Goal: Transaction & Acquisition: Purchase product/service

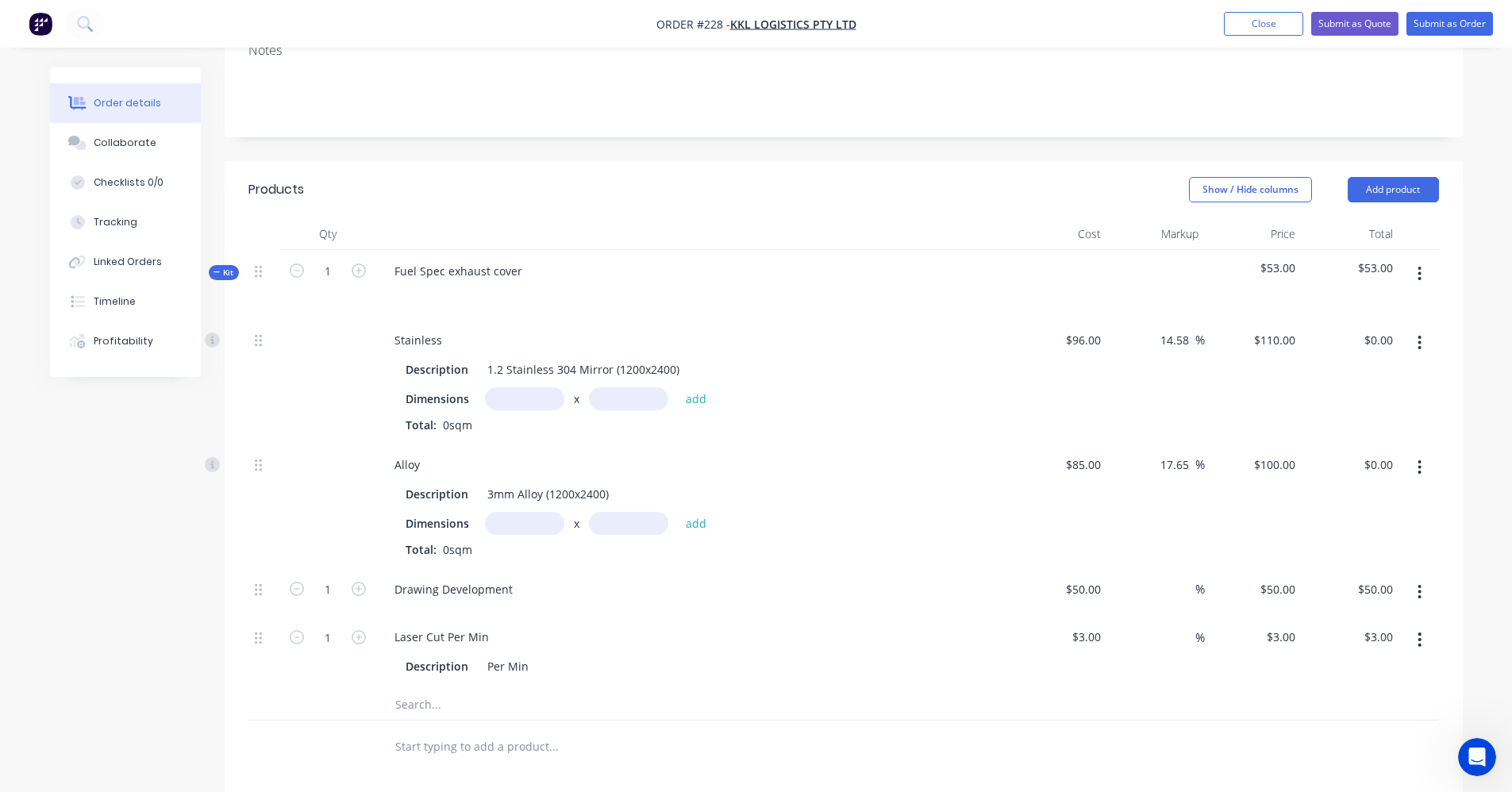
click at [521, 396] on input "text" at bounding box center [524, 399] width 80 height 23
type input "1.9m"
click at [628, 404] on input "text" at bounding box center [629, 399] width 80 height 23
type input "1.4m"
click at [510, 528] on input "text" at bounding box center [524, 523] width 80 height 23
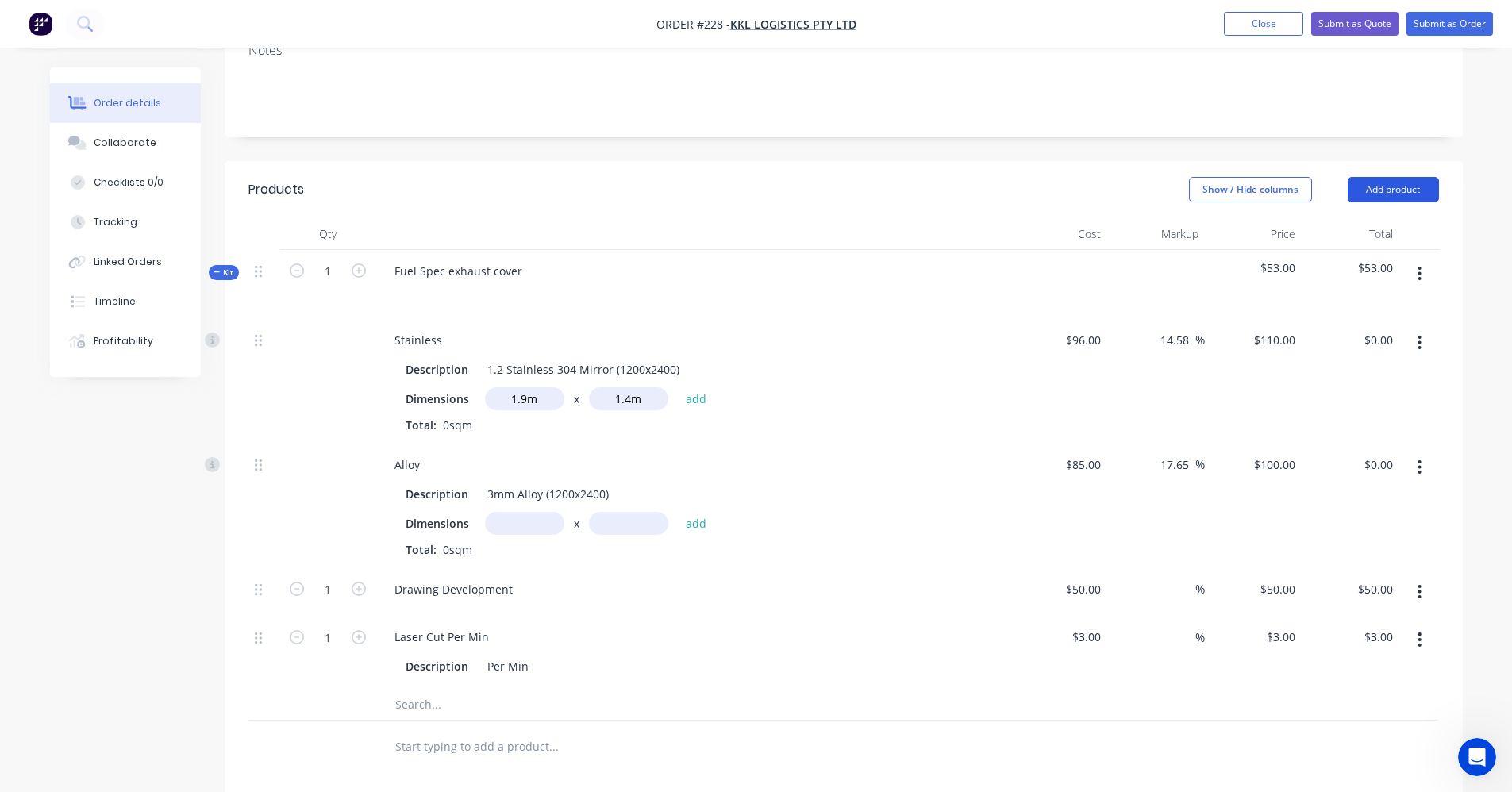
click at [1399, 197] on button "Add product" at bounding box center [1393, 190] width 92 height 26
click at [808, 330] on div "Stainless" at bounding box center [693, 340] width 622 height 23
click at [432, 714] on input "text" at bounding box center [553, 704] width 318 height 31
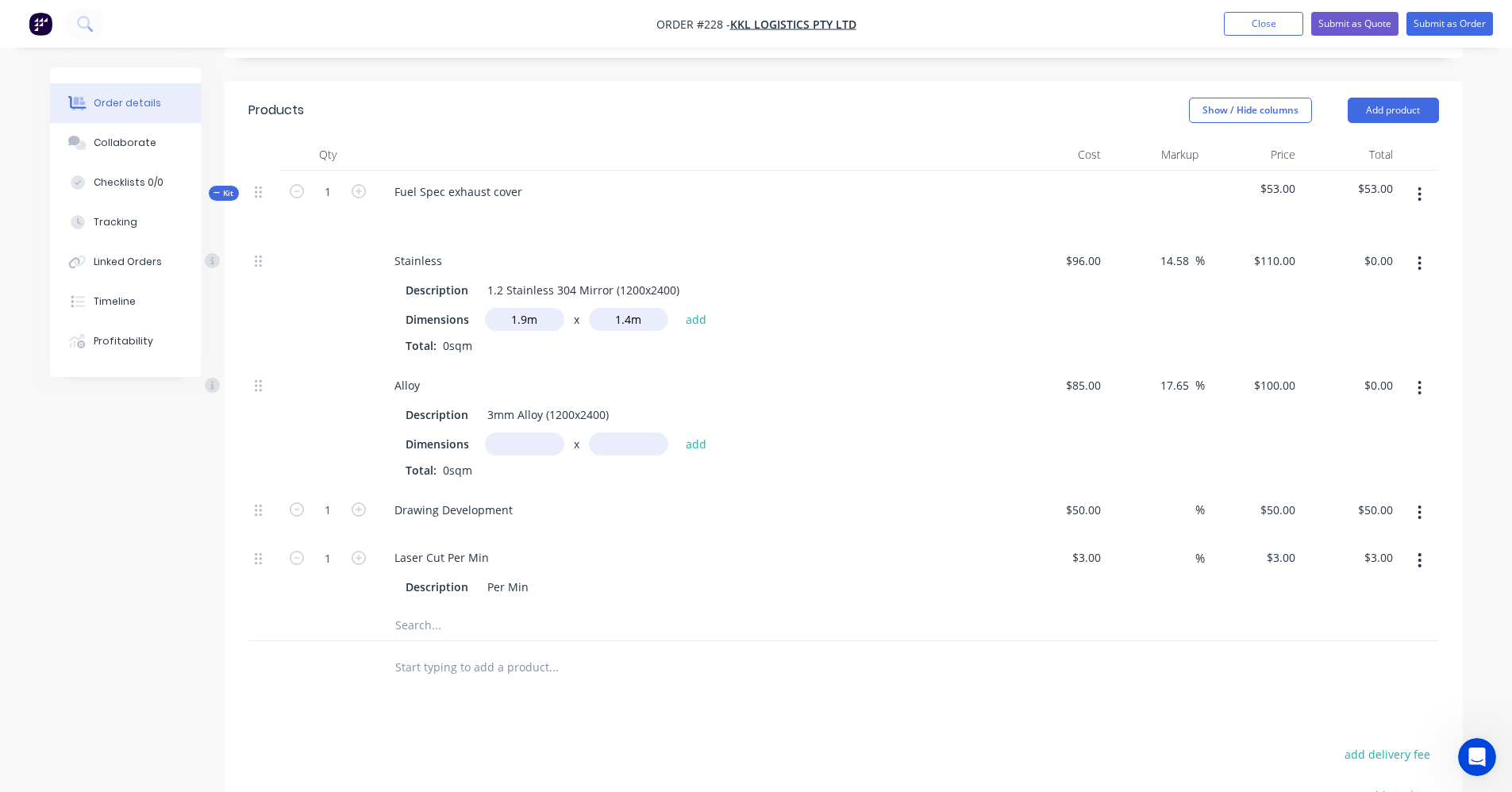
click at [1424, 192] on button "button" at bounding box center [1420, 195] width 37 height 29
click at [1360, 276] on div "Add product to kit" at bounding box center [1363, 268] width 122 height 23
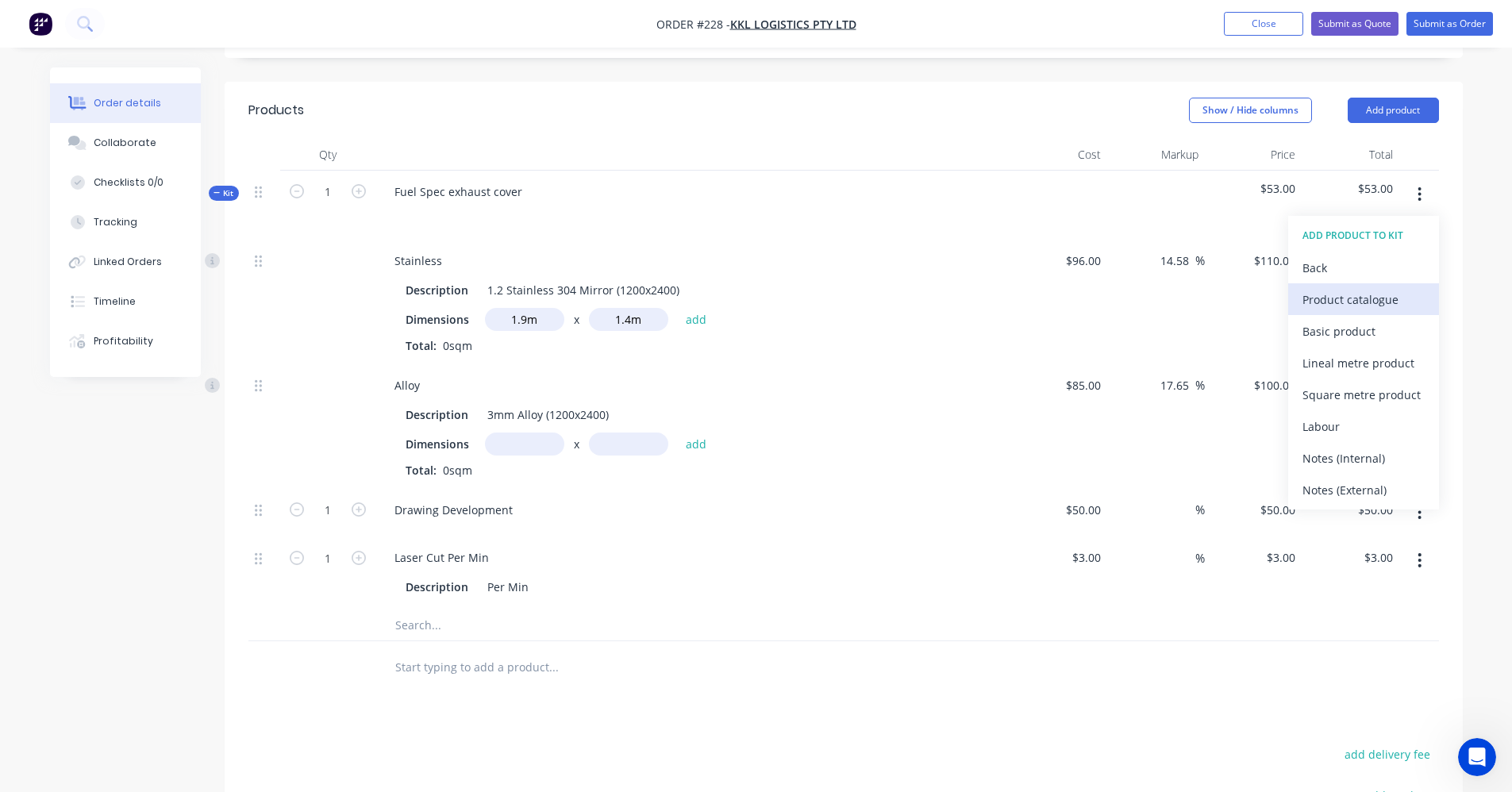
click at [1361, 302] on div "Product catalogue" at bounding box center [1363, 299] width 122 height 23
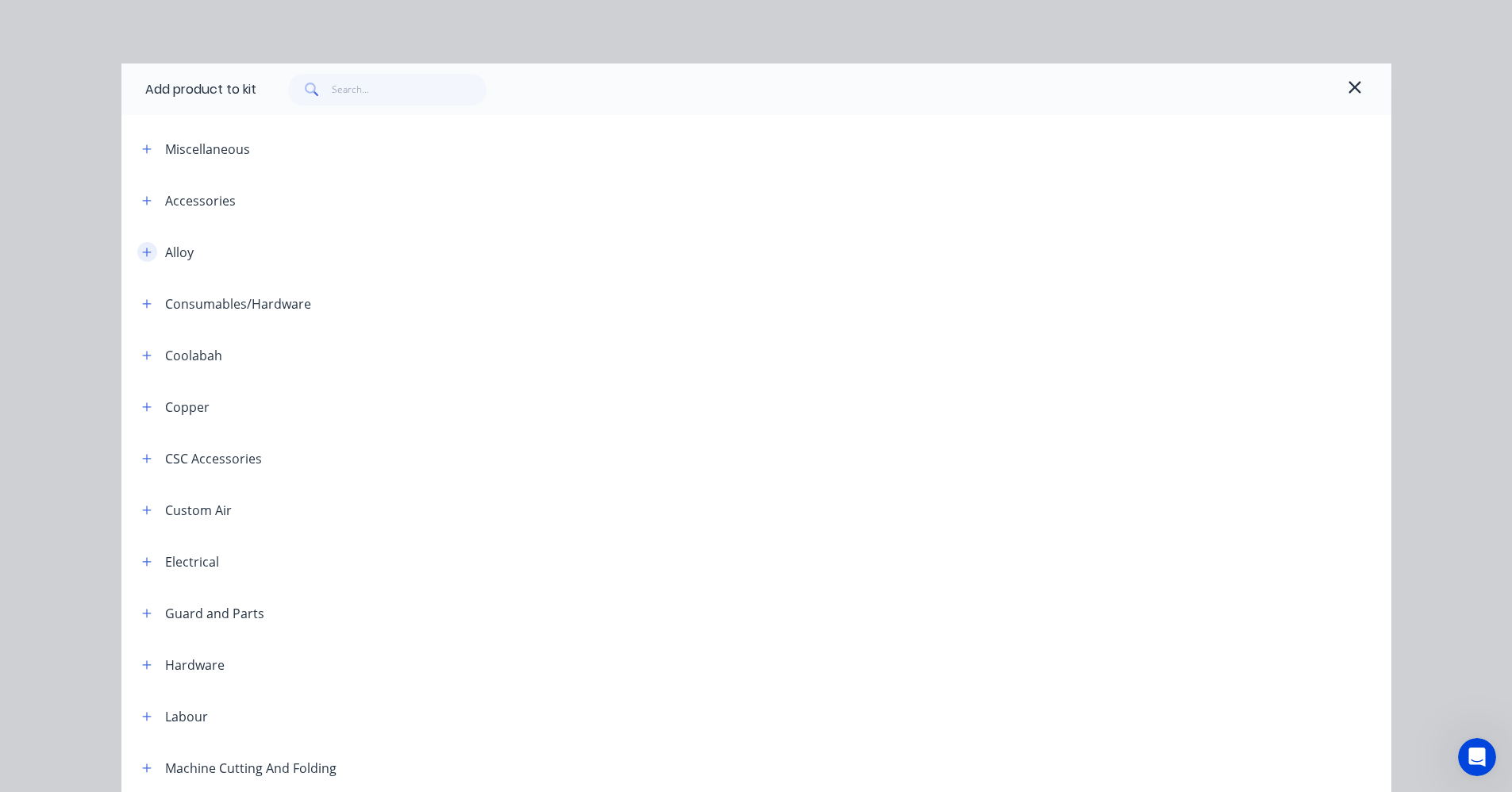
click at [140, 260] on button "button" at bounding box center [147, 252] width 20 height 20
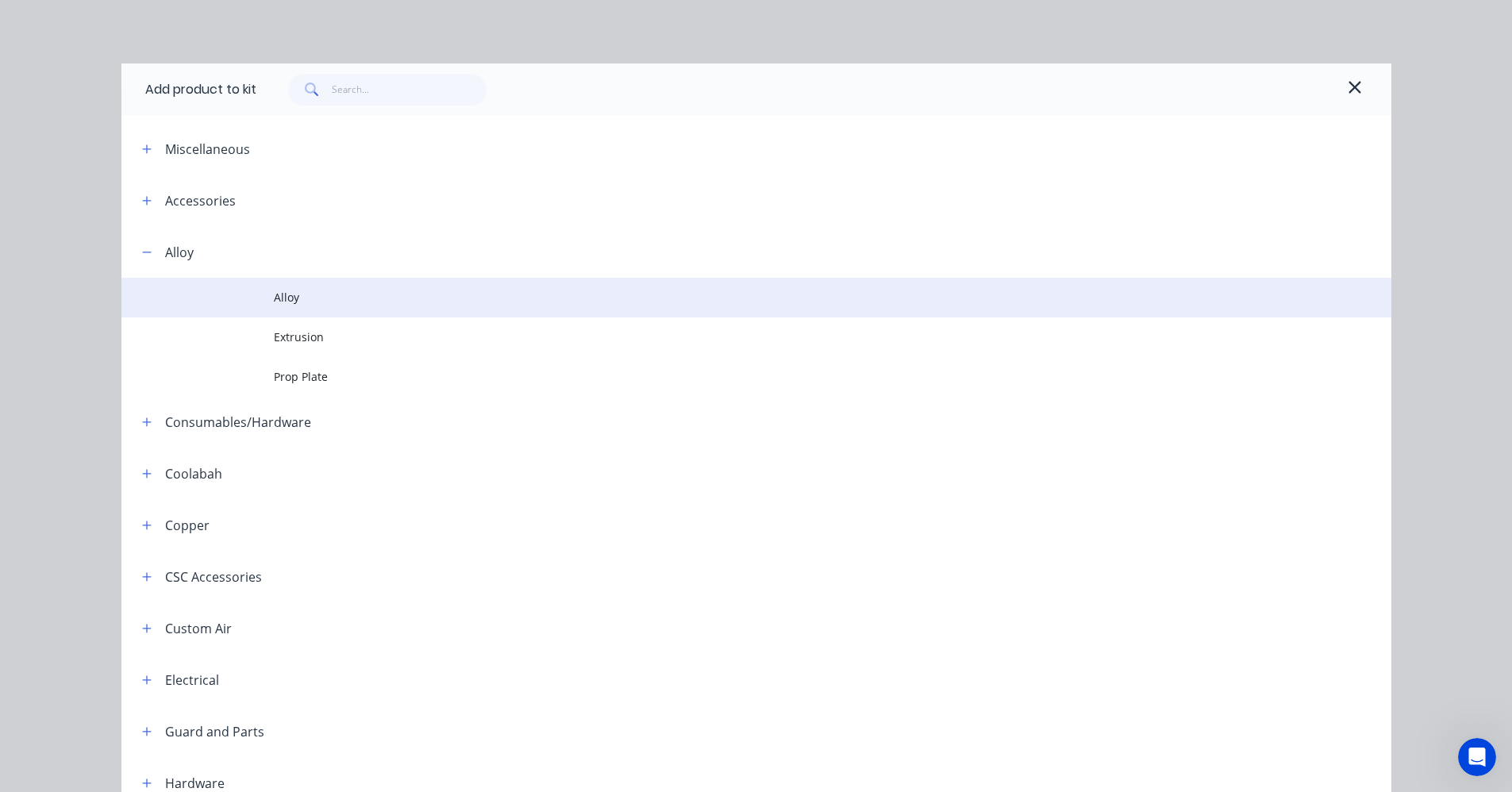
click at [261, 309] on td at bounding box center [198, 298] width 153 height 39
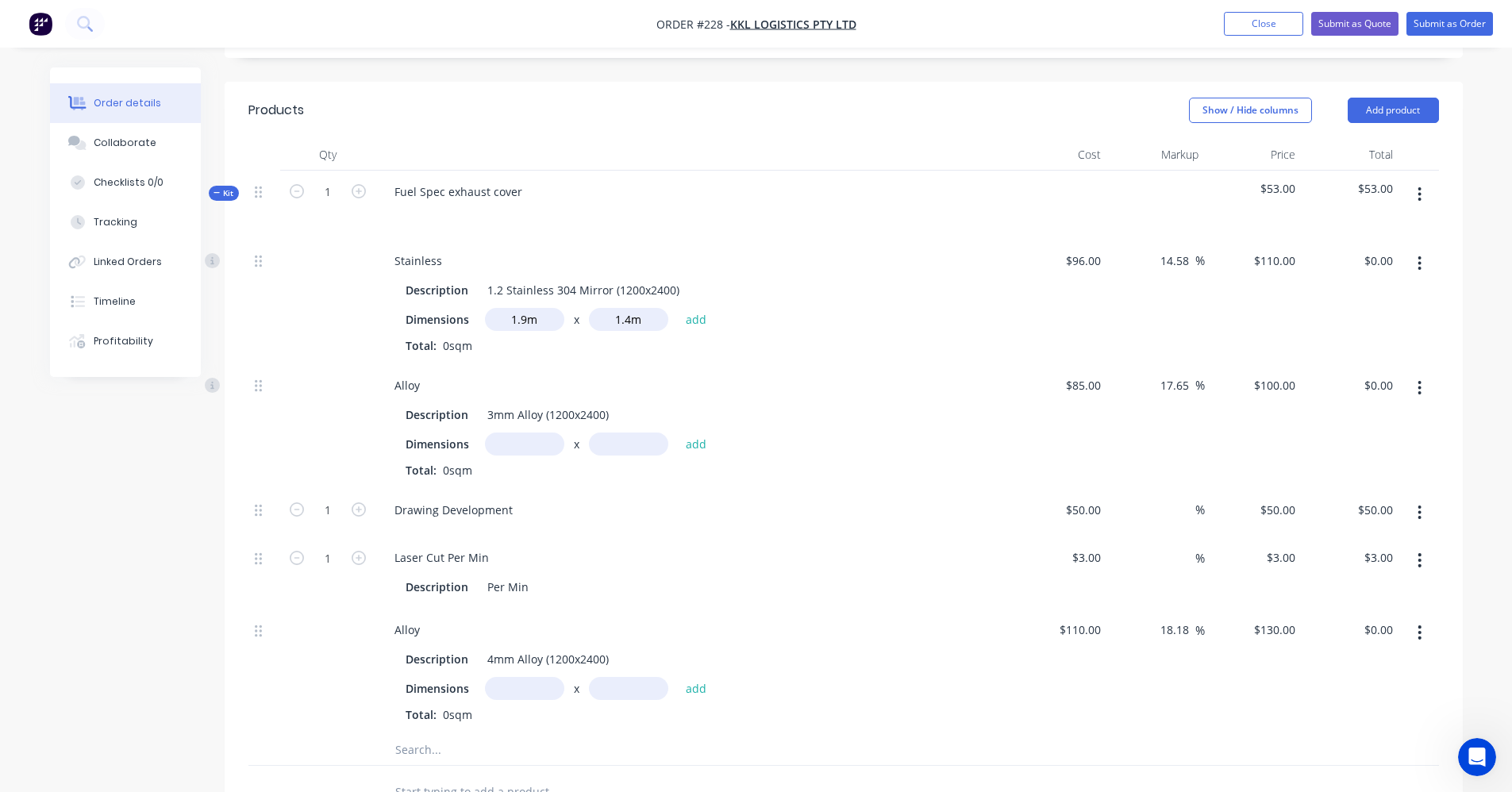
click at [1419, 395] on icon "button" at bounding box center [1419, 388] width 4 height 18
click at [1343, 500] on div "Delete" at bounding box center [1363, 493] width 122 height 23
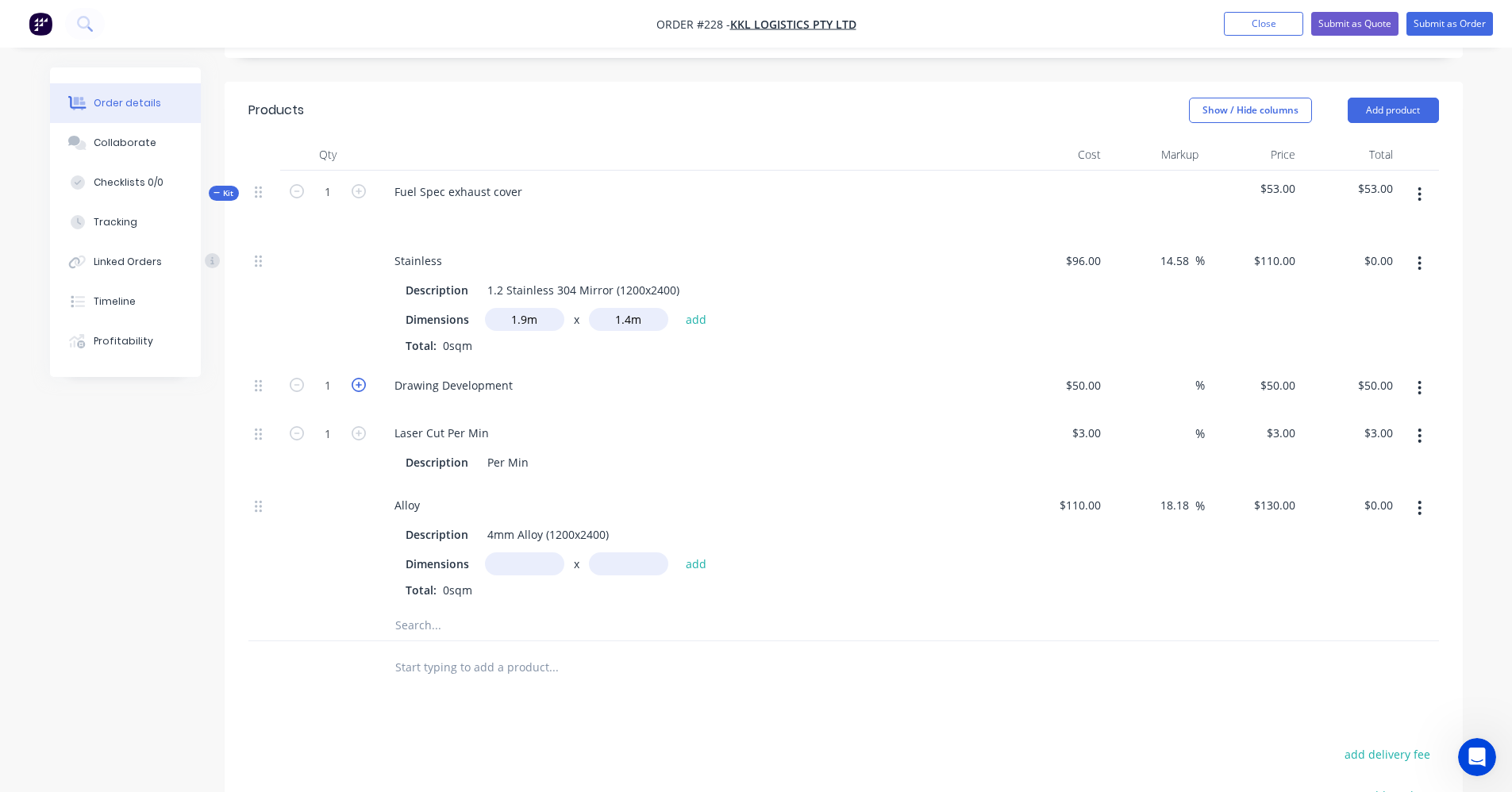
click at [357, 386] on icon "button" at bounding box center [359, 385] width 14 height 14
type input "2"
type input "$100.00"
click at [700, 322] on button "add" at bounding box center [696, 318] width 37 height 22
type input "$292.60"
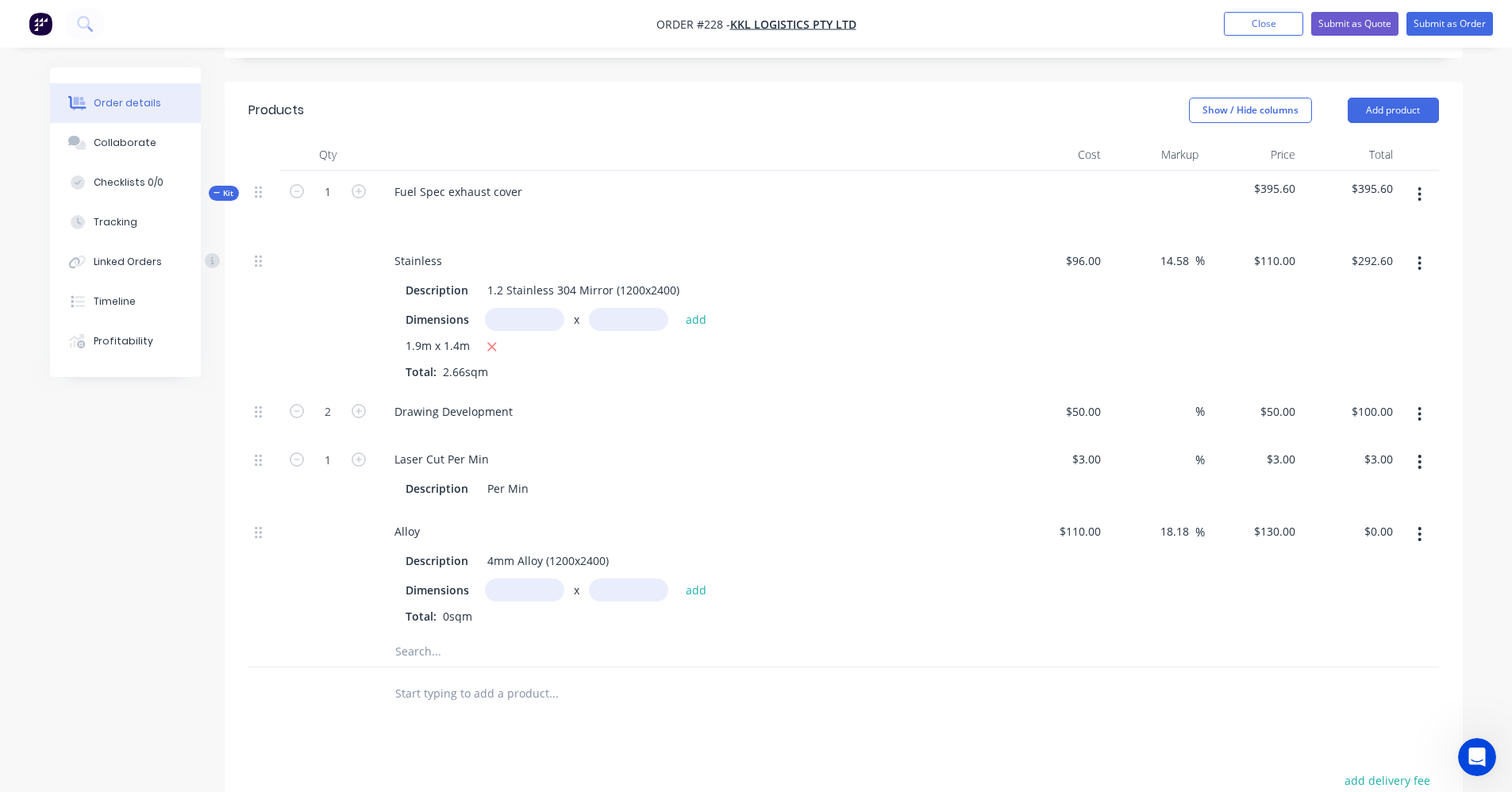
click at [547, 593] on input "text" at bounding box center [524, 590] width 80 height 23
click at [514, 326] on input "text" at bounding box center [524, 319] width 80 height 23
type input "0.9m"
click at [601, 319] on input "text" at bounding box center [629, 319] width 80 height 23
type input "0.9m"
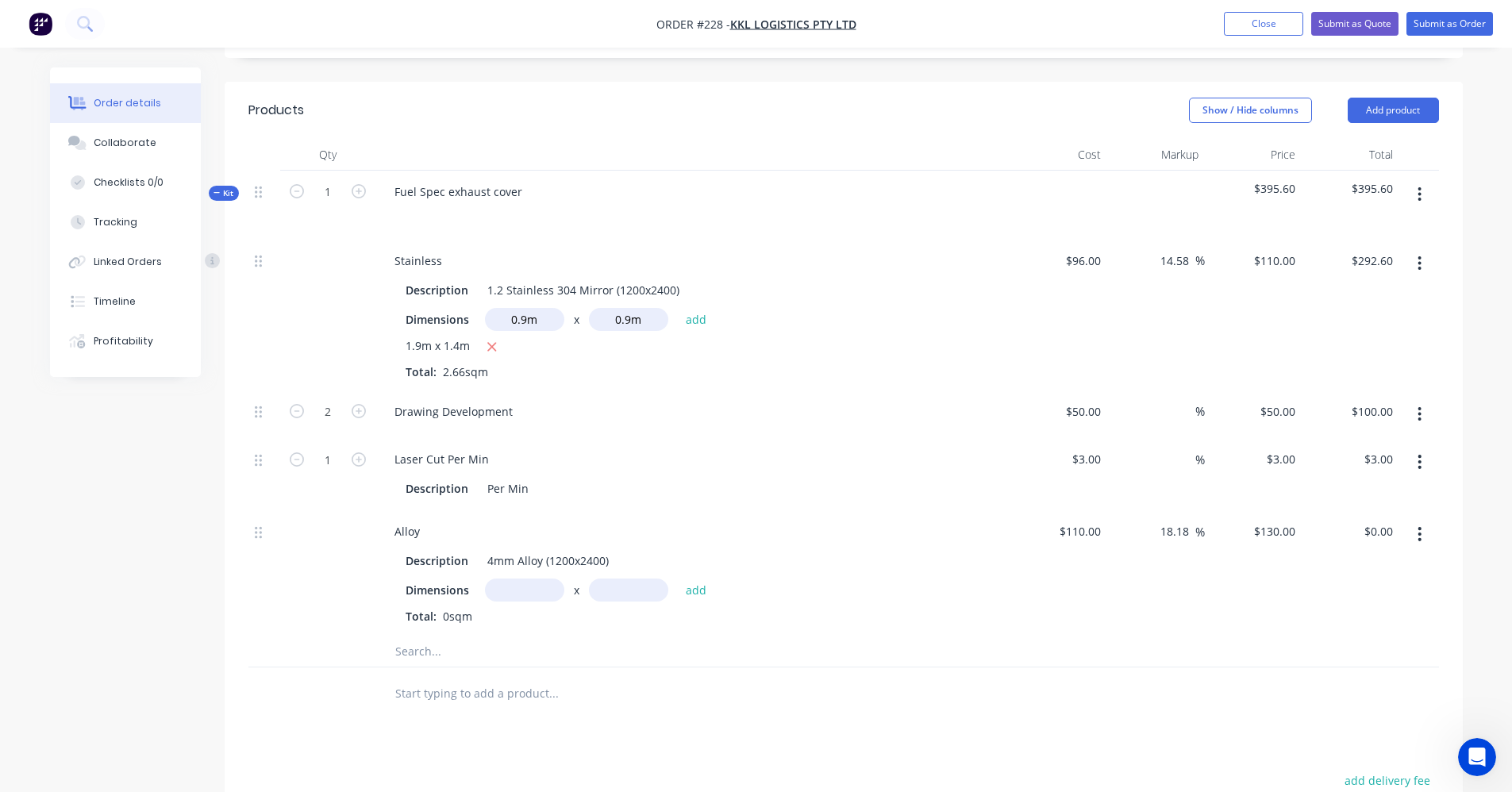
drag, startPoint x: 692, startPoint y: 320, endPoint x: 682, endPoint y: 340, distance: 22.4
click at [693, 320] on button "add" at bounding box center [696, 318] width 37 height 22
type input "$381.70"
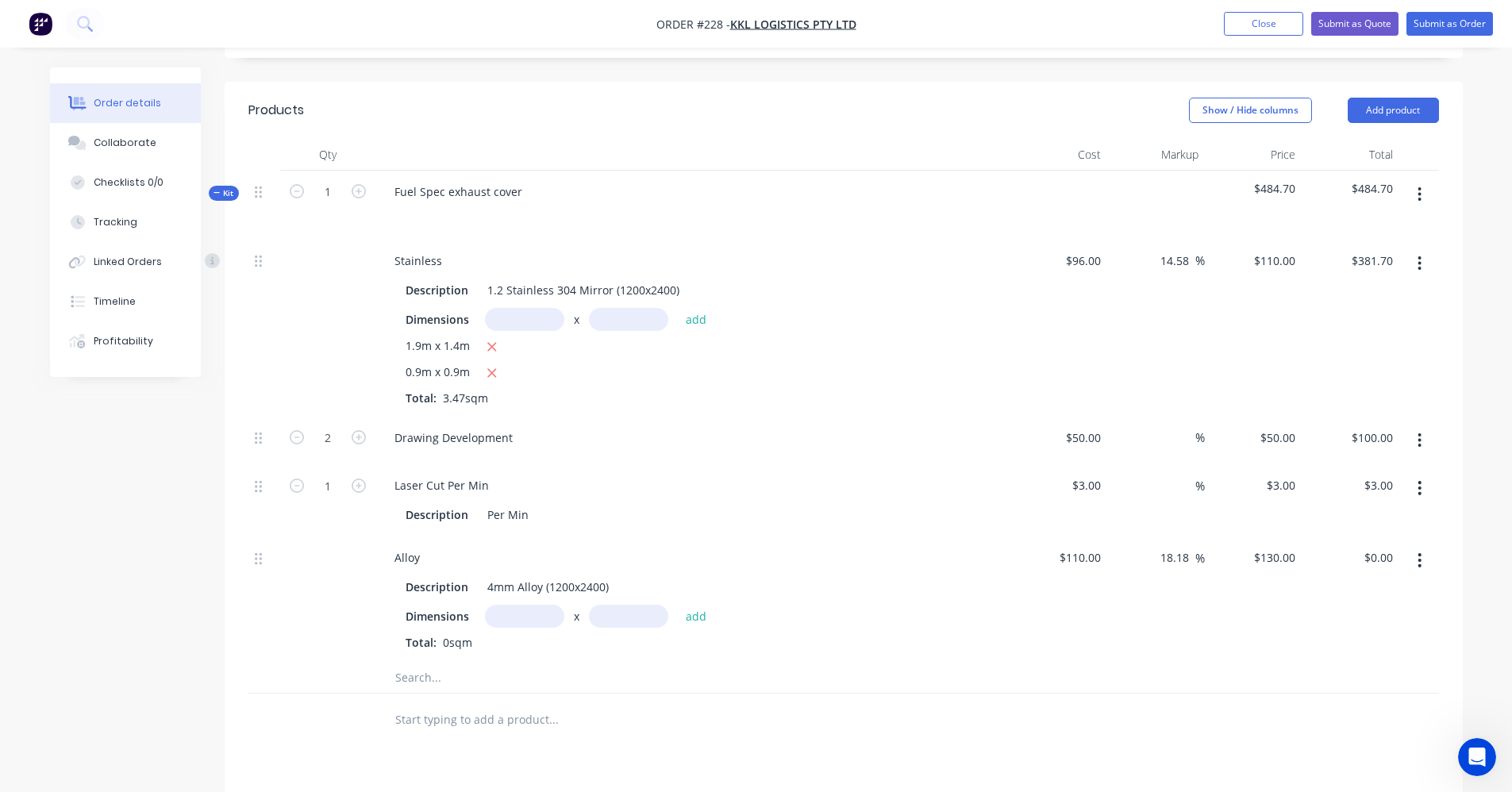
click at [505, 622] on input "text" at bounding box center [524, 616] width 80 height 23
click at [508, 627] on input "text" at bounding box center [524, 616] width 80 height 23
type input "0.4m"
click at [662, 623] on input "text" at bounding box center [629, 616] width 80 height 23
type input "0.9m"
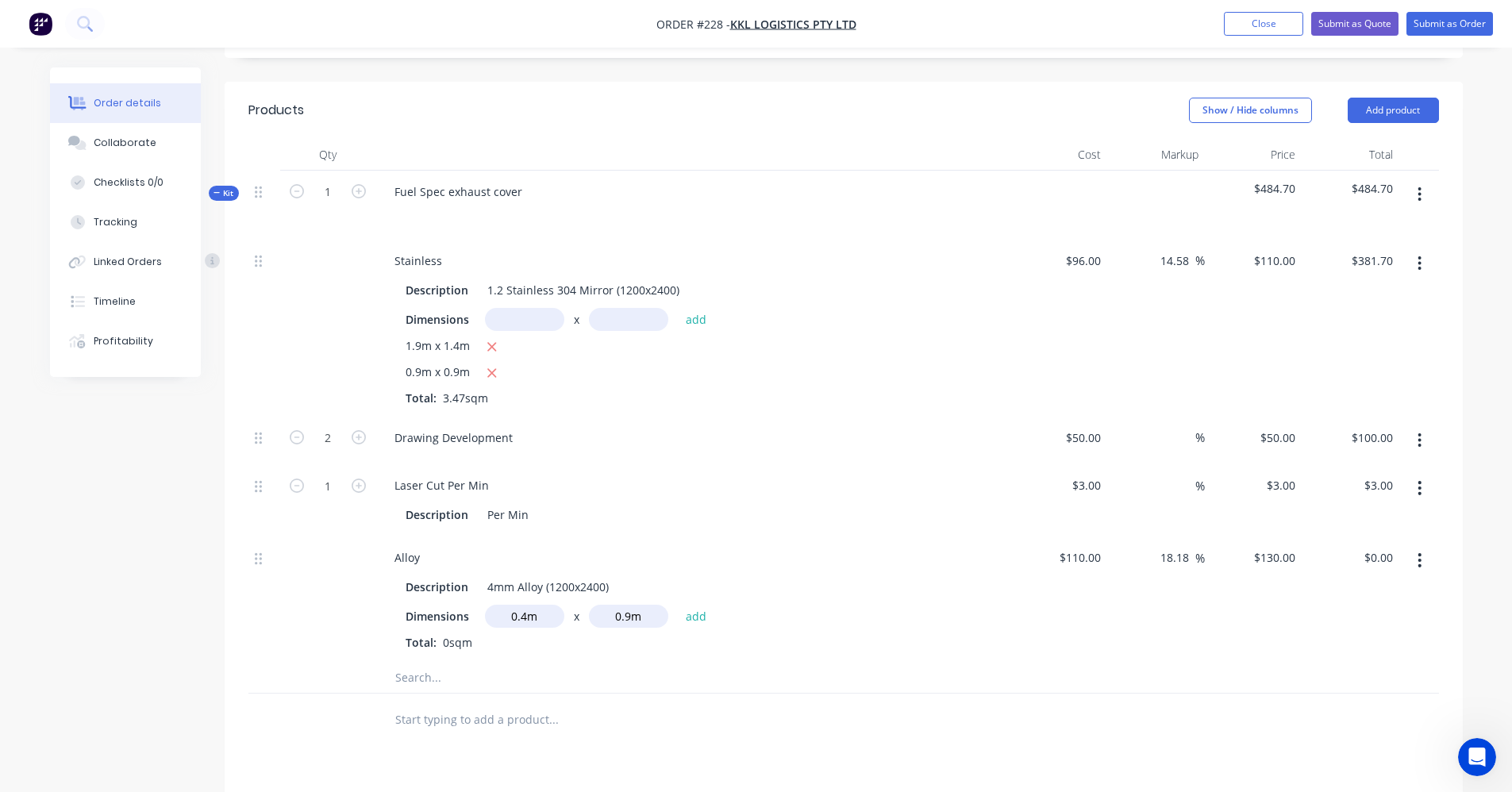
click at [702, 628] on div "0.4m x 0.9m add" at bounding box center [600, 616] width 230 height 23
drag, startPoint x: 702, startPoint y: 628, endPoint x: 699, endPoint y: 620, distance: 8.5
click at [699, 620] on button "add" at bounding box center [696, 616] width 37 height 22
type input "$46.80"
click at [719, 502] on div "Description Per Min" at bounding box center [693, 513] width 622 height 27
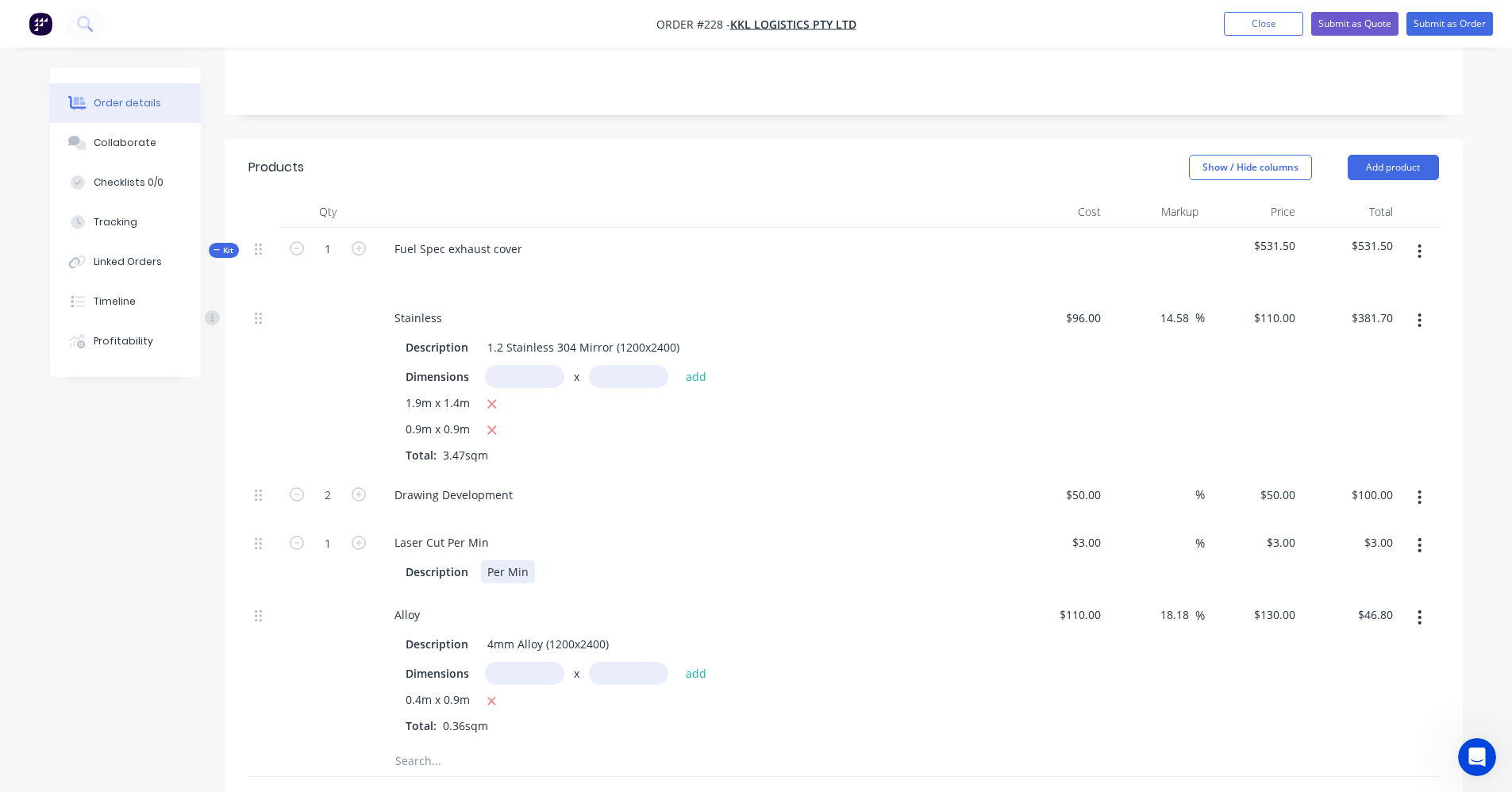
scroll to position [238, 0]
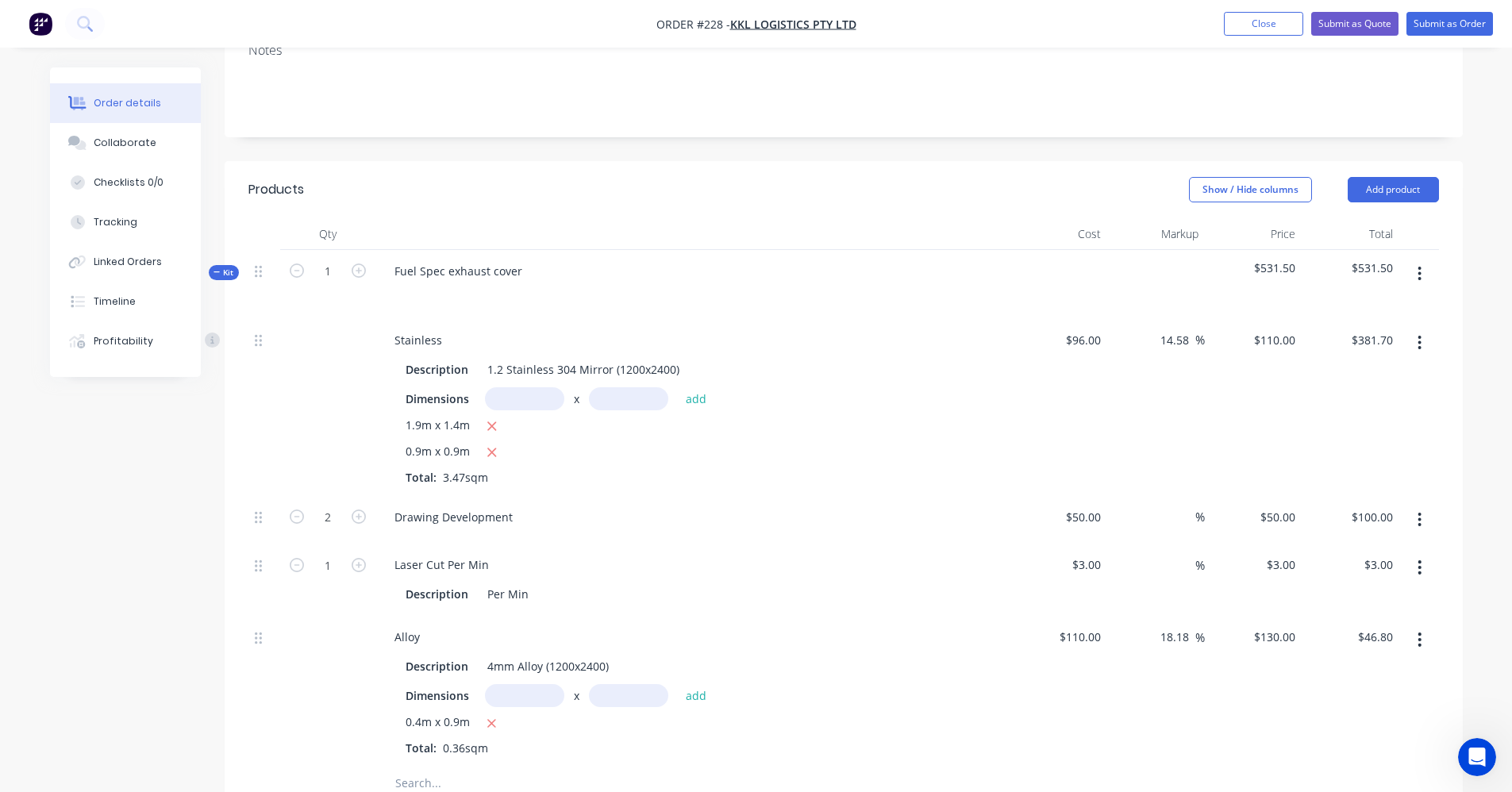
click at [1417, 278] on icon "button" at bounding box center [1419, 274] width 4 height 18
click at [1370, 354] on div "Add product to kit" at bounding box center [1363, 347] width 122 height 23
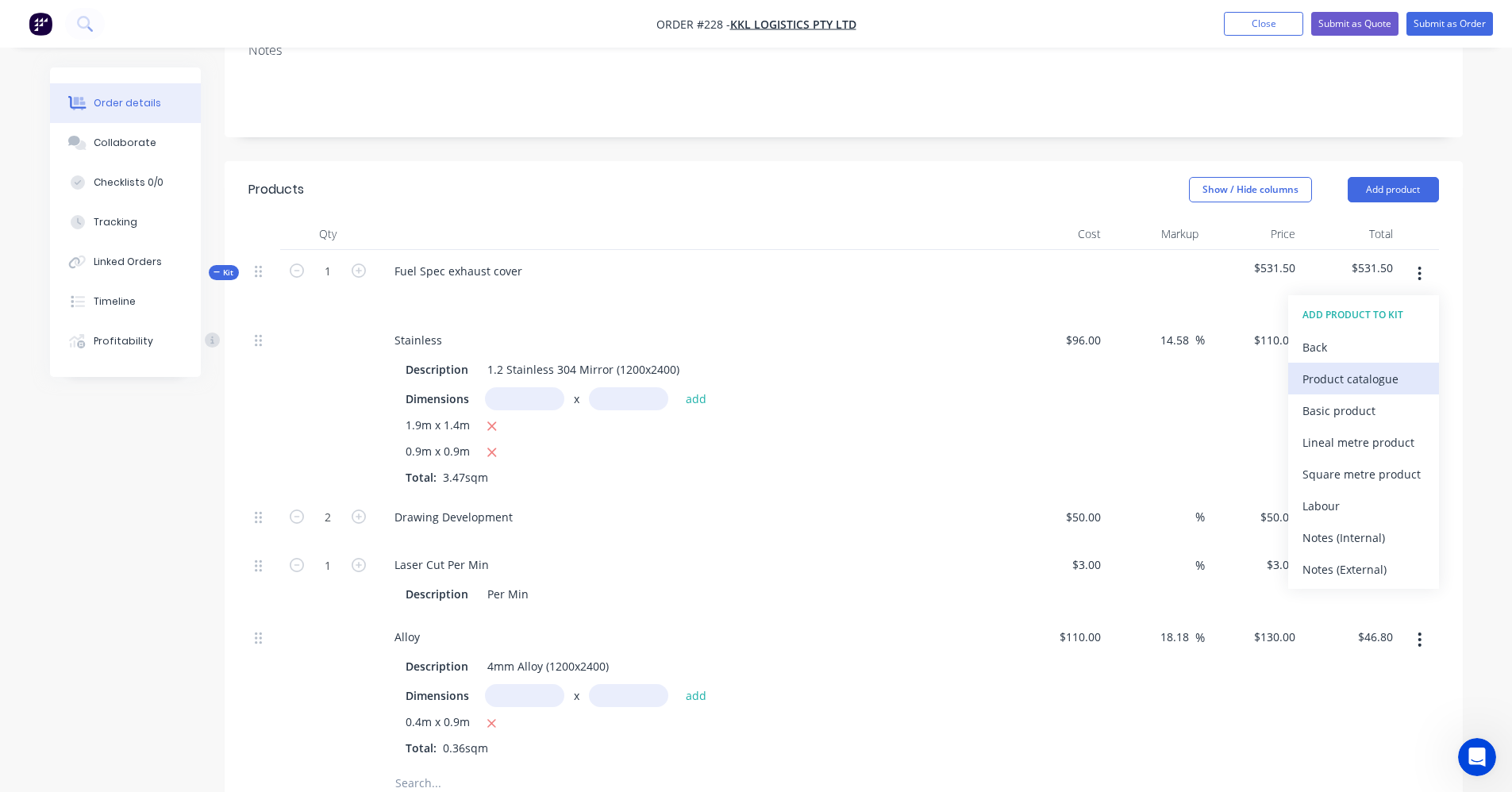
click at [1366, 384] on div "Product catalogue" at bounding box center [1363, 379] width 122 height 23
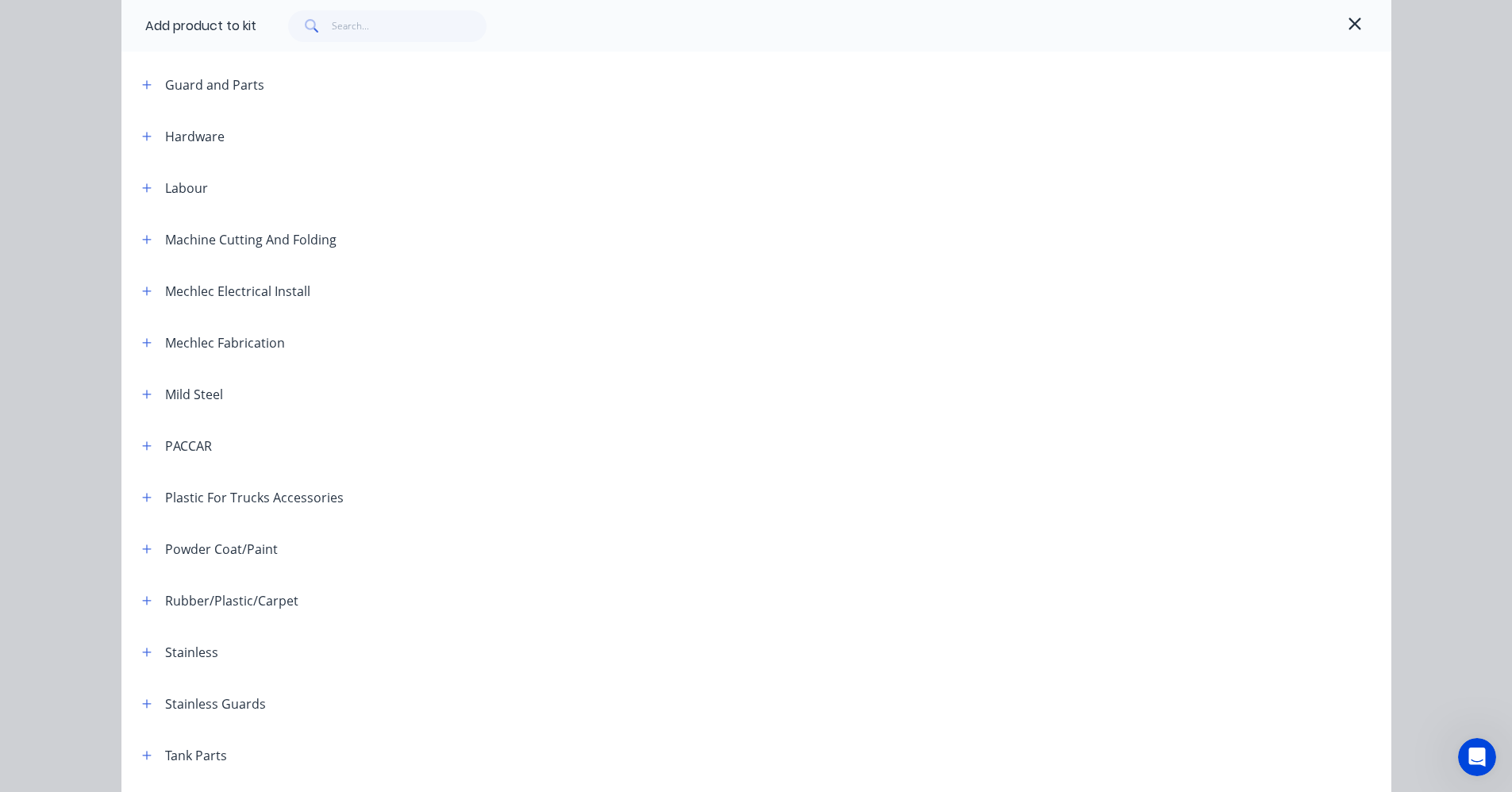
scroll to position [639, 0]
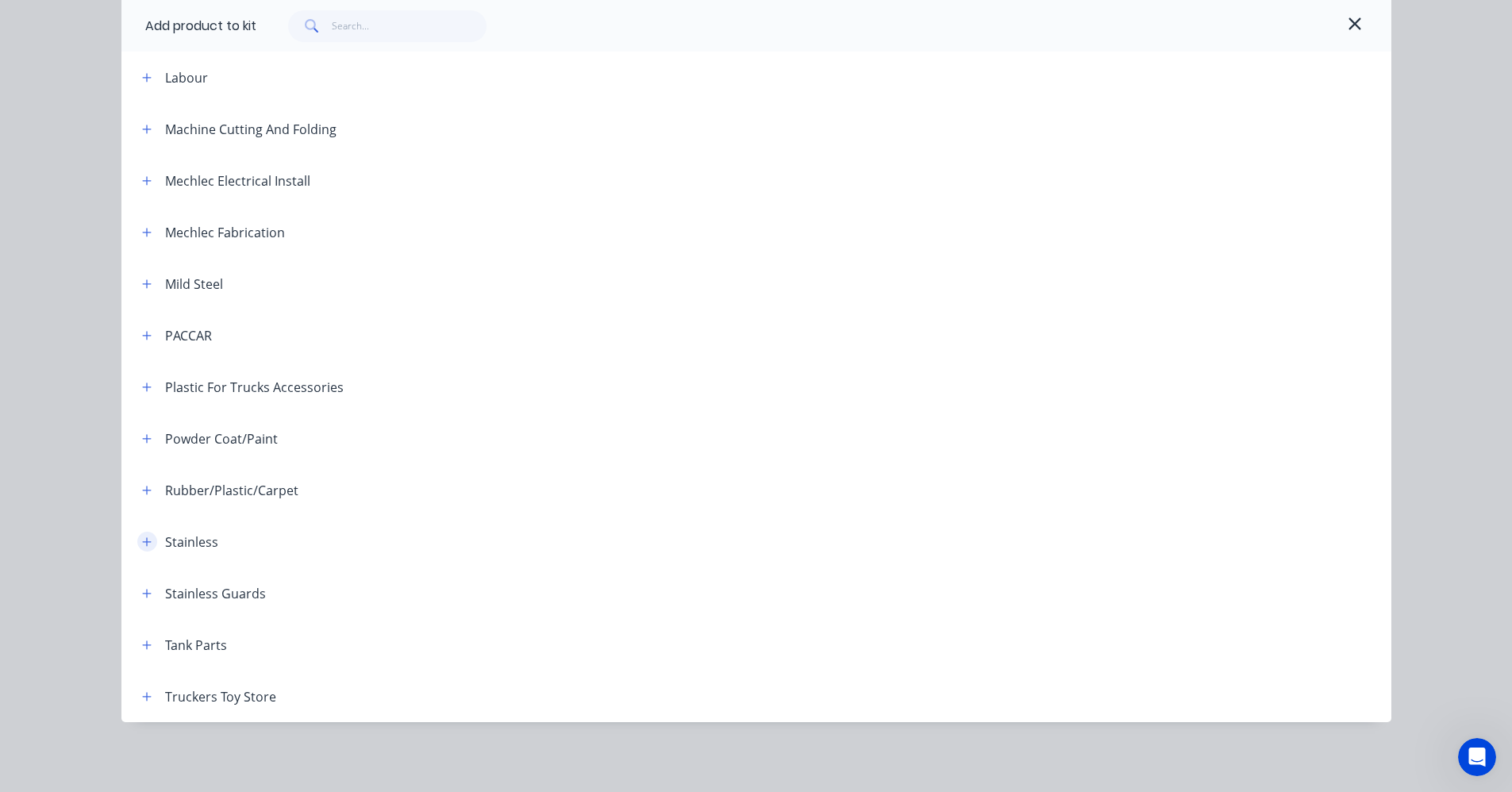
click at [144, 545] on icon "button" at bounding box center [147, 542] width 10 height 11
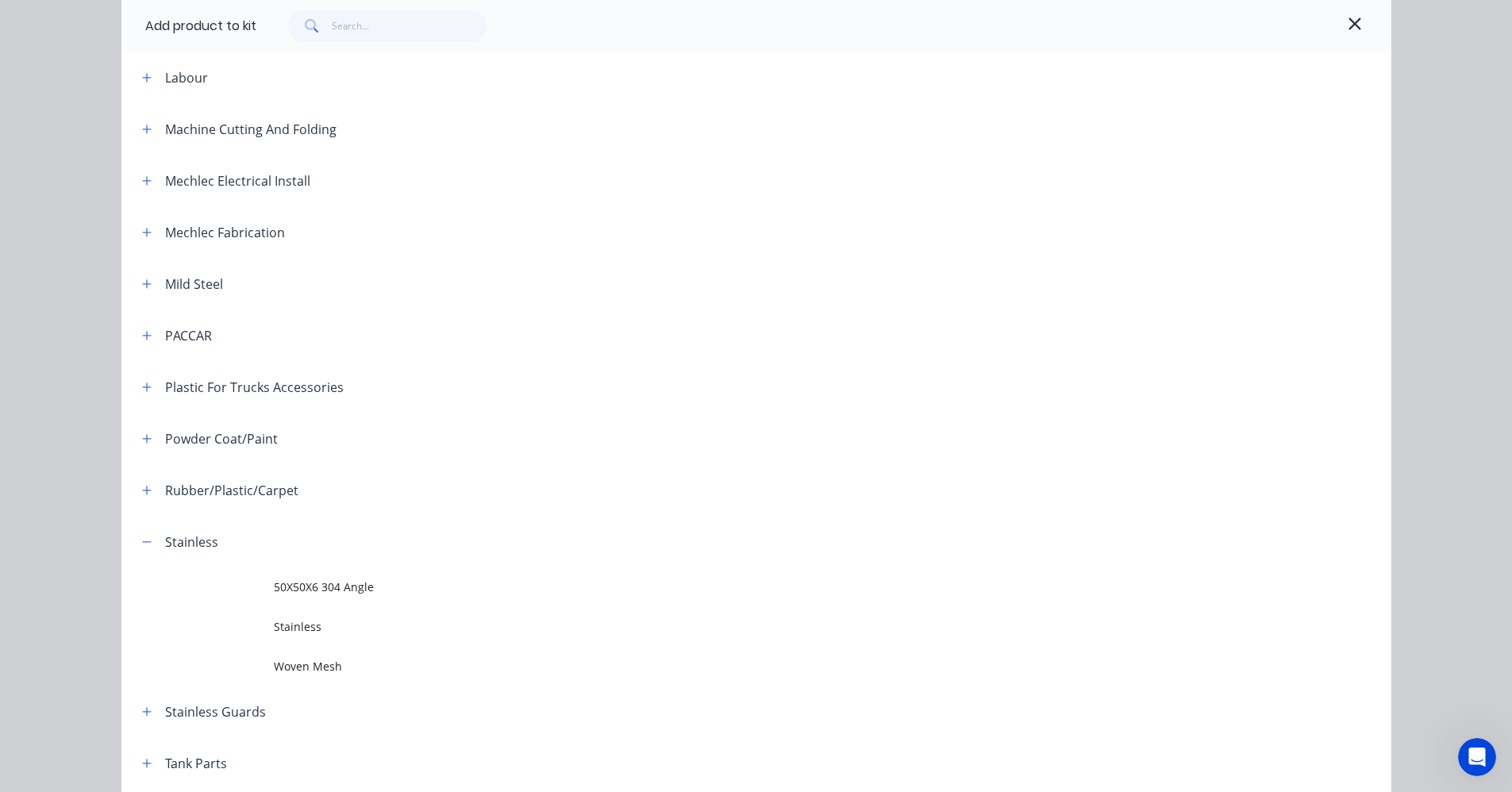
drag, startPoint x: 308, startPoint y: 632, endPoint x: 337, endPoint y: 643, distance: 31.0
click at [309, 632] on span "Stainless" at bounding box center [721, 626] width 894 height 17
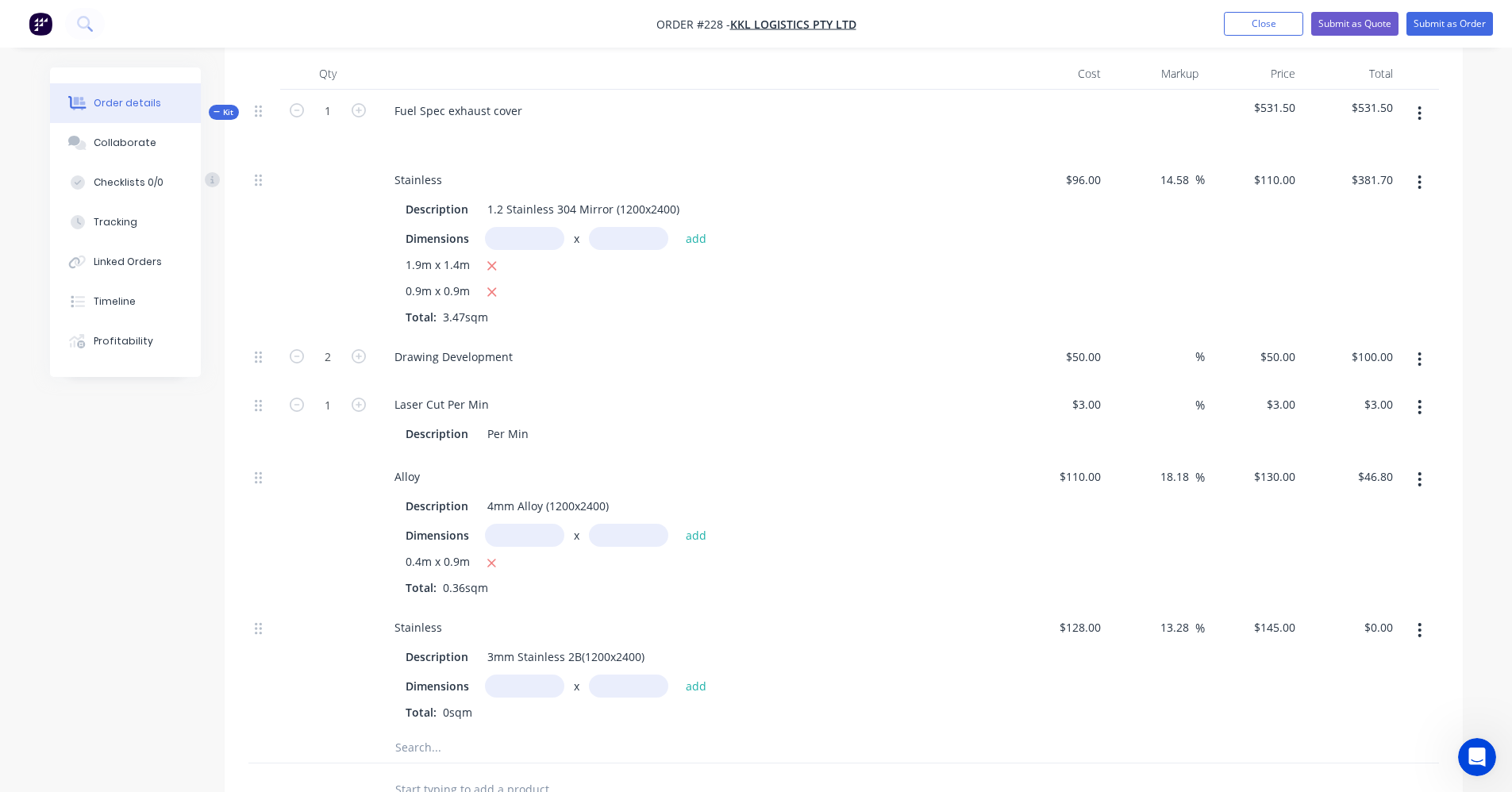
scroll to position [476, 0]
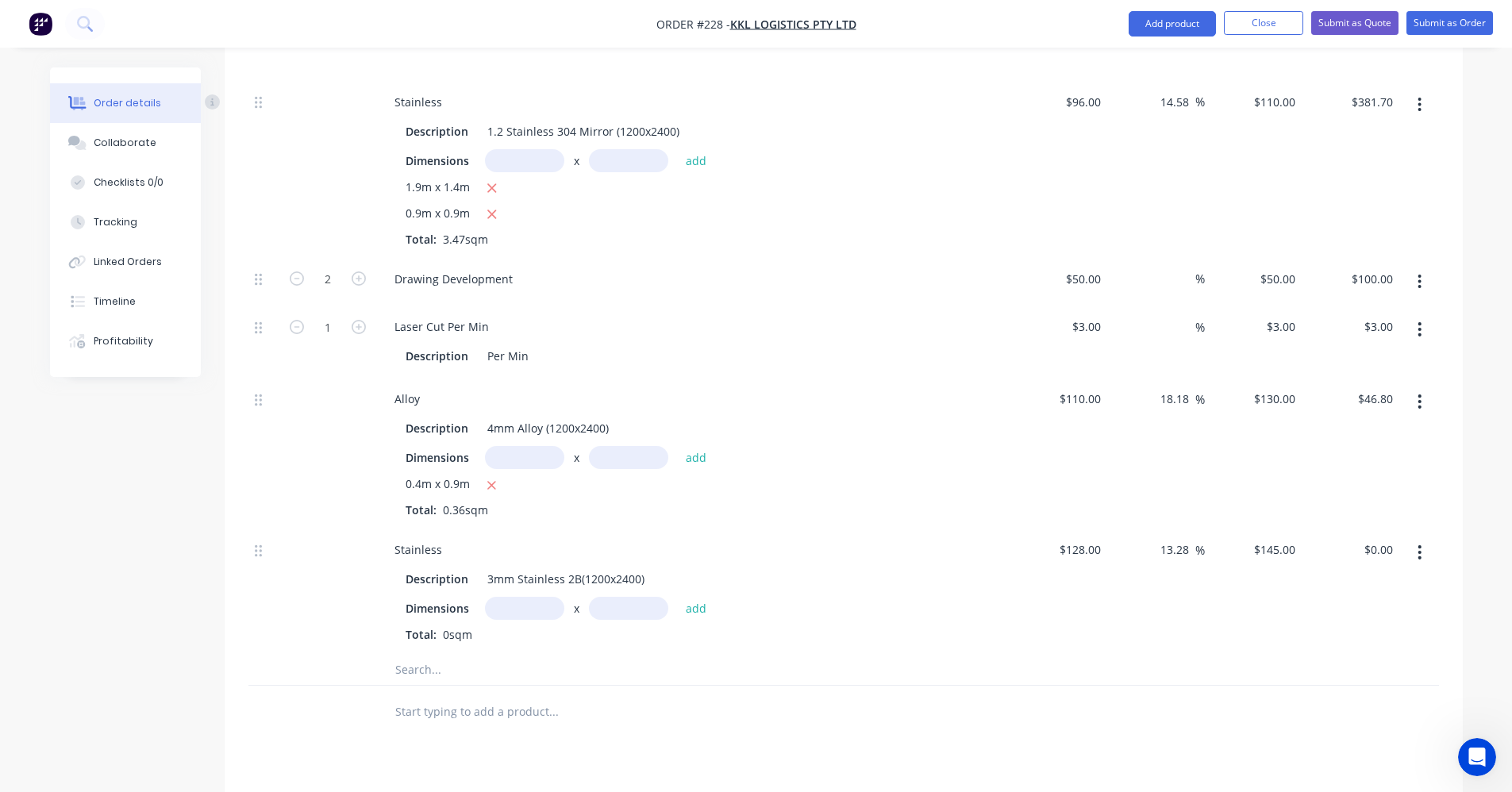
click at [525, 461] on input "text" at bounding box center [524, 458] width 80 height 23
type input "0.7m"
click at [623, 462] on input "text" at bounding box center [629, 458] width 80 height 23
type input "0.9m"
click at [696, 460] on button "add" at bounding box center [696, 458] width 37 height 22
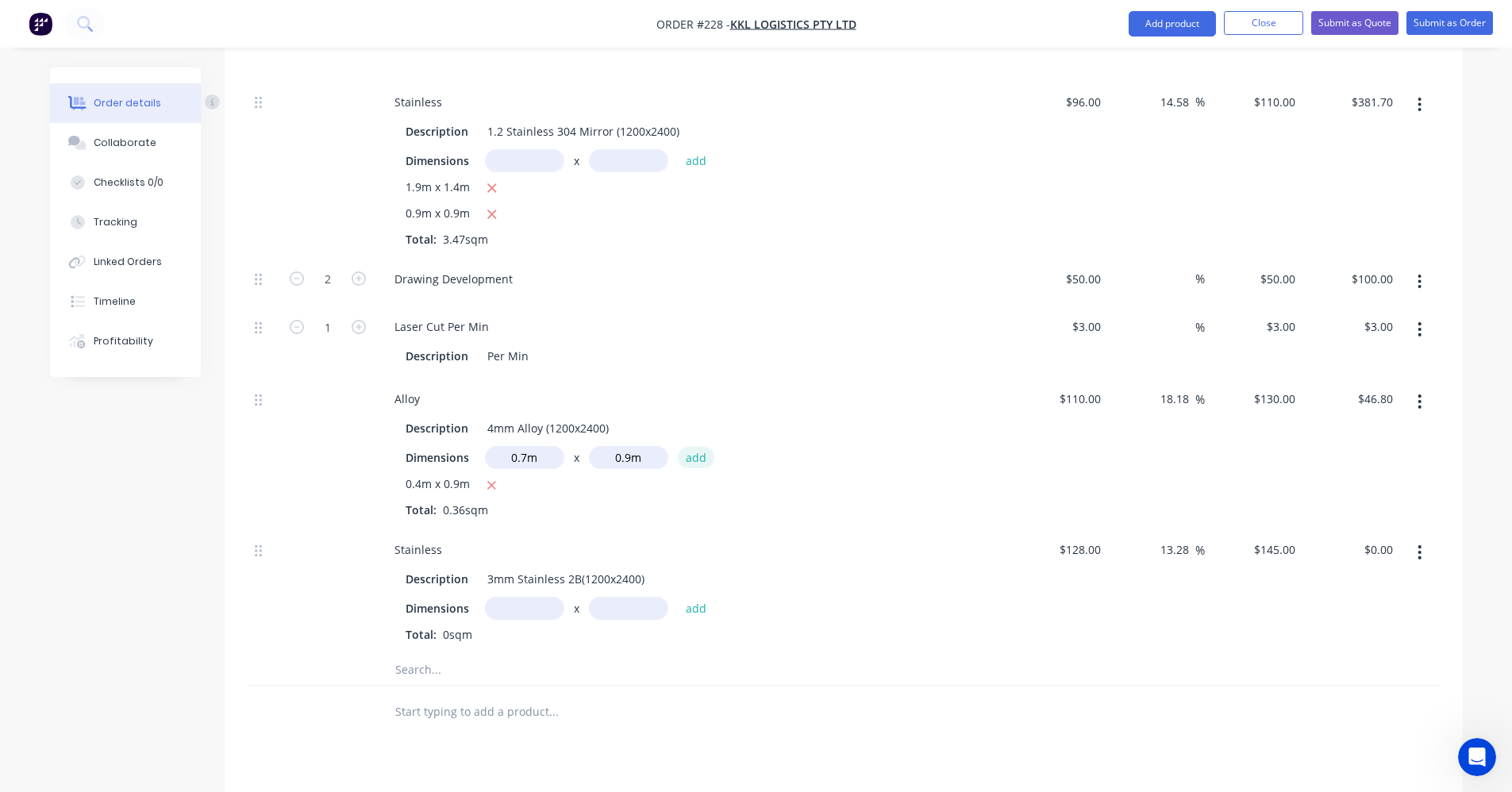
type input "$128.70"
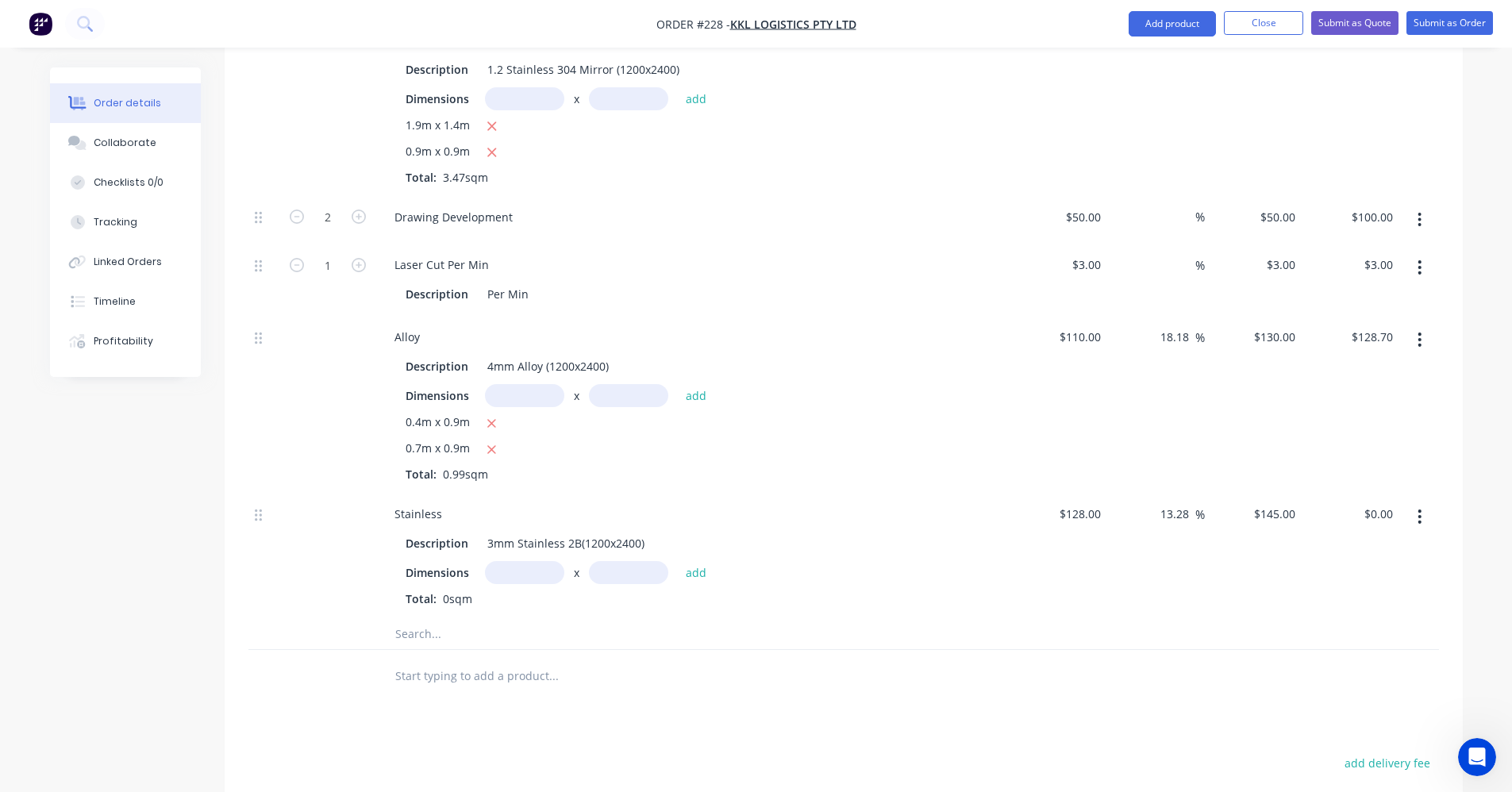
scroll to position [635, 0]
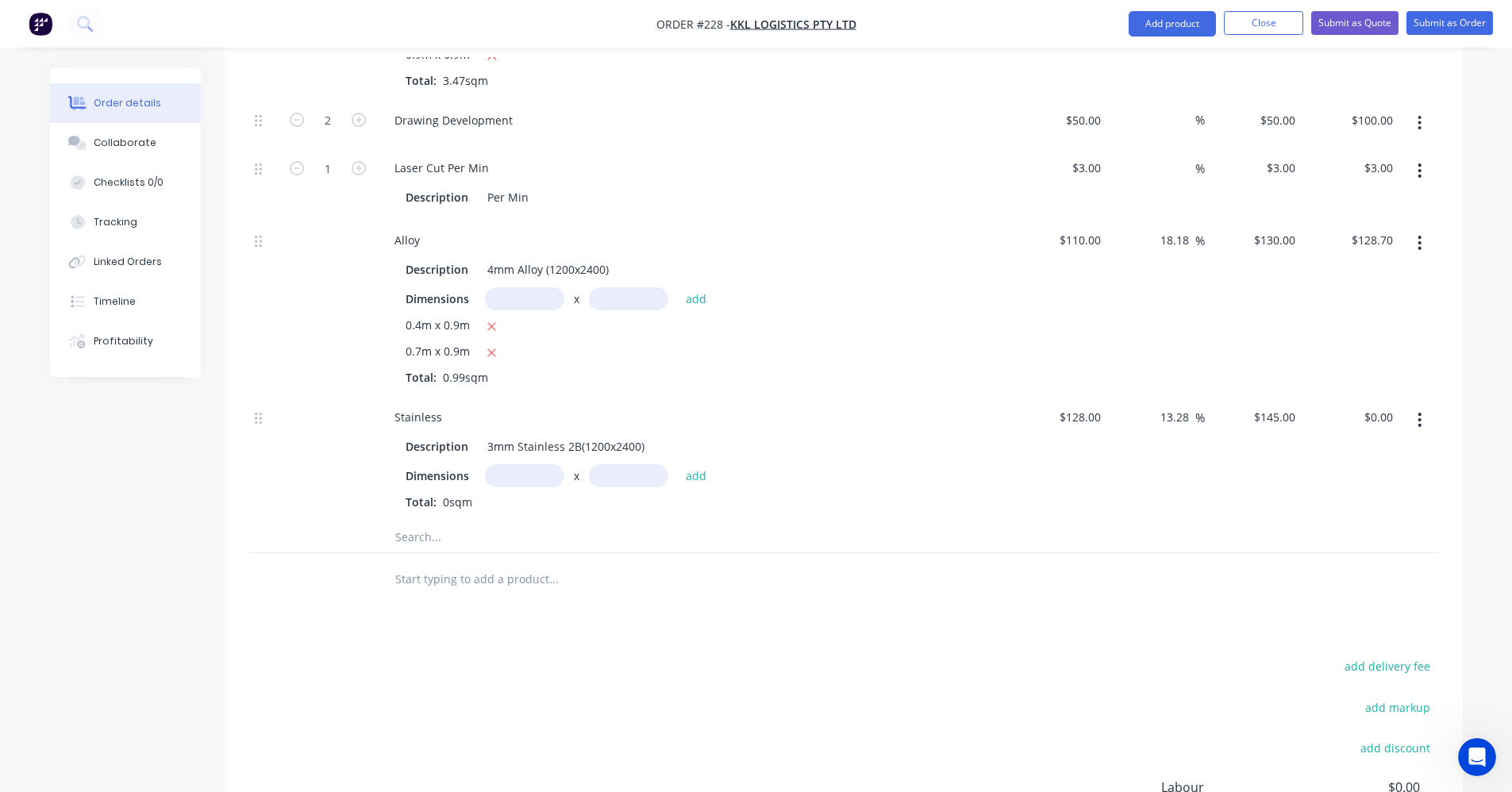
click at [551, 481] on input "text" at bounding box center [524, 476] width 80 height 23
click at [551, 478] on input "text" at bounding box center [524, 476] width 80 height 23
type input "0.2m"
click at [630, 475] on input "text" at bounding box center [629, 476] width 80 height 23
type input "1.2m"
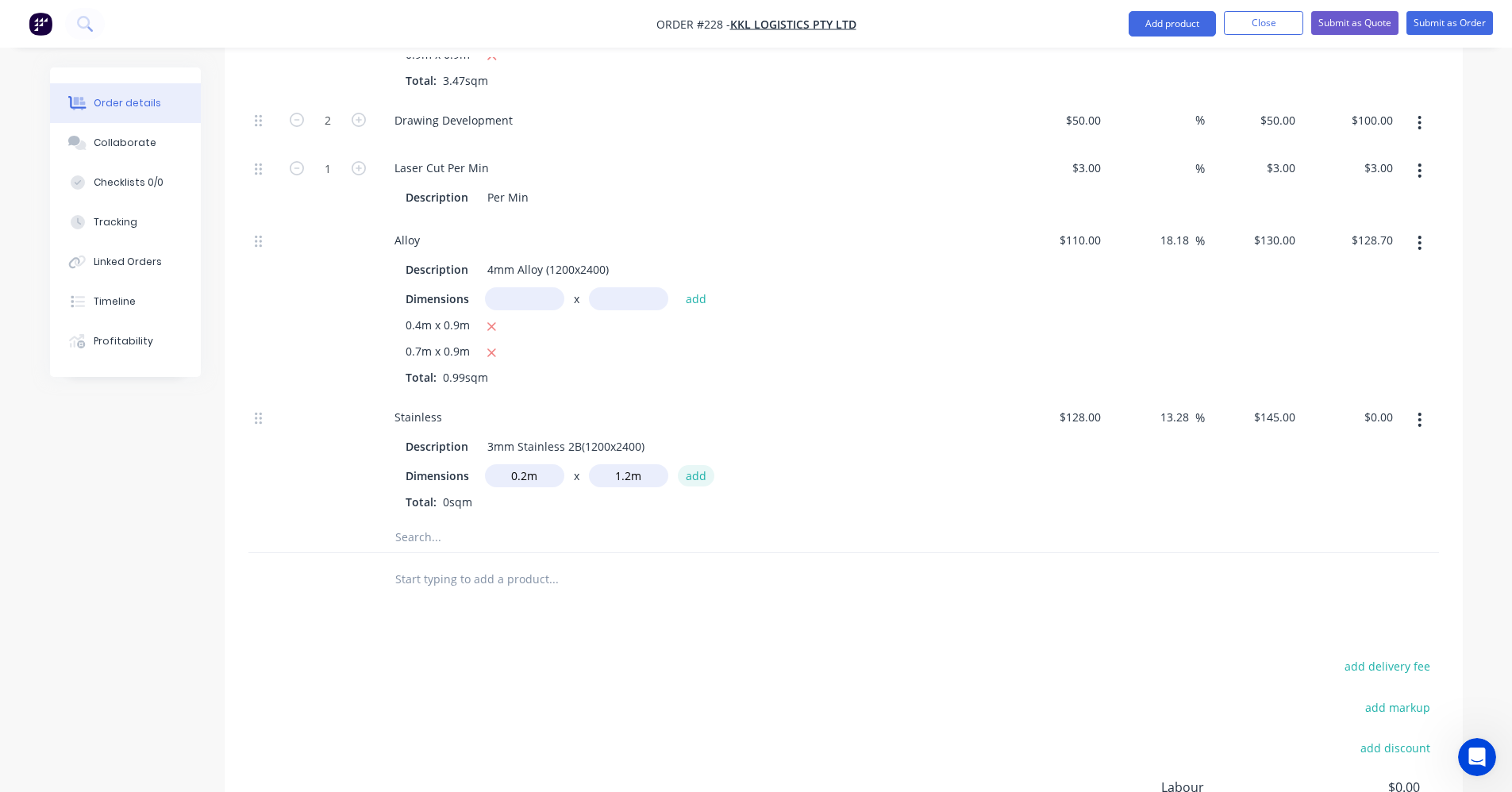
click at [696, 481] on button "add" at bounding box center [696, 476] width 37 height 22
type input "$34.80"
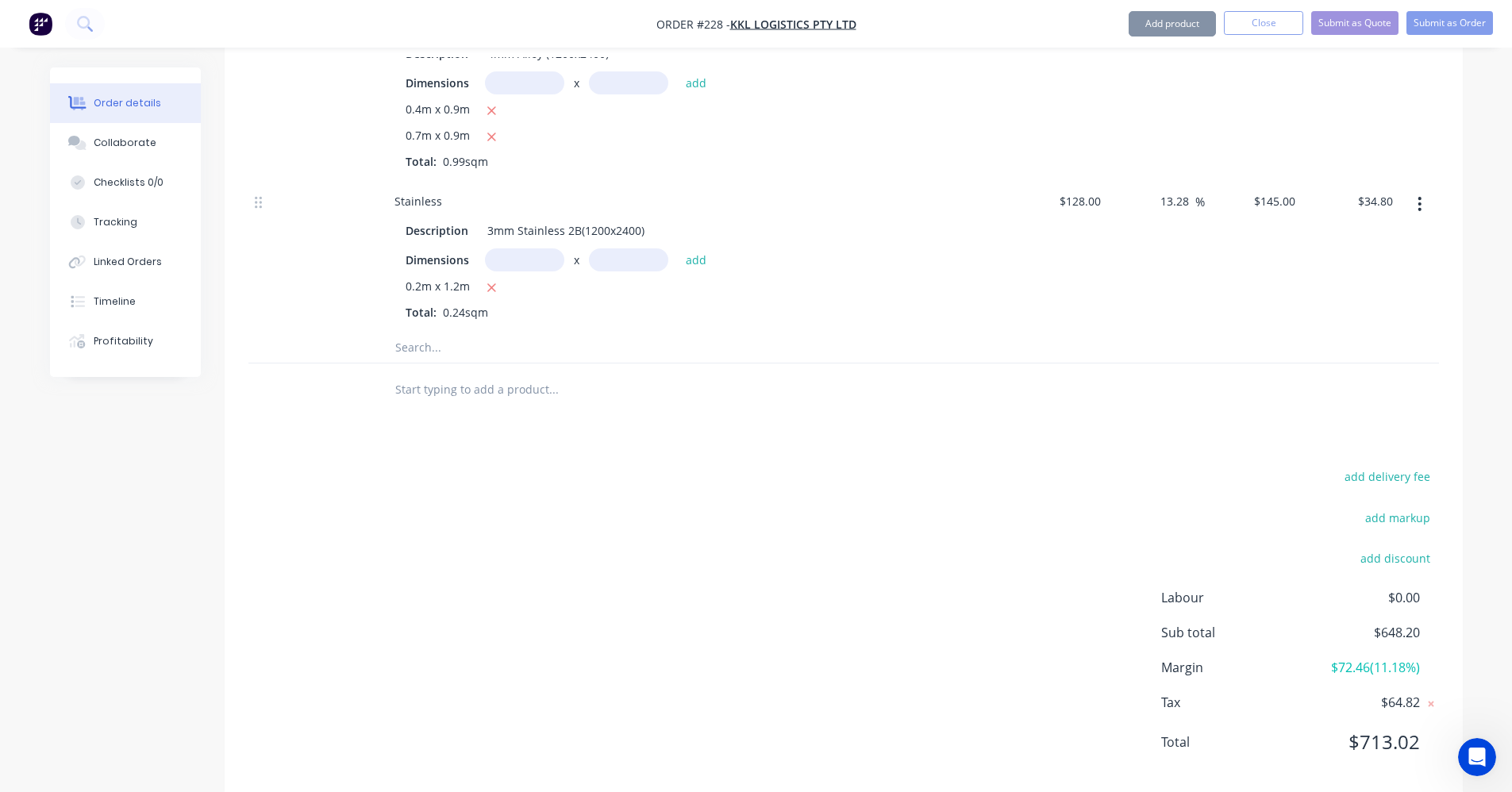
scroll to position [873, 0]
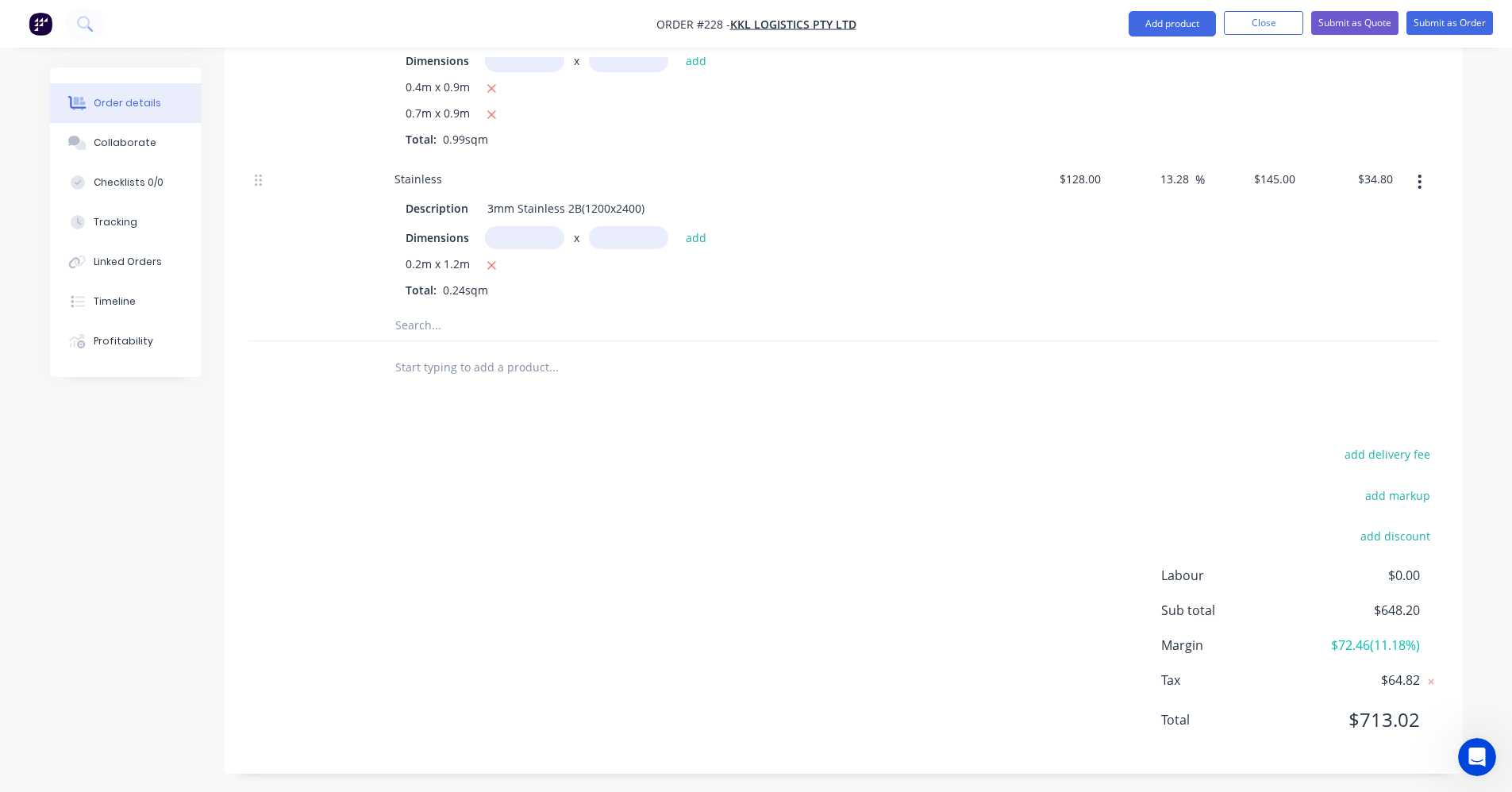
drag, startPoint x: 451, startPoint y: 365, endPoint x: 457, endPoint y: 373, distance: 10.0
click at [451, 365] on input "text" at bounding box center [553, 366] width 318 height 31
click at [518, 233] on input "text" at bounding box center [524, 237] width 80 height 23
type input "0.15m"
click at [608, 240] on input "text" at bounding box center [629, 237] width 80 height 23
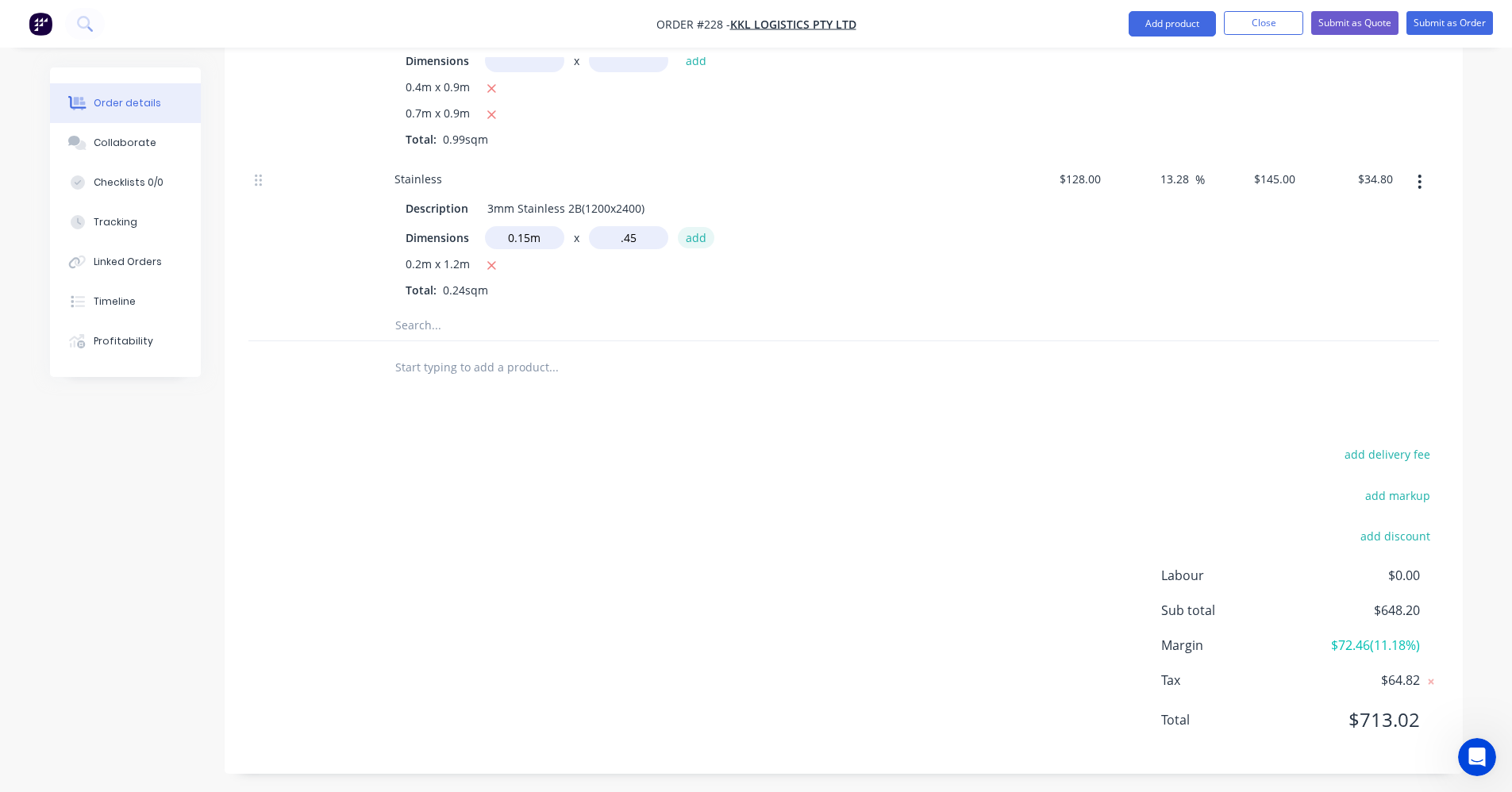
type input "0.45m"
click at [705, 237] on button "add" at bounding box center [696, 237] width 37 height 22
type input "$44.59"
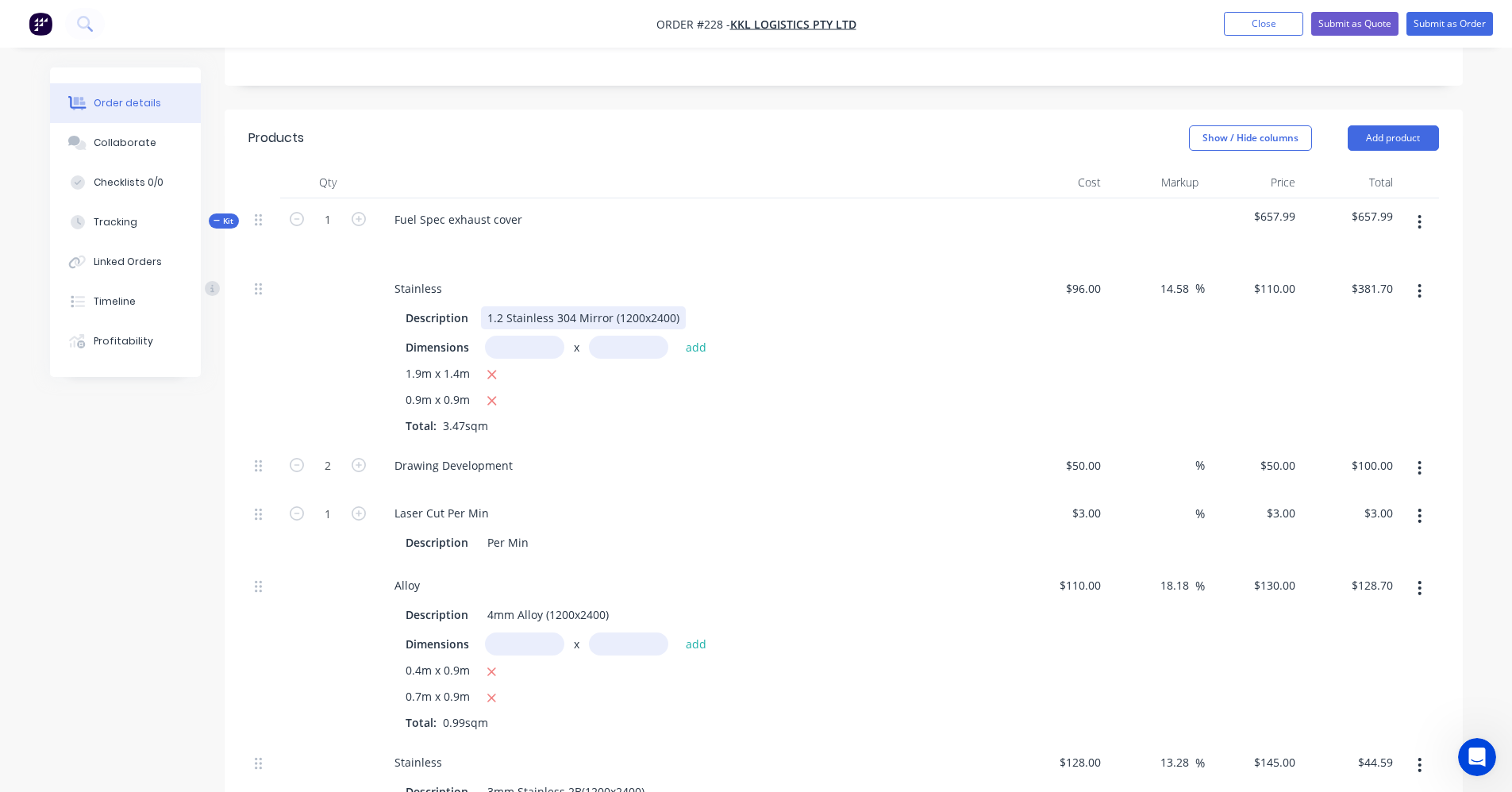
scroll to position [270, 0]
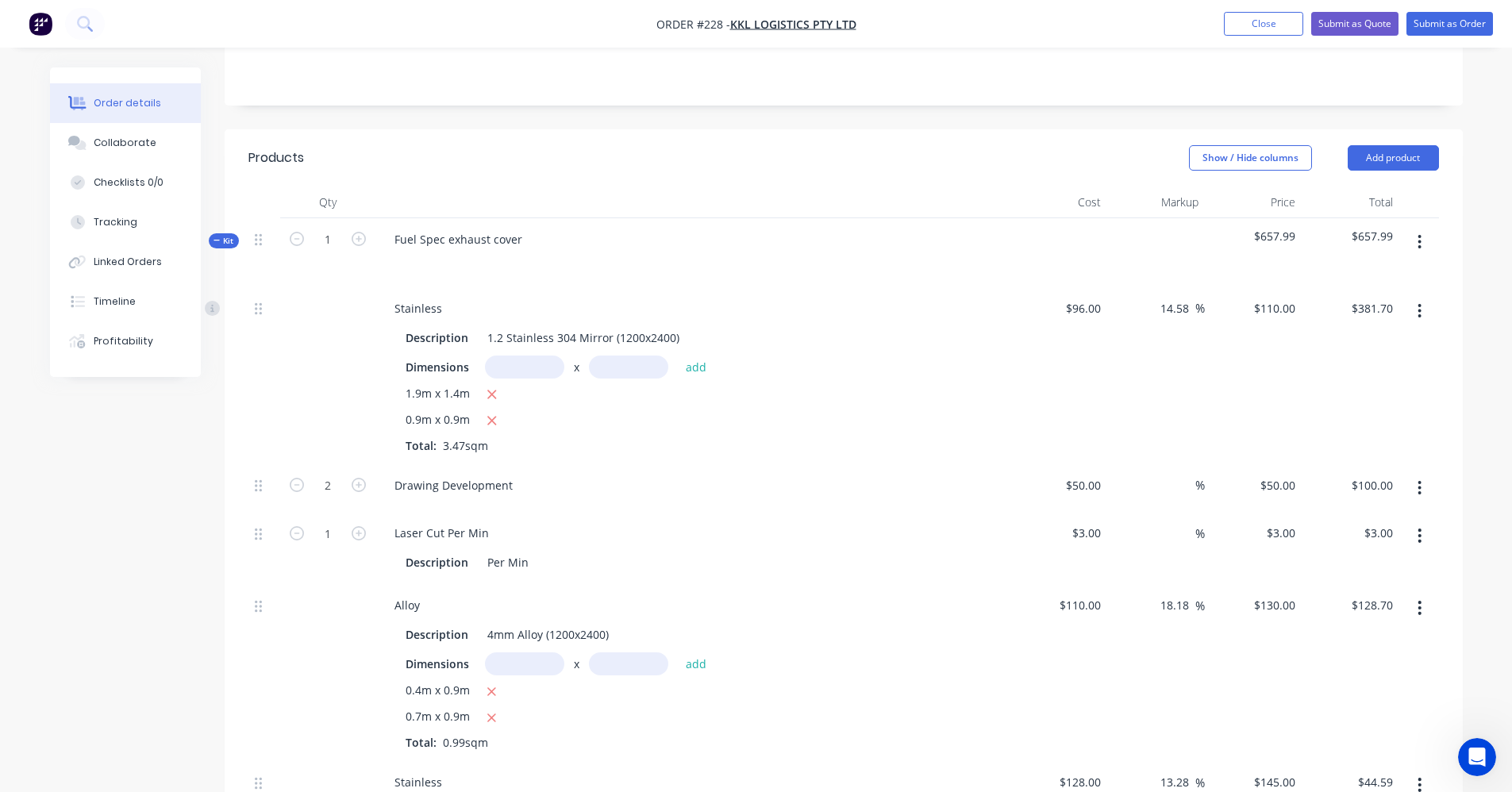
click at [510, 359] on input "text" at bounding box center [524, 367] width 80 height 23
type input "1.7m"
click at [618, 368] on input "text" at bounding box center [629, 367] width 80 height 23
type input "0.6m"
click at [707, 363] on button "add" at bounding box center [696, 366] width 37 height 22
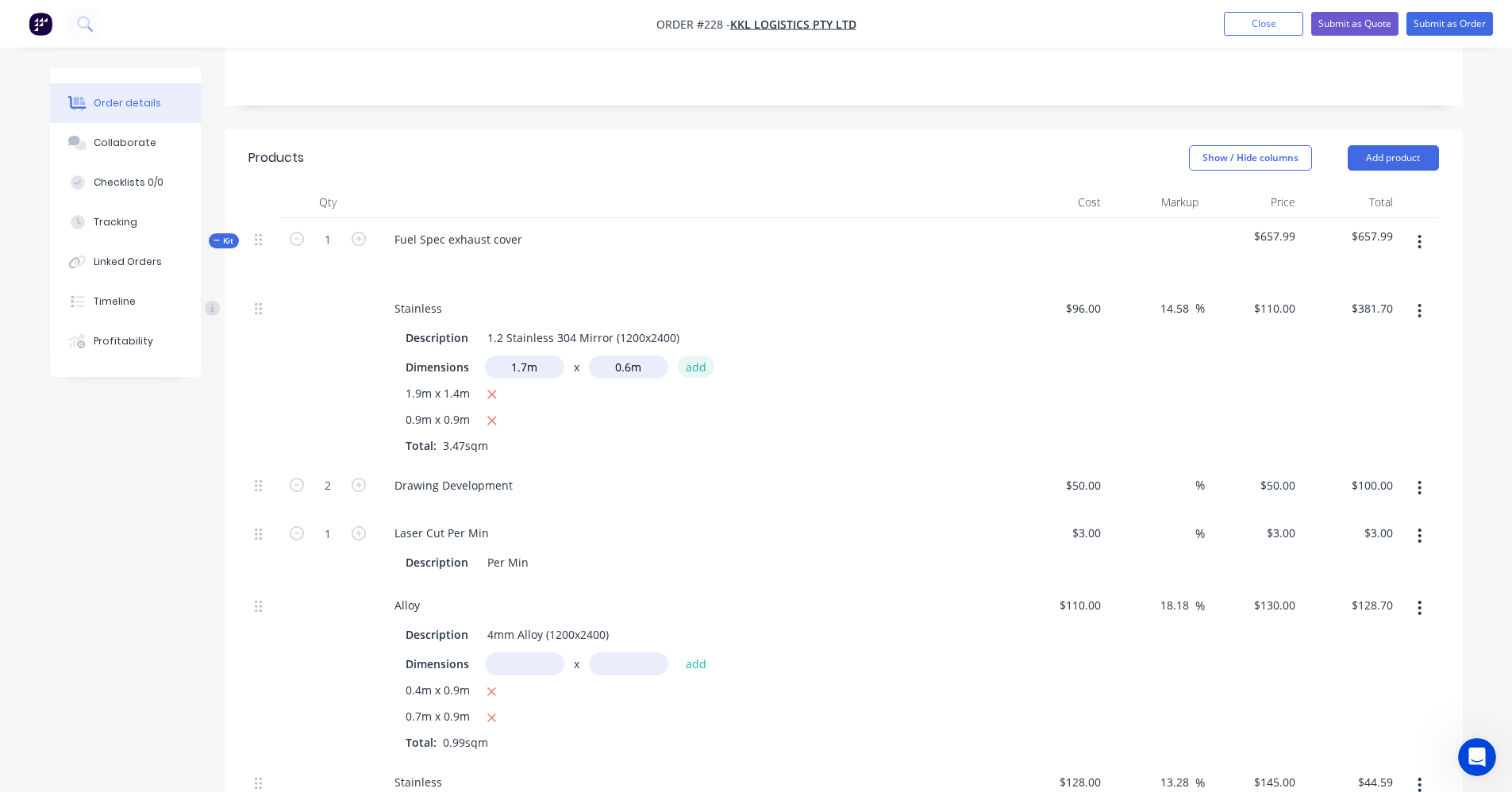
type input "$493.90"
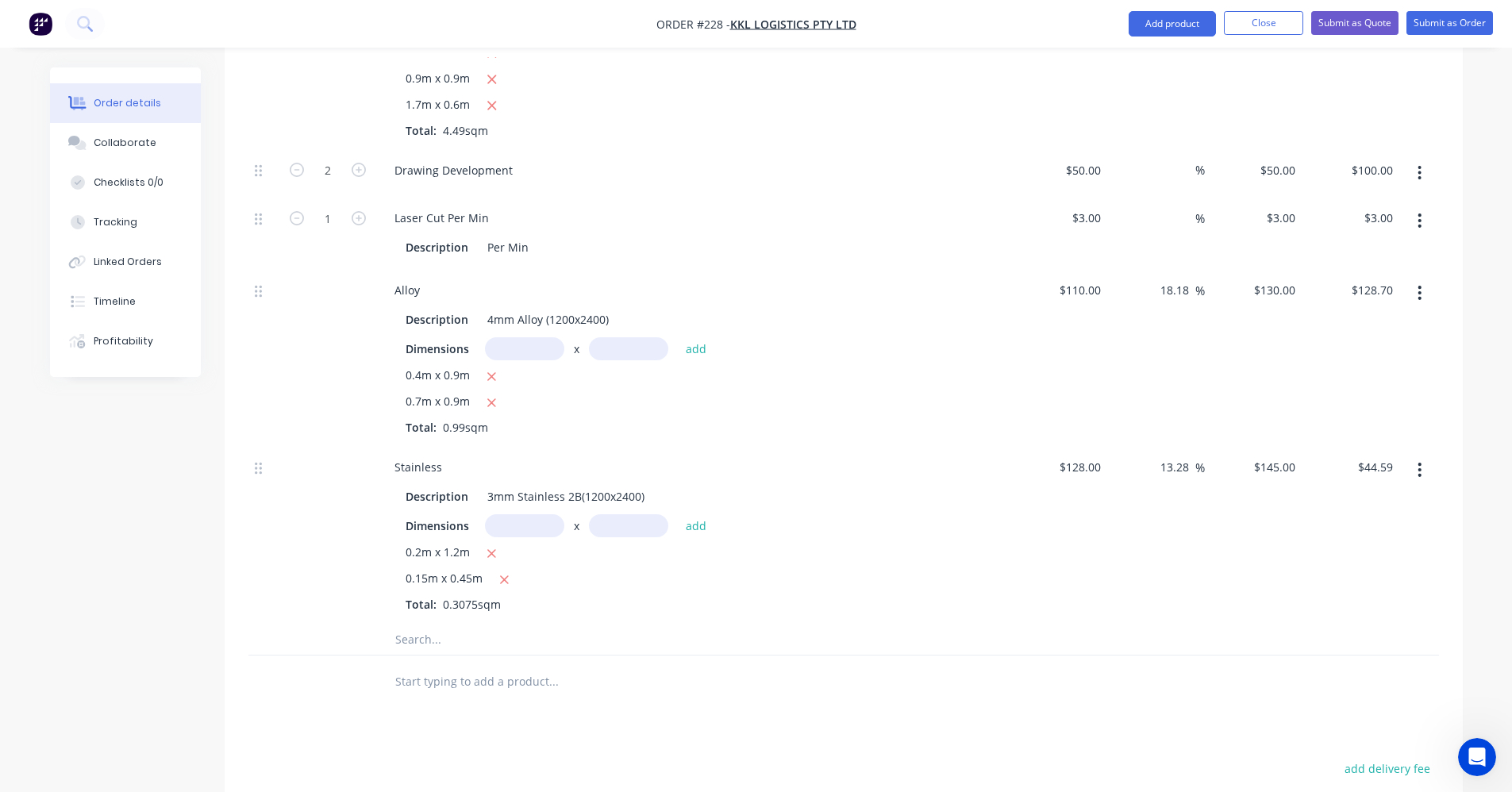
scroll to position [613, 0]
click at [359, 216] on icon "button" at bounding box center [359, 216] width 14 height 14
type input "2"
type input "$6.00"
click at [359, 216] on icon "button" at bounding box center [359, 216] width 14 height 14
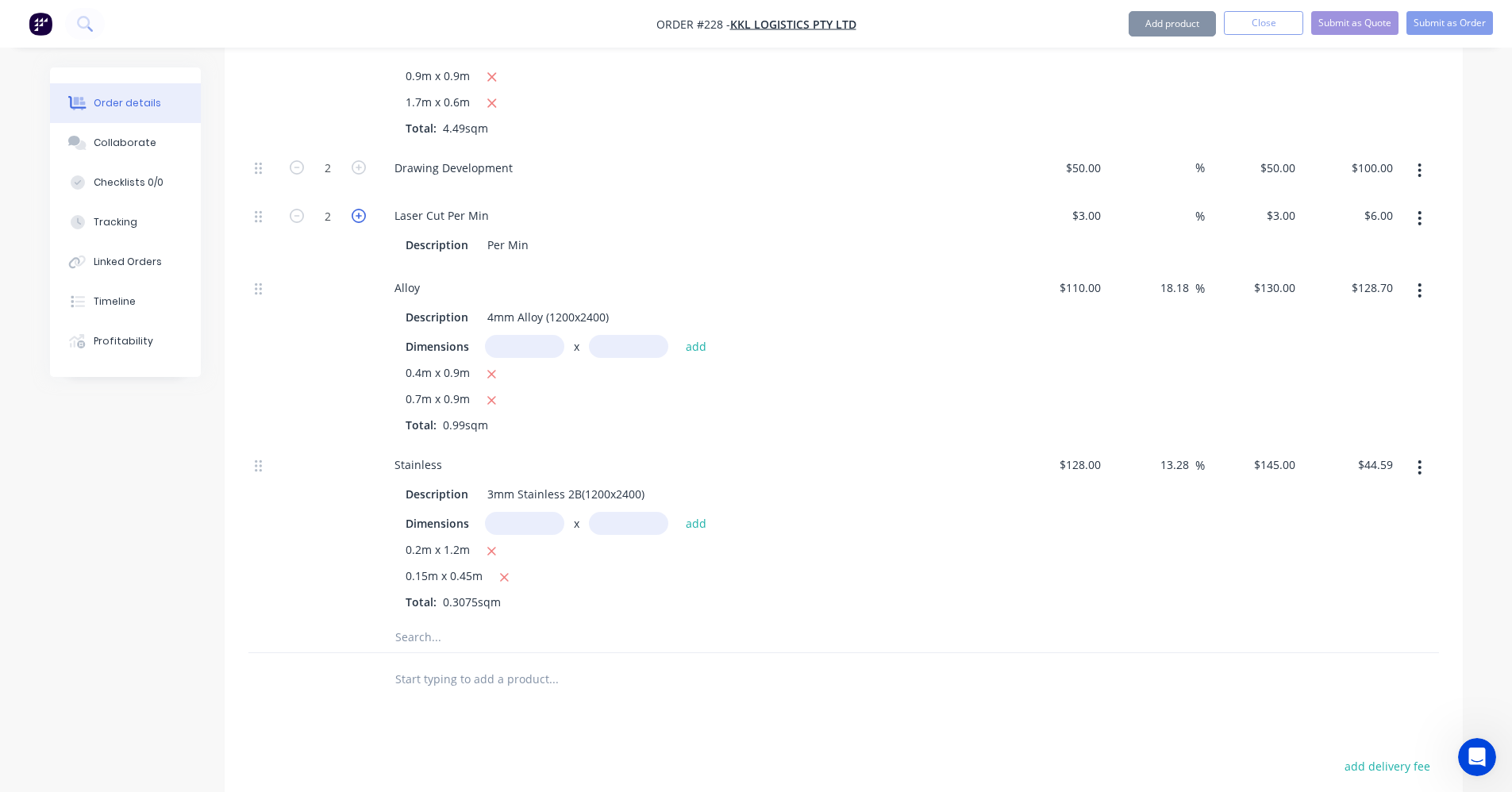
type input "3"
type input "$9.00"
click at [359, 216] on icon "button" at bounding box center [359, 216] width 14 height 14
type input "4"
type input "$12.00"
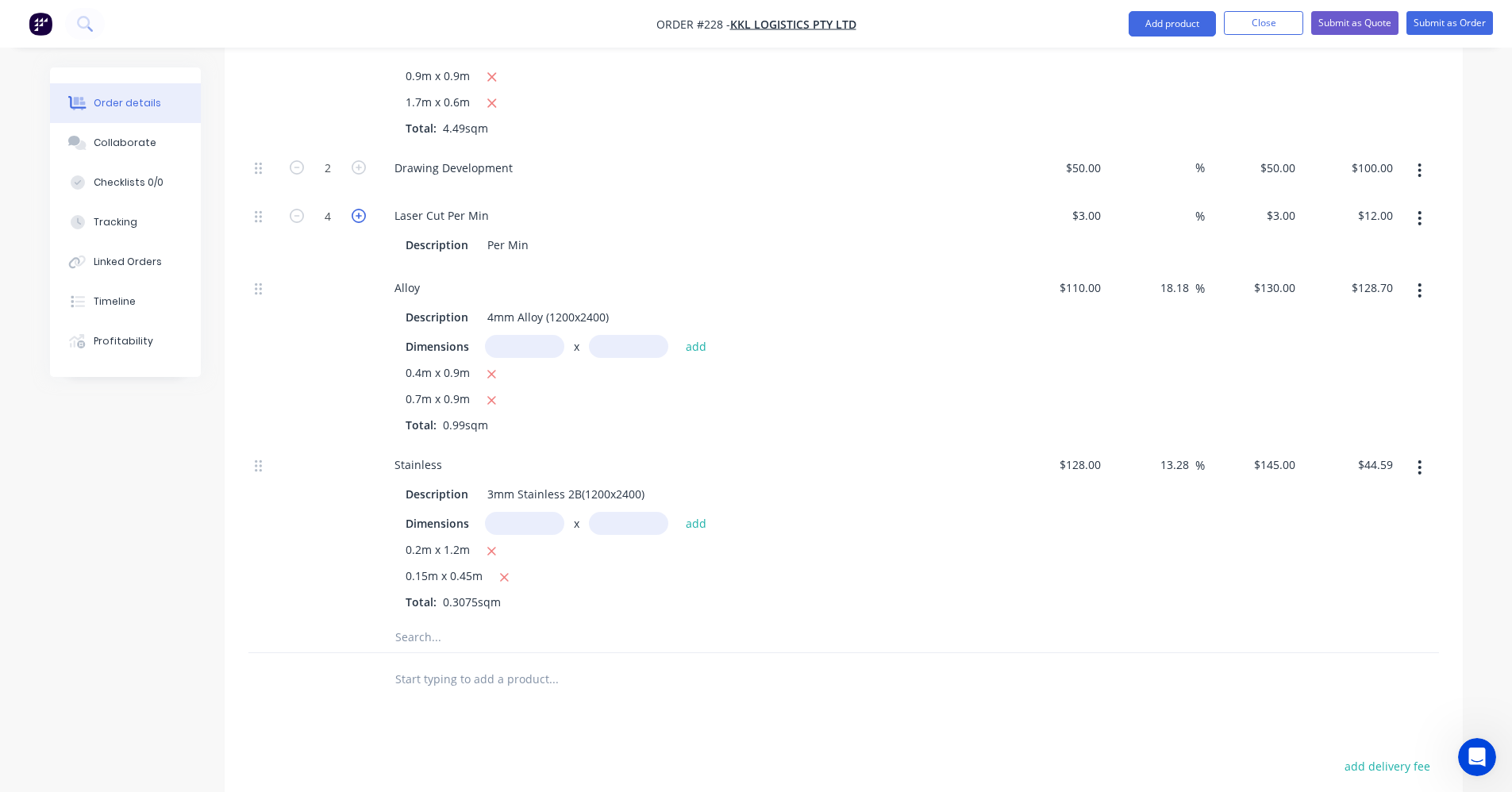
click at [359, 216] on icon "button" at bounding box center [359, 216] width 14 height 14
type input "5"
type input "$15.00"
click at [359, 216] on icon "button" at bounding box center [359, 216] width 14 height 14
type input "6"
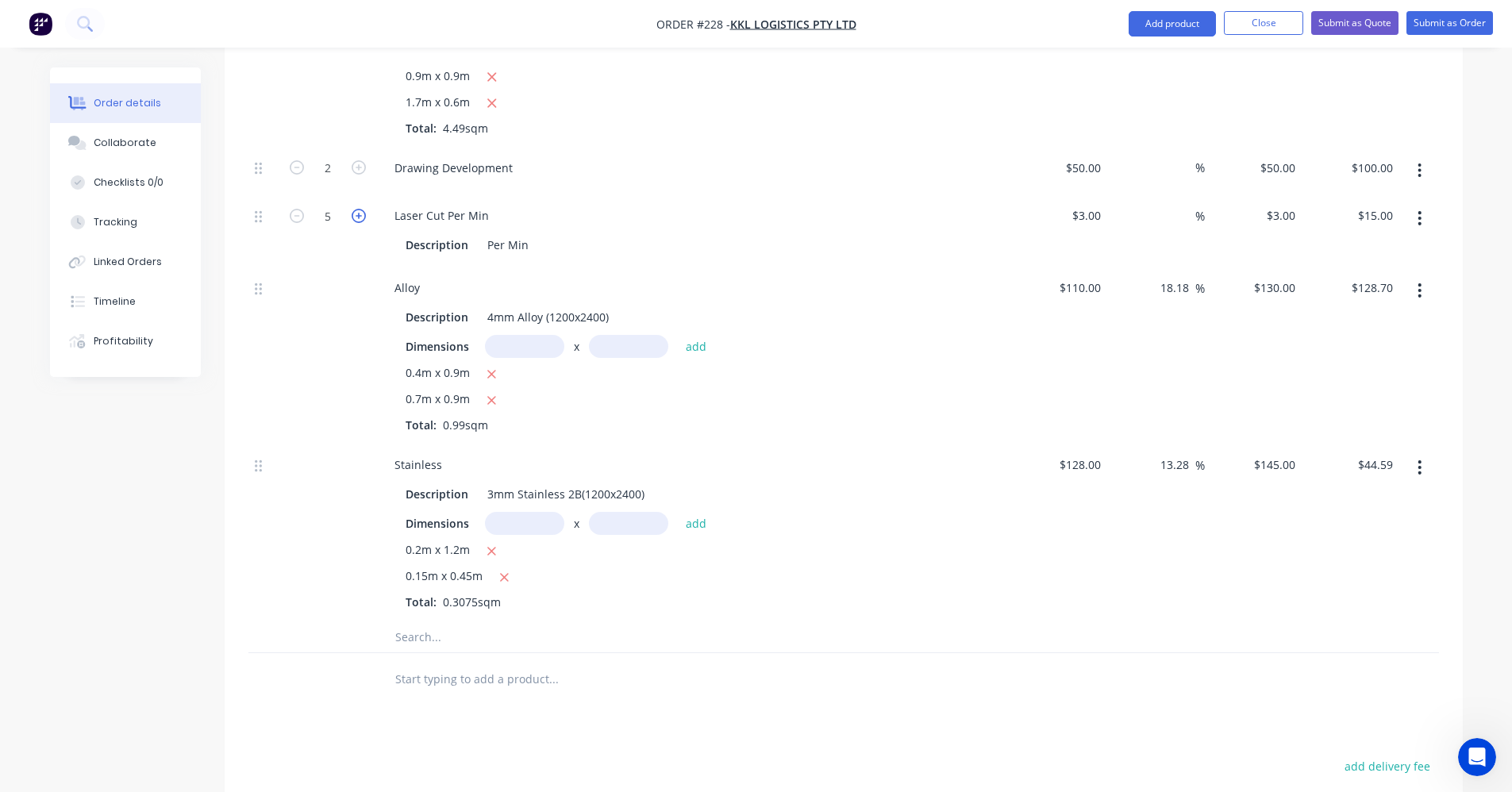
type input "$18.00"
click at [359, 216] on icon "button" at bounding box center [359, 216] width 14 height 14
type input "7"
type input "$21.00"
click at [359, 216] on icon "button" at bounding box center [359, 216] width 14 height 14
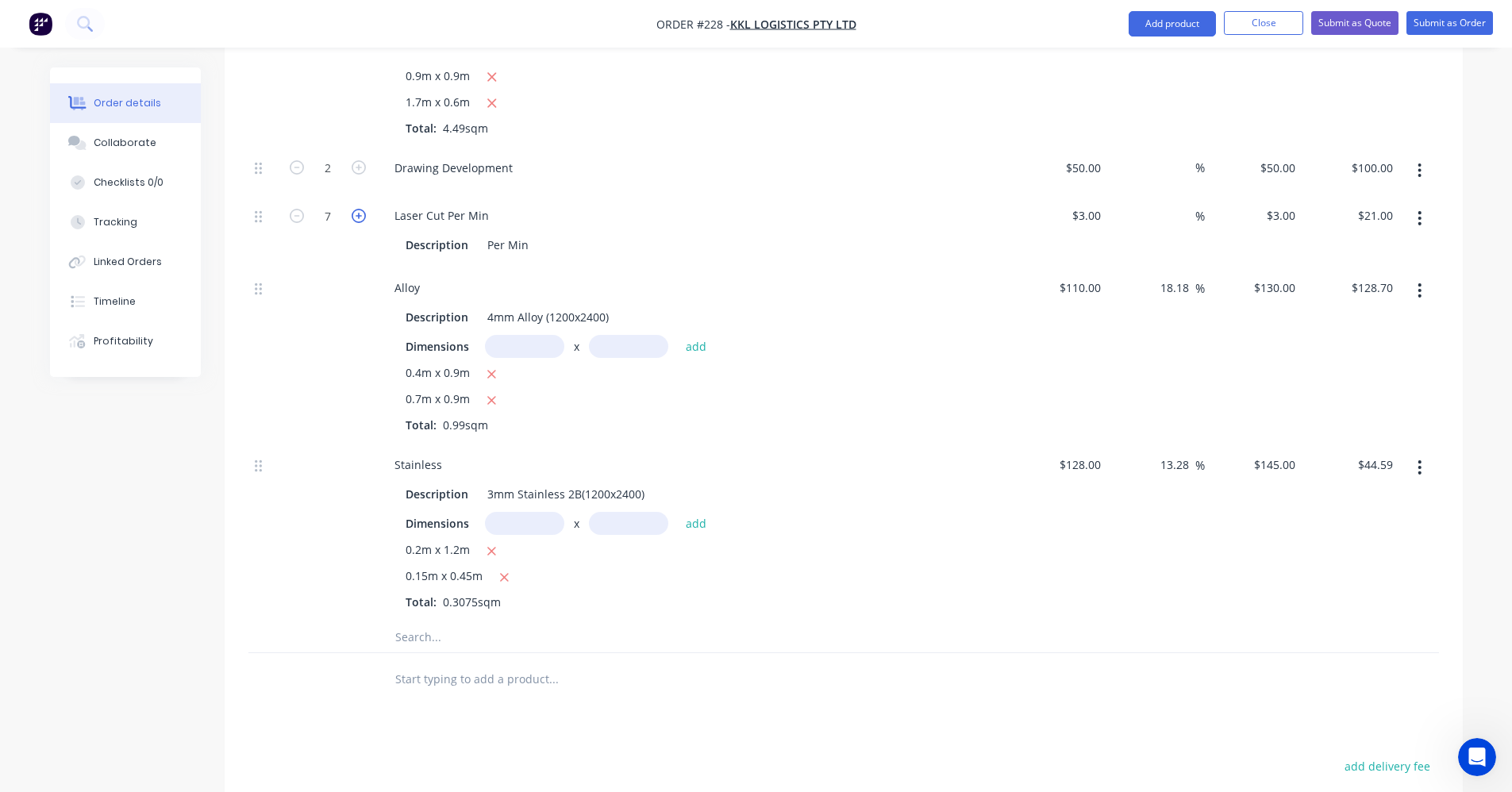
type input "8"
type input "$24.00"
click at [359, 216] on icon "button" at bounding box center [359, 216] width 14 height 14
type input "9"
type input "$27.00"
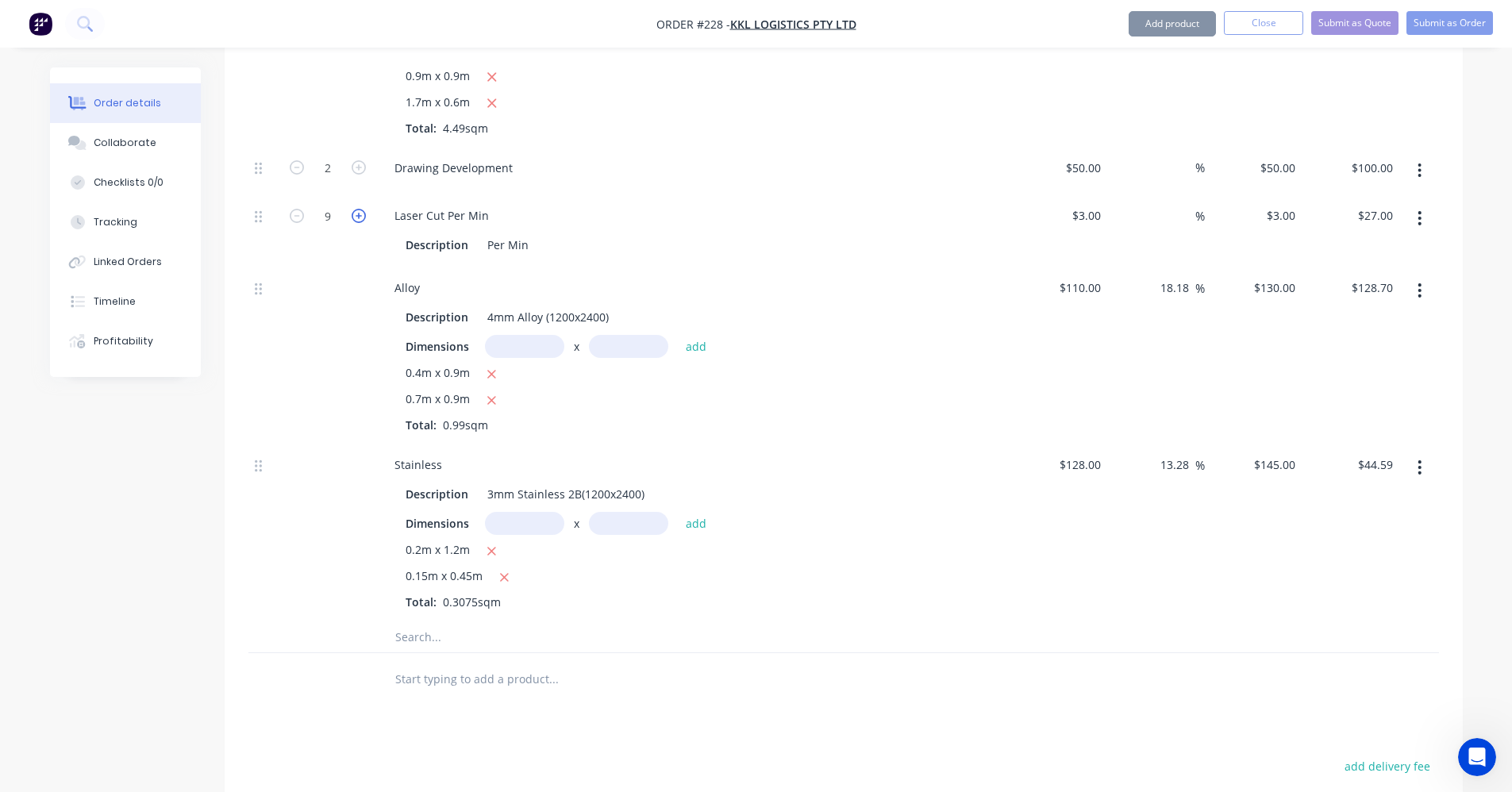
click at [359, 216] on icon "button" at bounding box center [359, 216] width 14 height 14
type input "10"
type input "$30.00"
click at [359, 216] on icon "button" at bounding box center [359, 216] width 14 height 14
type input "11"
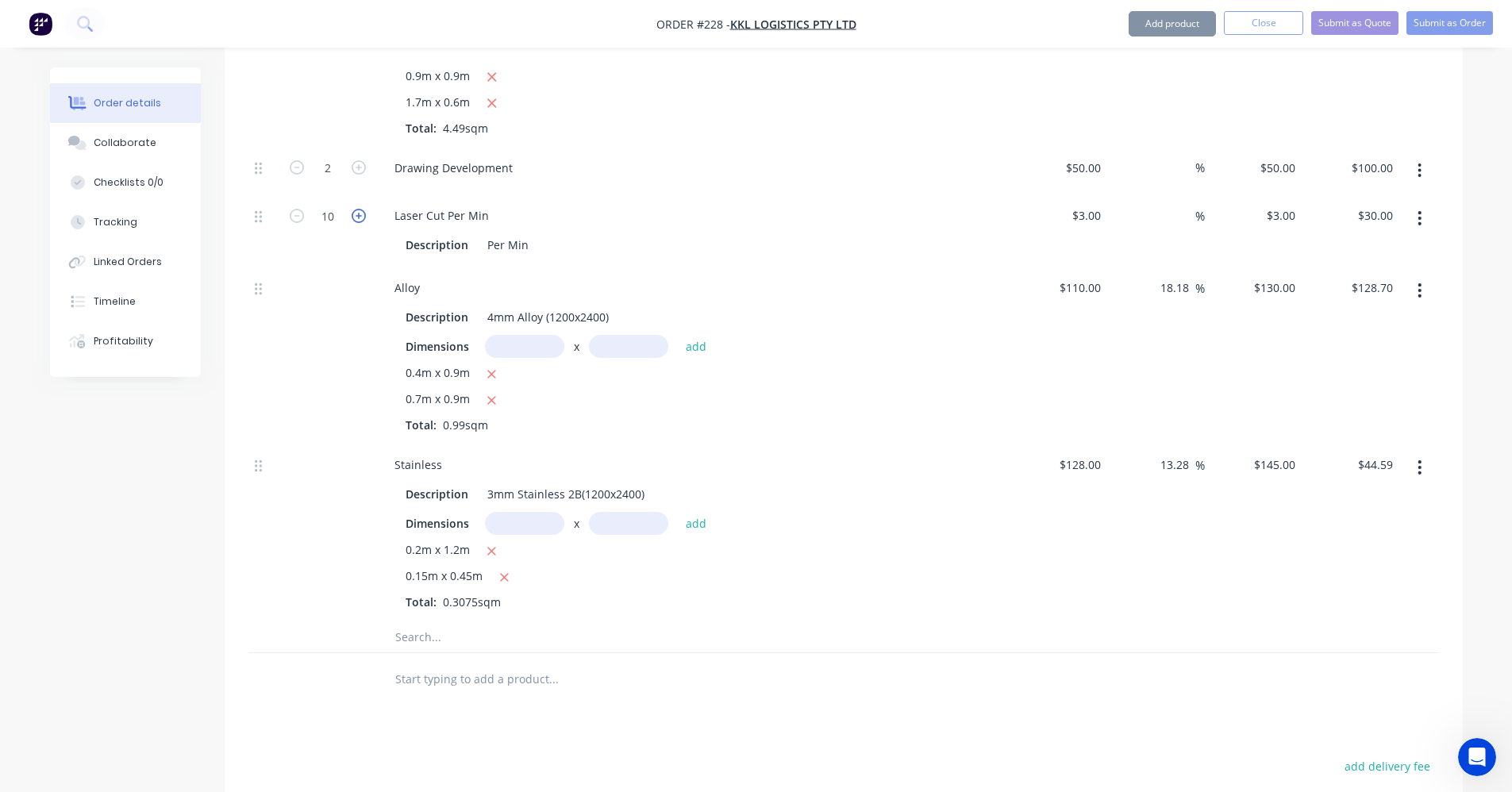
type input "$33.00"
click at [359, 216] on icon "button" at bounding box center [359, 216] width 14 height 14
type input "12"
type input "$36.00"
click at [359, 216] on icon "button" at bounding box center [359, 216] width 14 height 14
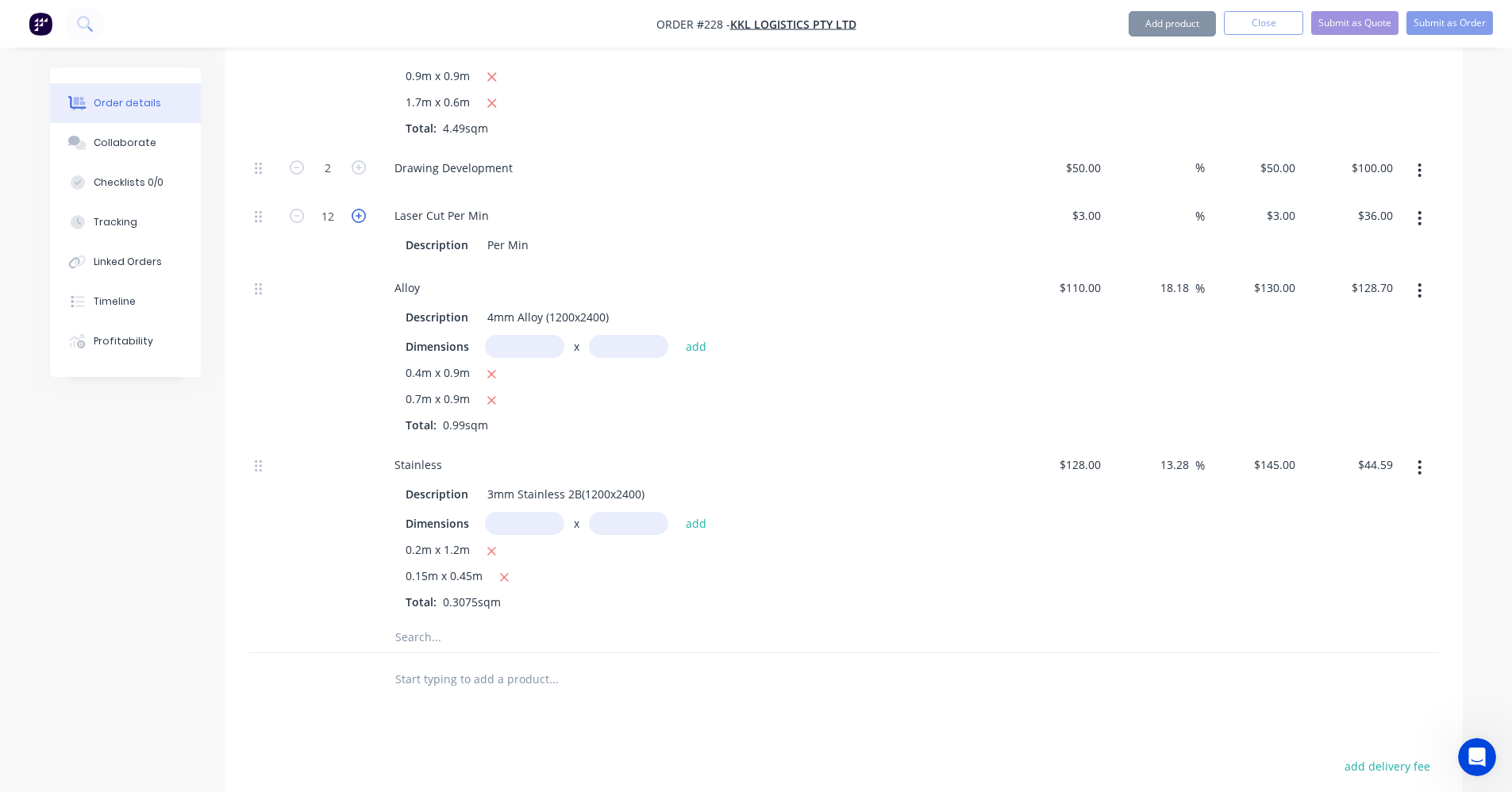
type input "13"
type input "$39.00"
click at [359, 216] on icon "button" at bounding box center [359, 216] width 14 height 14
type input "14"
type input "$42.00"
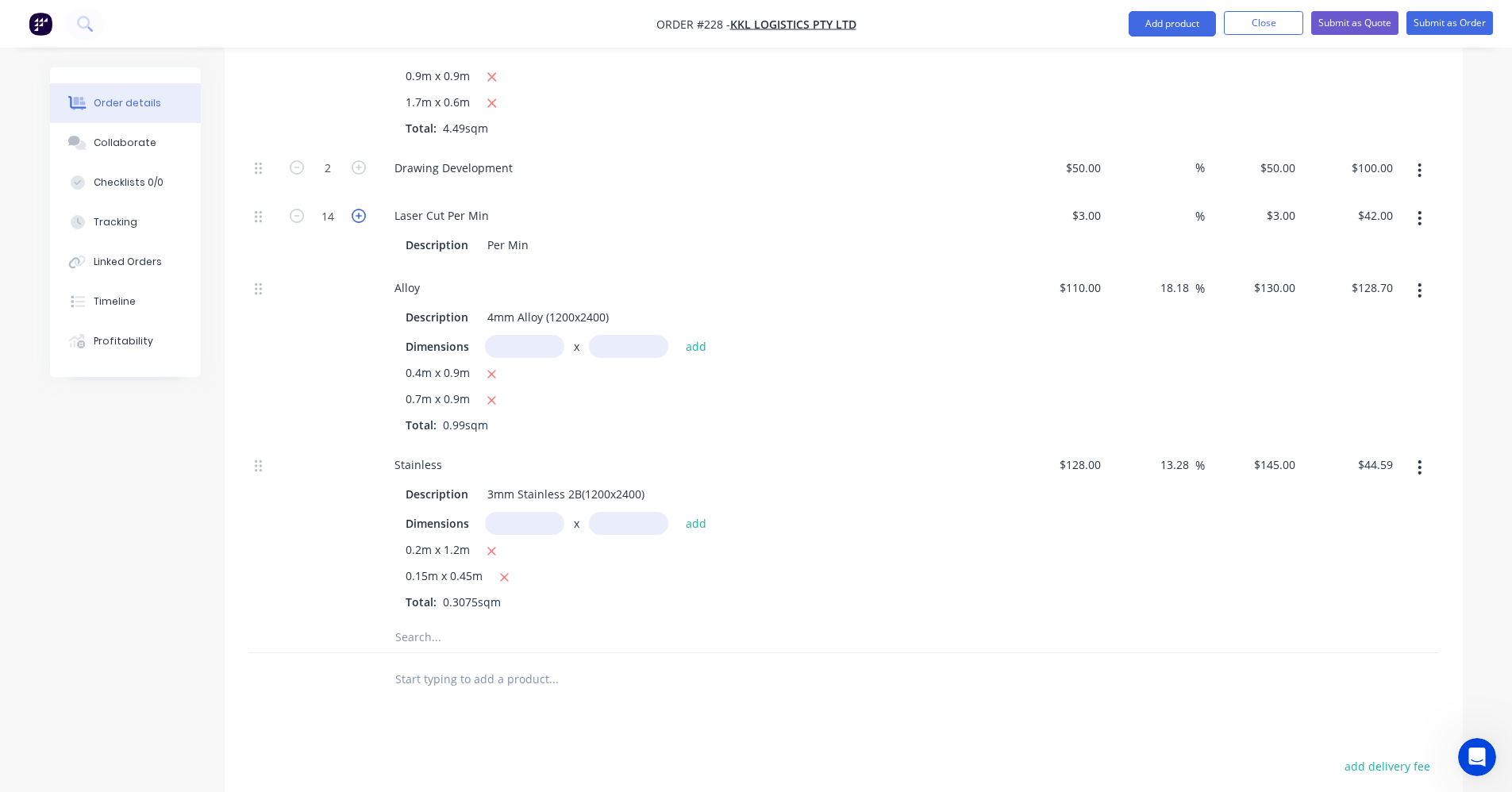
click at [359, 216] on icon "button" at bounding box center [359, 216] width 14 height 14
type input "15"
type input "$45.00"
click at [359, 216] on icon "button" at bounding box center [359, 216] width 14 height 14
type input "16"
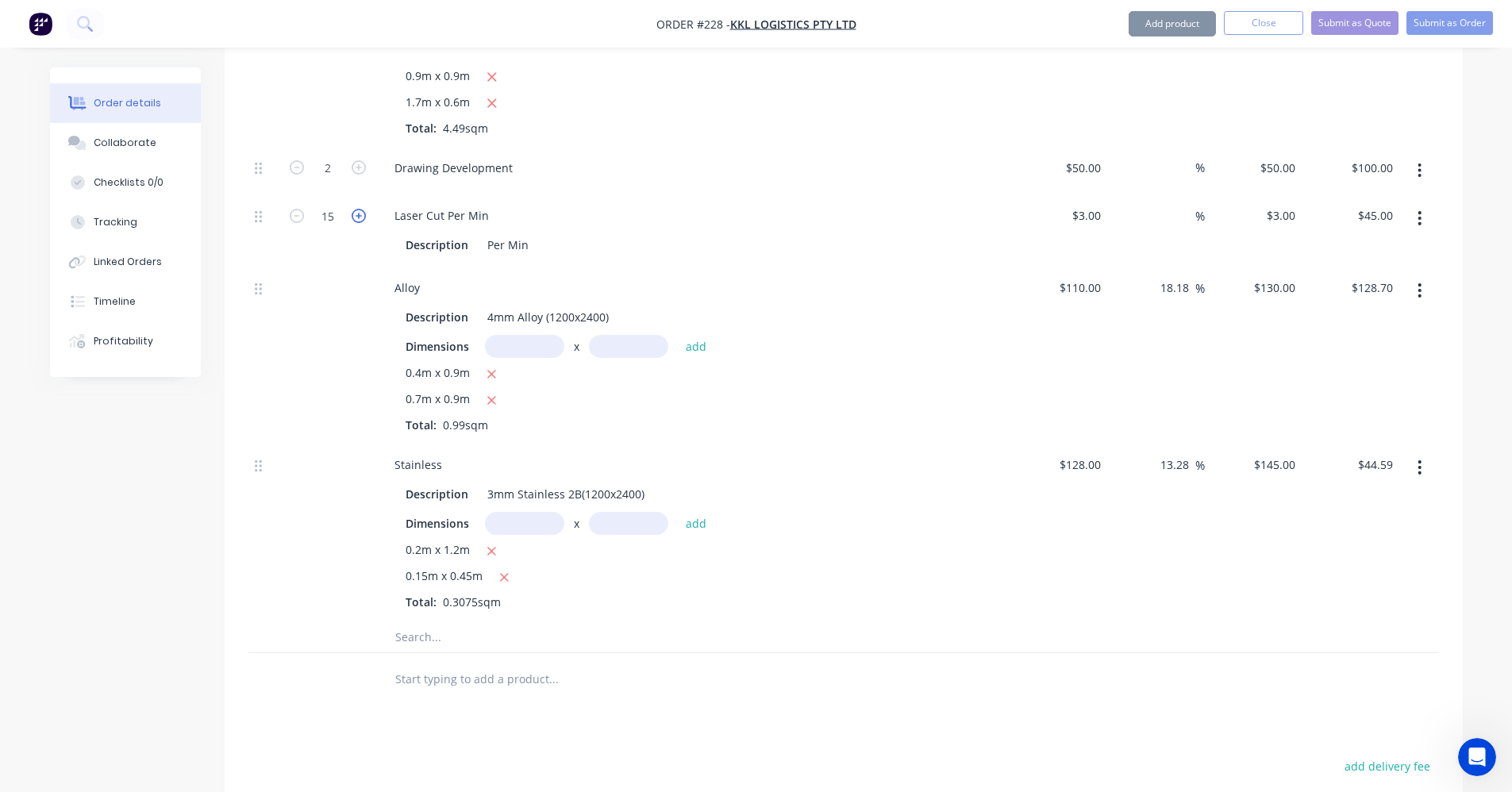
type input "$48.00"
click at [359, 216] on icon "button" at bounding box center [359, 216] width 14 height 14
type input "17"
type input "$51.00"
click at [359, 216] on icon "button" at bounding box center [359, 216] width 14 height 14
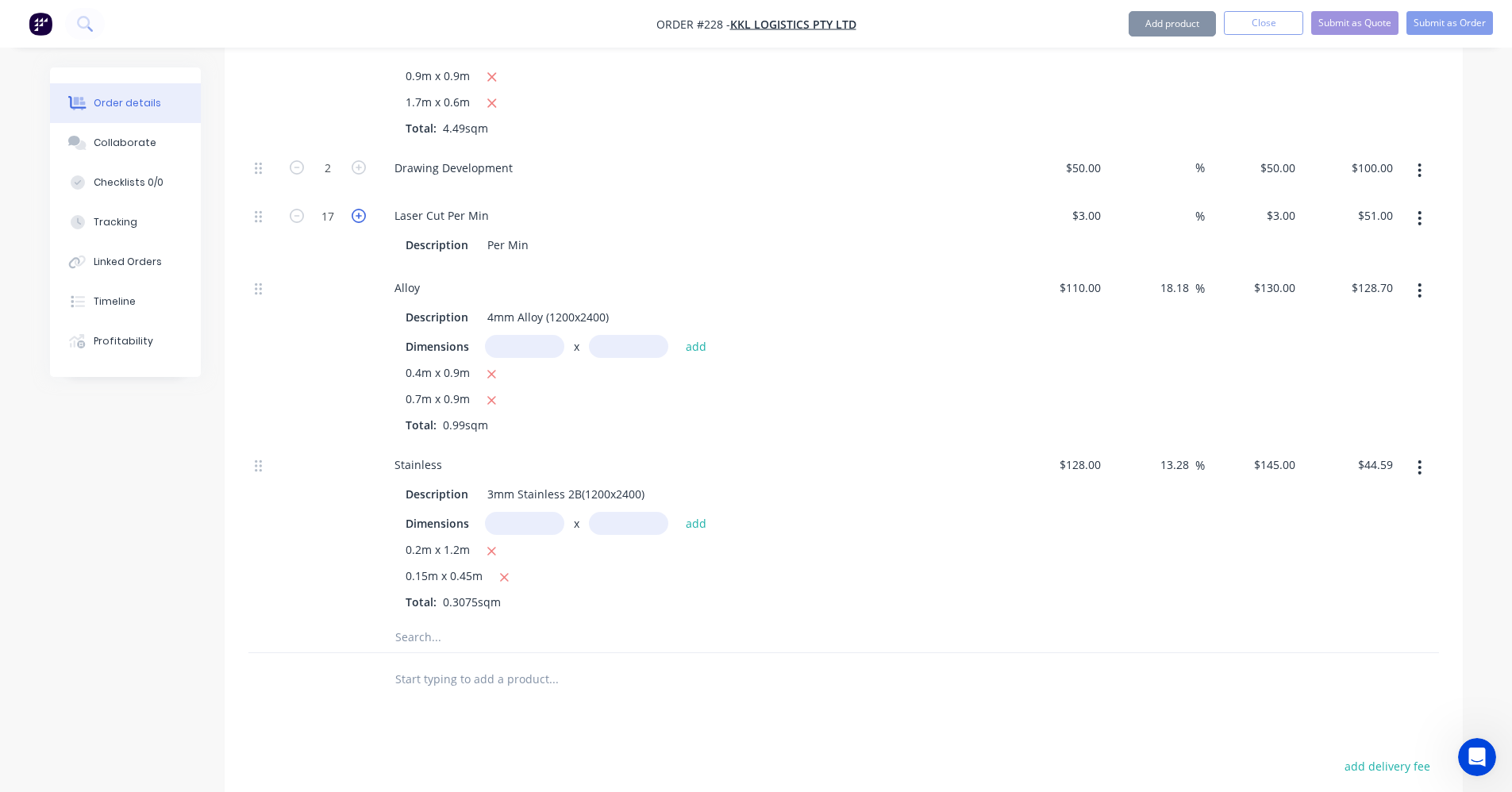
type input "18"
type input "$54.00"
click at [359, 216] on icon "button" at bounding box center [359, 216] width 14 height 14
type input "19"
type input "$57.00"
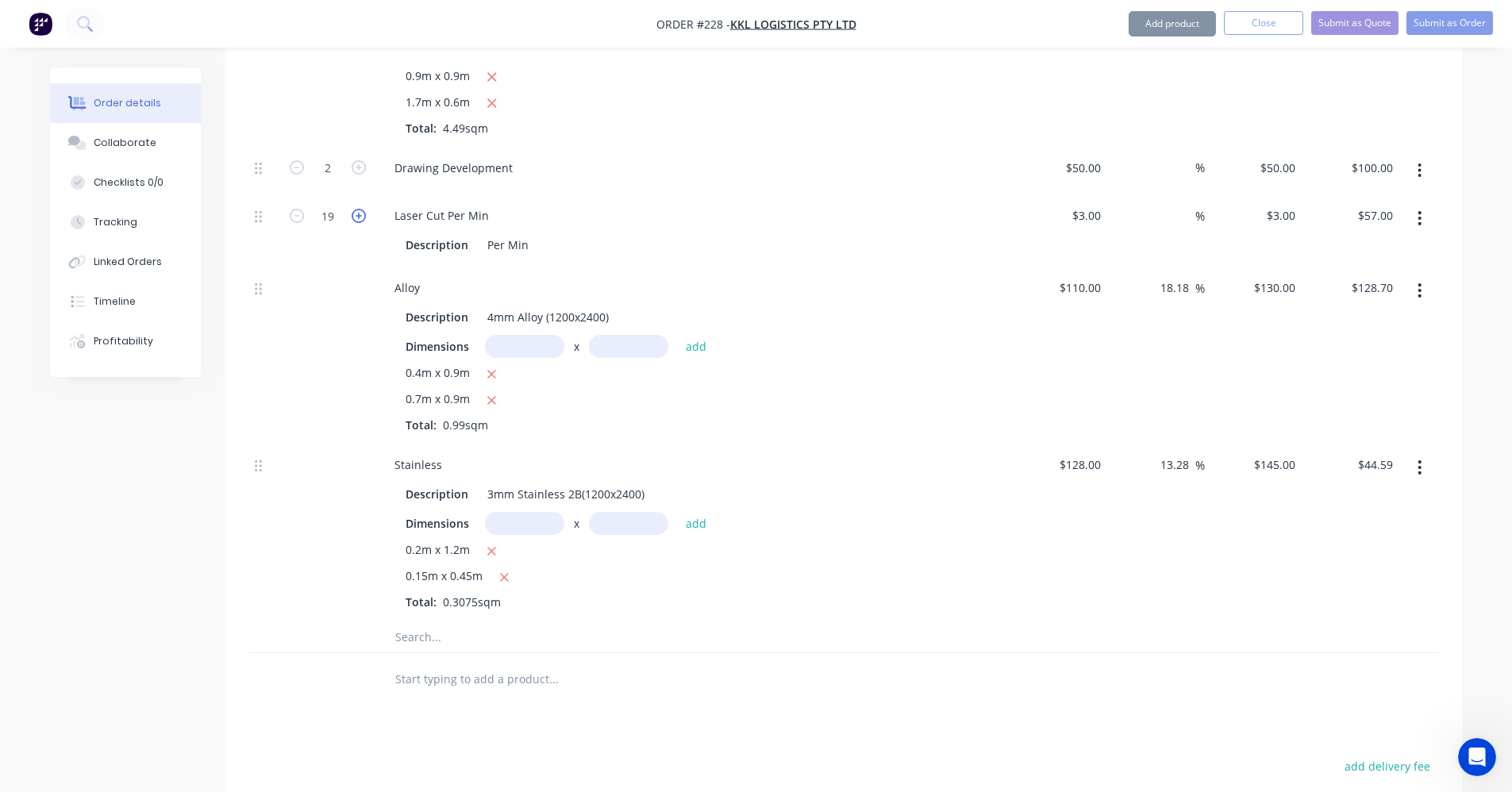
click at [359, 216] on icon "button" at bounding box center [359, 216] width 14 height 14
type input "20"
type input "$60.00"
click at [359, 216] on icon "button" at bounding box center [359, 216] width 14 height 14
type input "21"
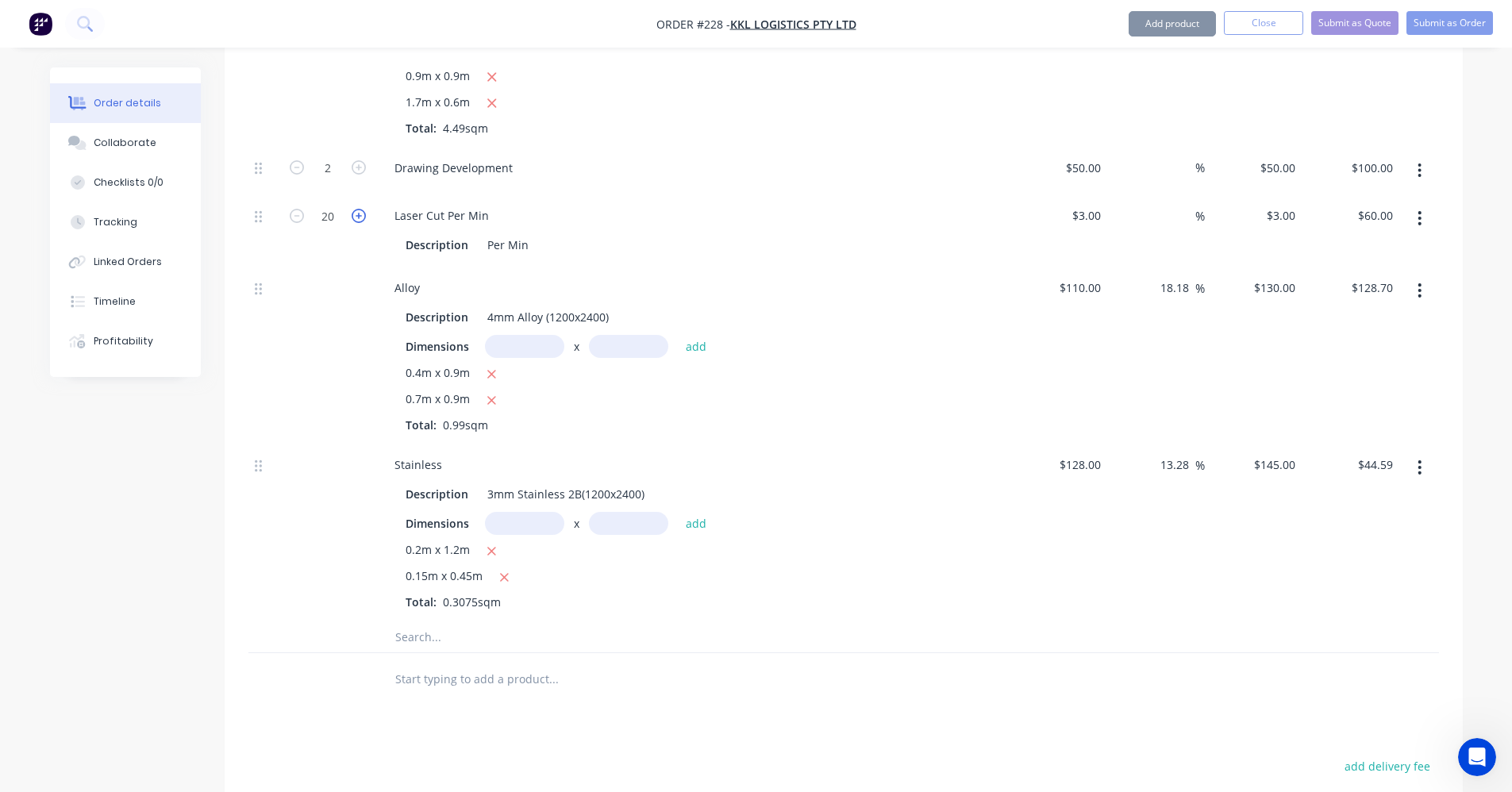
type input "$63.00"
click at [359, 216] on icon "button" at bounding box center [359, 216] width 14 height 14
type input "22"
type input "$66.00"
click at [359, 216] on icon "button" at bounding box center [359, 216] width 14 height 14
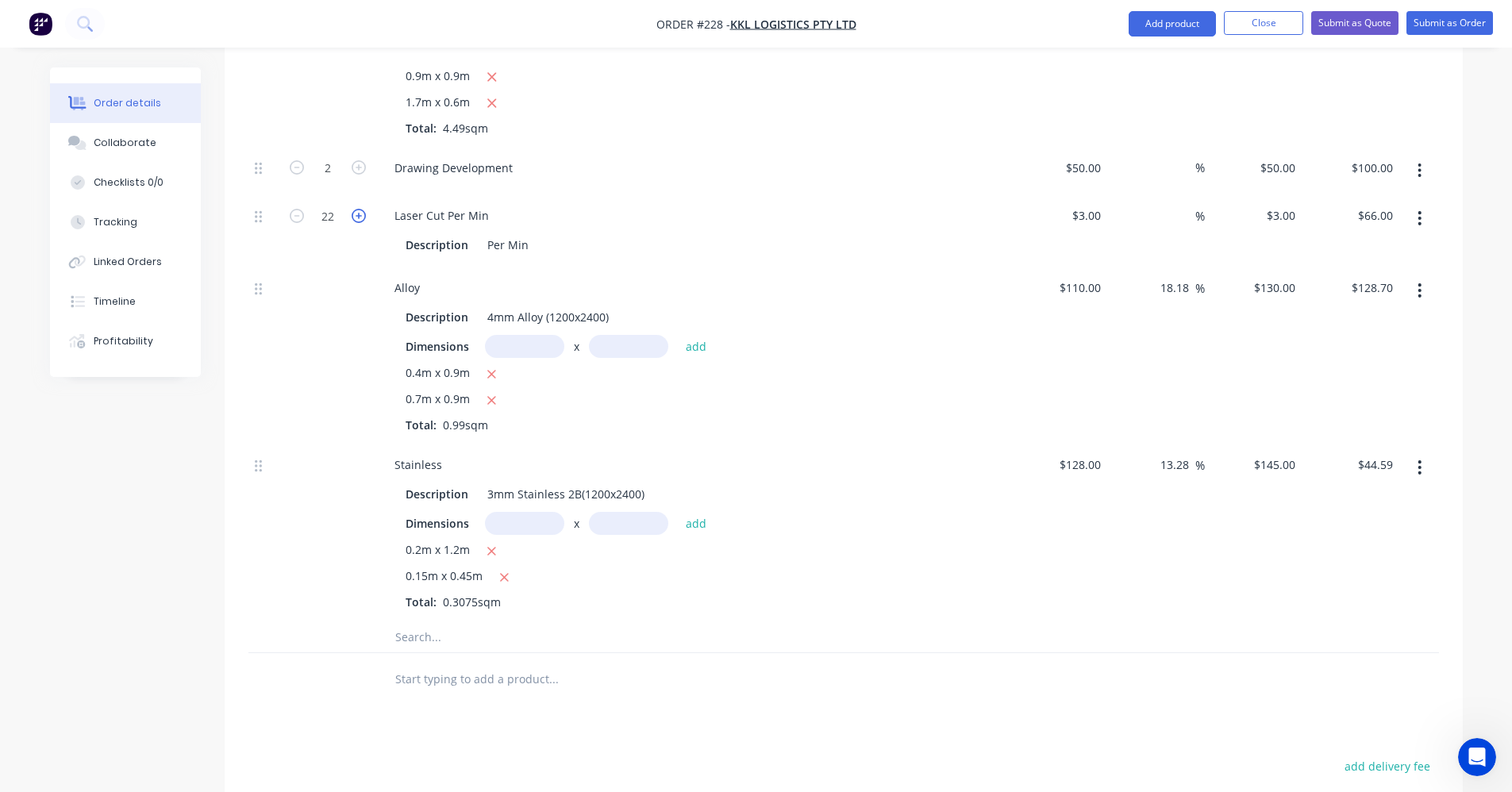
type input "23"
type input "$69.00"
click at [359, 216] on icon "button" at bounding box center [359, 216] width 14 height 14
type input "24"
type input "$72.00"
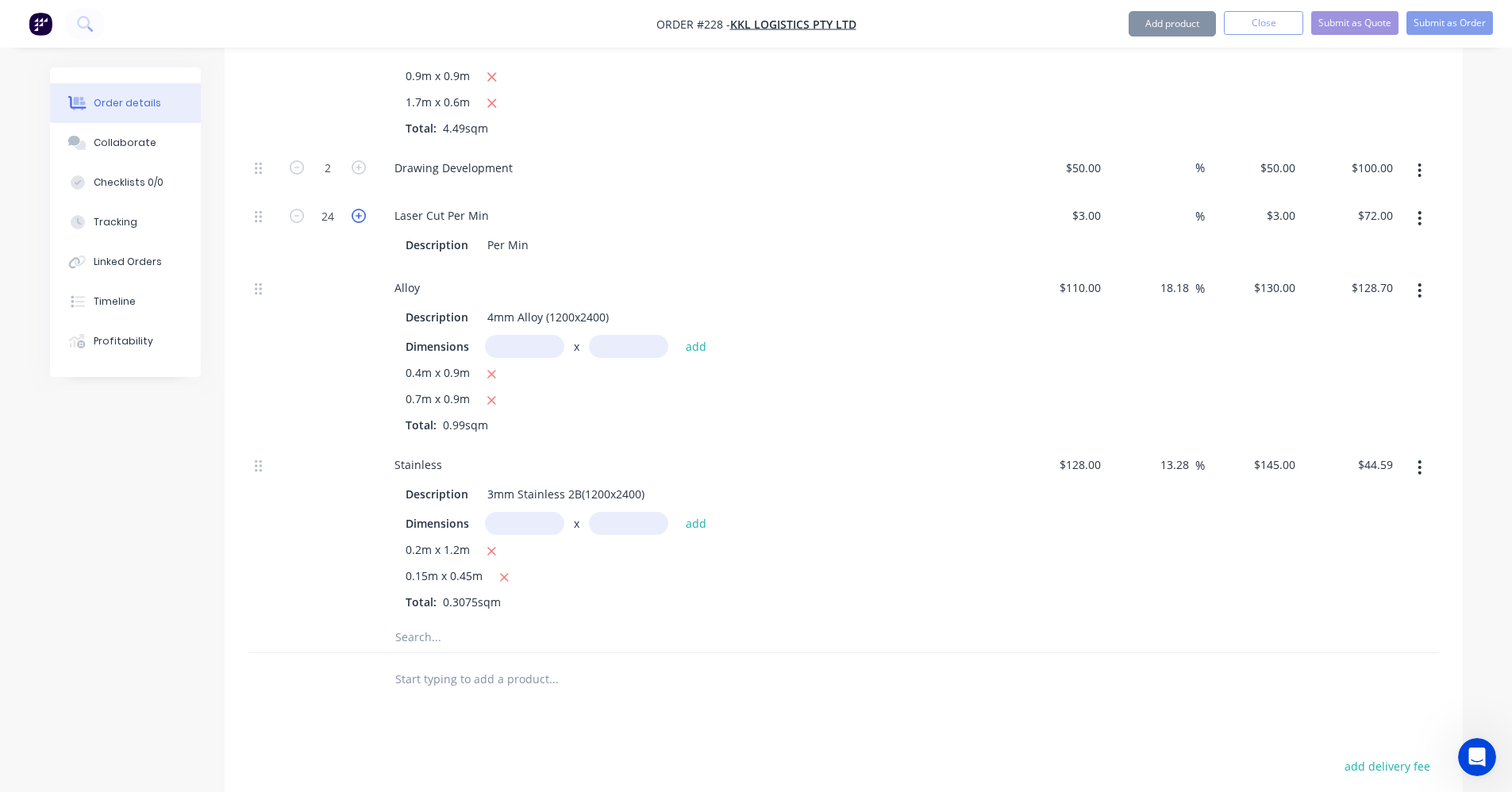
click at [359, 216] on icon "button" at bounding box center [359, 216] width 14 height 14
type input "25"
type input "$75.00"
click at [359, 216] on icon "button" at bounding box center [359, 216] width 14 height 14
type input "26"
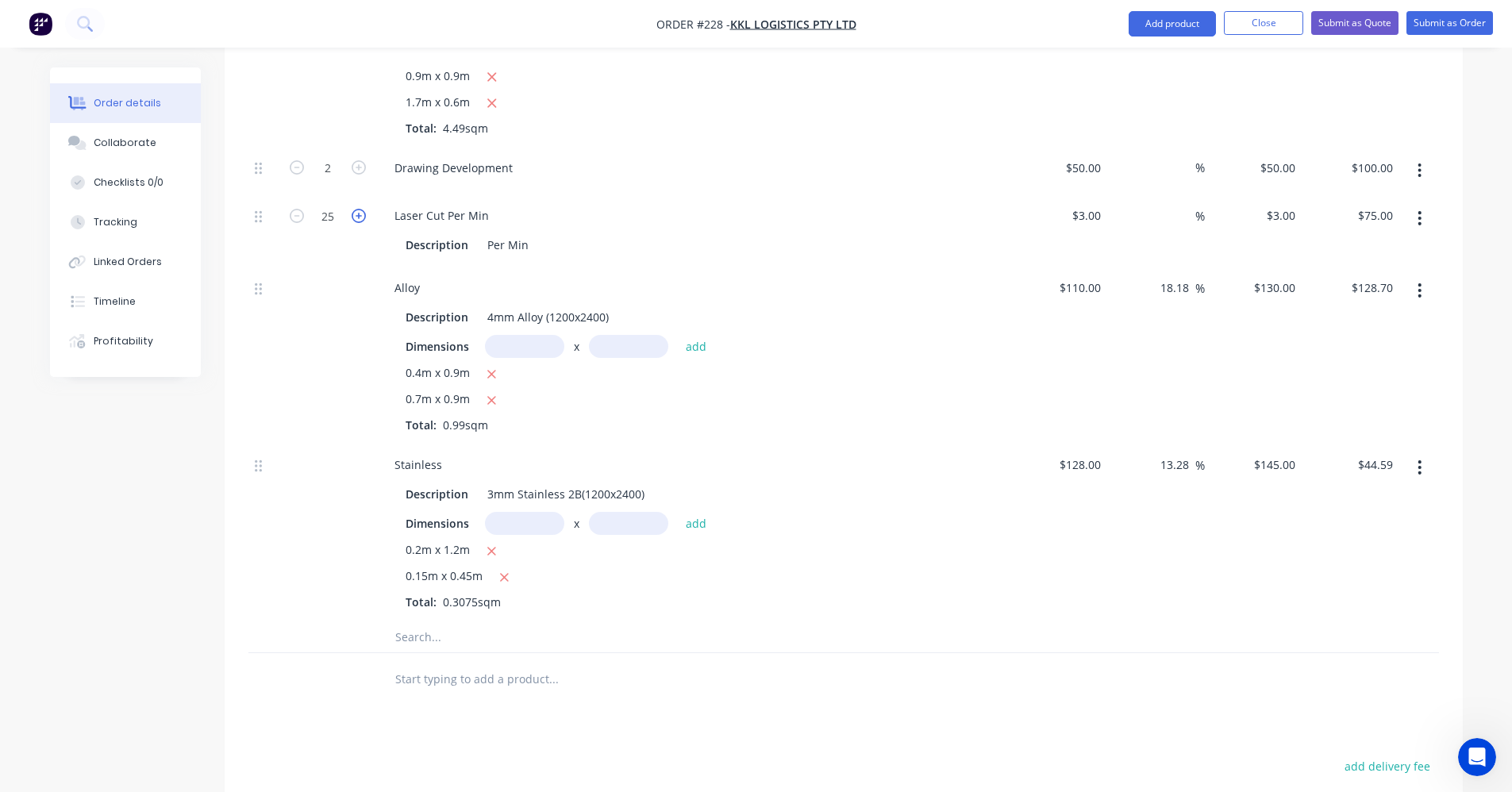
type input "$78.00"
click at [359, 216] on icon "button" at bounding box center [359, 216] width 14 height 14
type input "27"
type input "$81.00"
click at [359, 216] on icon "button" at bounding box center [359, 216] width 14 height 14
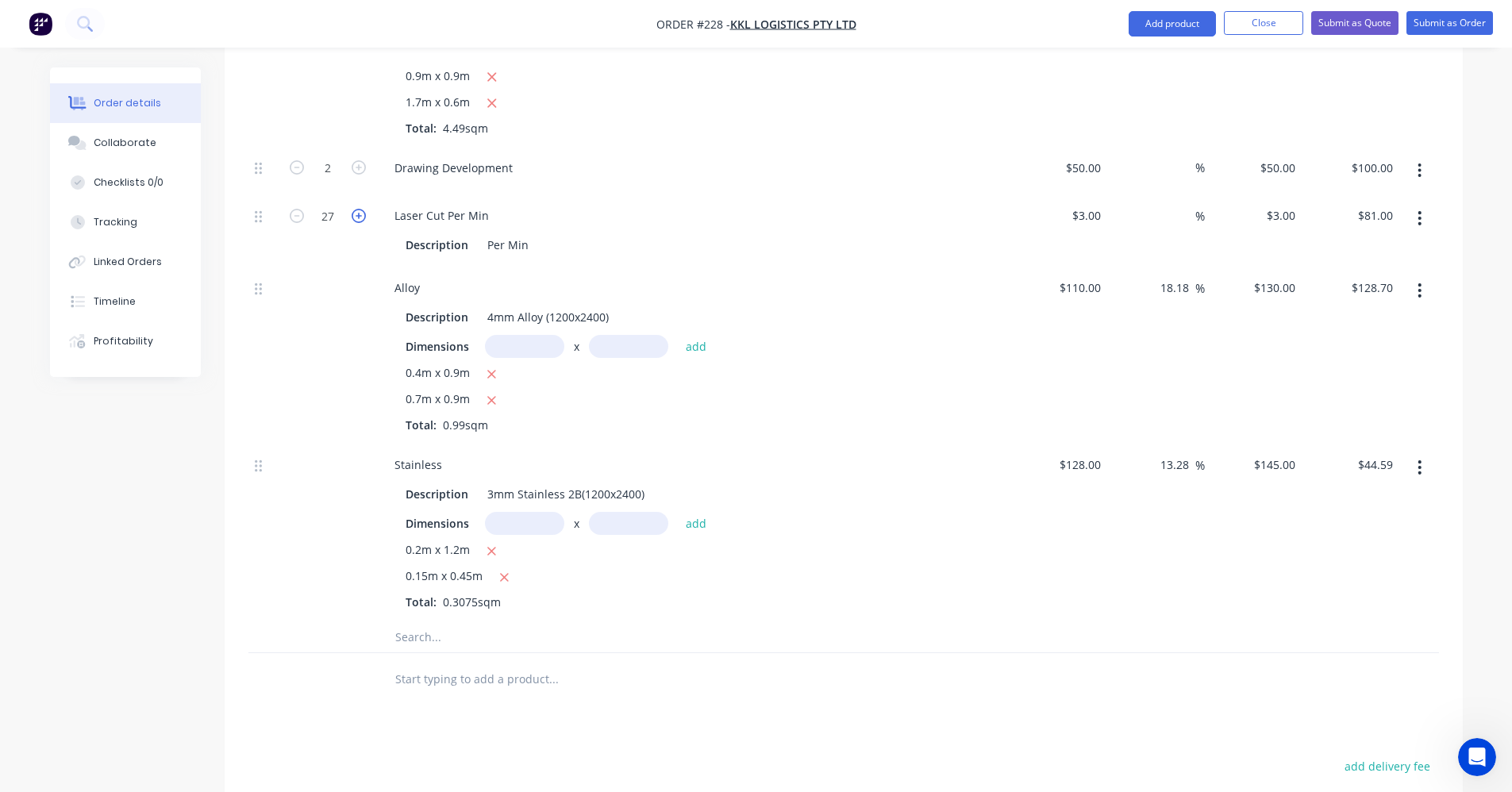
type input "28"
type input "$84.00"
click at [359, 216] on icon "button" at bounding box center [359, 216] width 14 height 14
type input "29"
type input "$87.00"
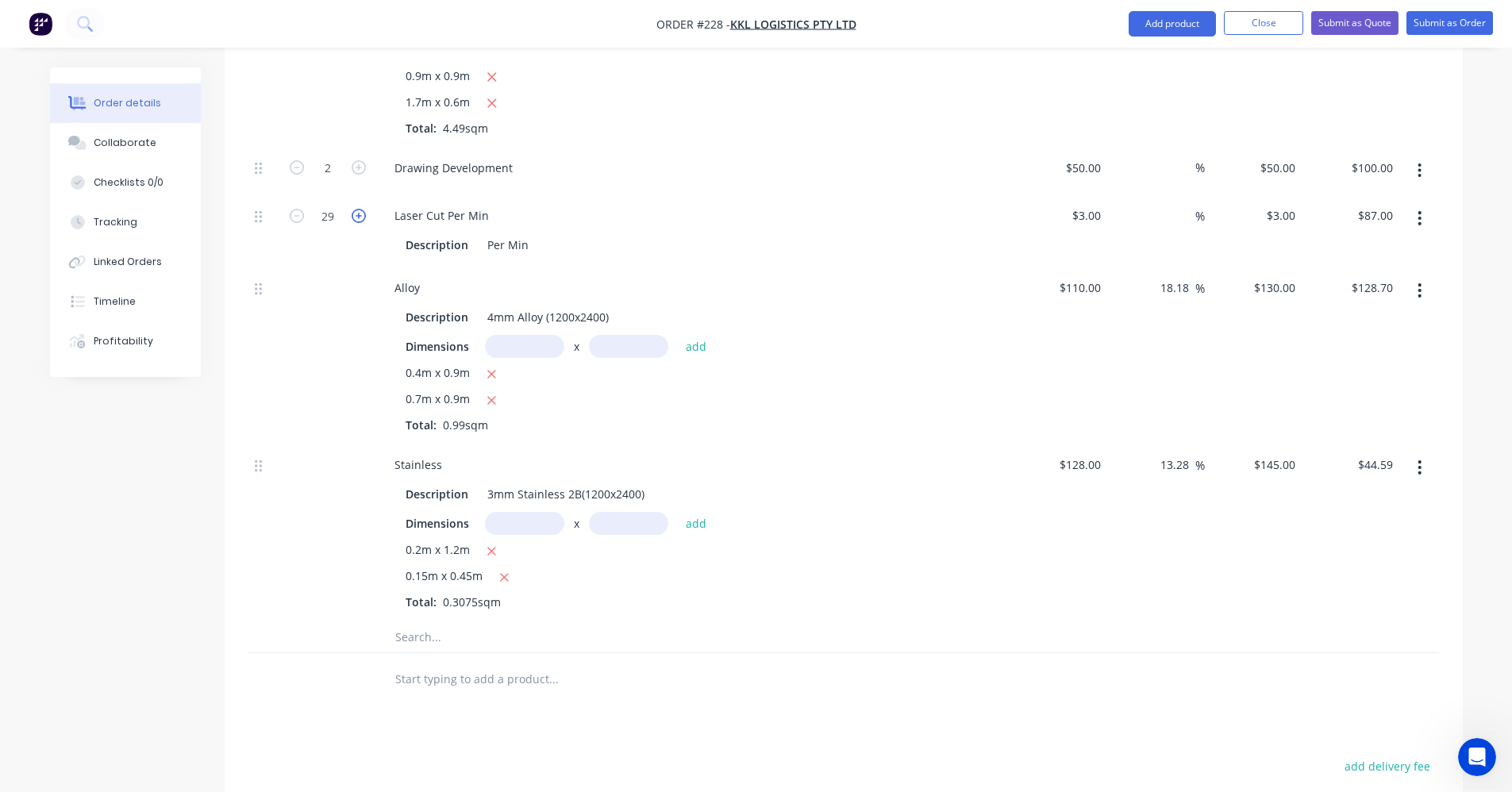
click at [359, 216] on icon "button" at bounding box center [359, 216] width 14 height 14
type input "30"
type input "$90.00"
click at [359, 217] on icon "button" at bounding box center [359, 216] width 14 height 14
type input "31"
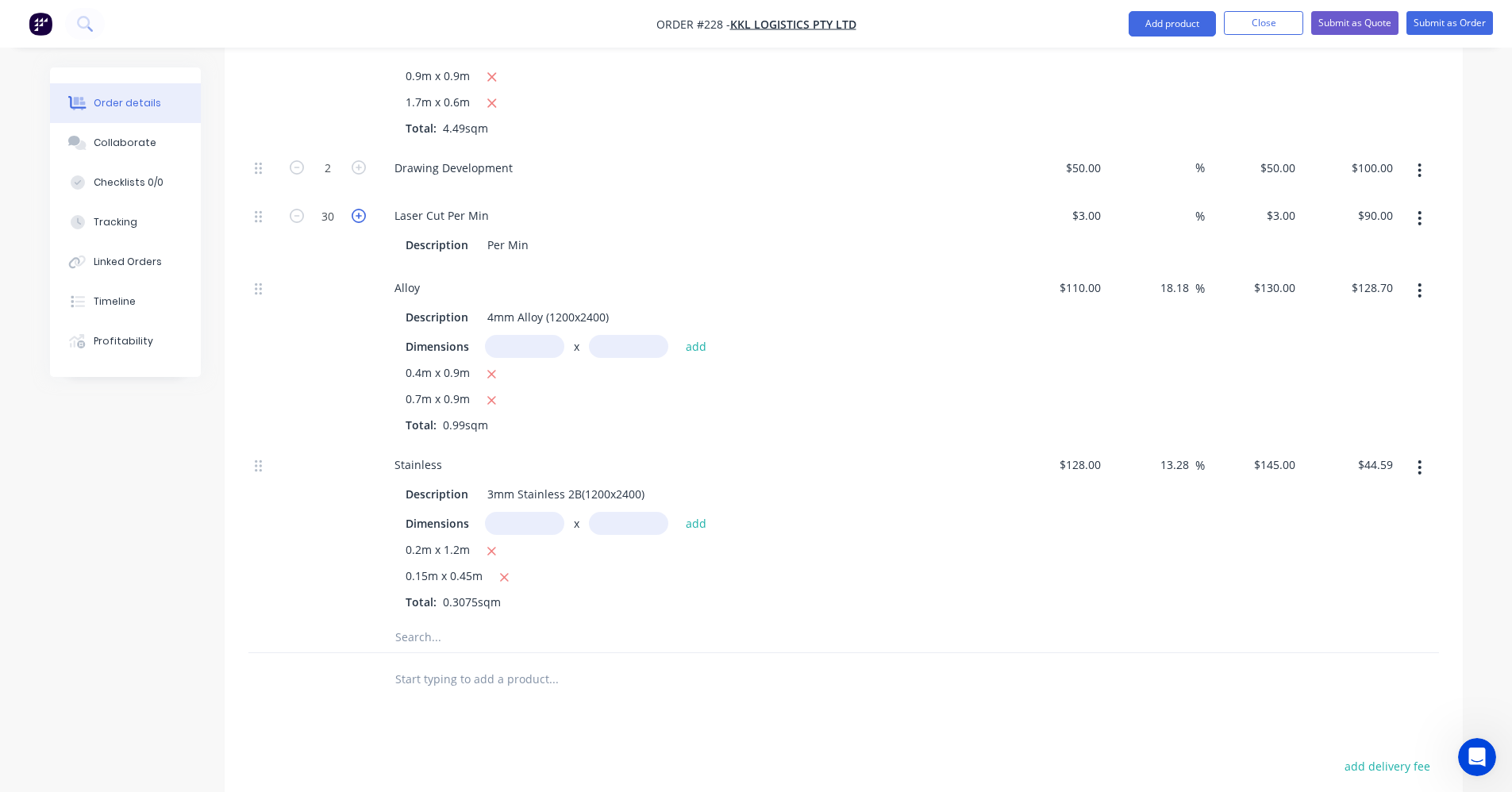
type input "$93.00"
click at [359, 217] on icon "button" at bounding box center [359, 216] width 14 height 14
type input "32"
type input "$96.00"
click at [359, 217] on icon "button" at bounding box center [359, 216] width 14 height 14
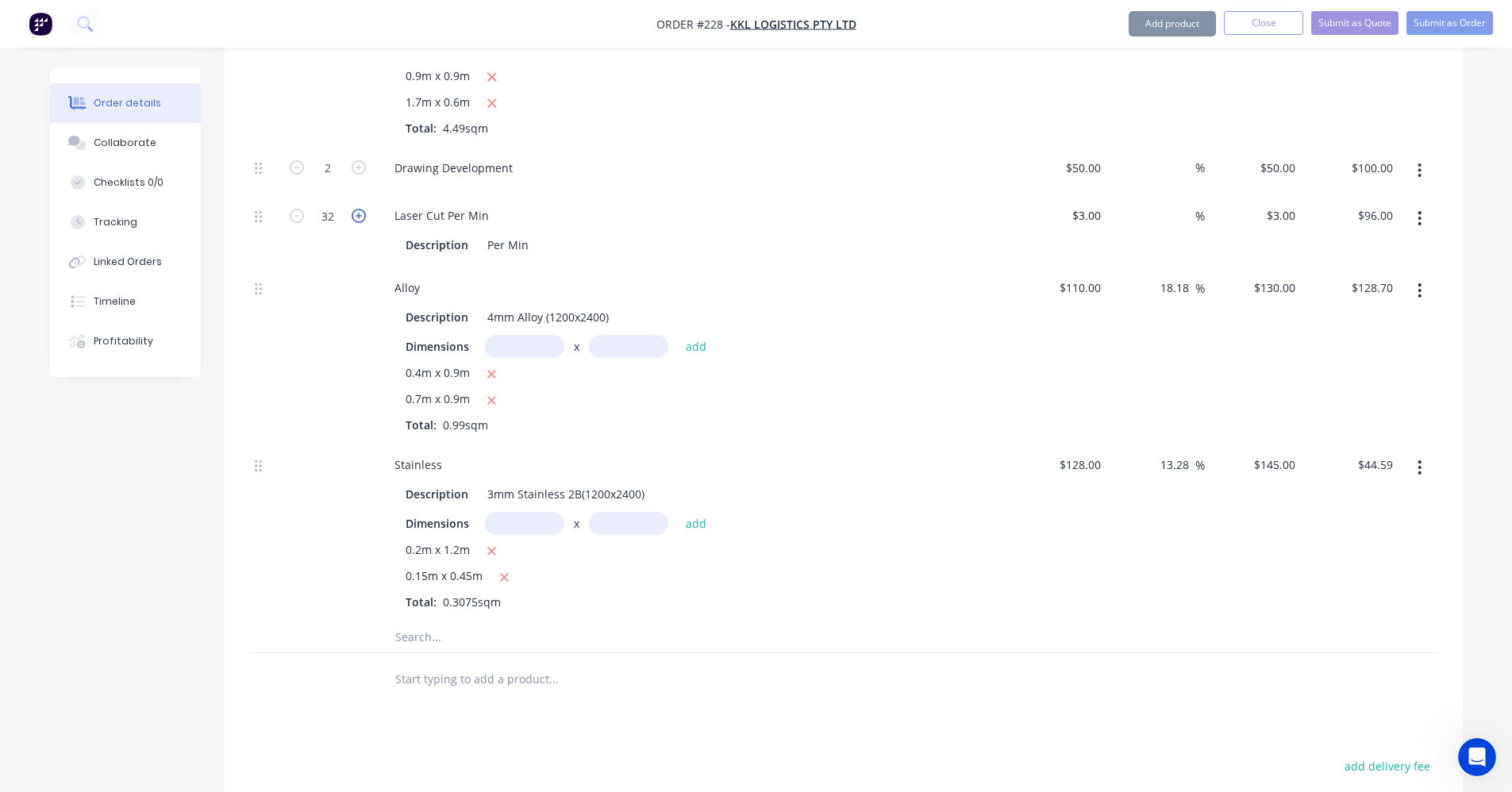
type input "33"
type input "$99.00"
click at [359, 217] on icon "button" at bounding box center [359, 216] width 14 height 14
type input "34"
type input "$102.00"
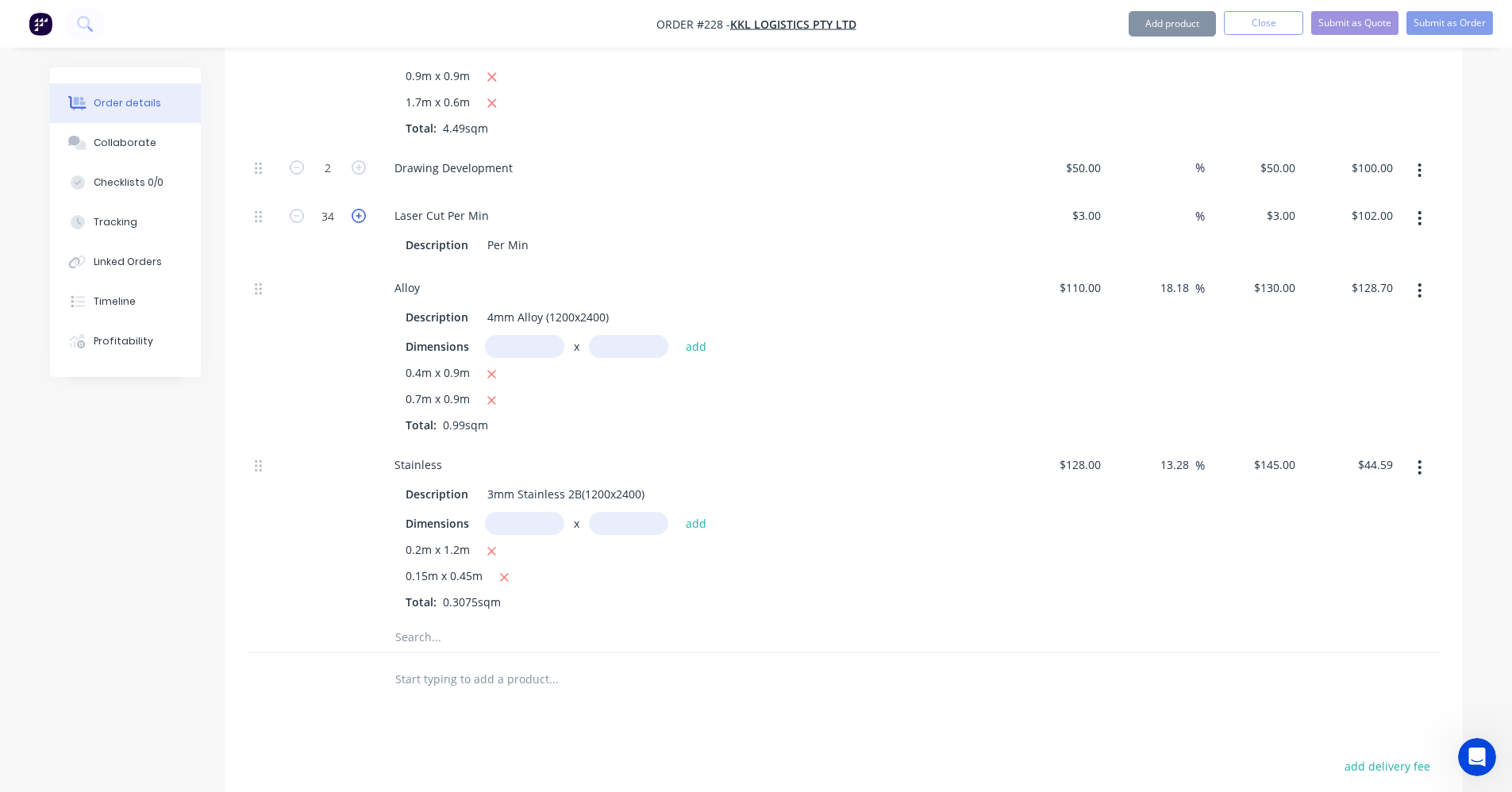
click at [359, 217] on icon "button" at bounding box center [359, 216] width 14 height 14
type input "35"
type input "$105.00"
click at [359, 217] on icon "button" at bounding box center [359, 216] width 14 height 14
type input "36"
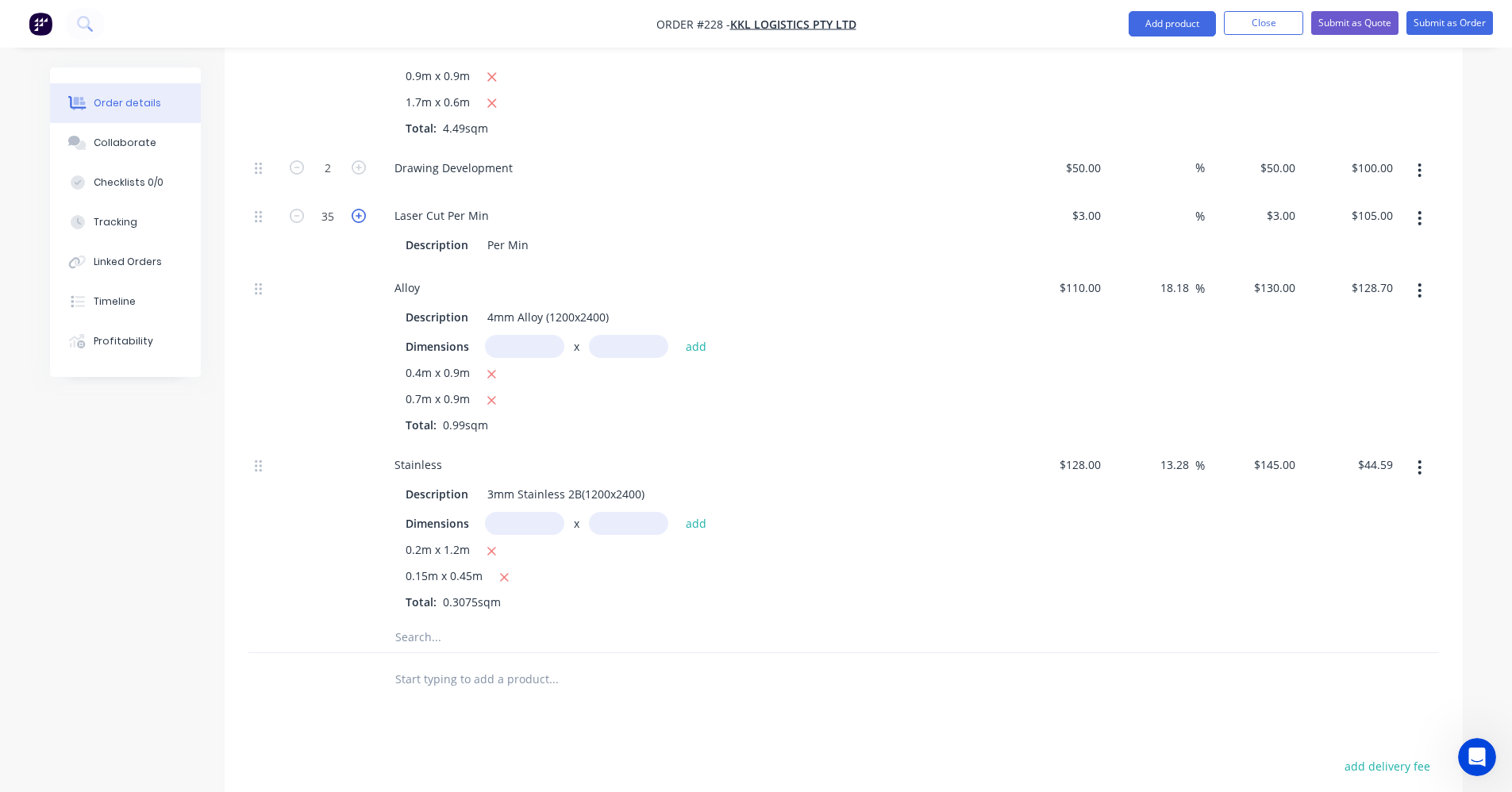
type input "$108.00"
click at [359, 217] on icon "button" at bounding box center [359, 216] width 14 height 14
type input "37"
type input "$111.00"
click at [359, 217] on icon "button" at bounding box center [359, 216] width 14 height 14
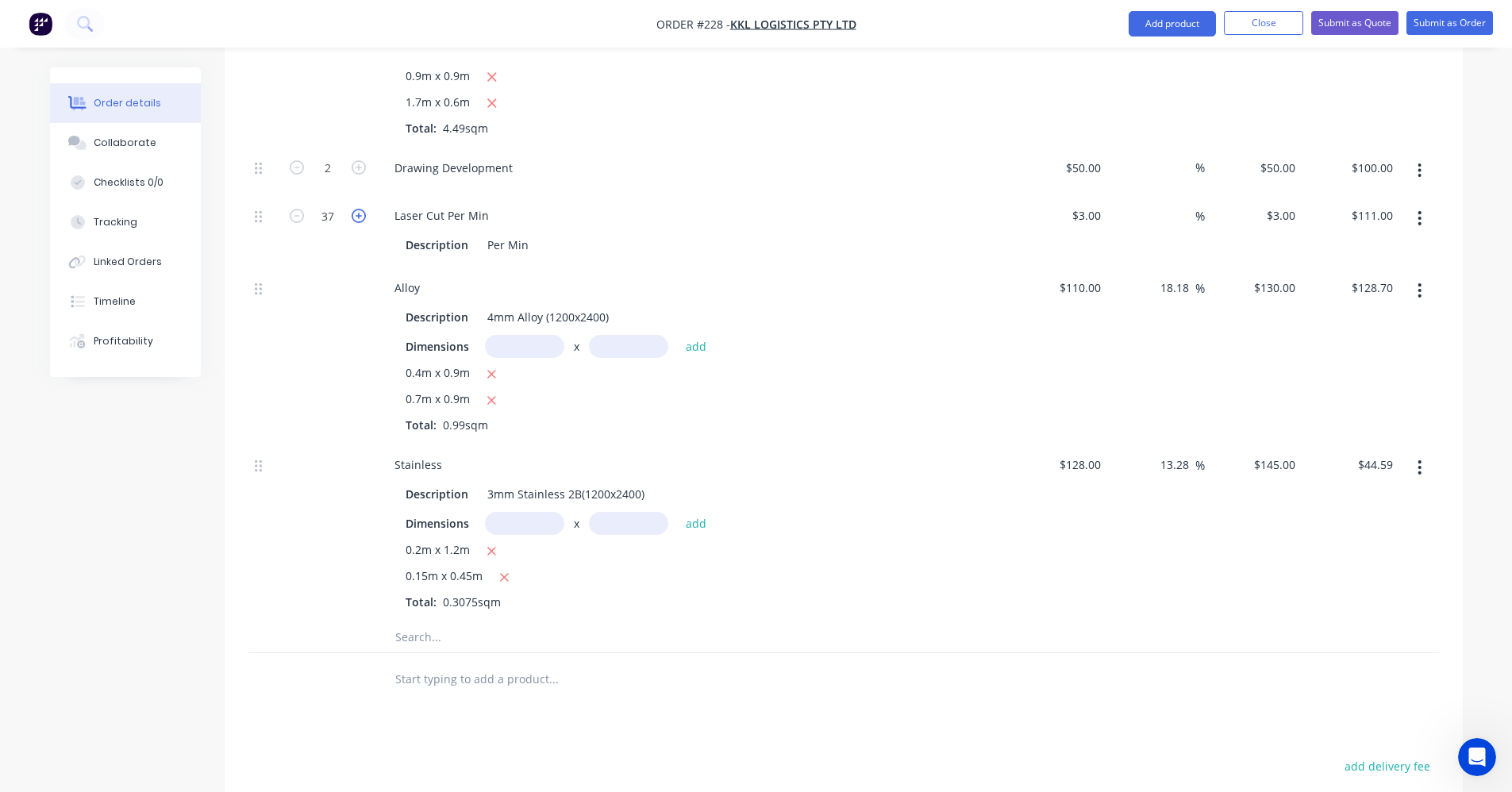
type input "38"
type input "$114.00"
click at [359, 217] on icon "button" at bounding box center [359, 216] width 14 height 14
type input "39"
type input "$117.00"
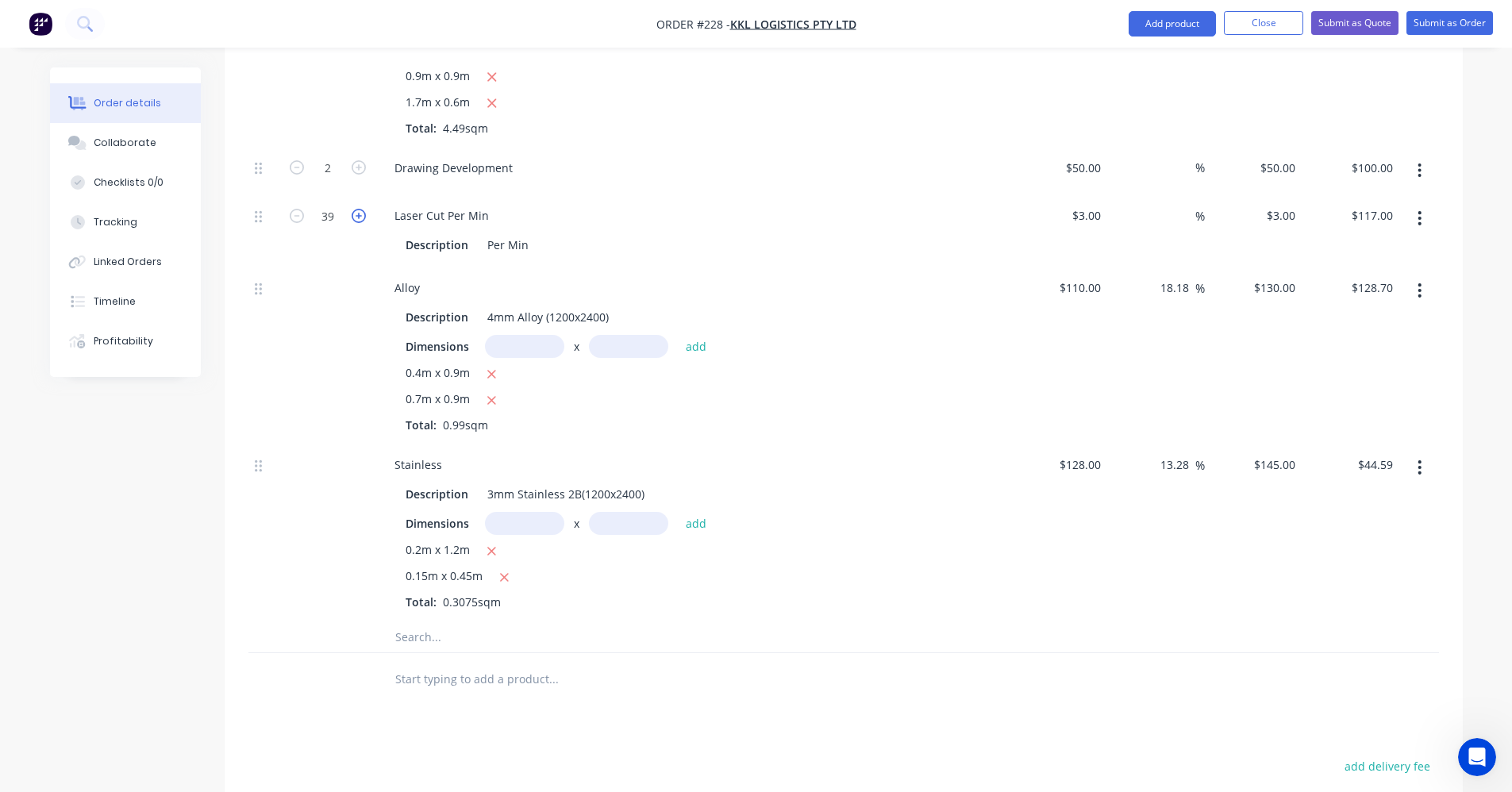
click at [359, 217] on icon "button" at bounding box center [359, 216] width 14 height 14
type input "40"
type input "$120.00"
click at [359, 217] on icon "button" at bounding box center [359, 216] width 14 height 14
type input "41"
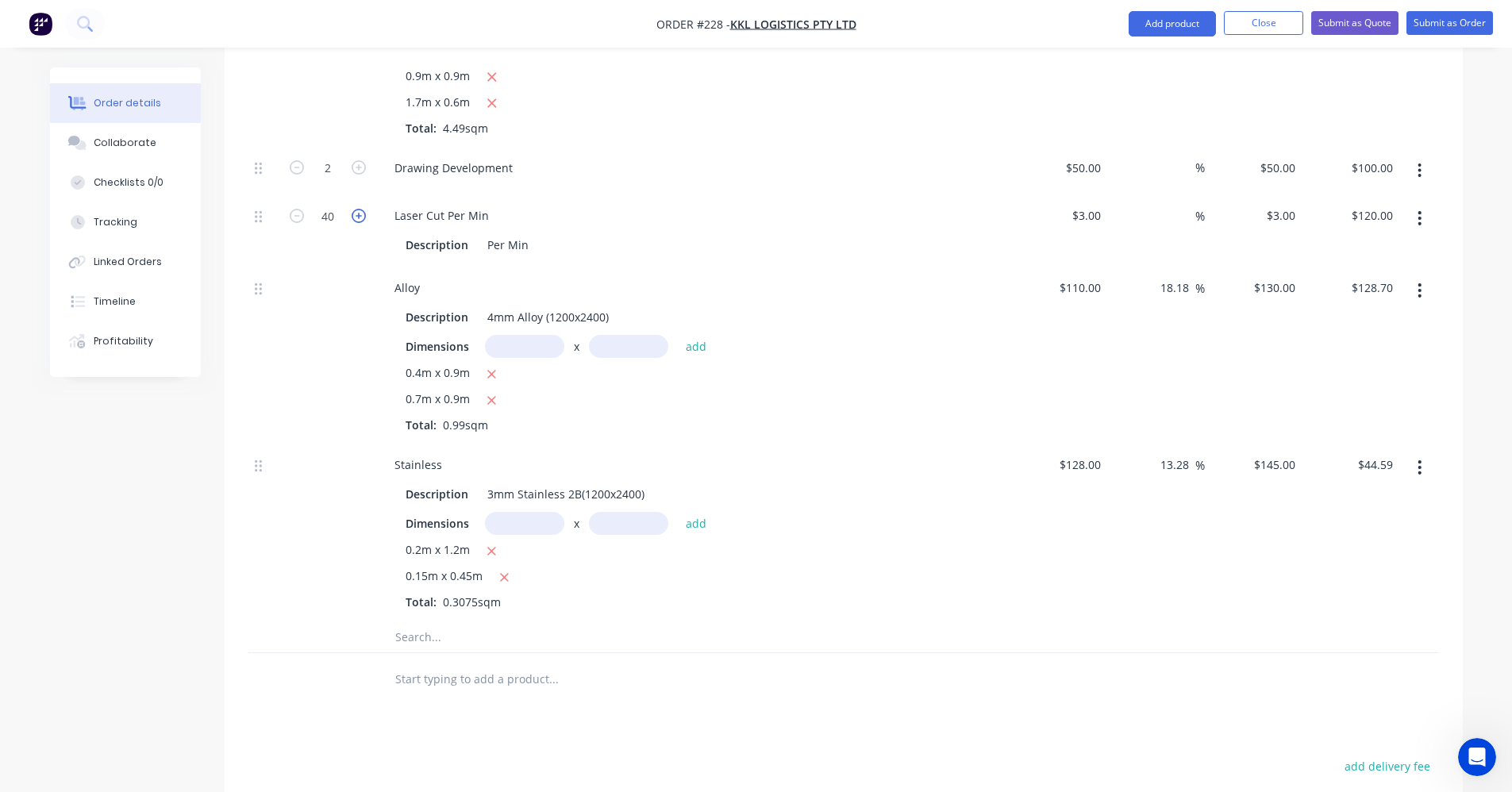
type input "$123.00"
click at [361, 215] on icon "button" at bounding box center [359, 216] width 14 height 14
type input "42"
type input "$126.00"
click at [361, 215] on icon "button" at bounding box center [359, 216] width 14 height 14
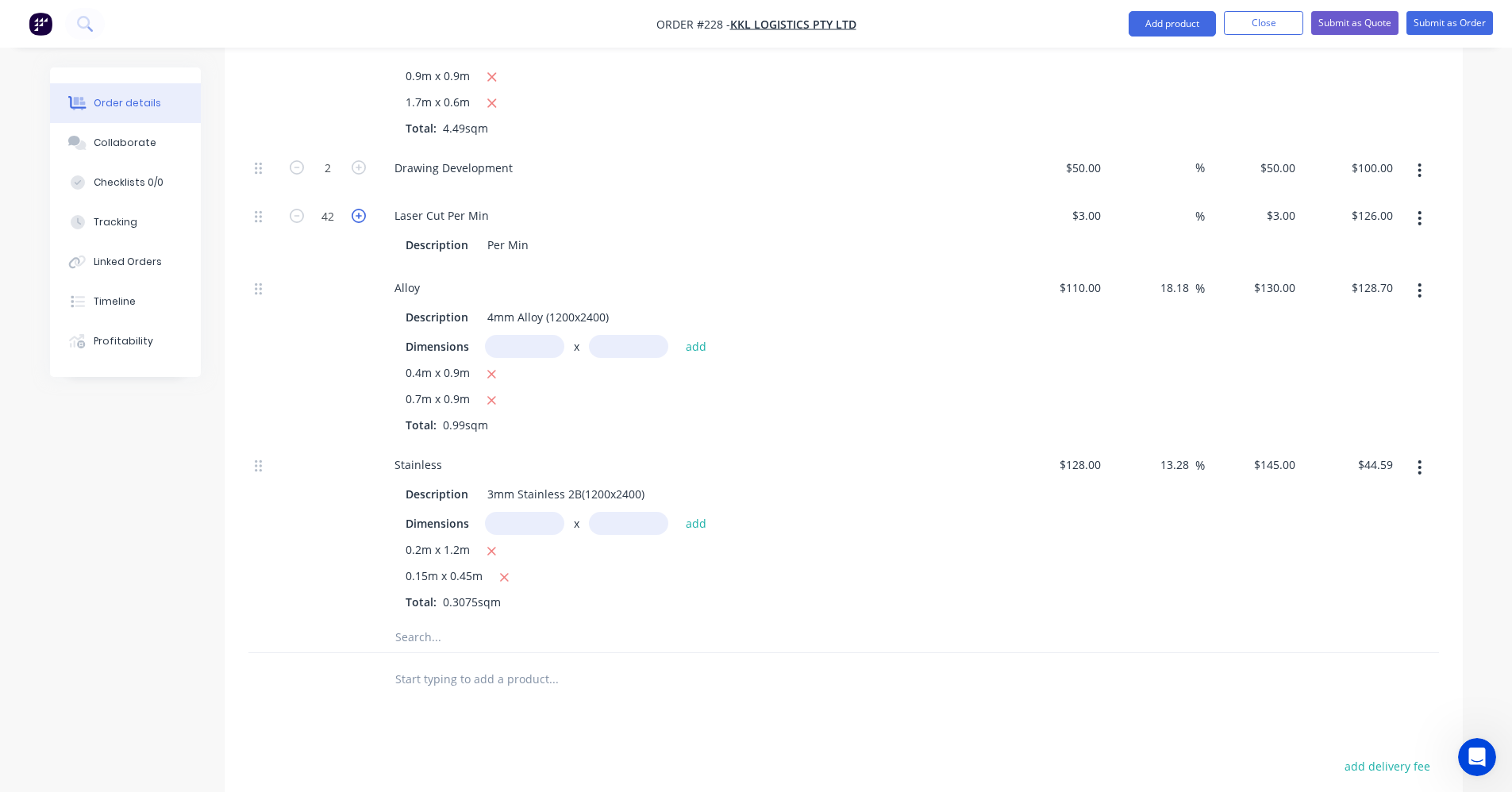
type input "43"
type input "$129.00"
click at [361, 215] on icon "button" at bounding box center [359, 216] width 14 height 14
type input "44"
type input "$132.00"
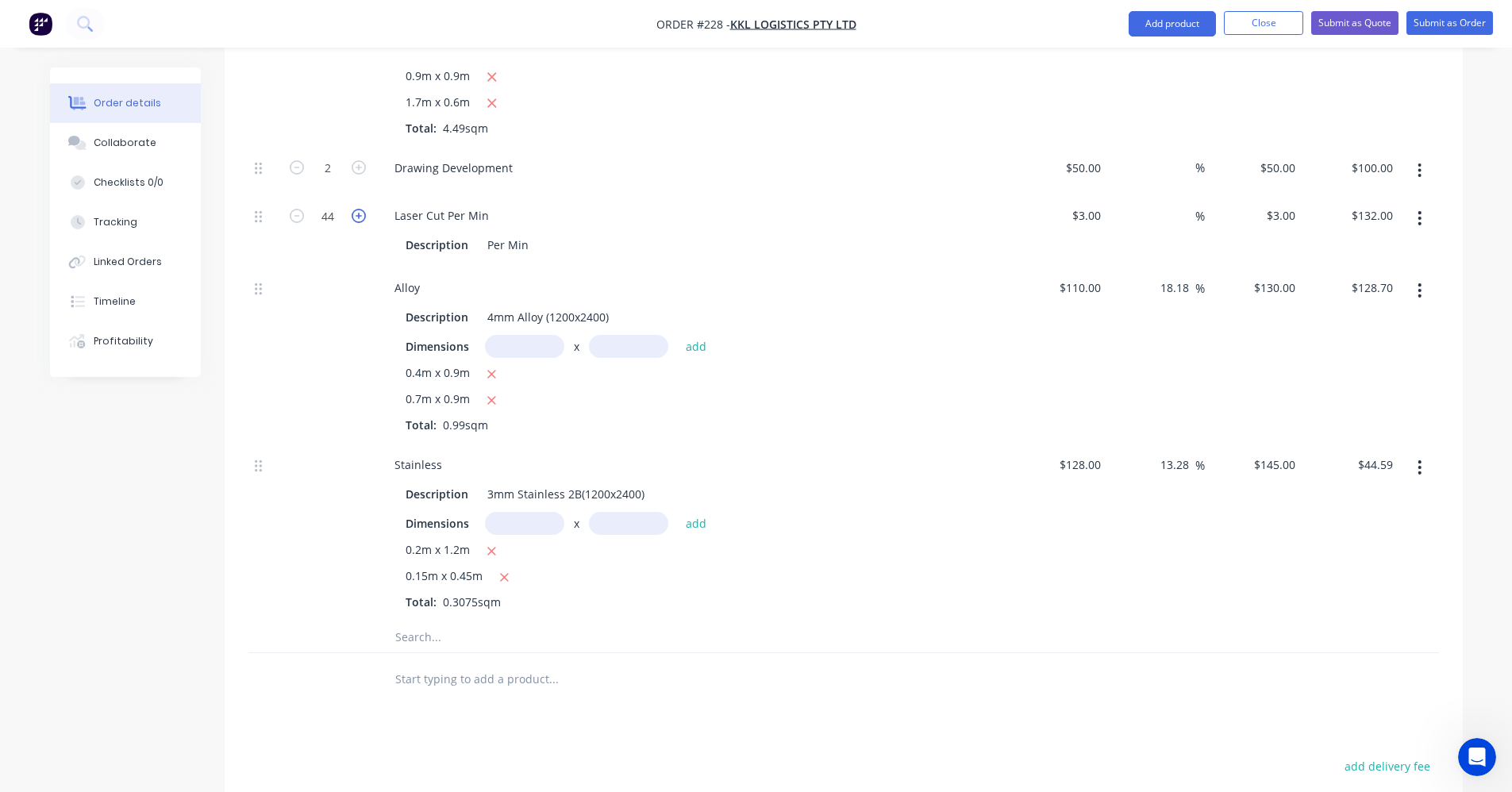
click at [361, 215] on icon "button" at bounding box center [359, 216] width 14 height 14
type input "45"
type input "$135.00"
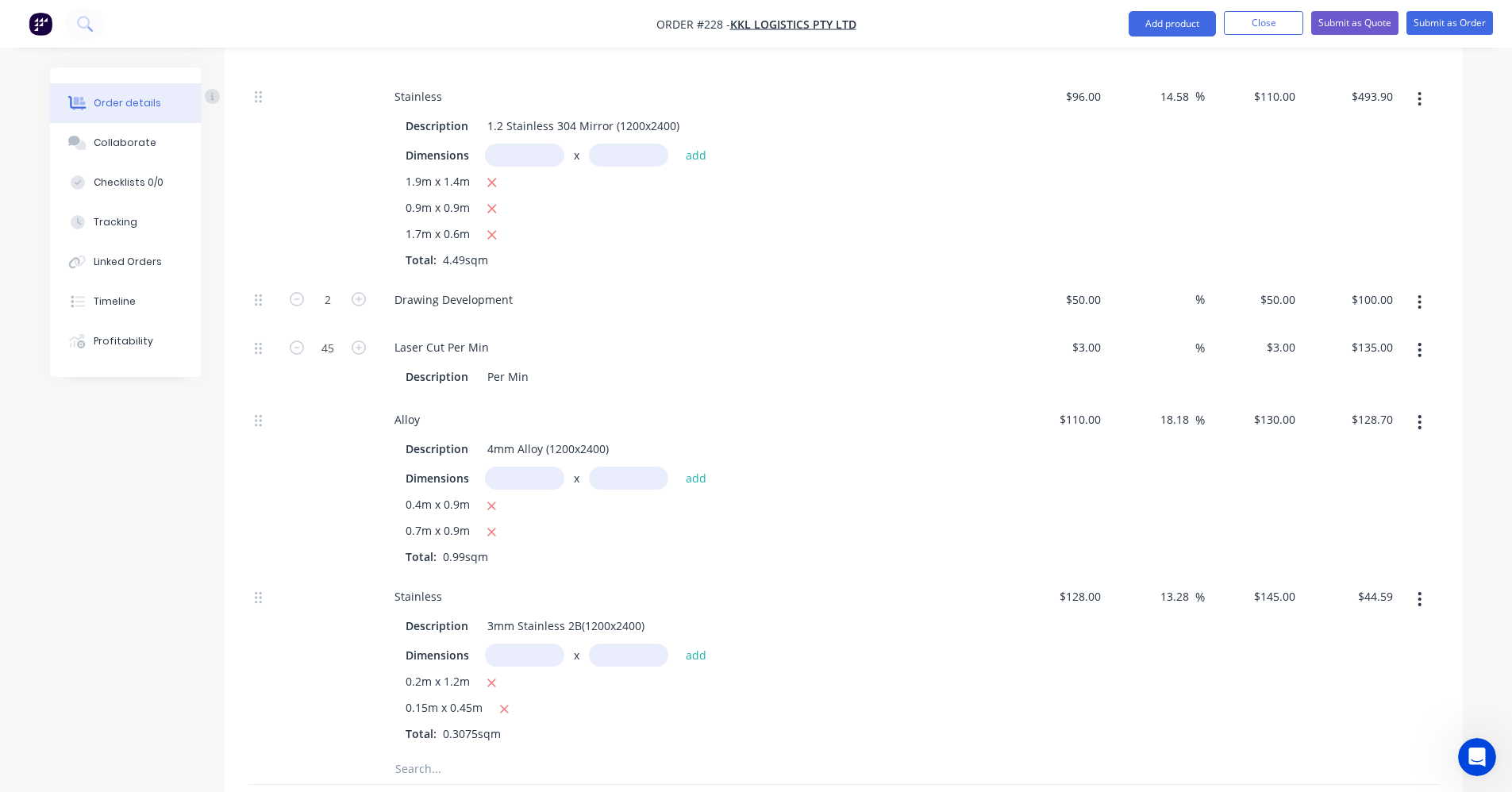
scroll to position [455, 0]
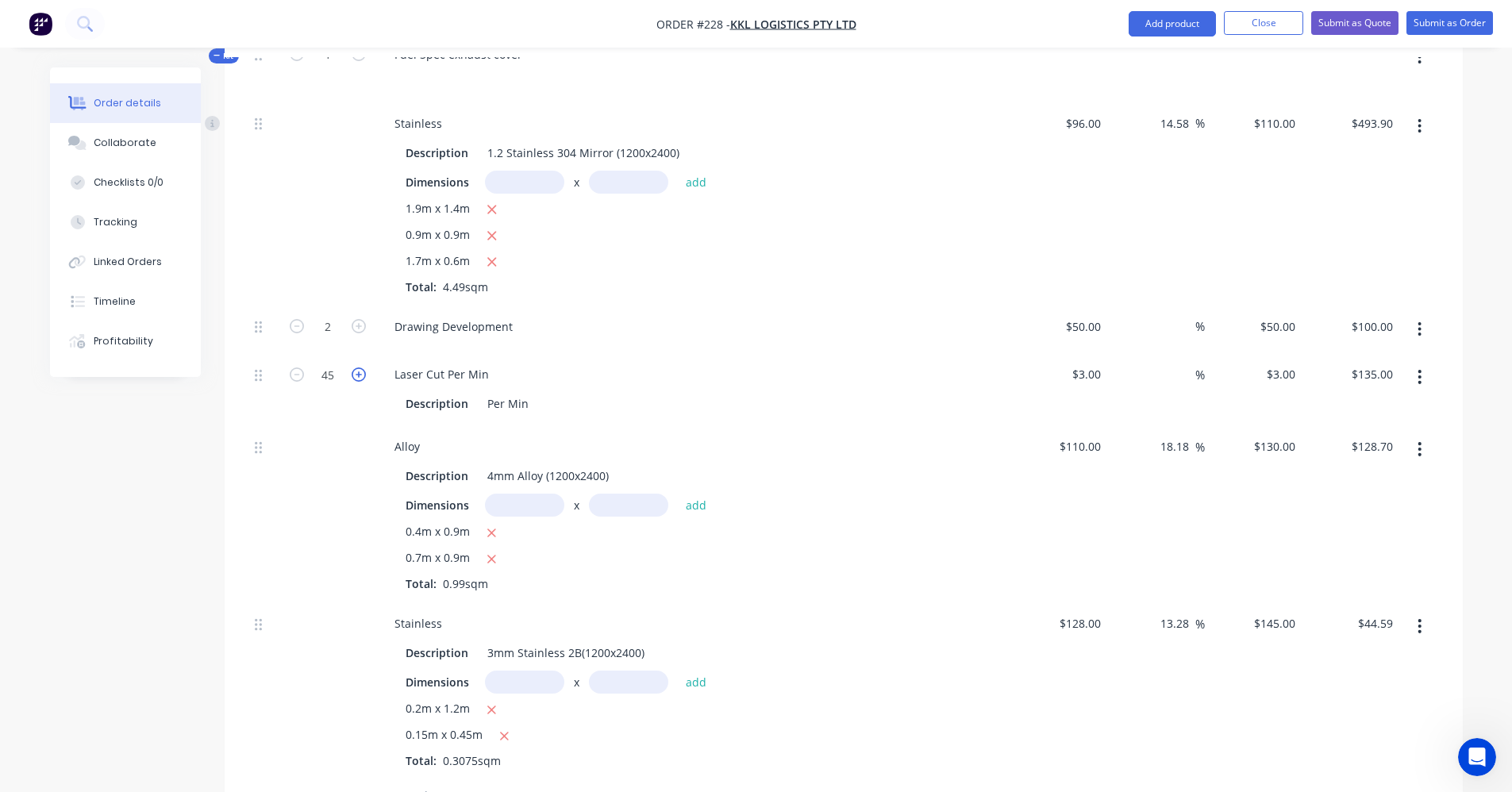
click at [359, 375] on icon "button" at bounding box center [359, 375] width 14 height 14
type input "46"
type input "$138.00"
click at [359, 375] on icon "button" at bounding box center [359, 375] width 14 height 14
type input "47"
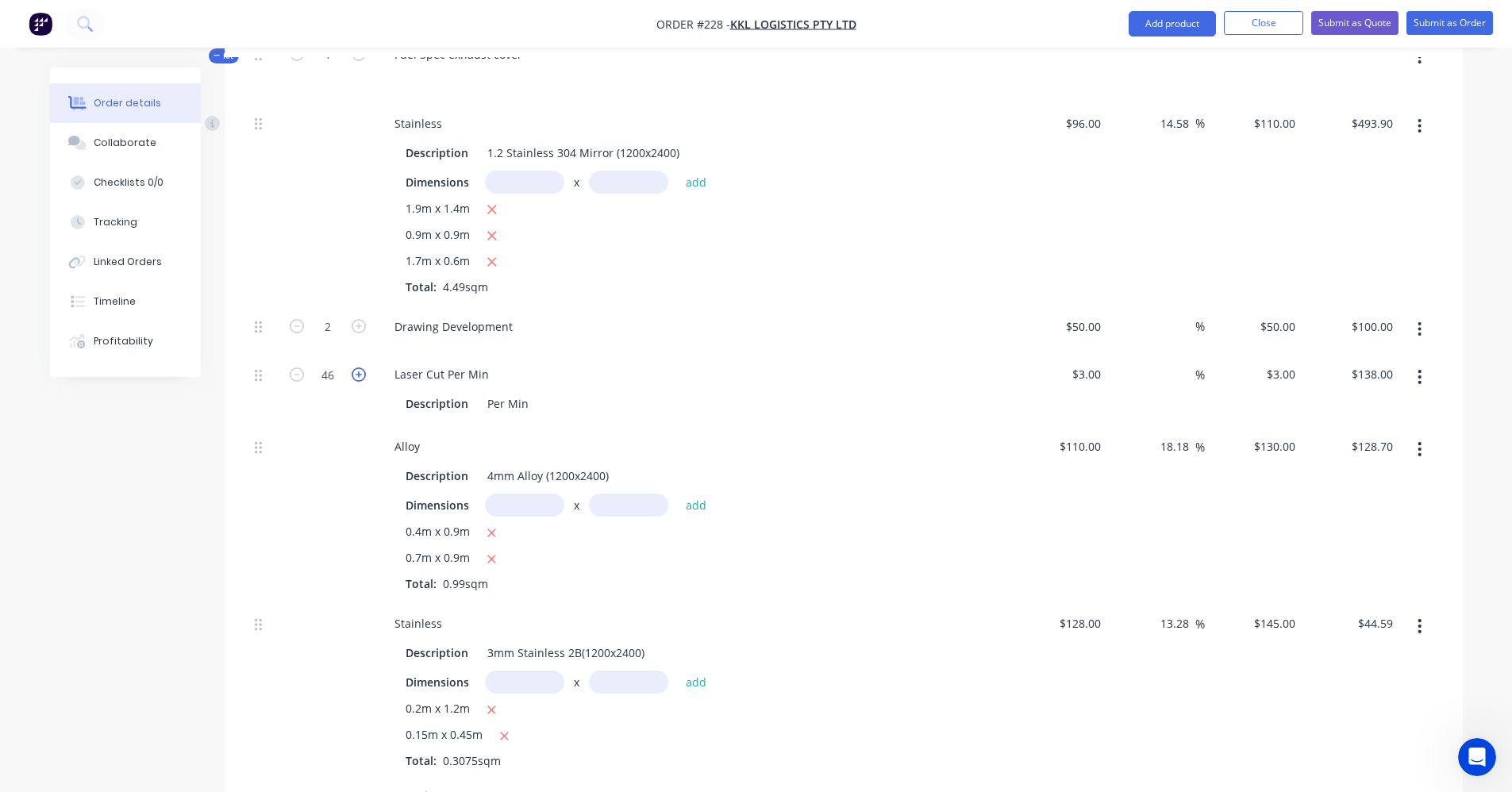
type input "$141.00"
click at [359, 375] on icon "button" at bounding box center [359, 375] width 14 height 14
type input "48"
type input "$144.00"
click at [359, 375] on icon "button" at bounding box center [359, 375] width 14 height 14
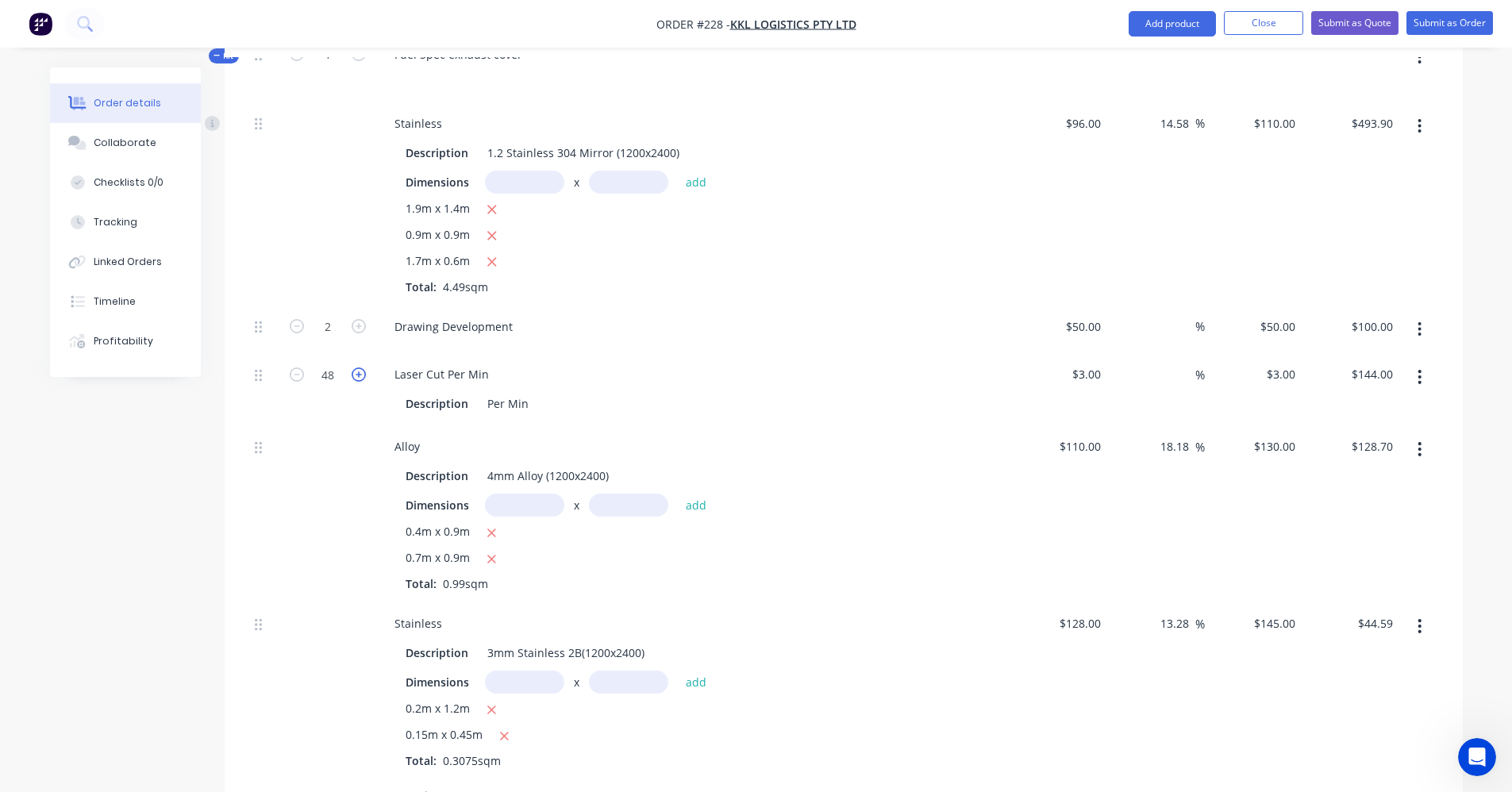
type input "49"
type input "$147.00"
click at [359, 375] on icon "button" at bounding box center [359, 375] width 14 height 14
type input "50"
type input "$150.00"
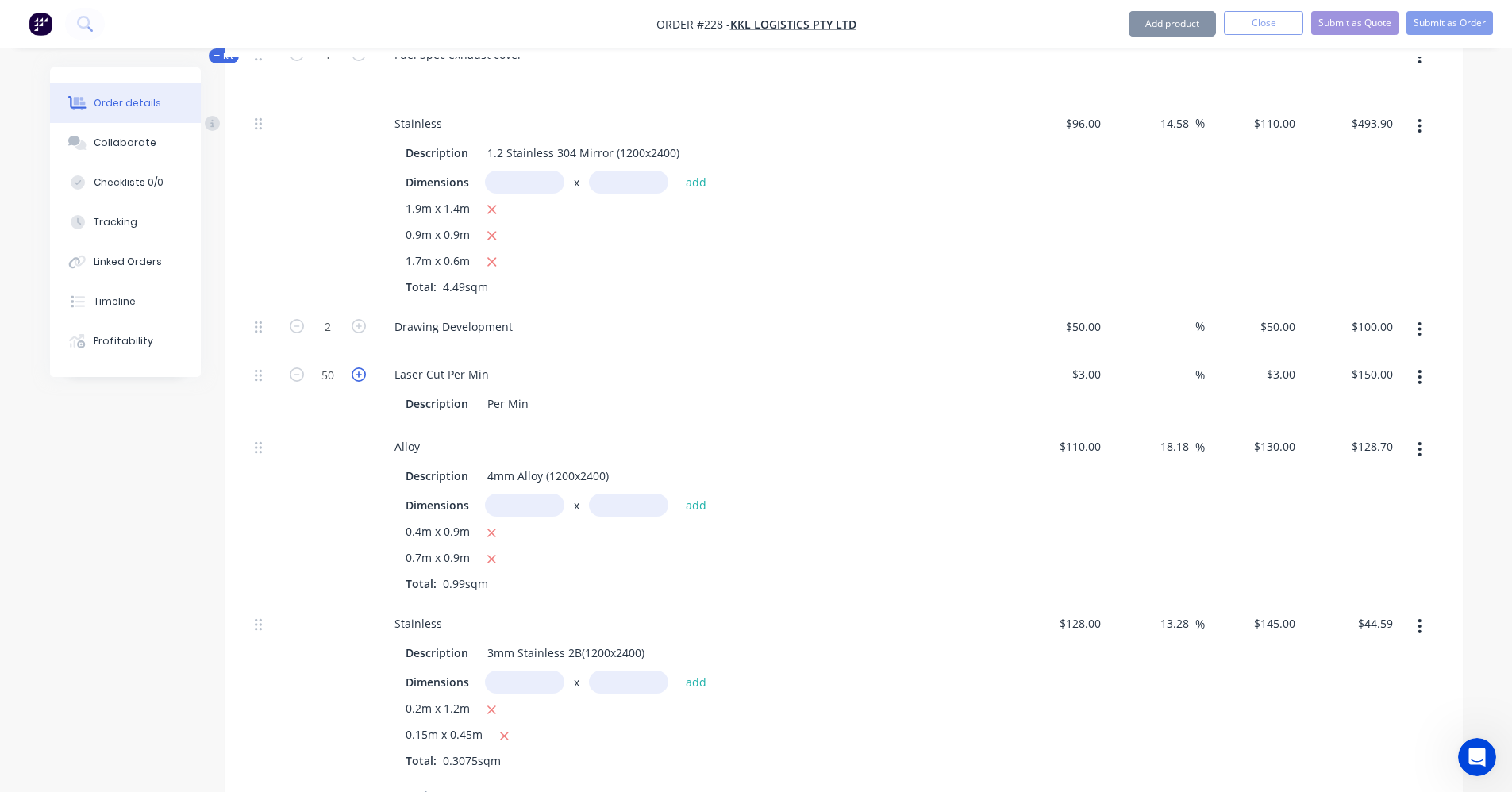
click at [359, 375] on icon "button" at bounding box center [359, 375] width 14 height 14
type input "51"
type input "$153.00"
click at [359, 375] on icon "button" at bounding box center [359, 375] width 14 height 14
type input "52"
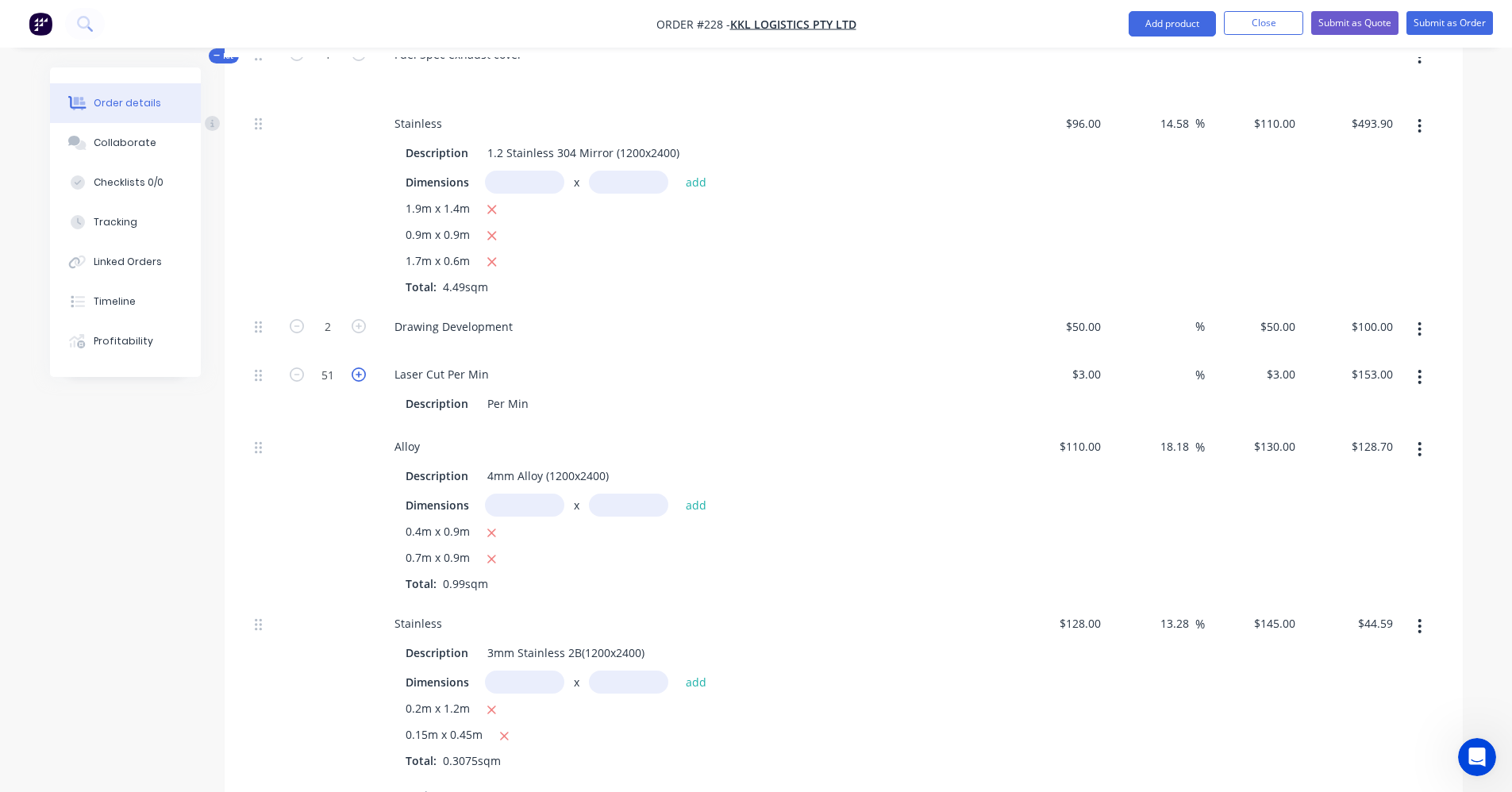
type input "$156.00"
click at [359, 375] on icon "button" at bounding box center [359, 375] width 14 height 14
type input "53"
type input "$159.00"
click at [359, 375] on icon "button" at bounding box center [359, 375] width 14 height 14
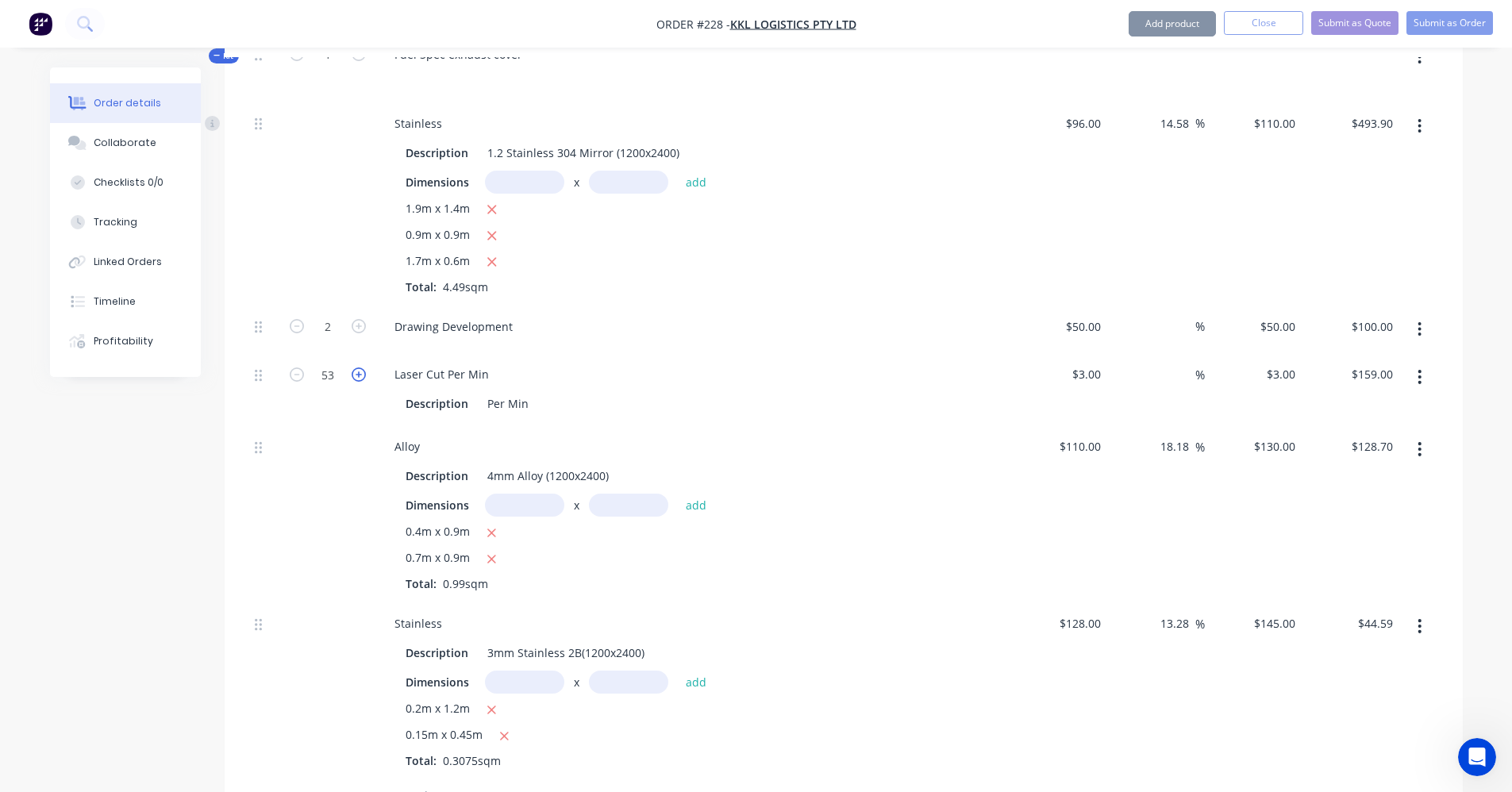
type input "54"
type input "$162.00"
click at [359, 375] on icon "button" at bounding box center [359, 375] width 14 height 14
type input "55"
type input "$165.00"
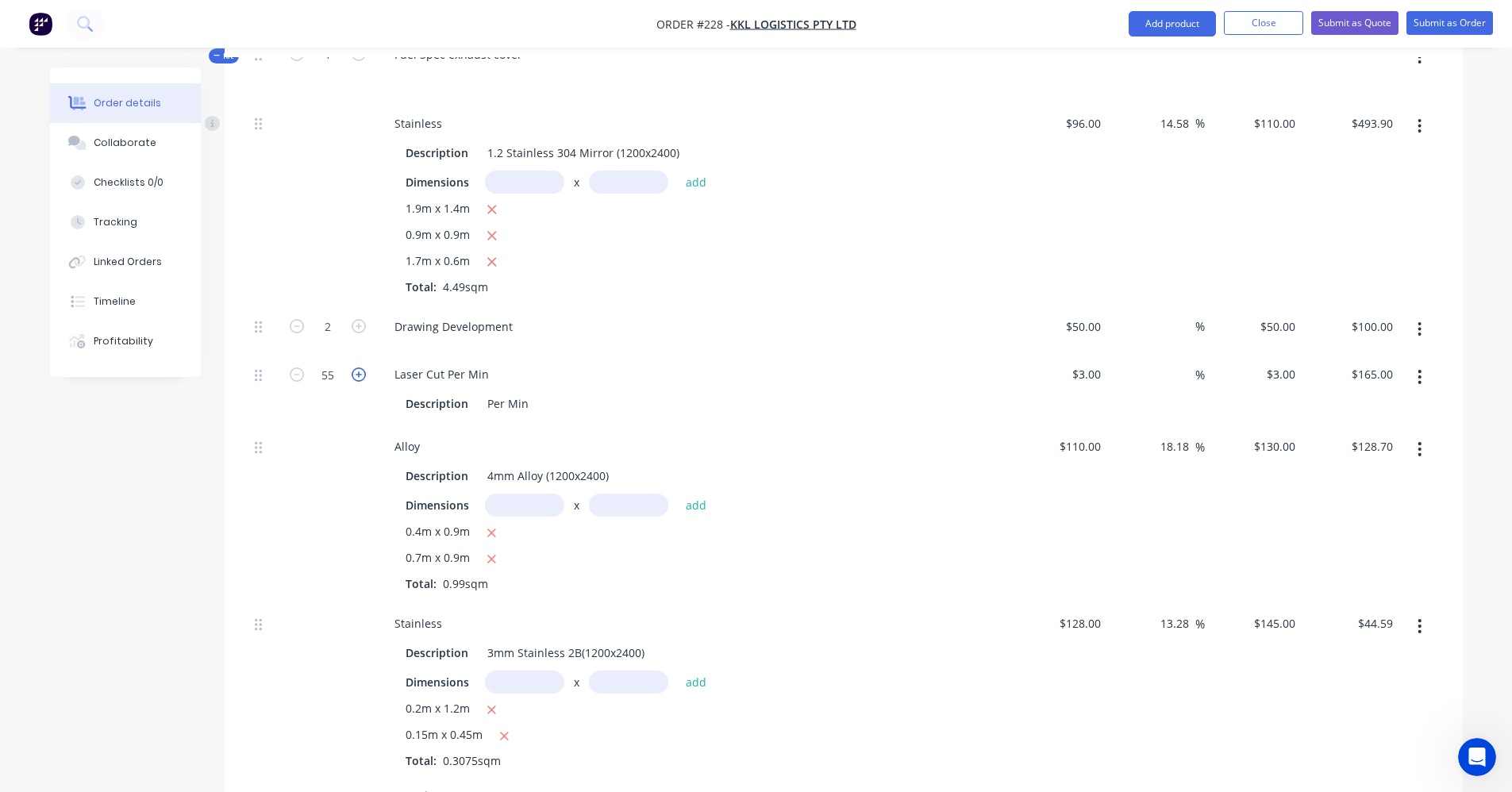
click at [359, 375] on icon "button" at bounding box center [359, 375] width 14 height 14
type input "56"
type input "$168.00"
click at [359, 375] on icon "button" at bounding box center [359, 375] width 14 height 14
type input "57"
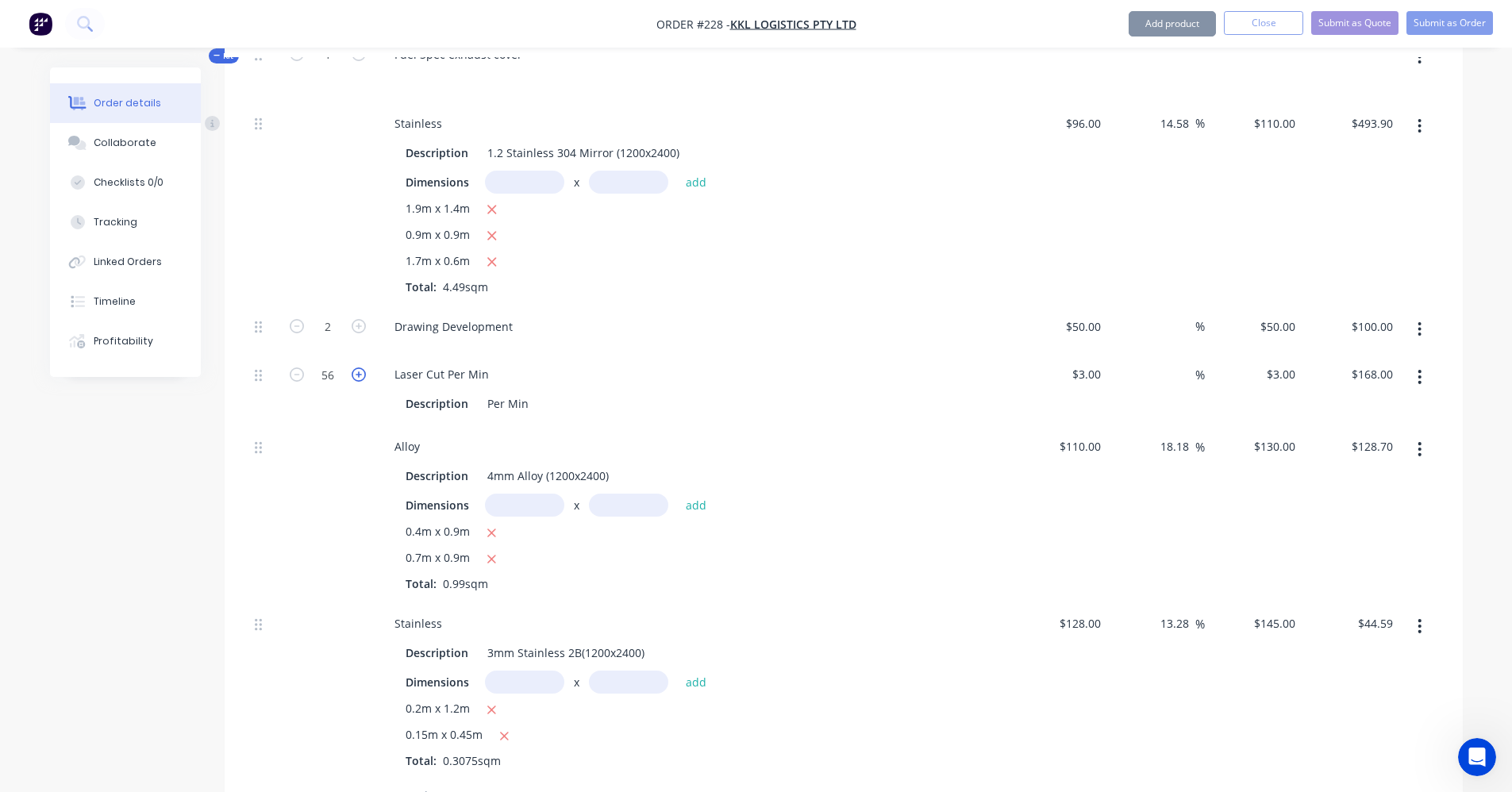
type input "$171.00"
click at [359, 375] on icon "button" at bounding box center [359, 375] width 14 height 14
type input "58"
type input "$174.00"
click at [359, 375] on icon "button" at bounding box center [359, 375] width 14 height 14
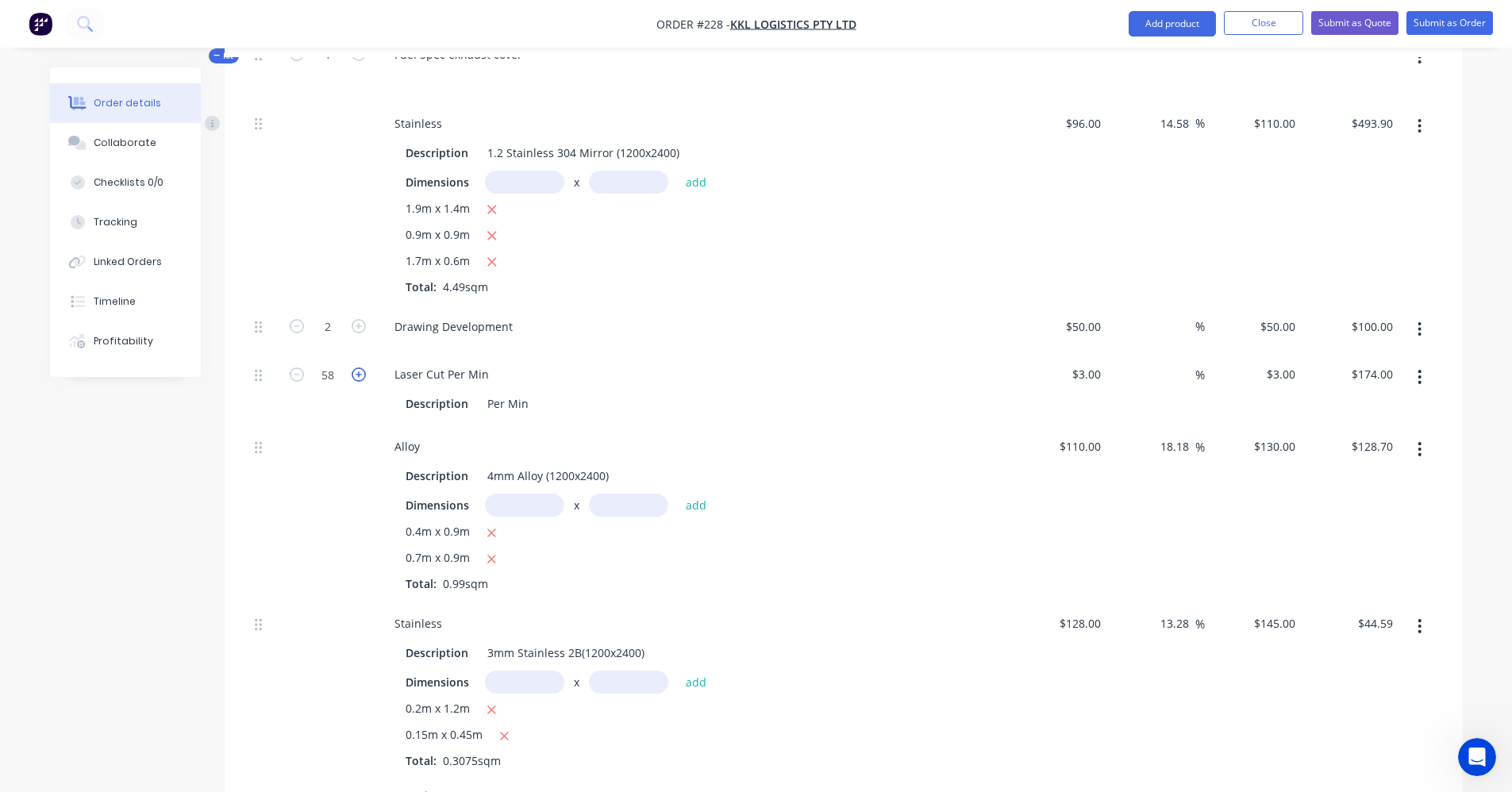
type input "59"
type input "$177.00"
click at [359, 375] on icon "button" at bounding box center [359, 375] width 14 height 14
type input "60"
type input "$180.00"
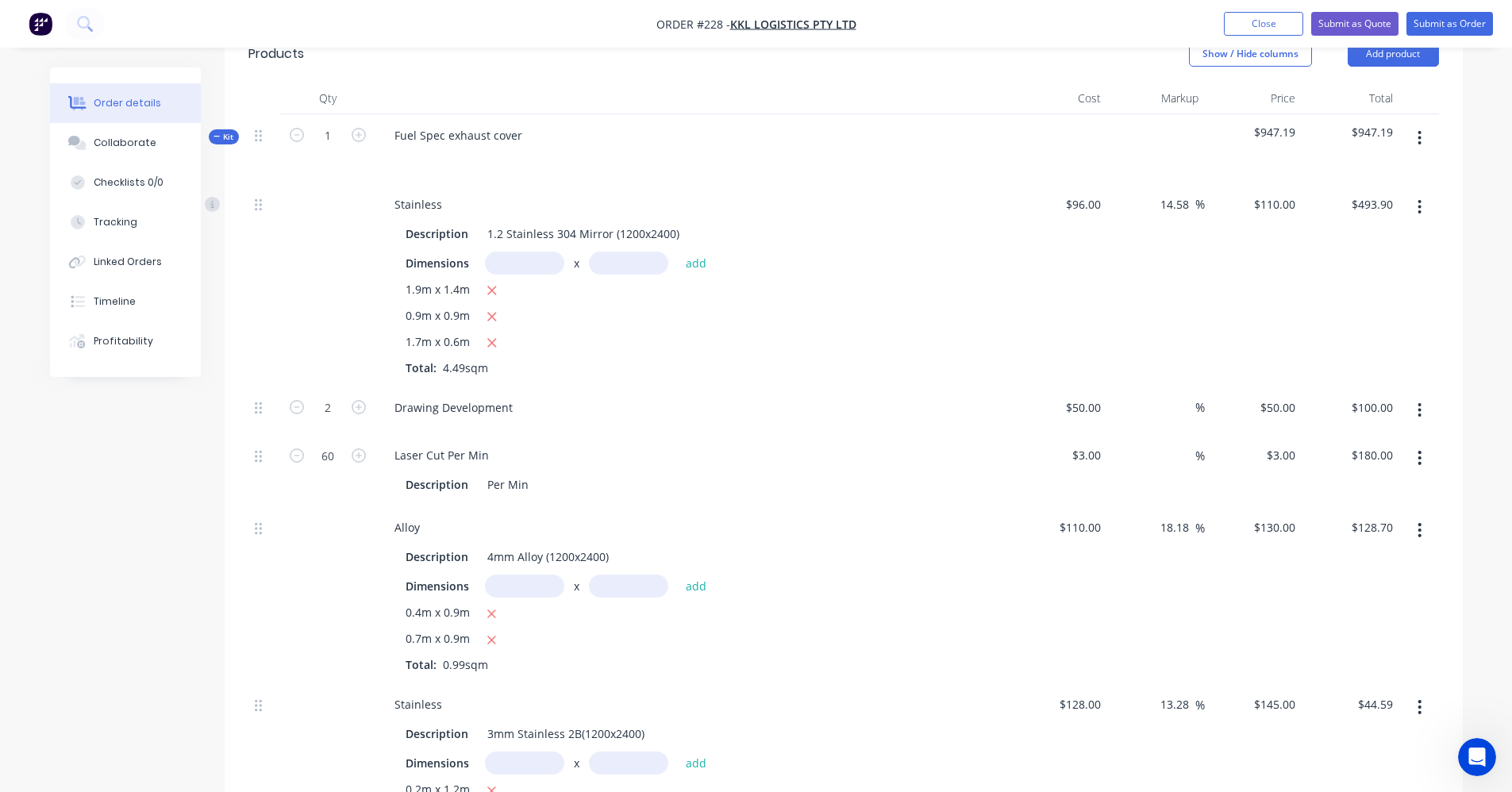
scroll to position [375, 0]
click at [1417, 140] on icon "button" at bounding box center [1419, 137] width 4 height 18
click at [1361, 205] on div "Add product to kit" at bounding box center [1363, 210] width 122 height 23
click at [1111, 320] on div "14.58 14.58 %" at bounding box center [1155, 283] width 97 height 203
click at [551, 263] on input "text" at bounding box center [524, 261] width 80 height 23
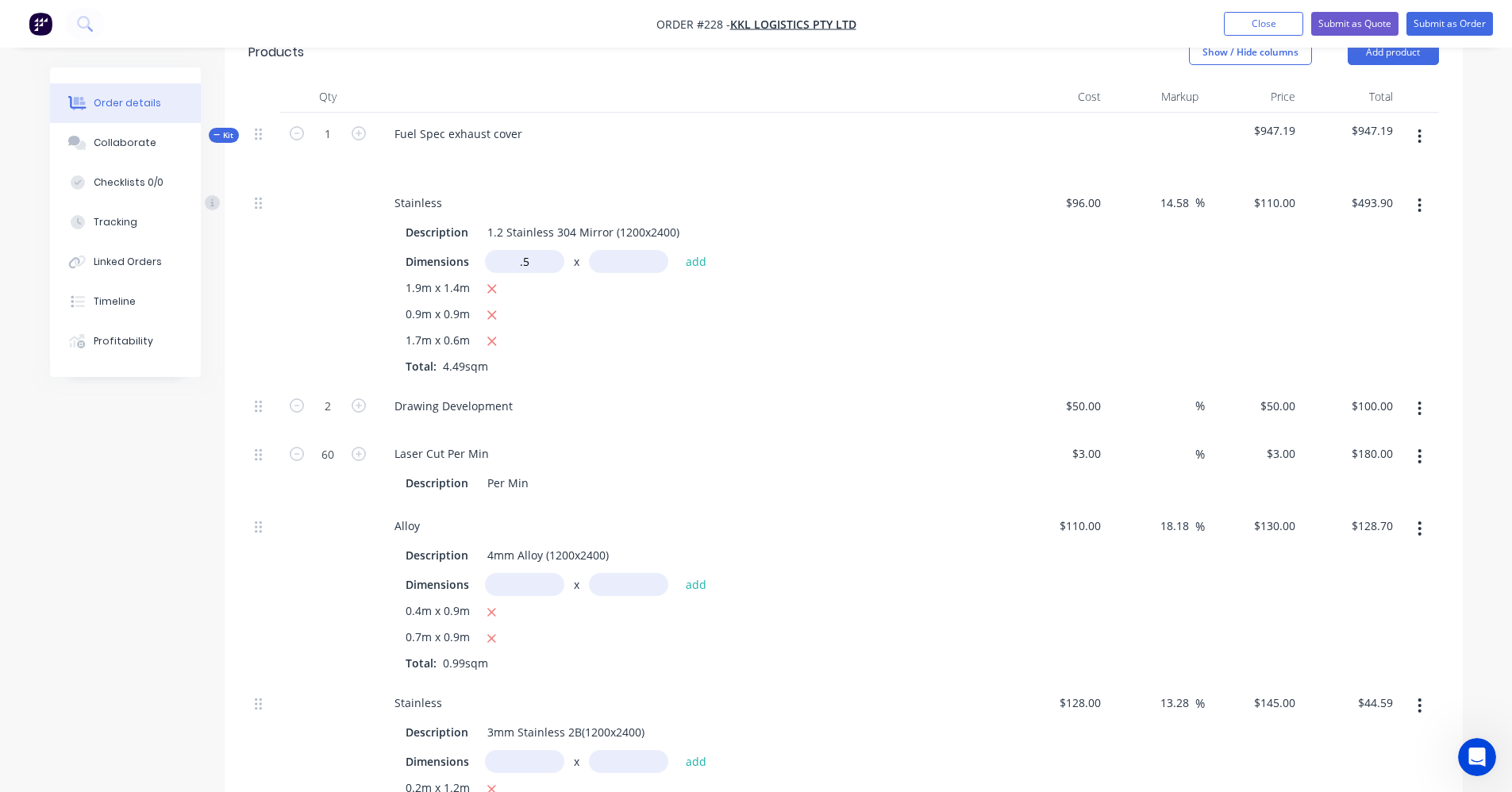
type input "0.5m"
click at [610, 257] on input "text" at bounding box center [629, 261] width 80 height 23
type input "0.5m"
click at [699, 256] on button "add" at bounding box center [696, 261] width 37 height 22
type input "$521.40"
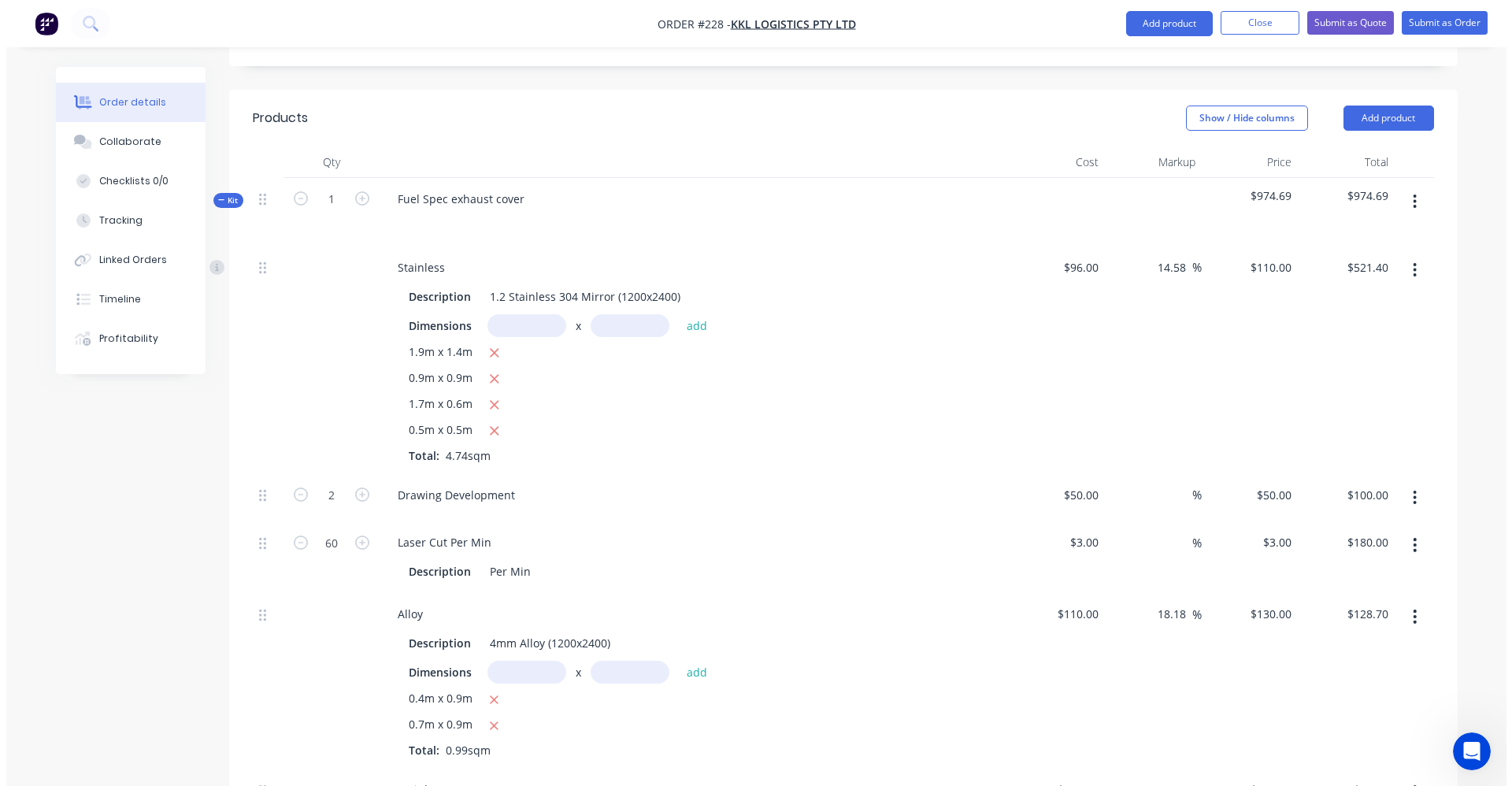
scroll to position [241, 0]
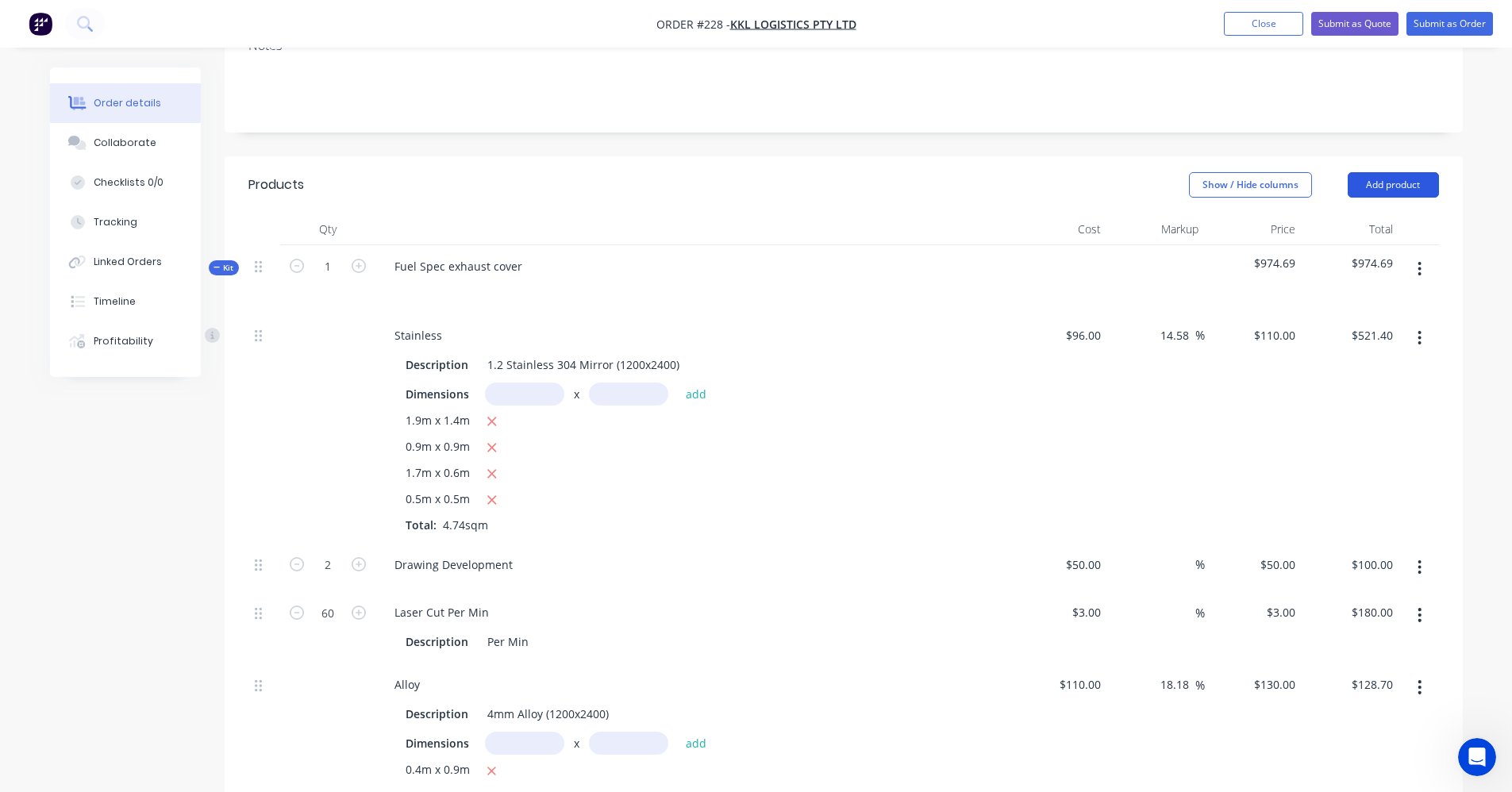
click at [1376, 187] on button "Add product" at bounding box center [1393, 185] width 92 height 26
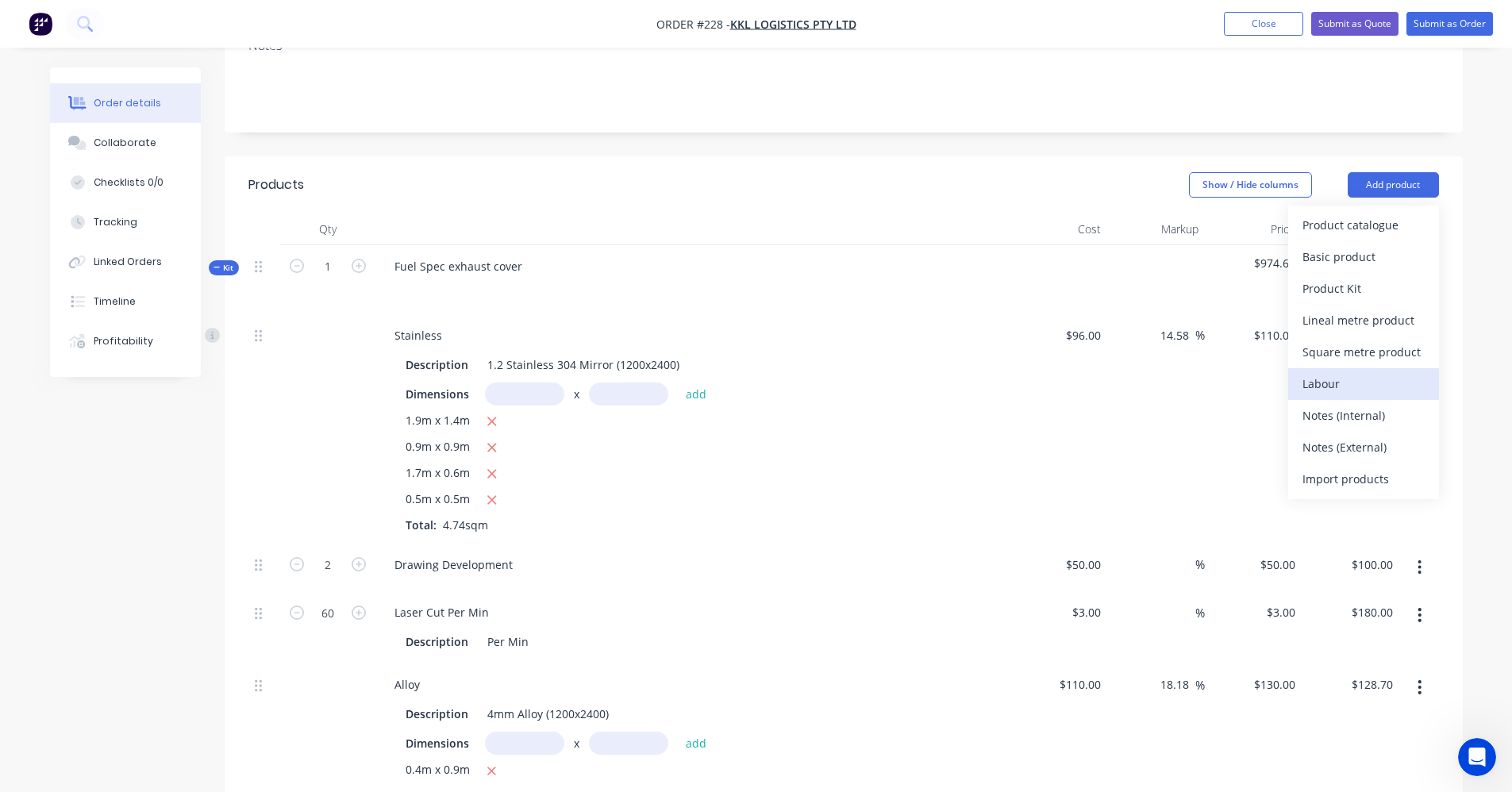
click at [1359, 376] on div "Labour" at bounding box center [1363, 384] width 122 height 23
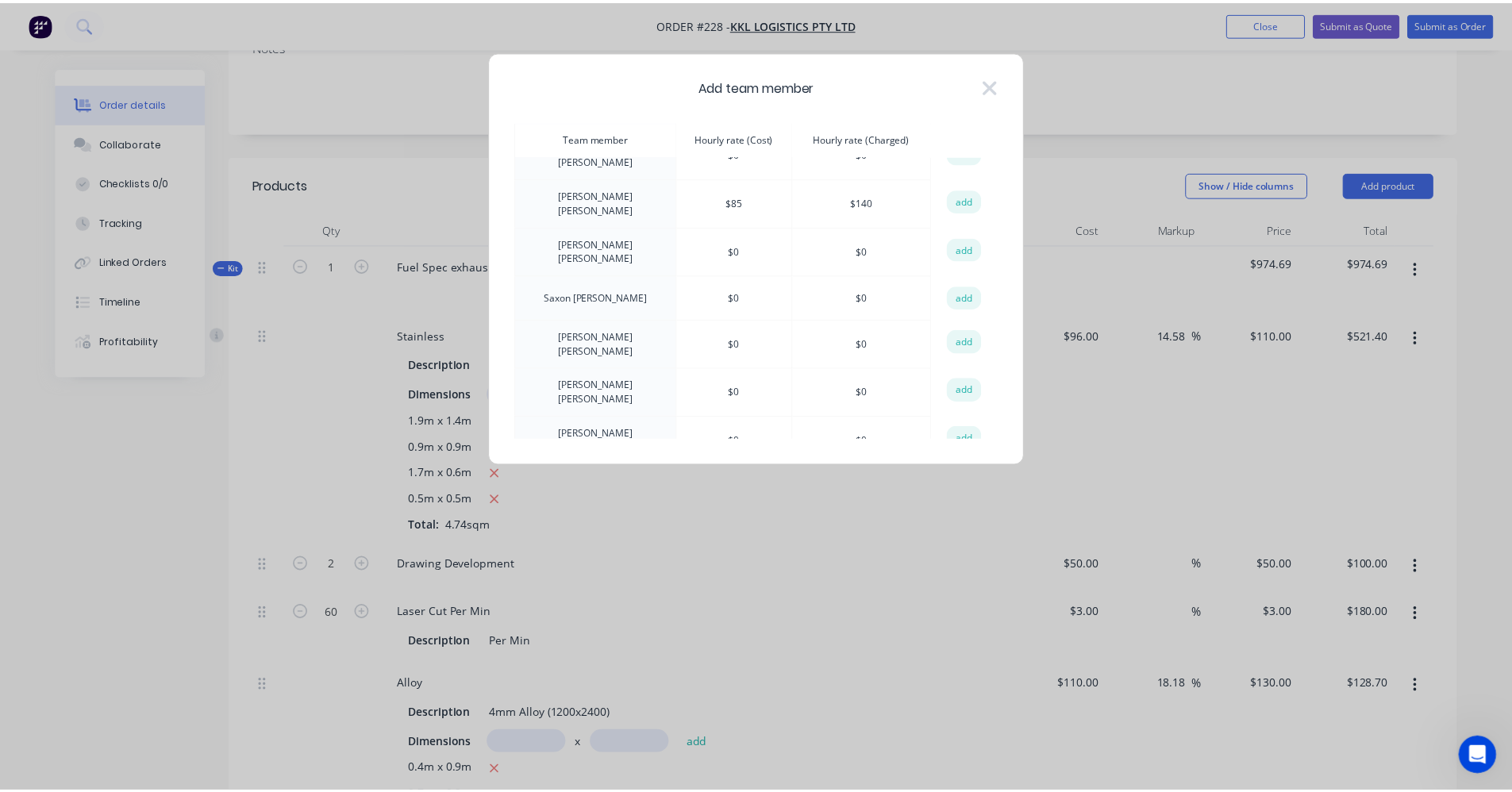
scroll to position [555, 0]
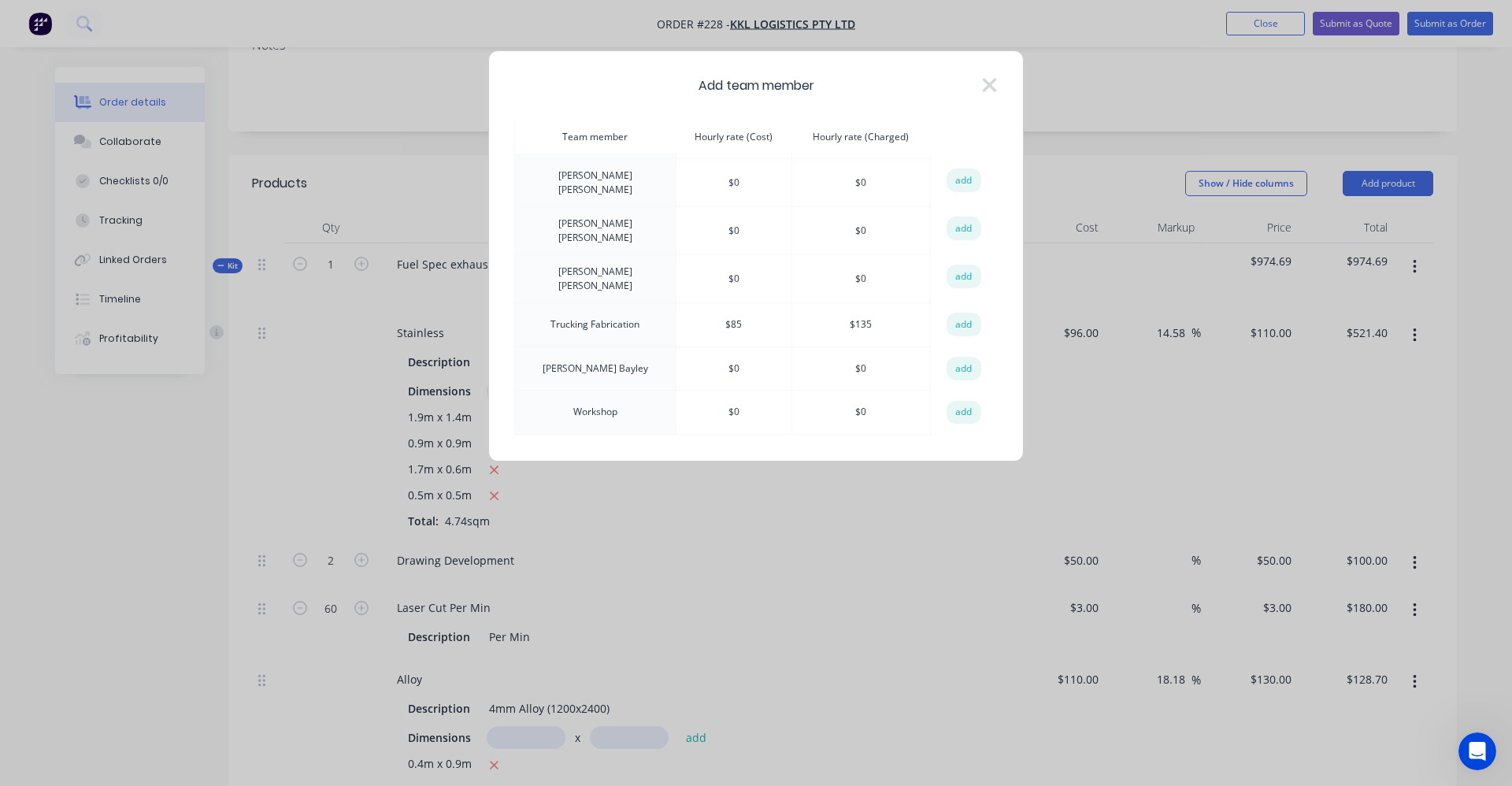
click at [955, 313] on button "add" at bounding box center [963, 325] width 34 height 24
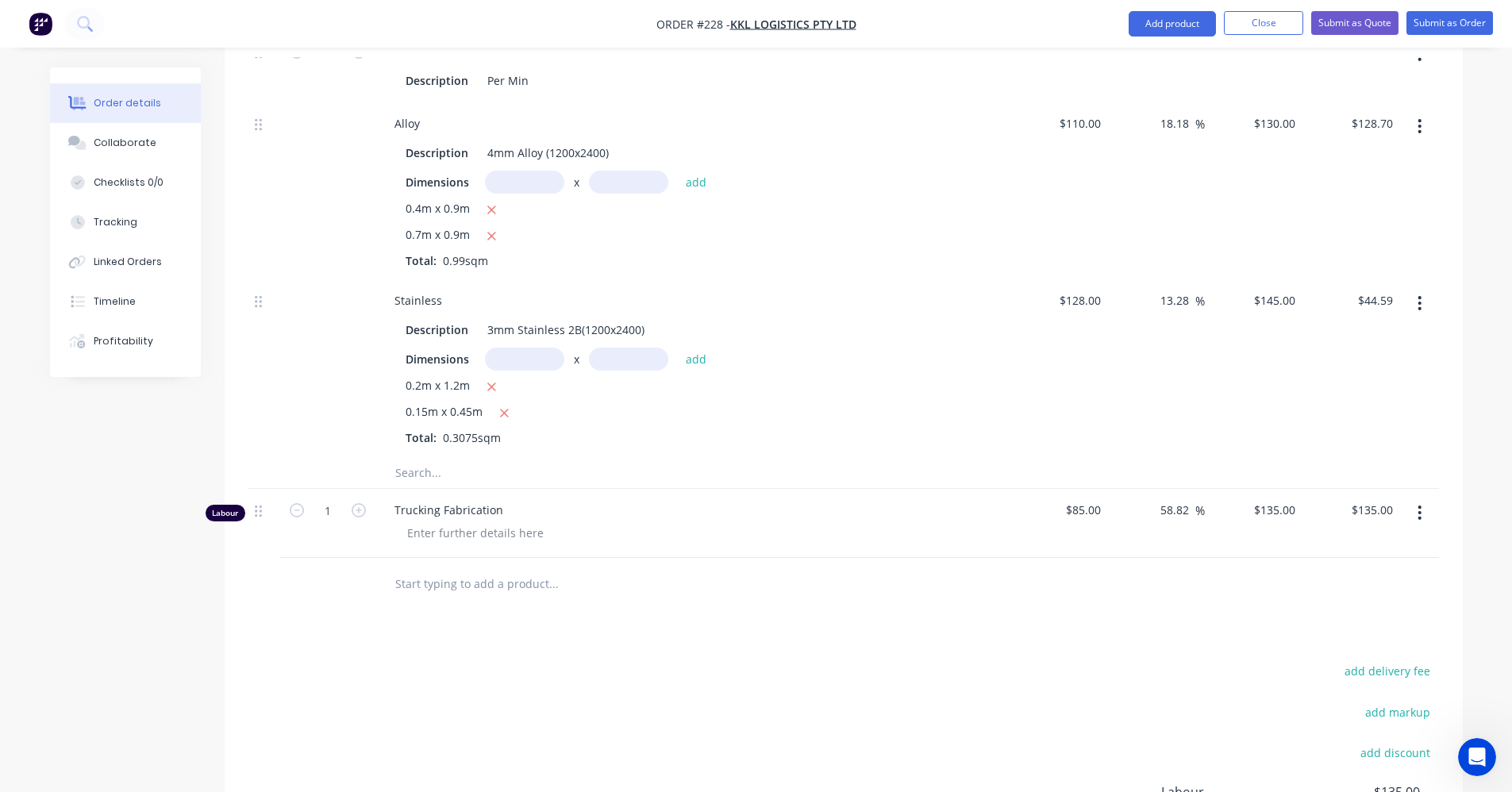
scroll to position [958, 0]
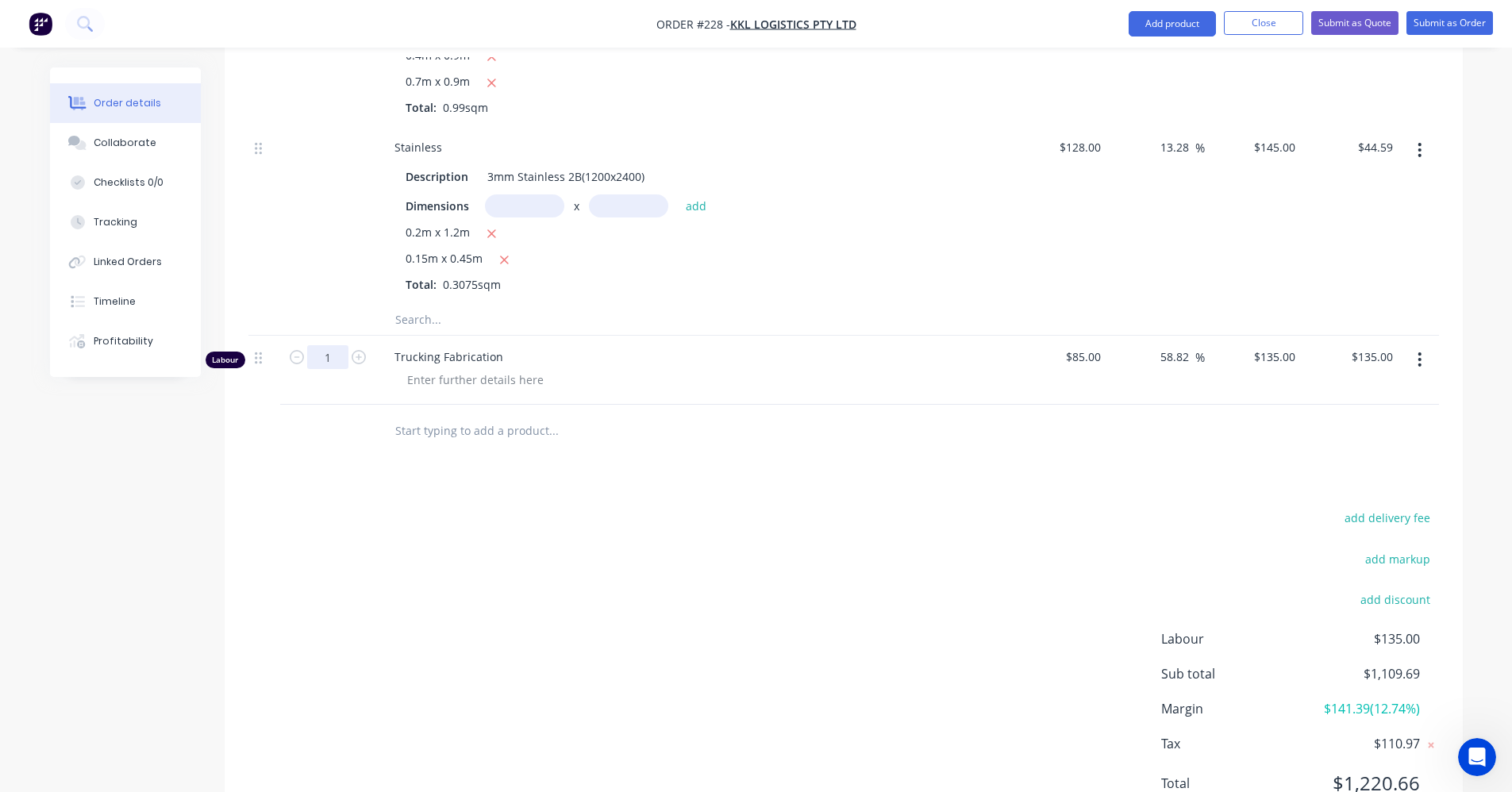
click at [346, 355] on input "1" at bounding box center [327, 357] width 41 height 24
type input "40"
type input "$5,400.00"
click at [513, 455] on div at bounding box center [661, 431] width 572 height 51
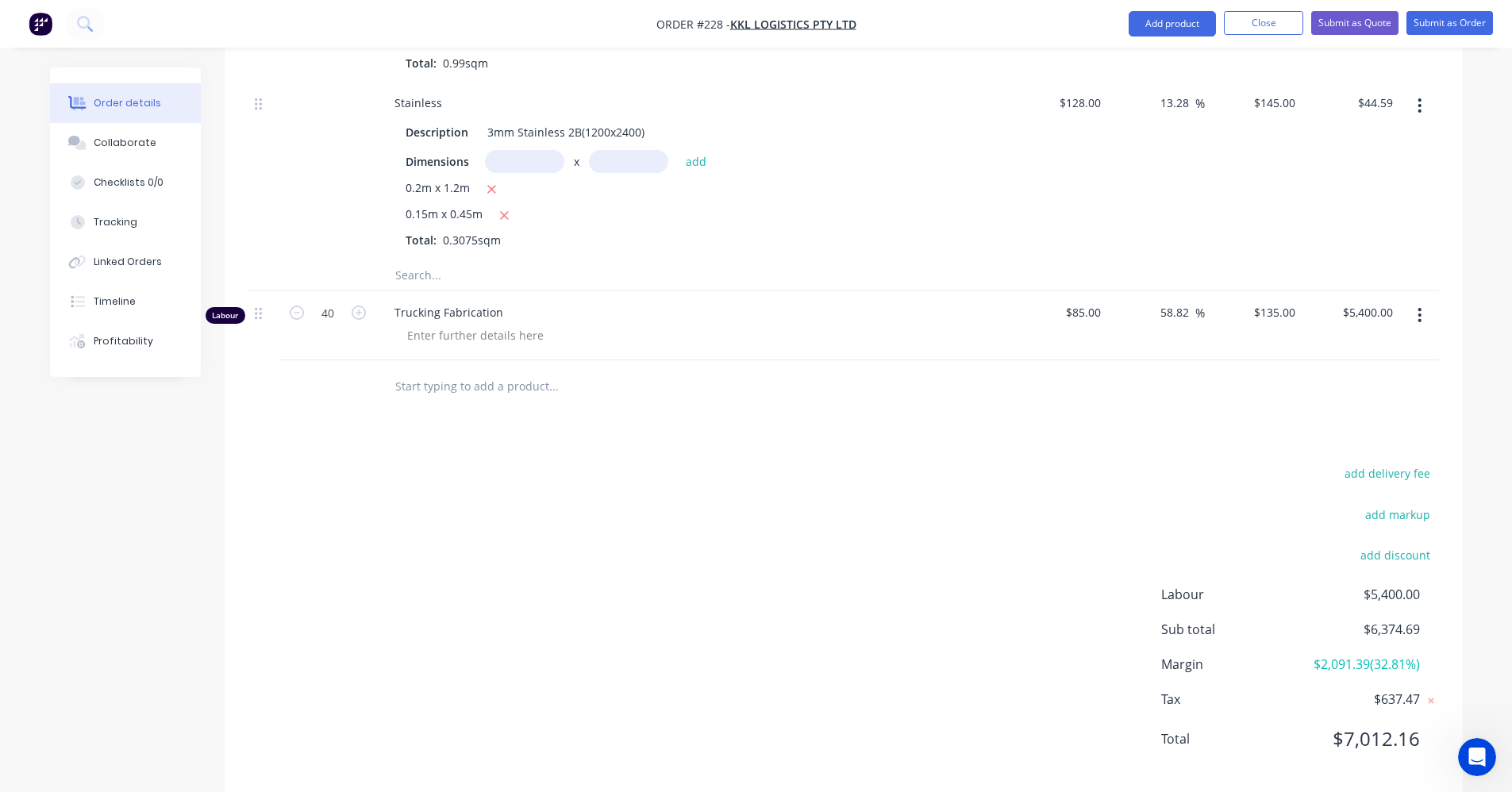
scroll to position [1027, 0]
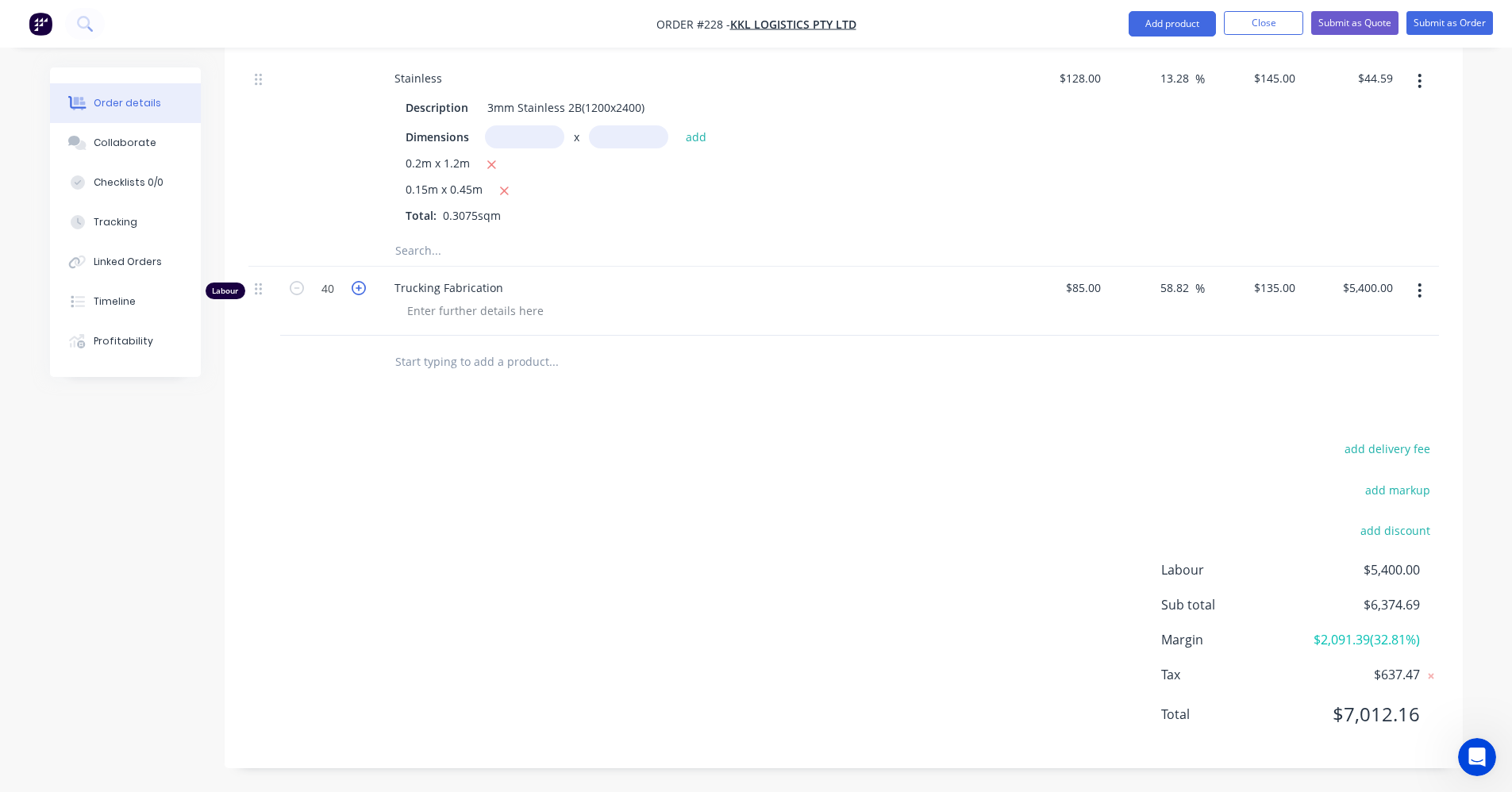
click at [354, 292] on icon "button" at bounding box center [359, 288] width 14 height 14
type input "41"
type input "$5,535.00"
click at [354, 292] on icon "button" at bounding box center [359, 288] width 14 height 14
type input "42"
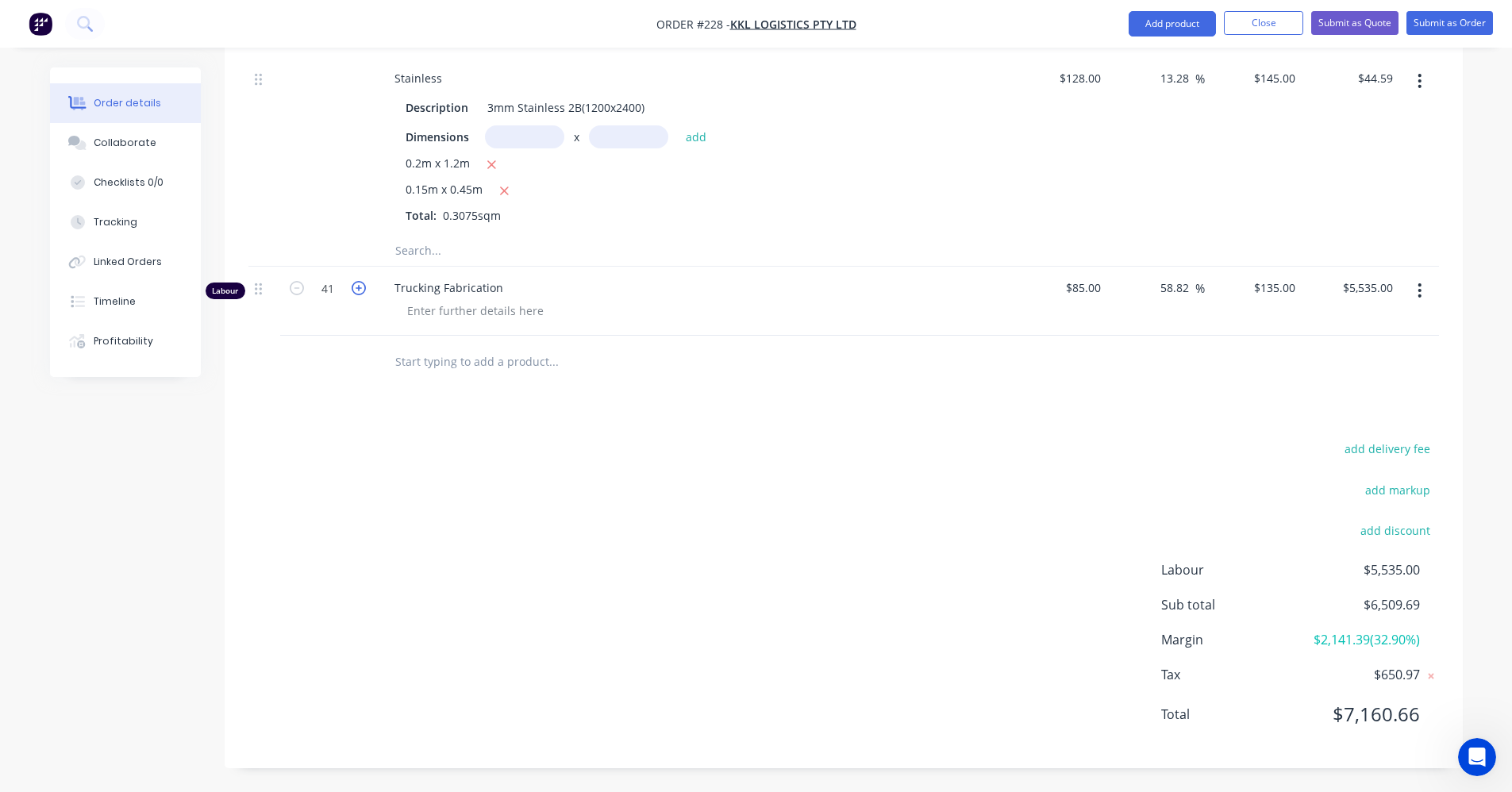
type input "$5,670.00"
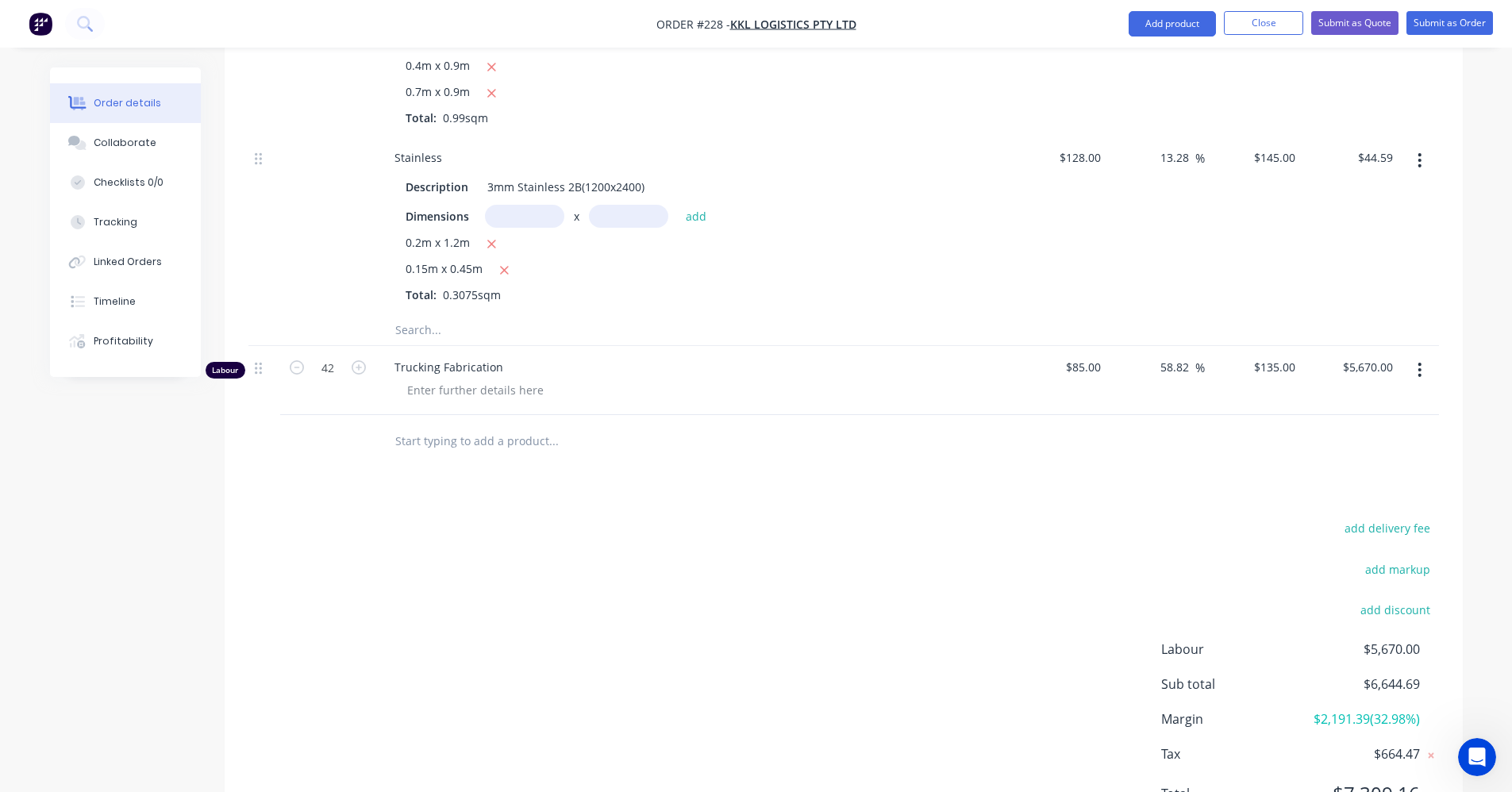
scroll to position [630, 0]
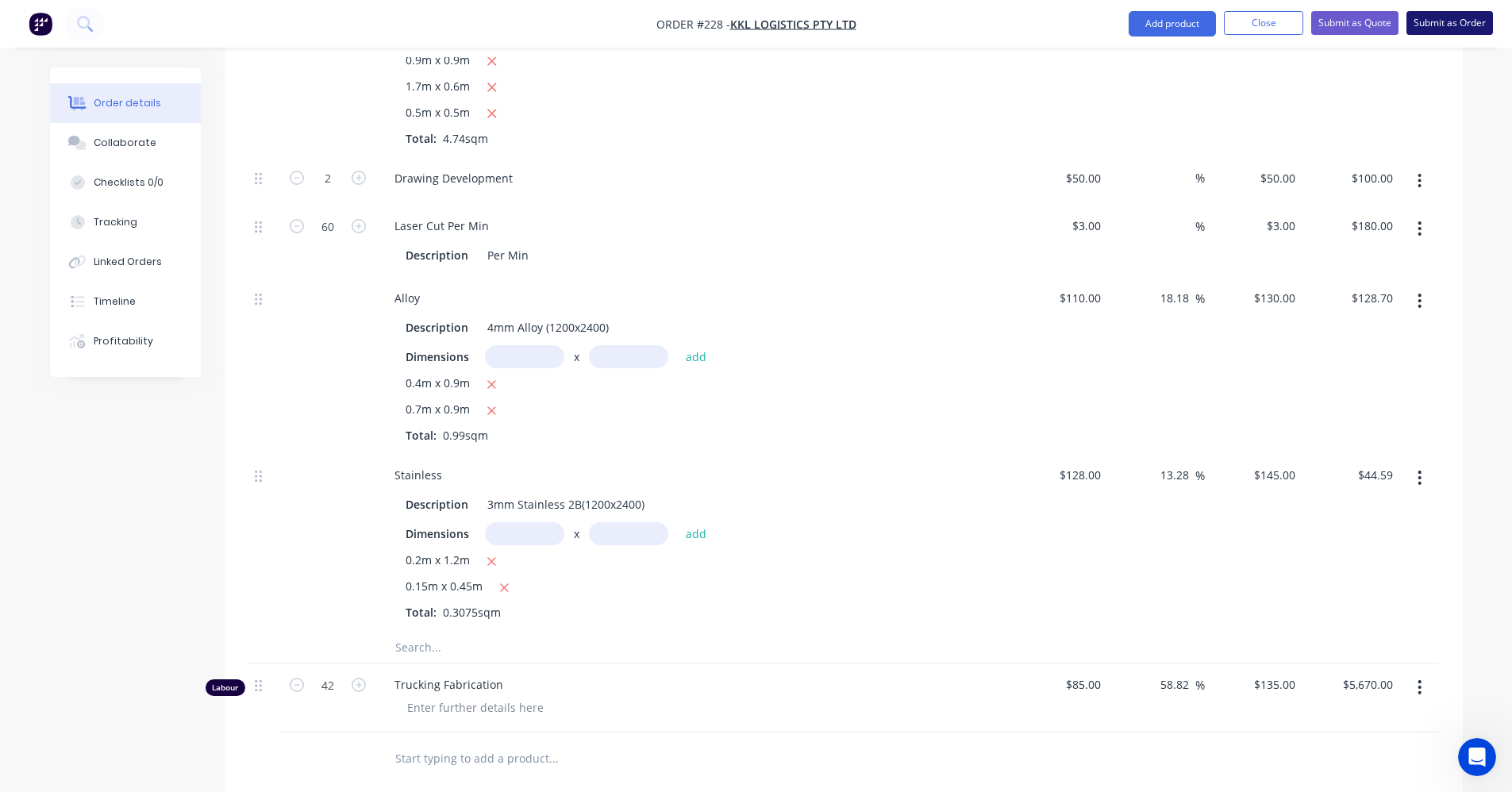
click at [1472, 29] on button "Submit as Order" at bounding box center [1449, 23] width 87 height 24
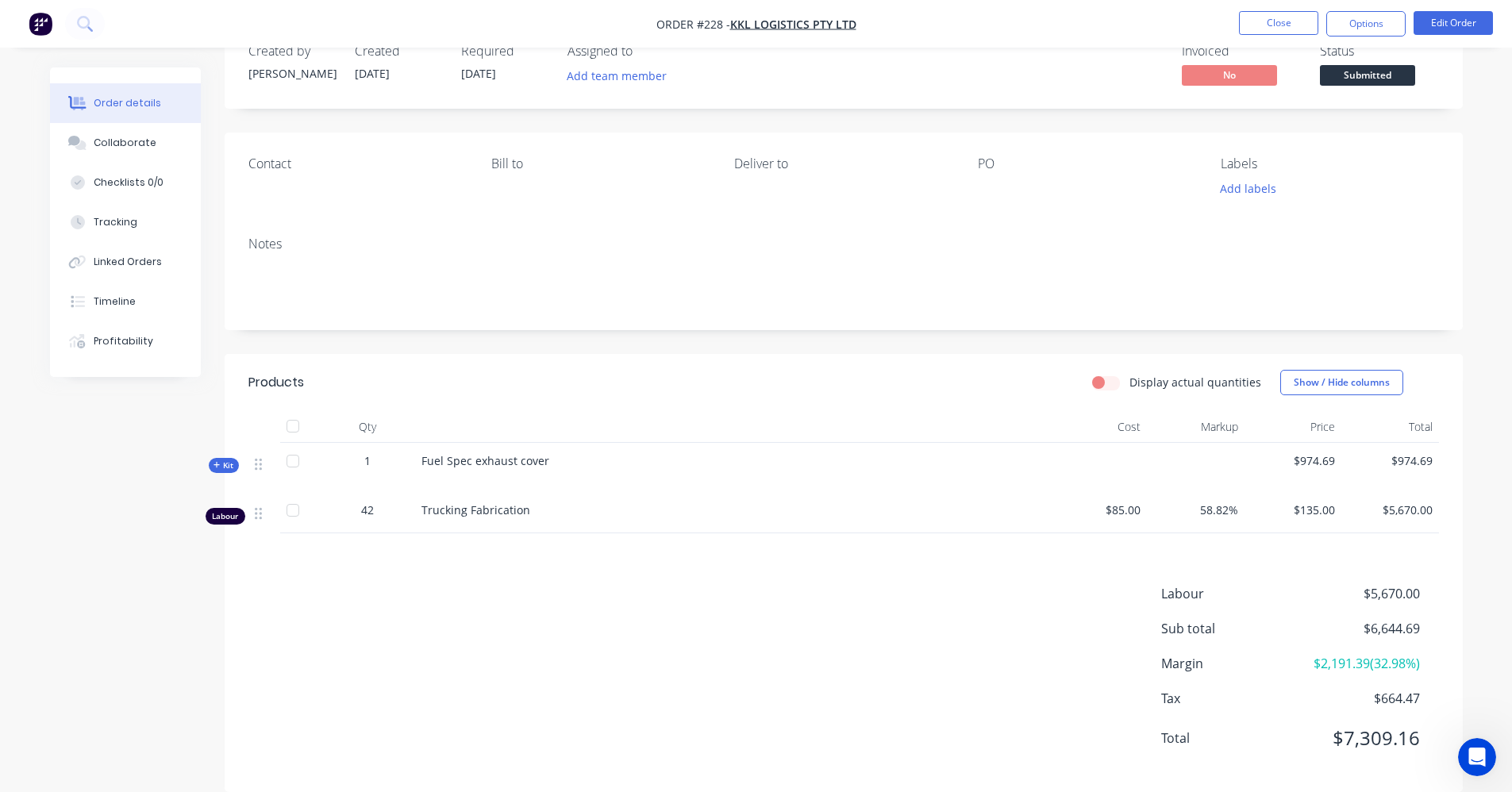
scroll to position [67, 0]
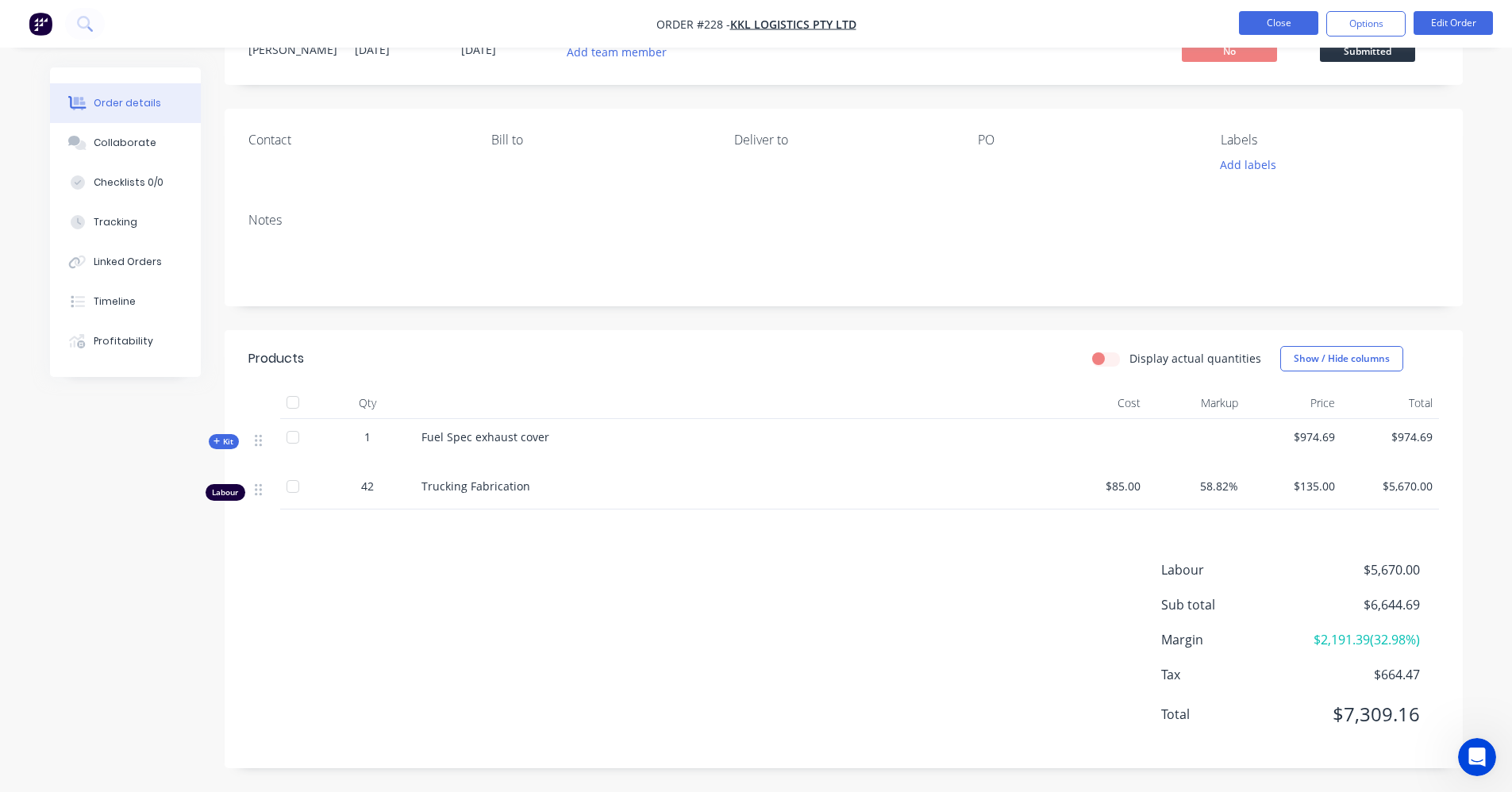
click at [1271, 25] on button "Close" at bounding box center [1278, 23] width 80 height 24
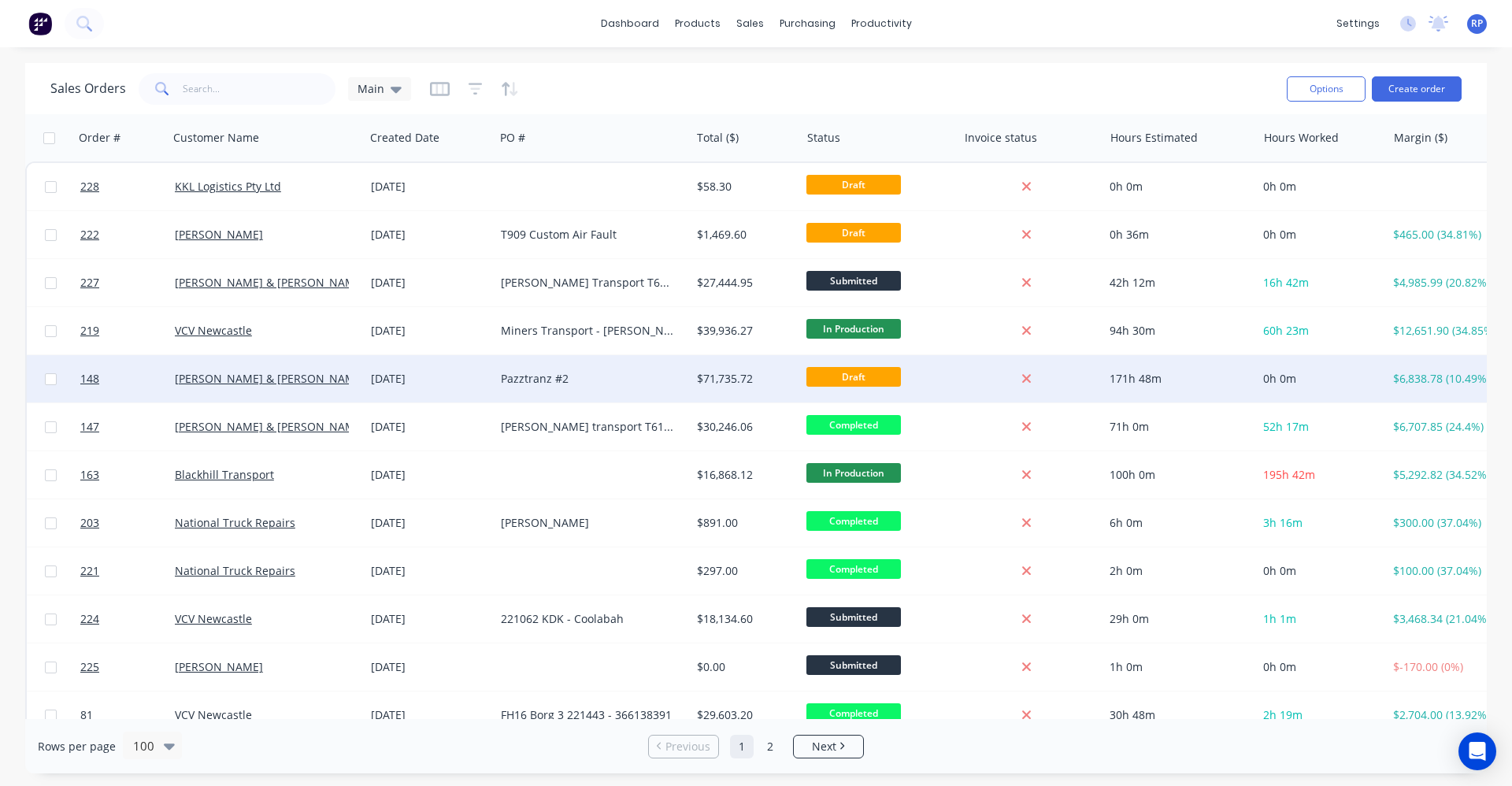
click at [556, 391] on div "Pazztranz #2" at bounding box center [593, 378] width 196 height 47
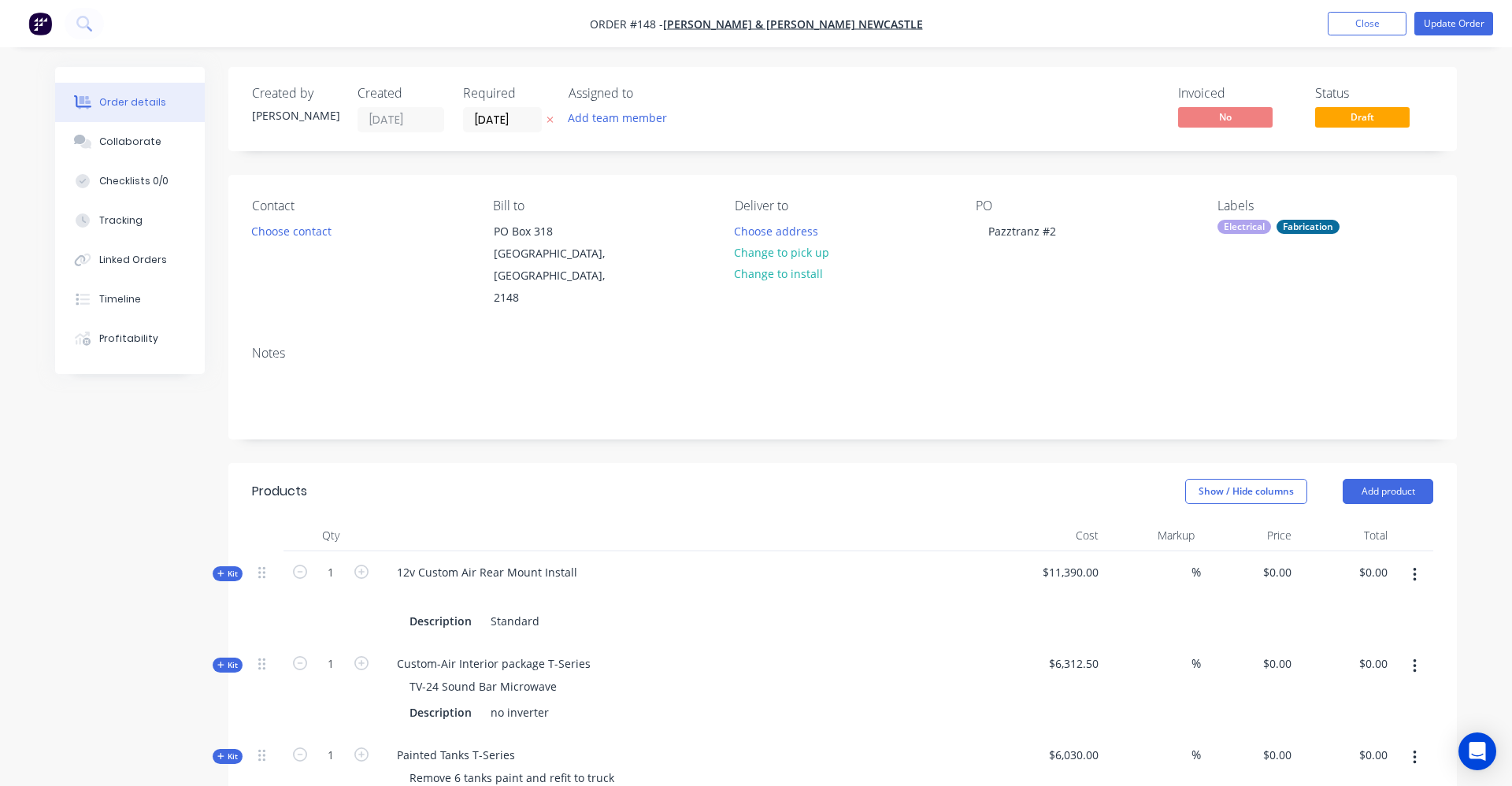
type input "23.79"
type input "$14,100.00"
type input "23.49"
type input "$7,795.00"
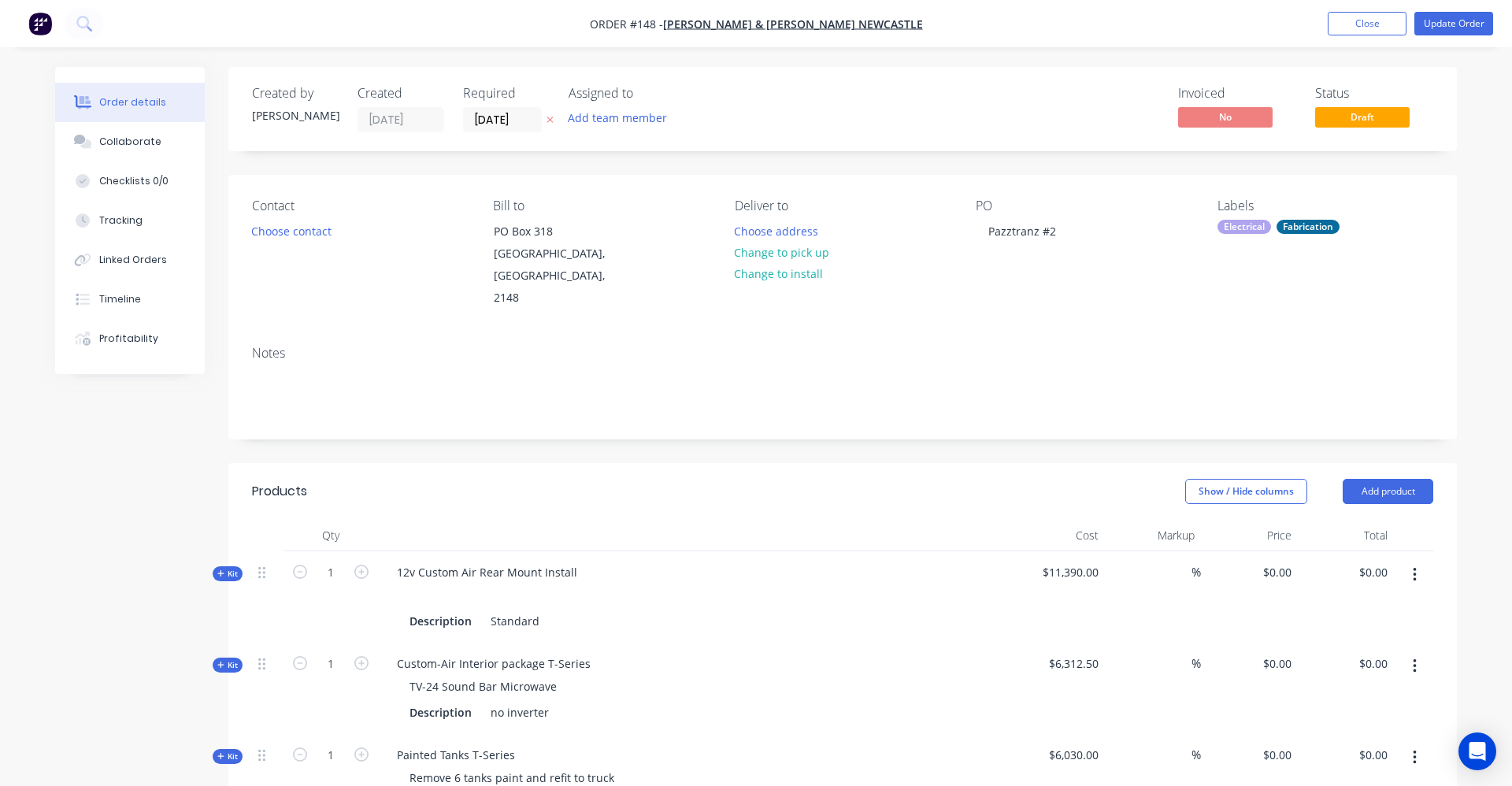
type input "$7,795.00"
type input "31.01"
type input "$7,900.00"
type input "48.01"
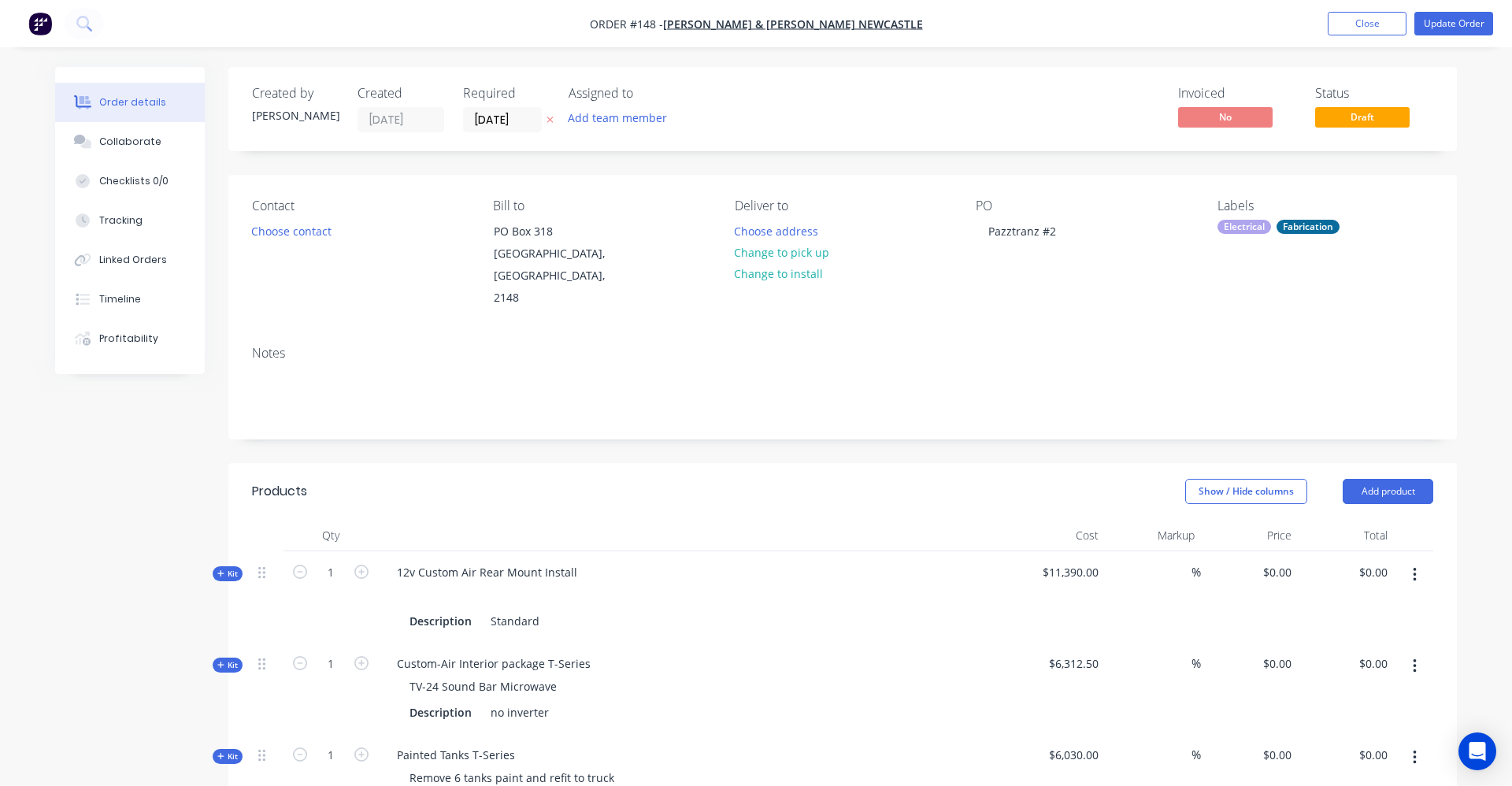
type input "$250.00"
type input "$3,750.00"
type input "34.44"
type input "$789.2746"
type input "$4,735.65"
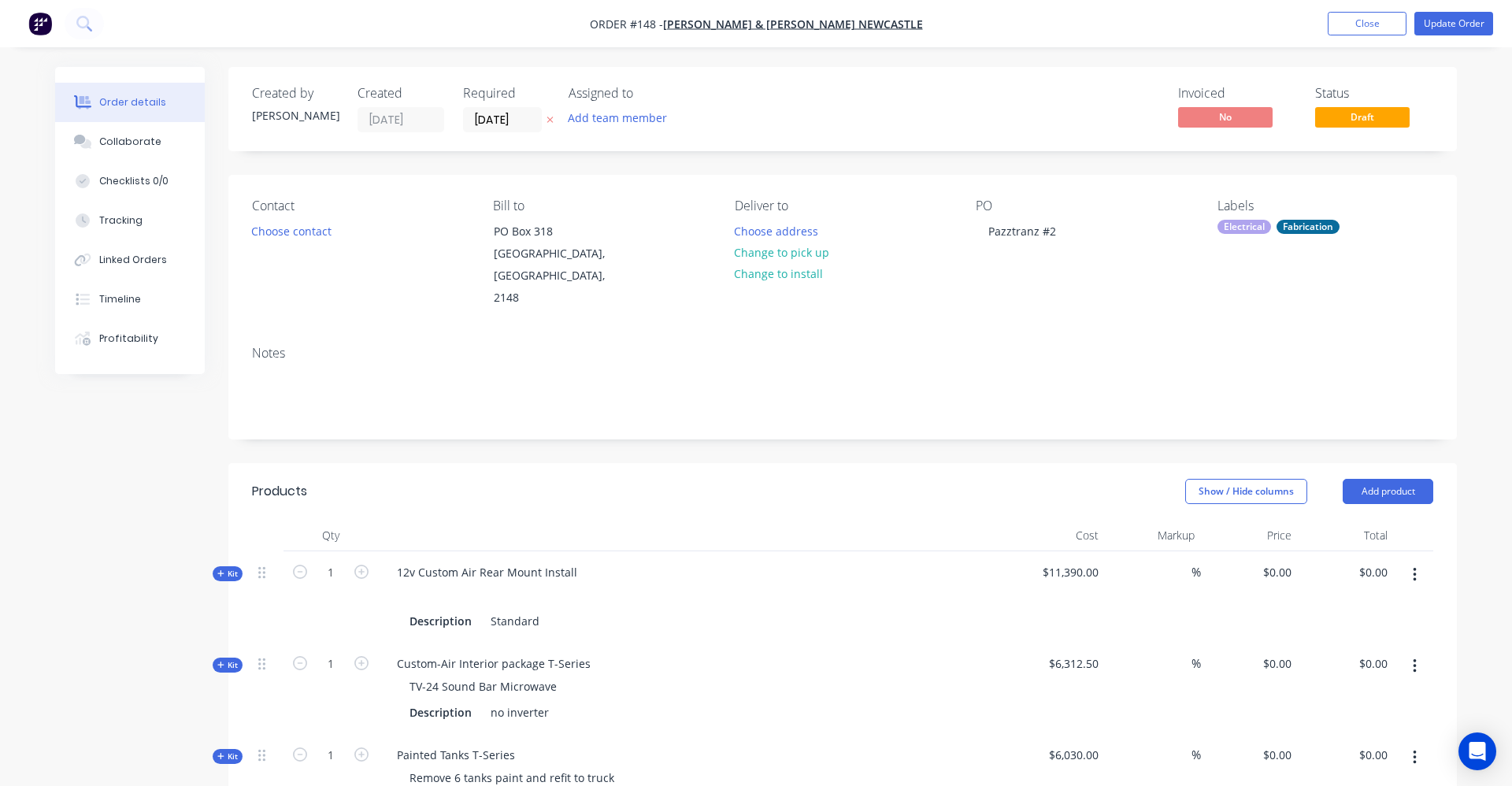
type input "19.24"
type input "$260.00"
type input "$1,560.00"
type input "29.68"
type input "$1,600.00"
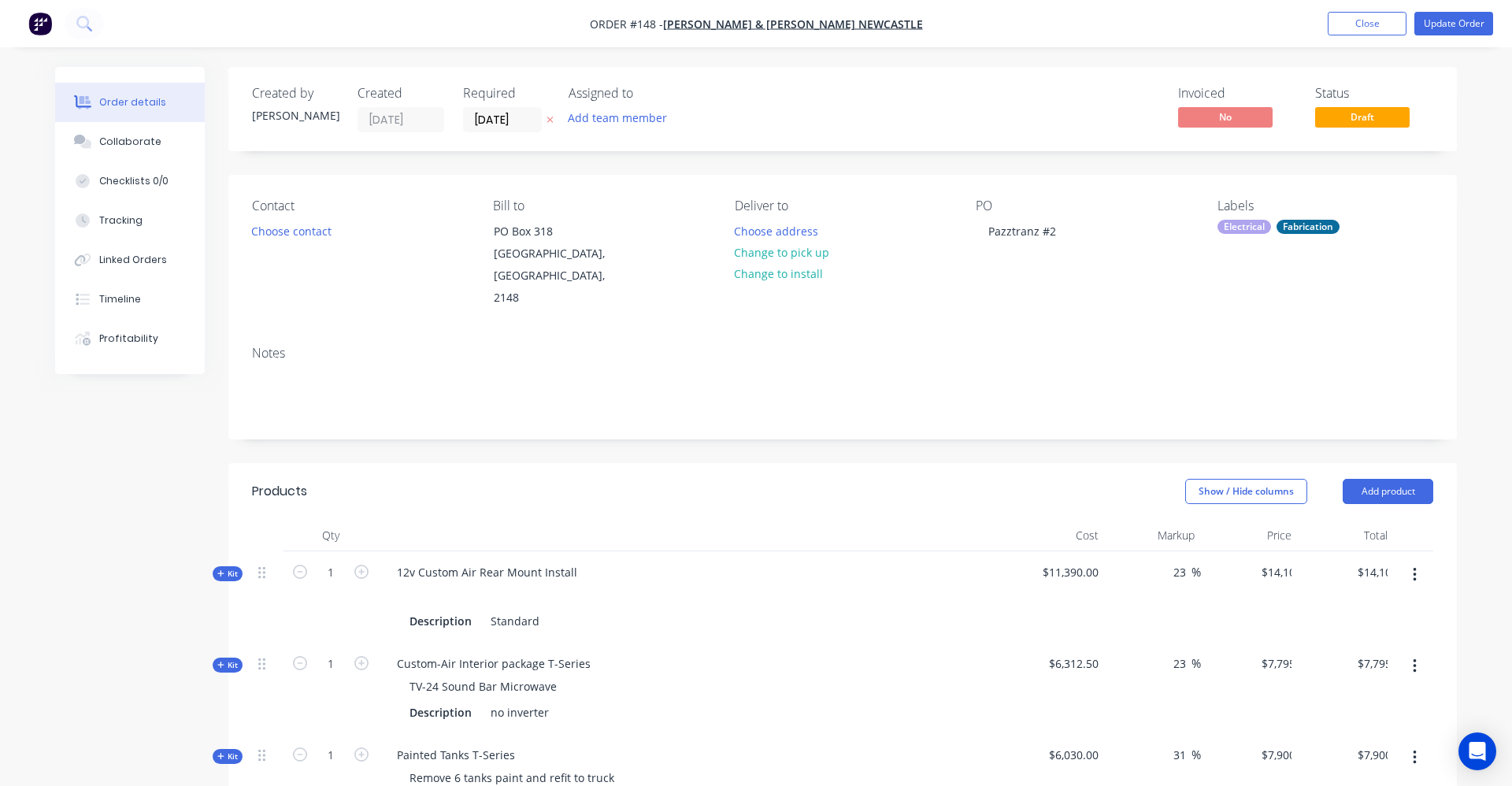
type input "$3,200.00"
type input "37.27"
type input "$280.00"
type input "$560.00"
type input "65.47"
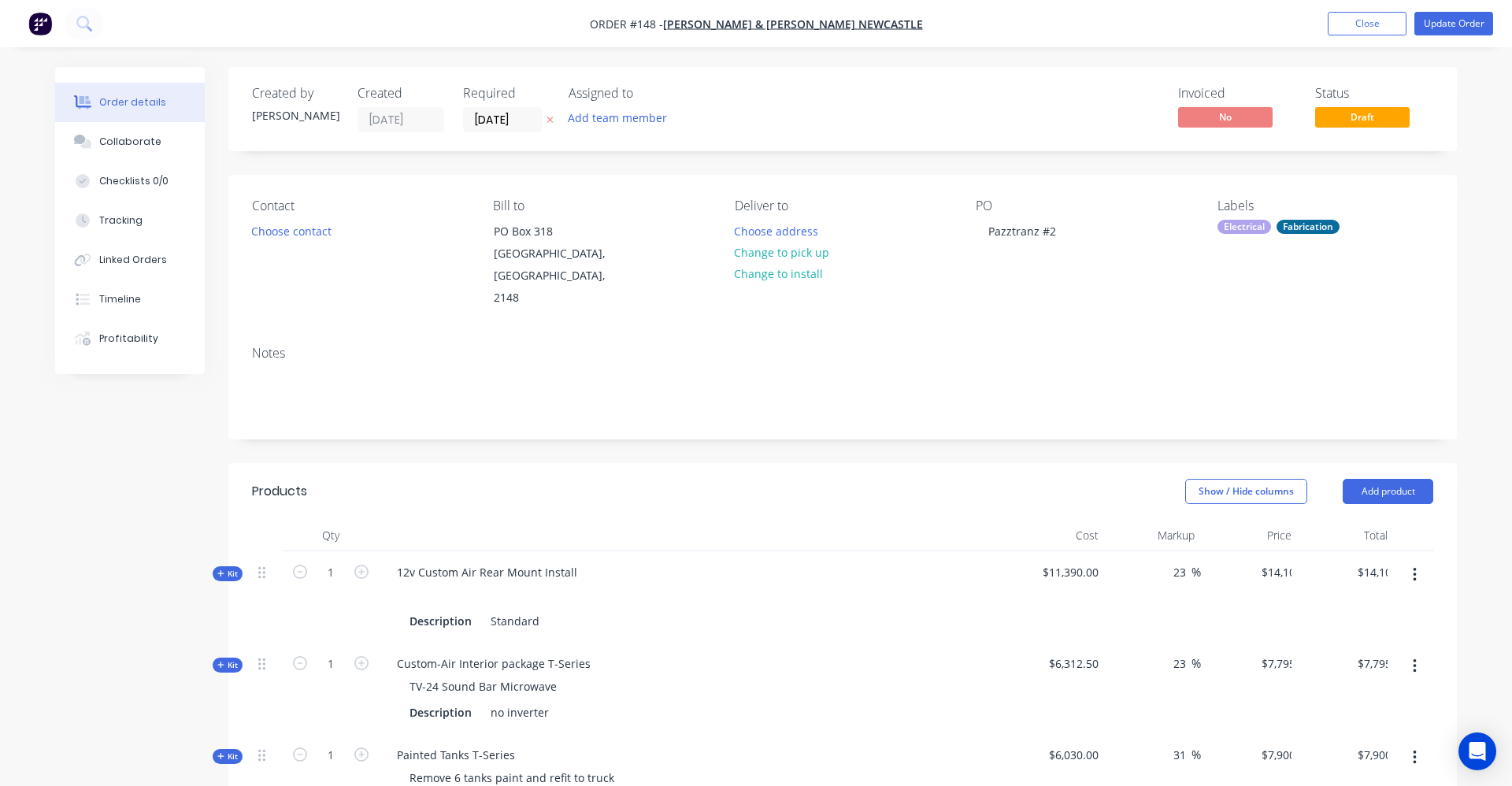
type input "$575.00"
type input "$1,150.00"
type input "30.96"
type input "$810.00"
type input "$1,620.00"
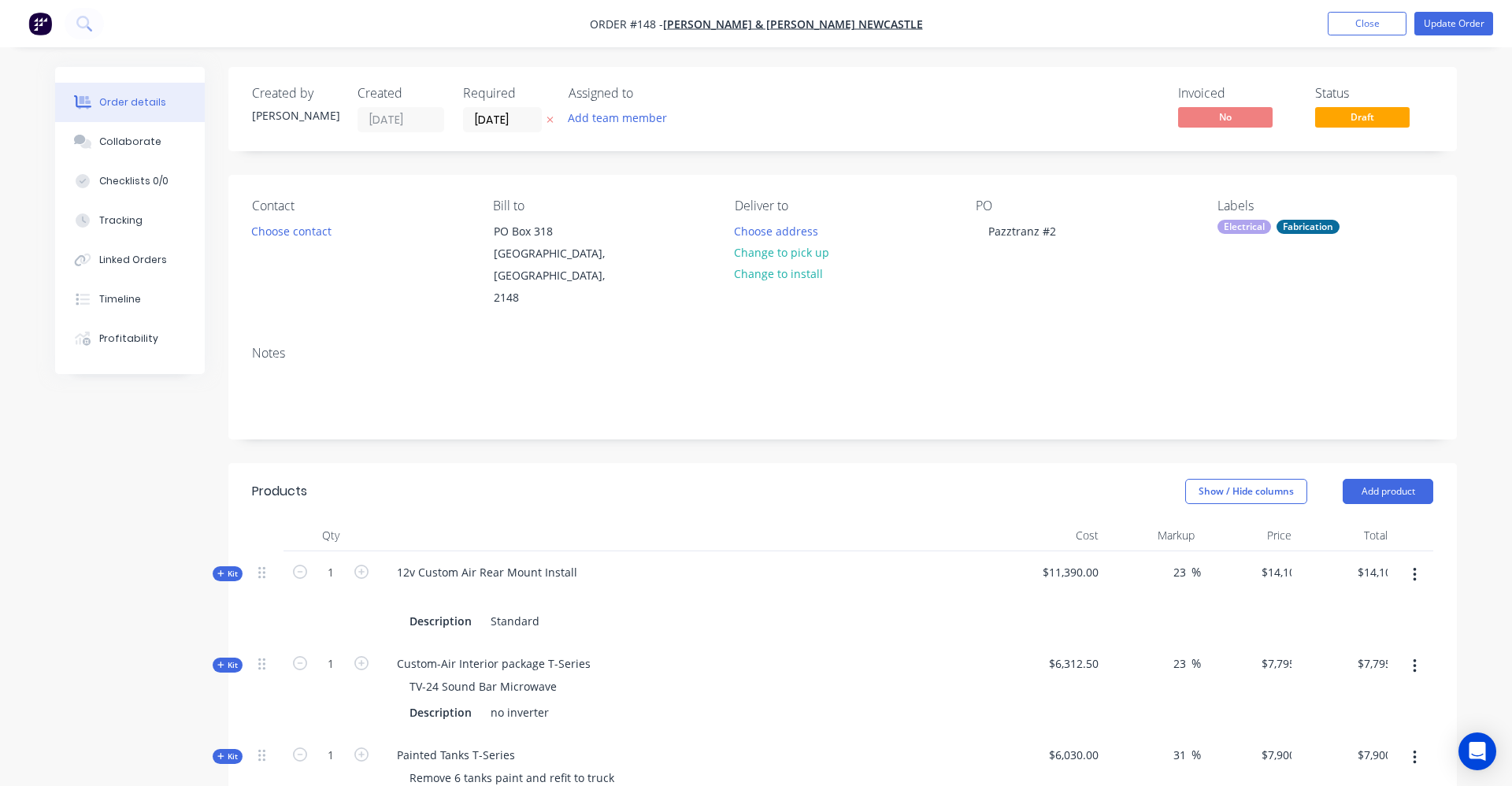
type input "$750.00"
type input "35.87"
type input "$660.00"
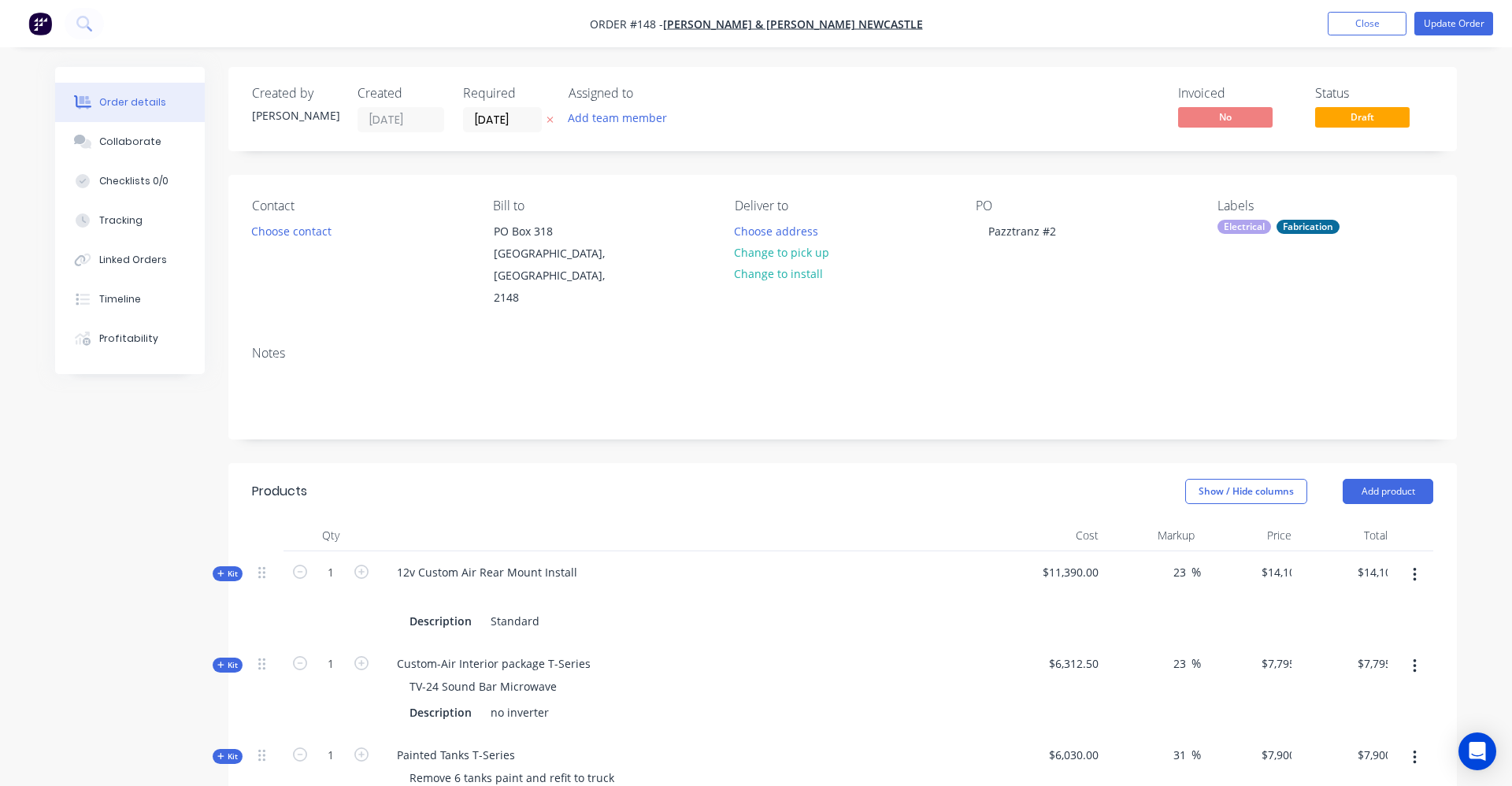
type input "$660.00"
type input "58.82"
type input "$270.00"
type input "$540.00"
type input "$1,335.12"
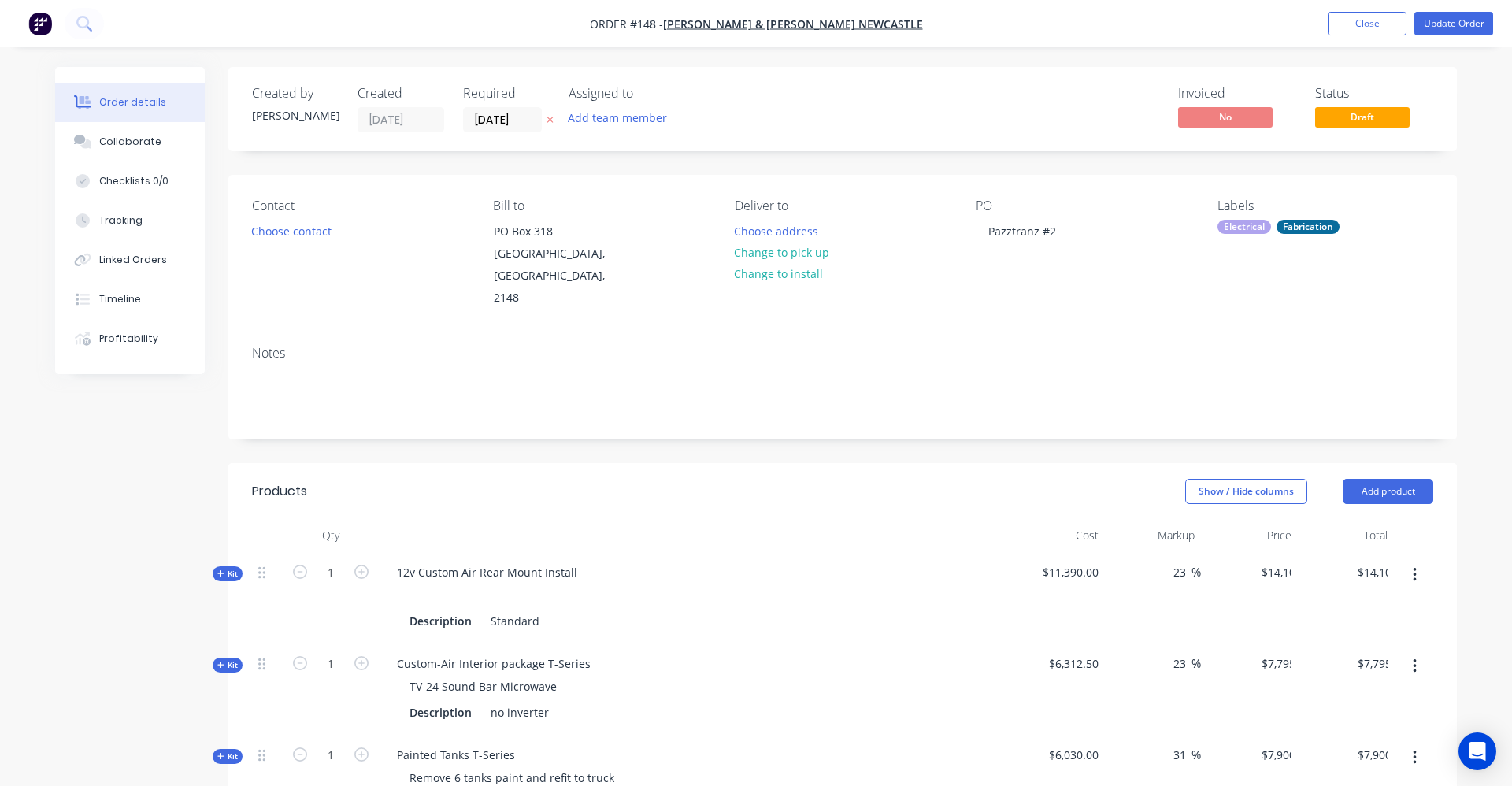
type input "42.86"
type input "$1,907.32"
type input "$3,814.64"
type input "40.03"
type input "$1,924.00"
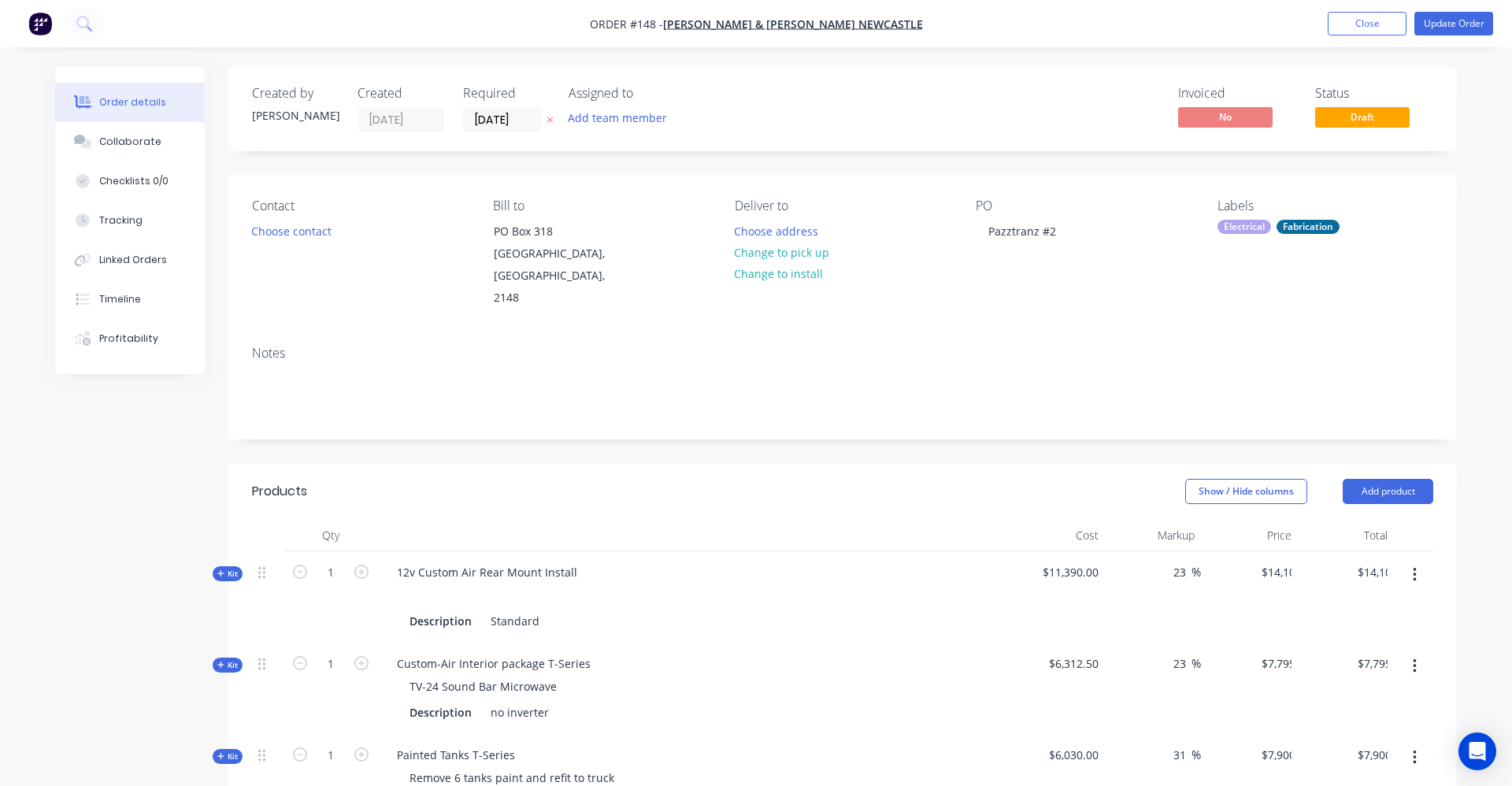
type input "$1,924.00"
type input "25.33"
type input "$1,917.50"
type input "25.33"
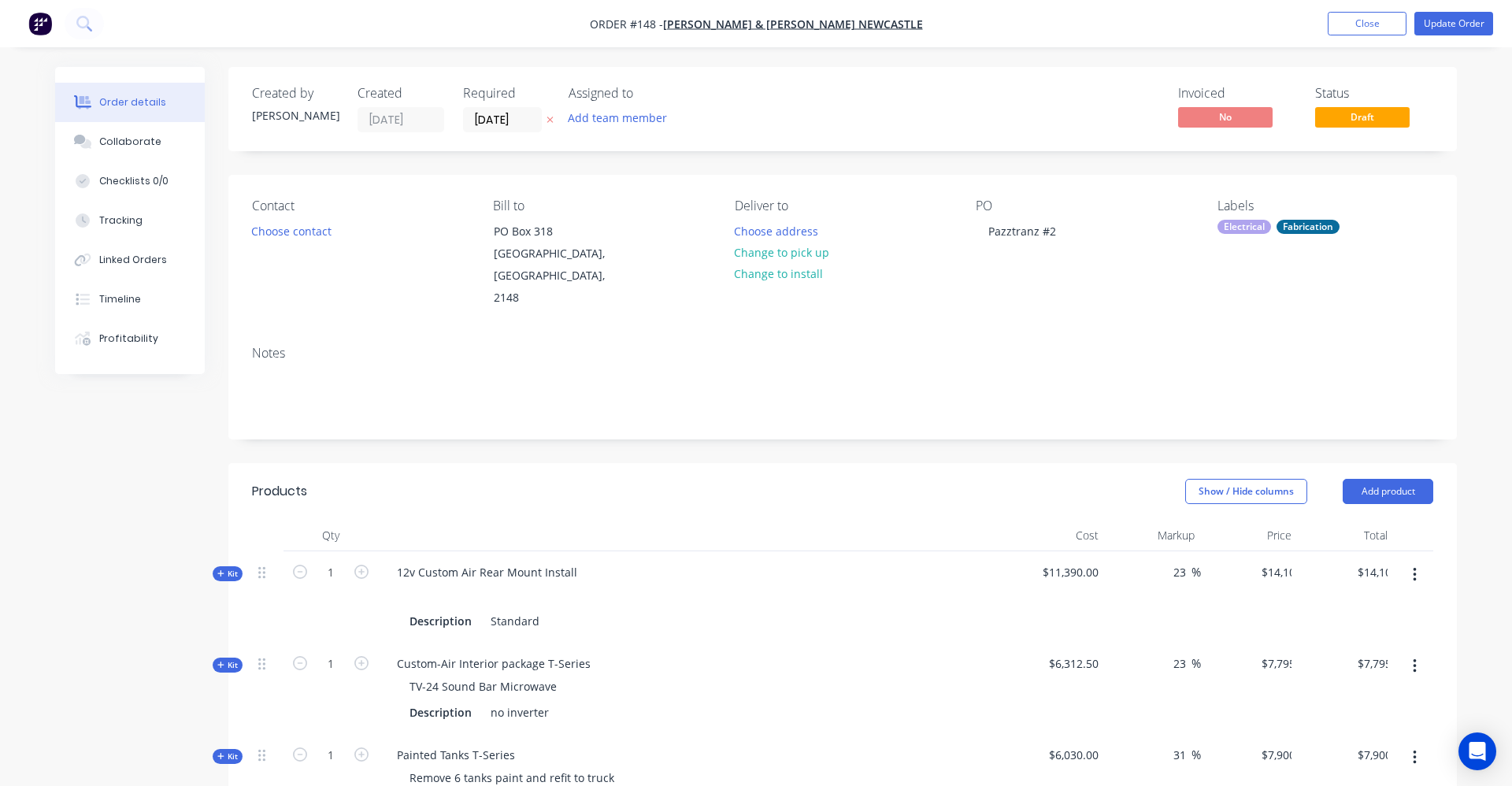
type input "$1,917.50"
type input "32.29"
type input "$295.00"
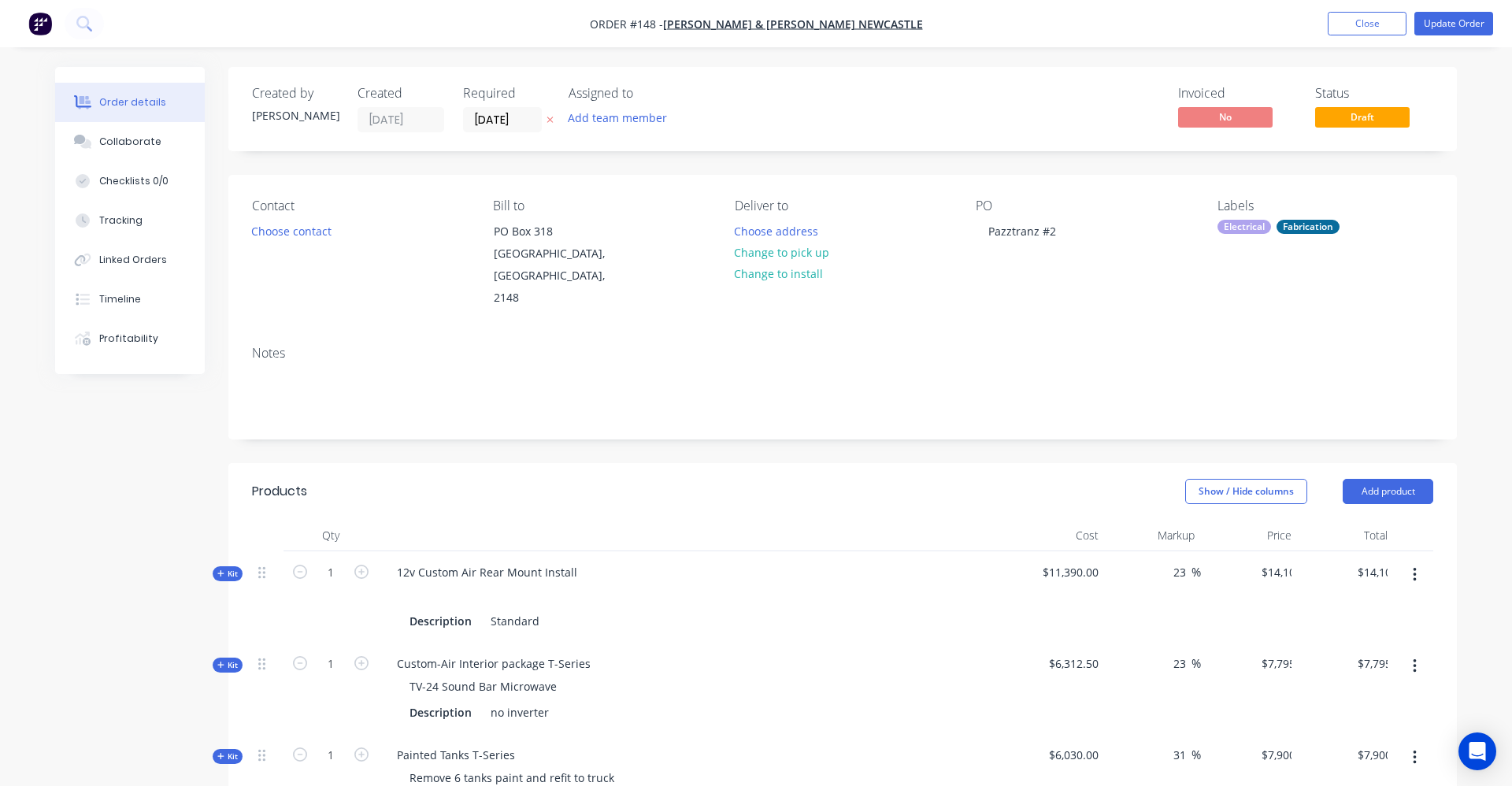
type input "25"
type input "$1,250.00"
type input "$2,500.00"
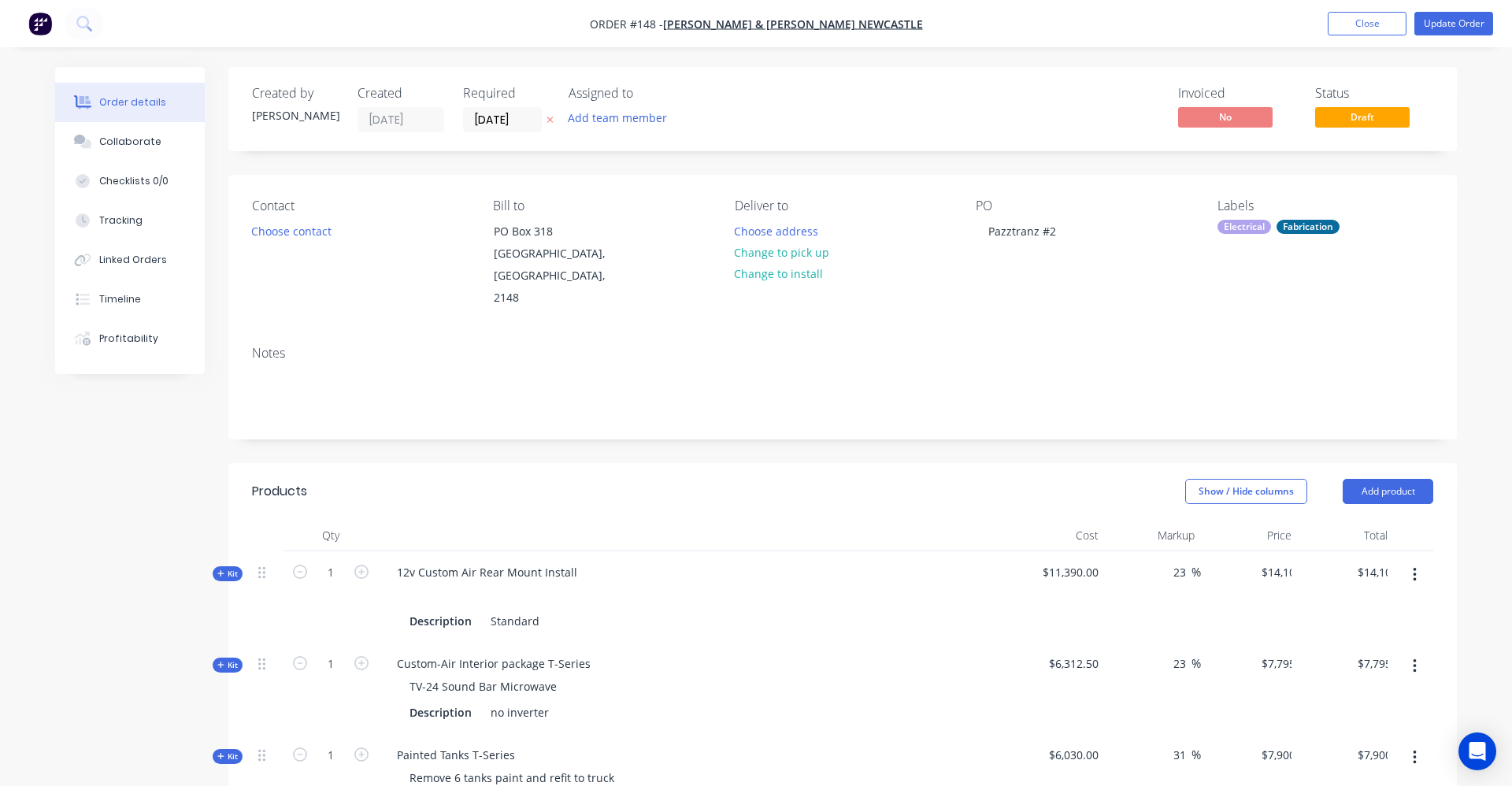
type input "$2,500.00"
type input "53.8"
type input "$1,500.00"
type input "50.19"
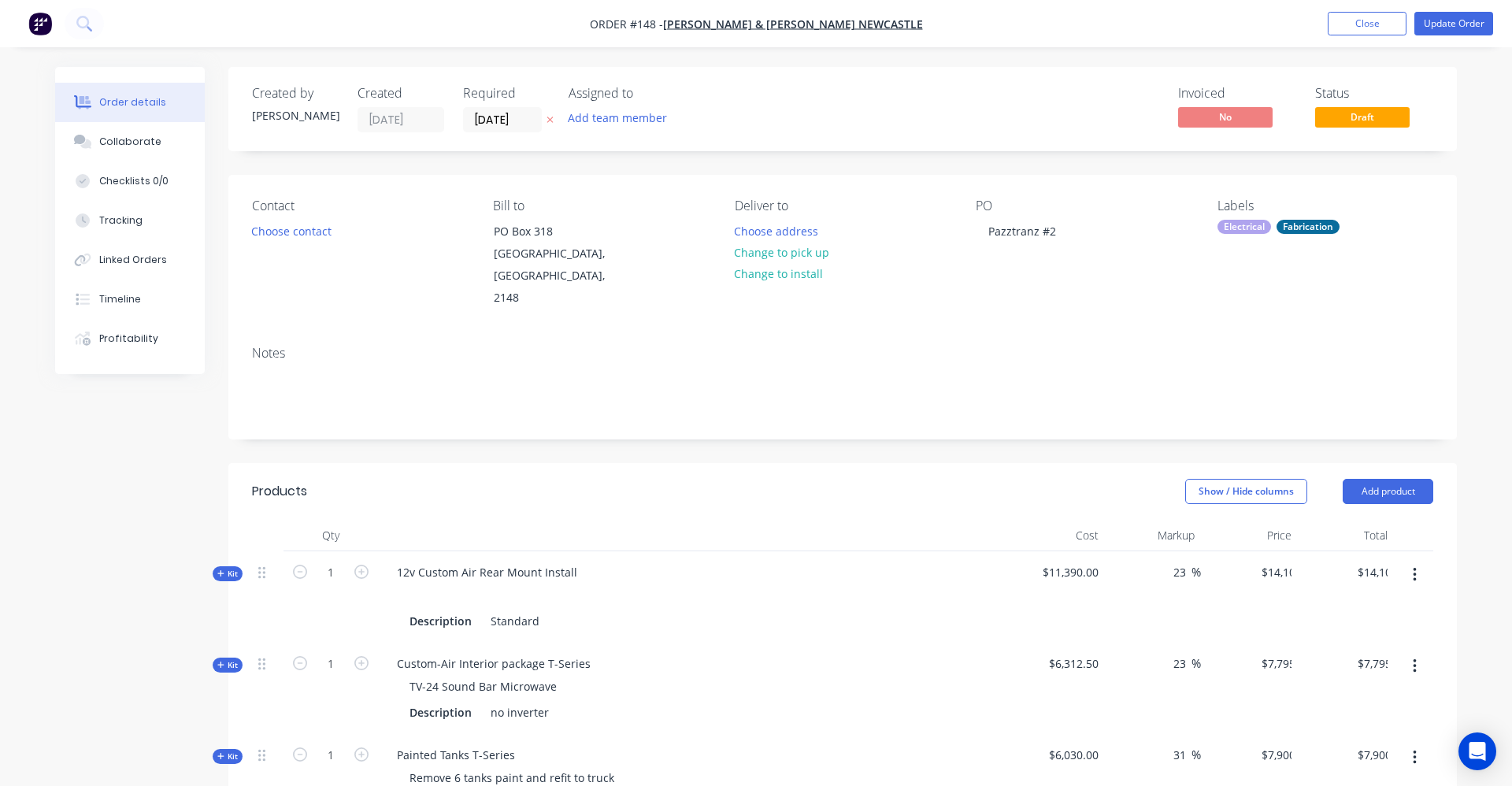
type input "$1,295.00"
type input "28"
type input "$480.00"
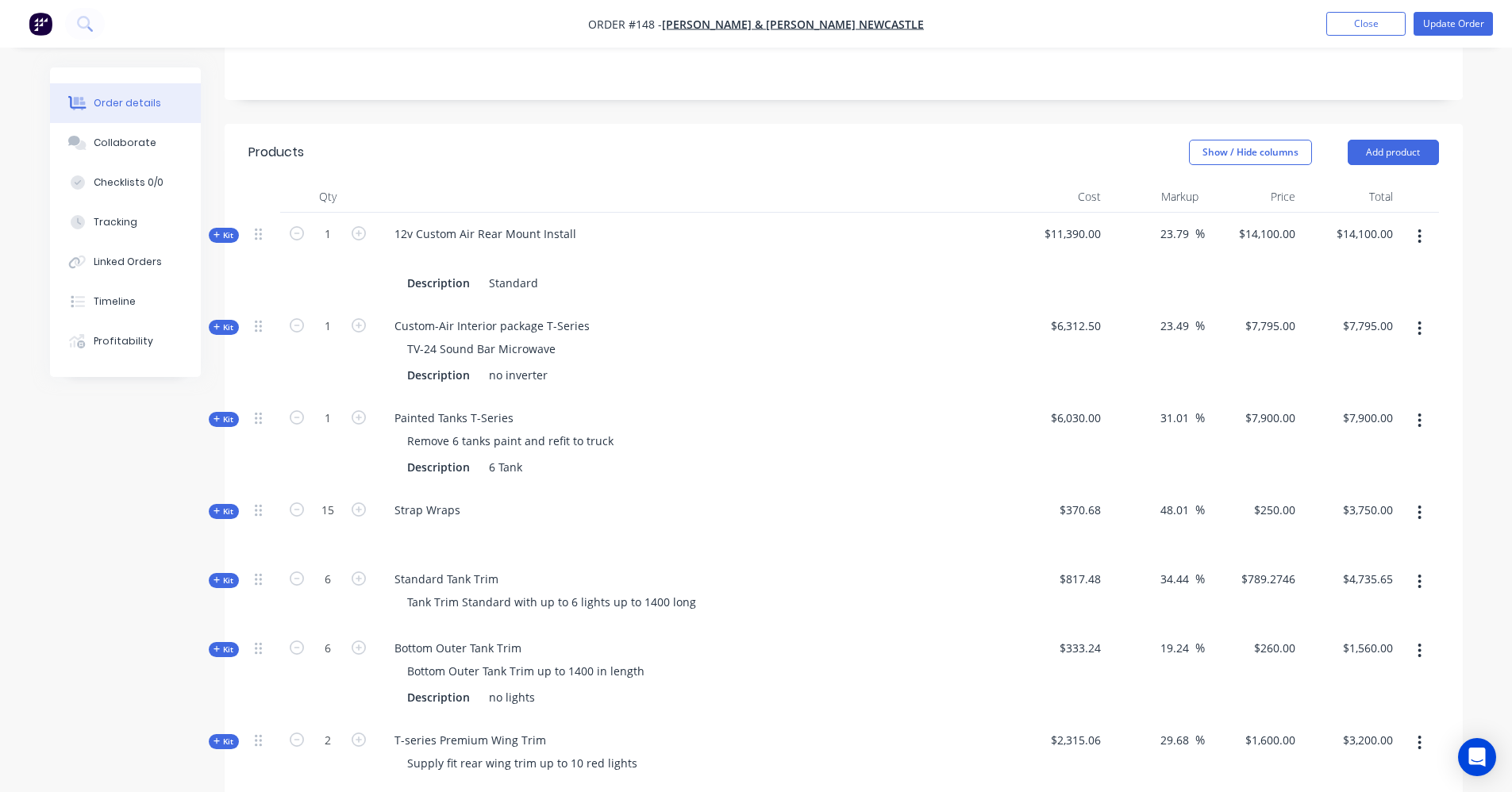
scroll to position [52, 0]
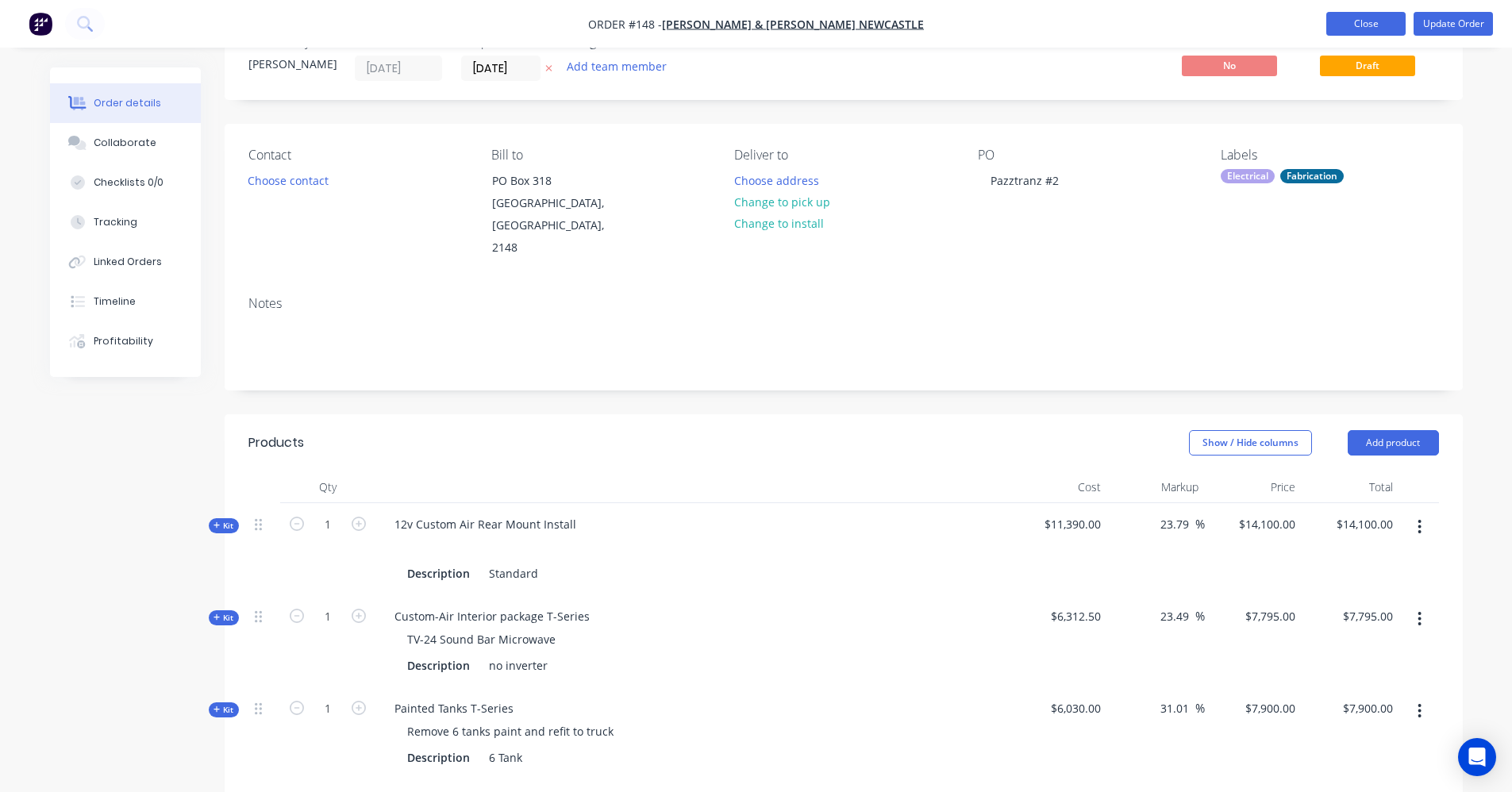
click at [1379, 21] on button "Close" at bounding box center [1366, 24] width 80 height 24
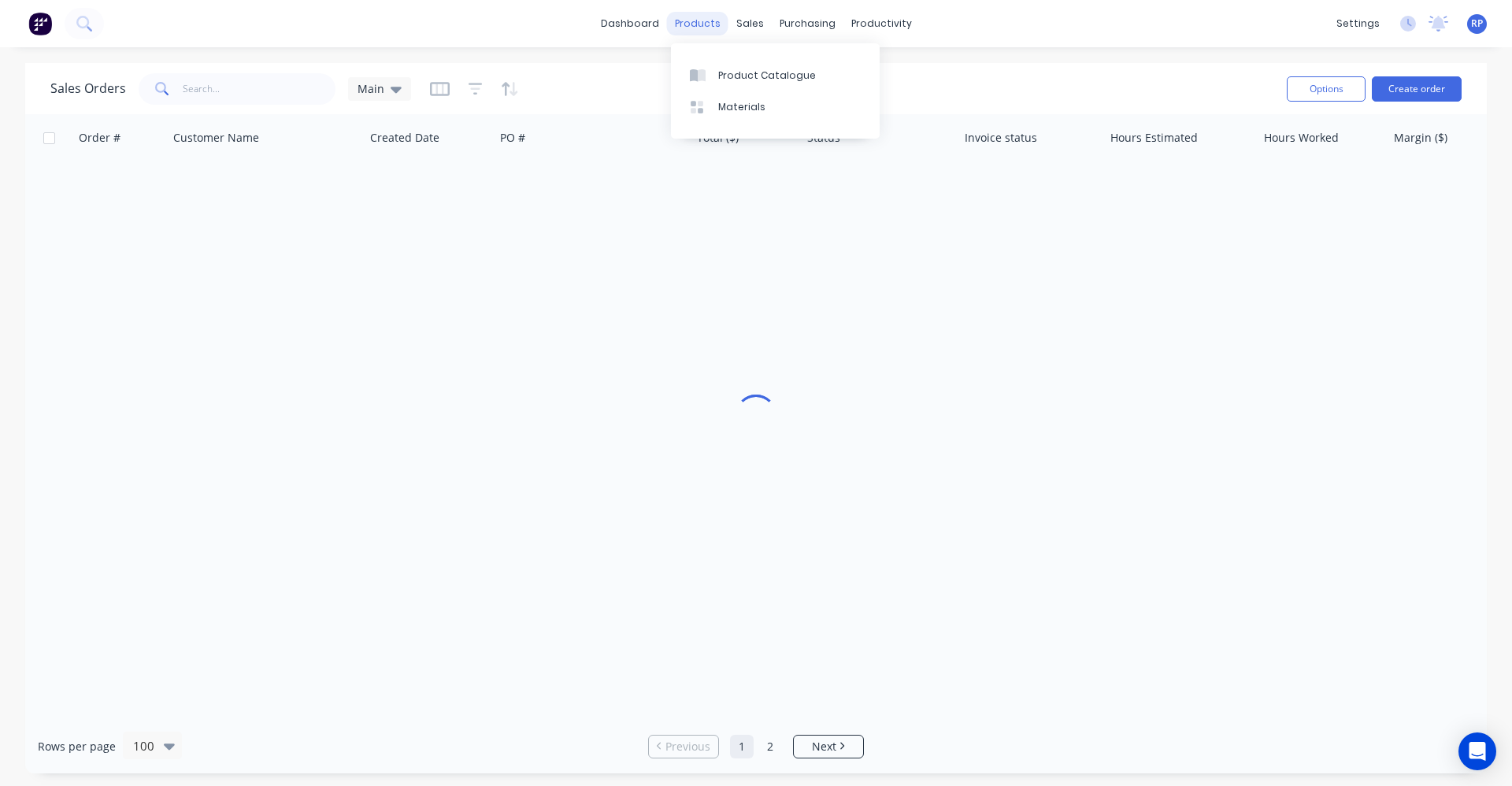
click at [692, 26] on div "products" at bounding box center [697, 24] width 61 height 24
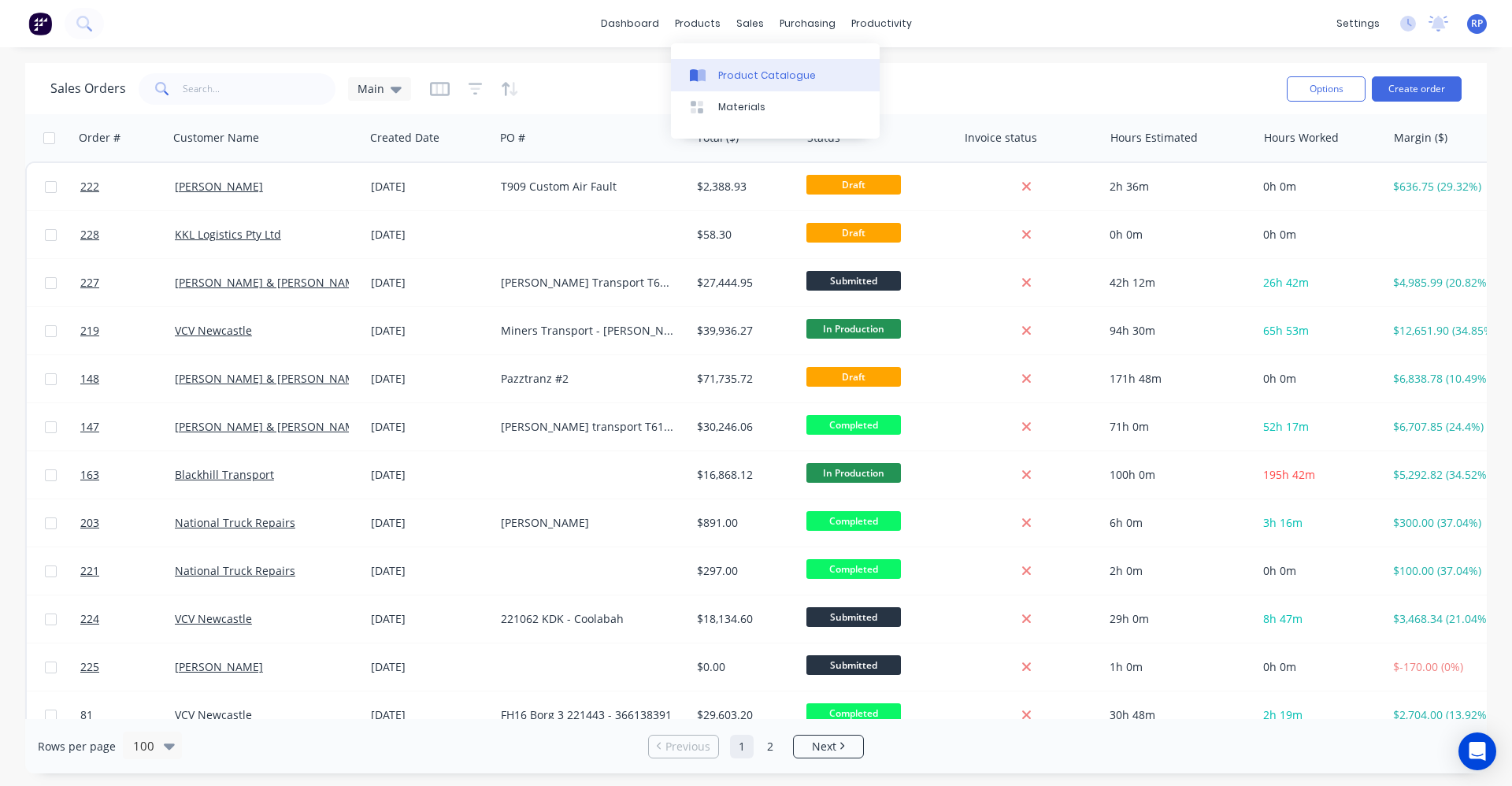
click at [718, 82] on div "Product Catalogue" at bounding box center [766, 76] width 97 height 14
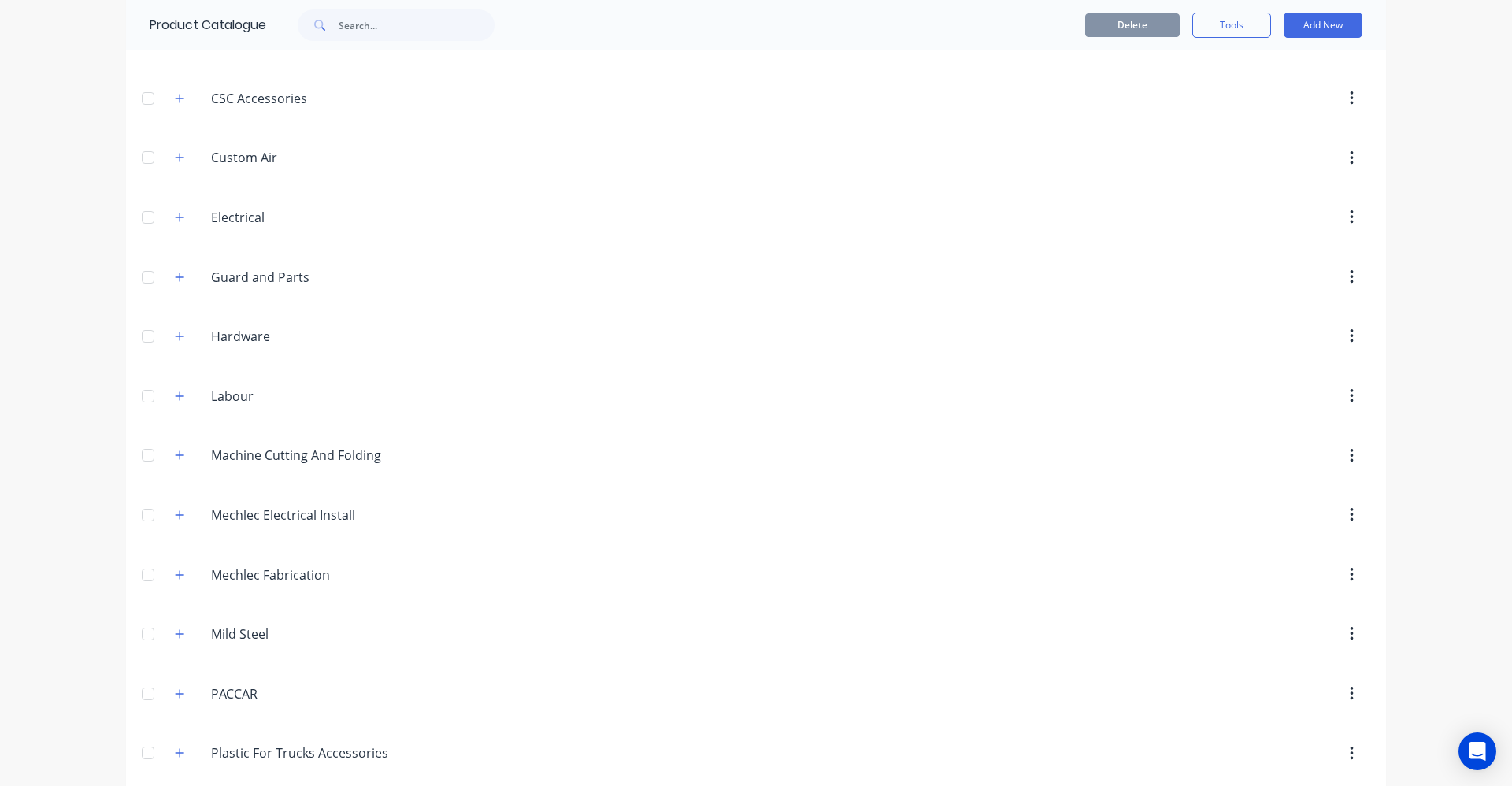
scroll to position [764, 0]
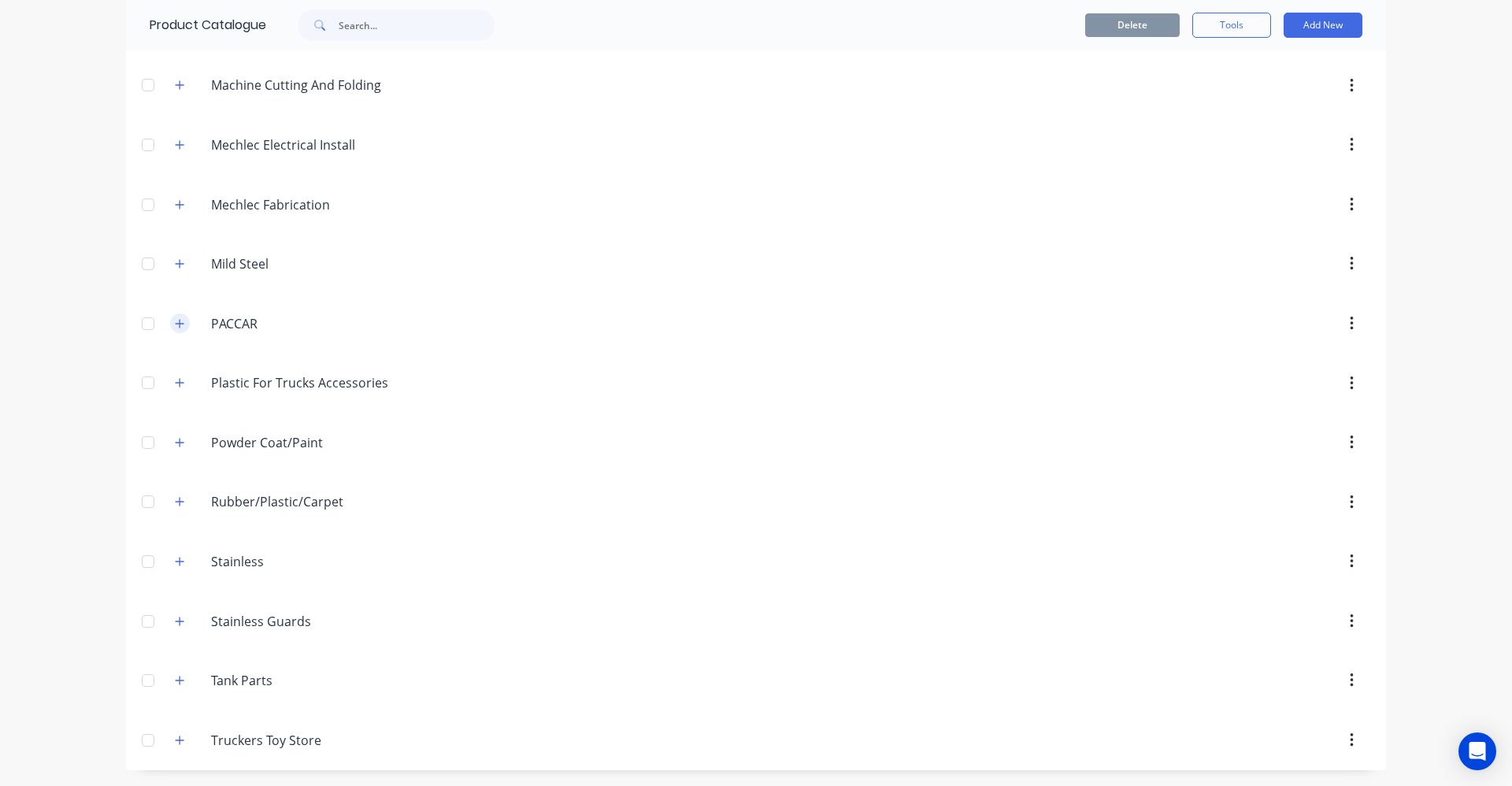
click at [175, 330] on button "button" at bounding box center [179, 323] width 20 height 20
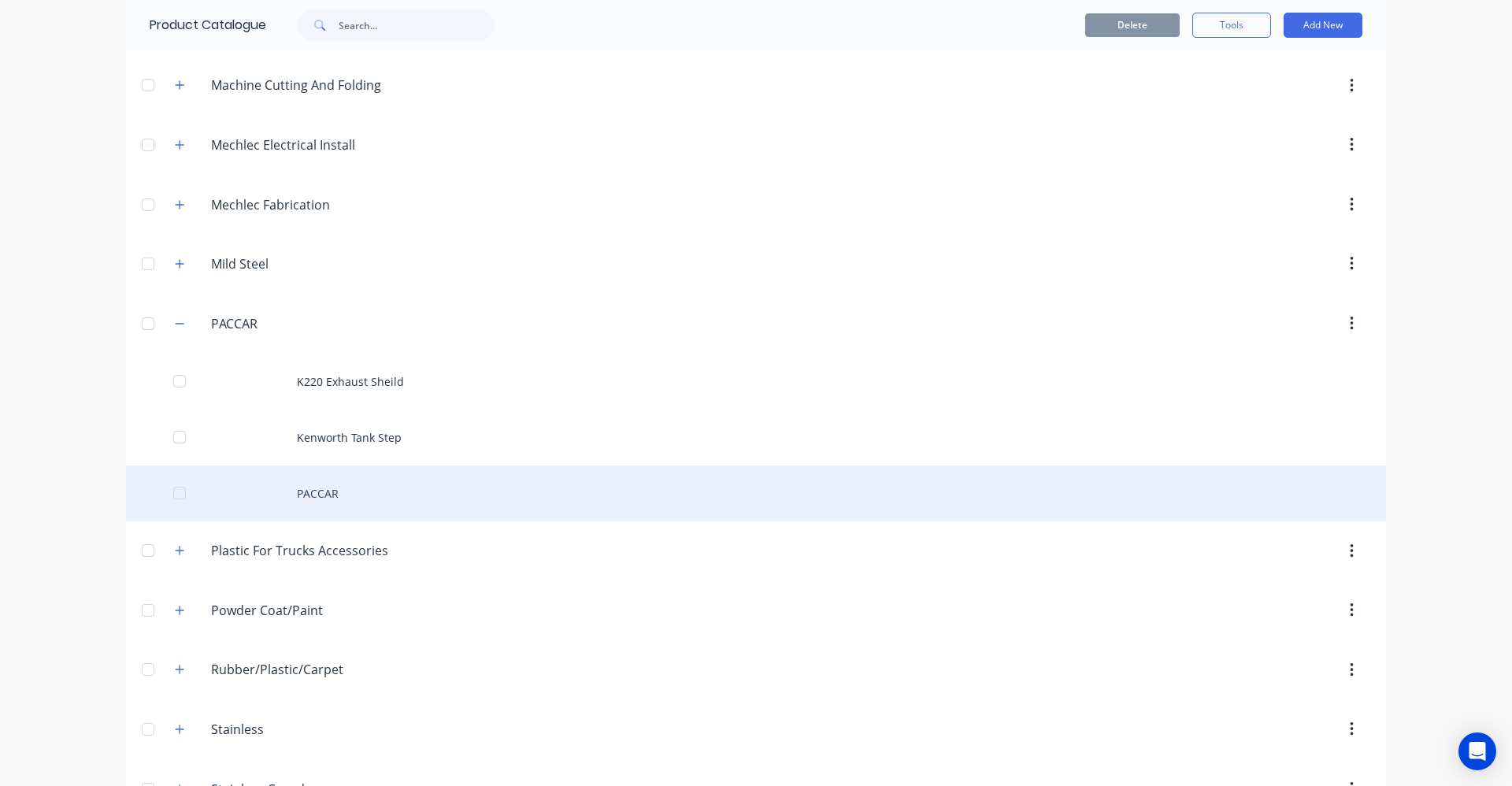
click at [322, 494] on div "PACCAR" at bounding box center [756, 493] width 1260 height 56
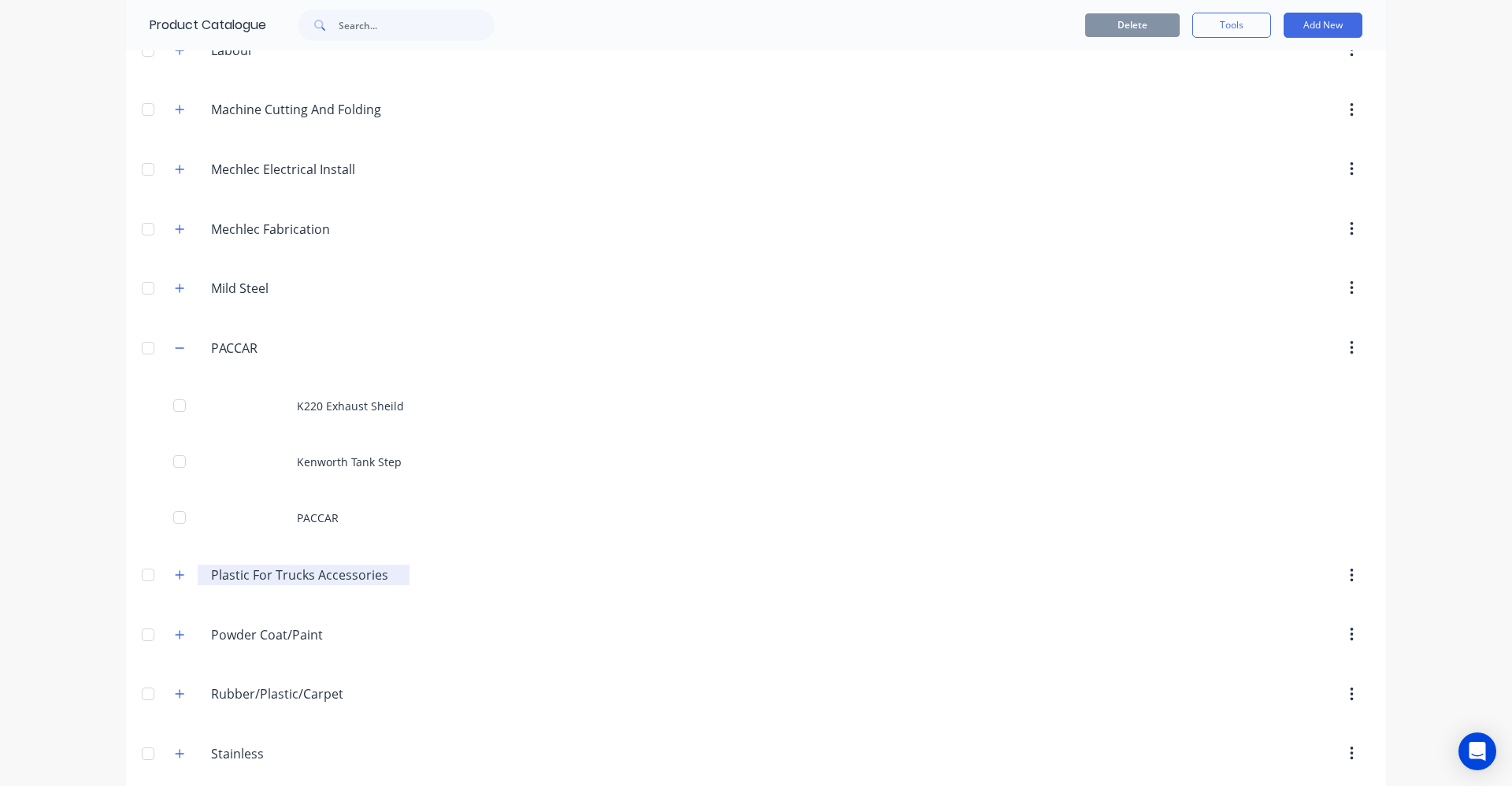
scroll to position [932, 0]
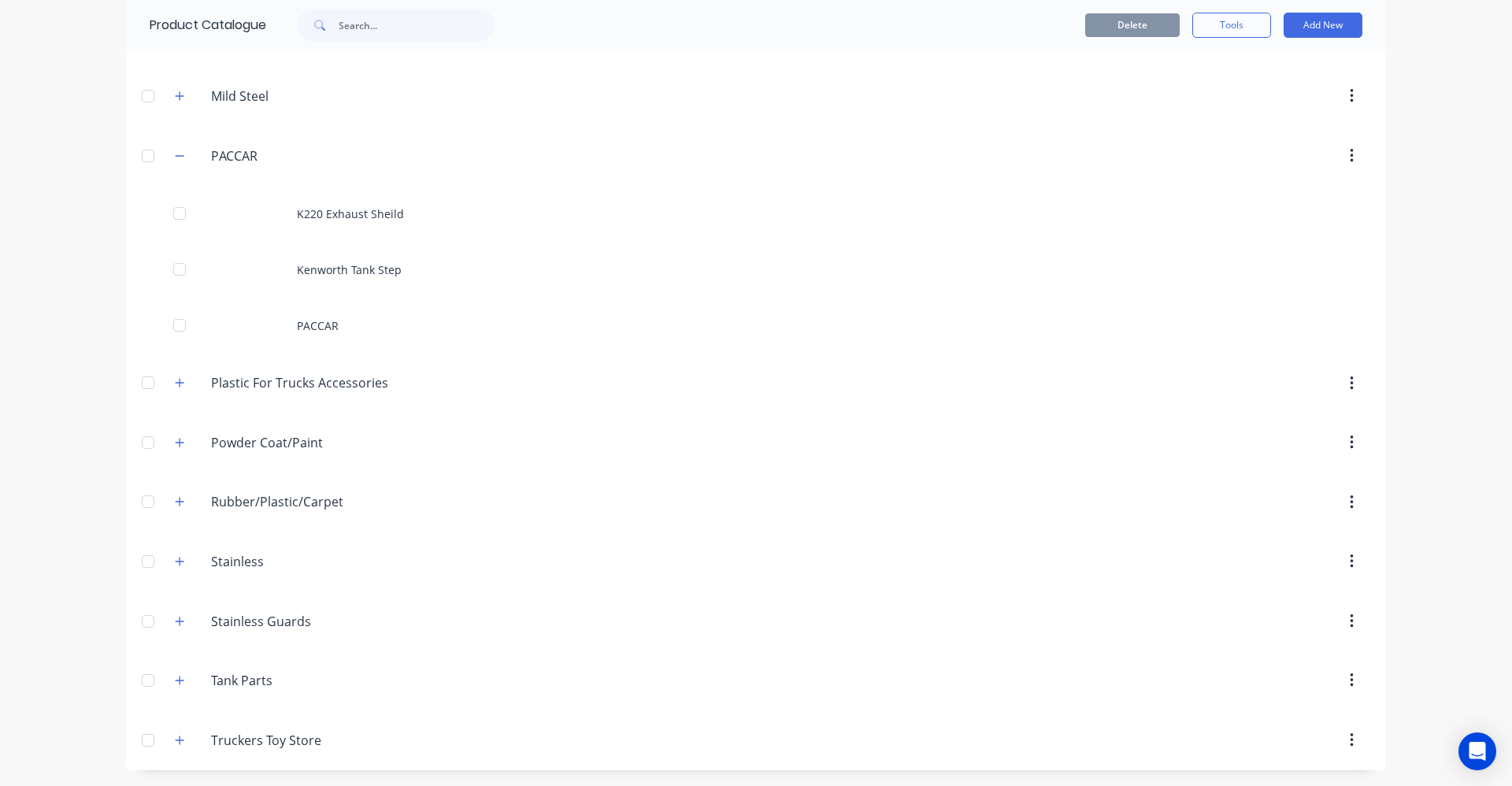
click at [1341, 155] on button "button" at bounding box center [1351, 156] width 37 height 29
drag, startPoint x: 1325, startPoint y: 146, endPoint x: 1317, endPoint y: 139, distance: 10.6
click at [1324, 146] on div at bounding box center [889, 156] width 960 height 29
click at [1298, 30] on button "Add New" at bounding box center [1322, 26] width 79 height 26
click at [1303, 96] on div "Product" at bounding box center [1287, 97] width 121 height 23
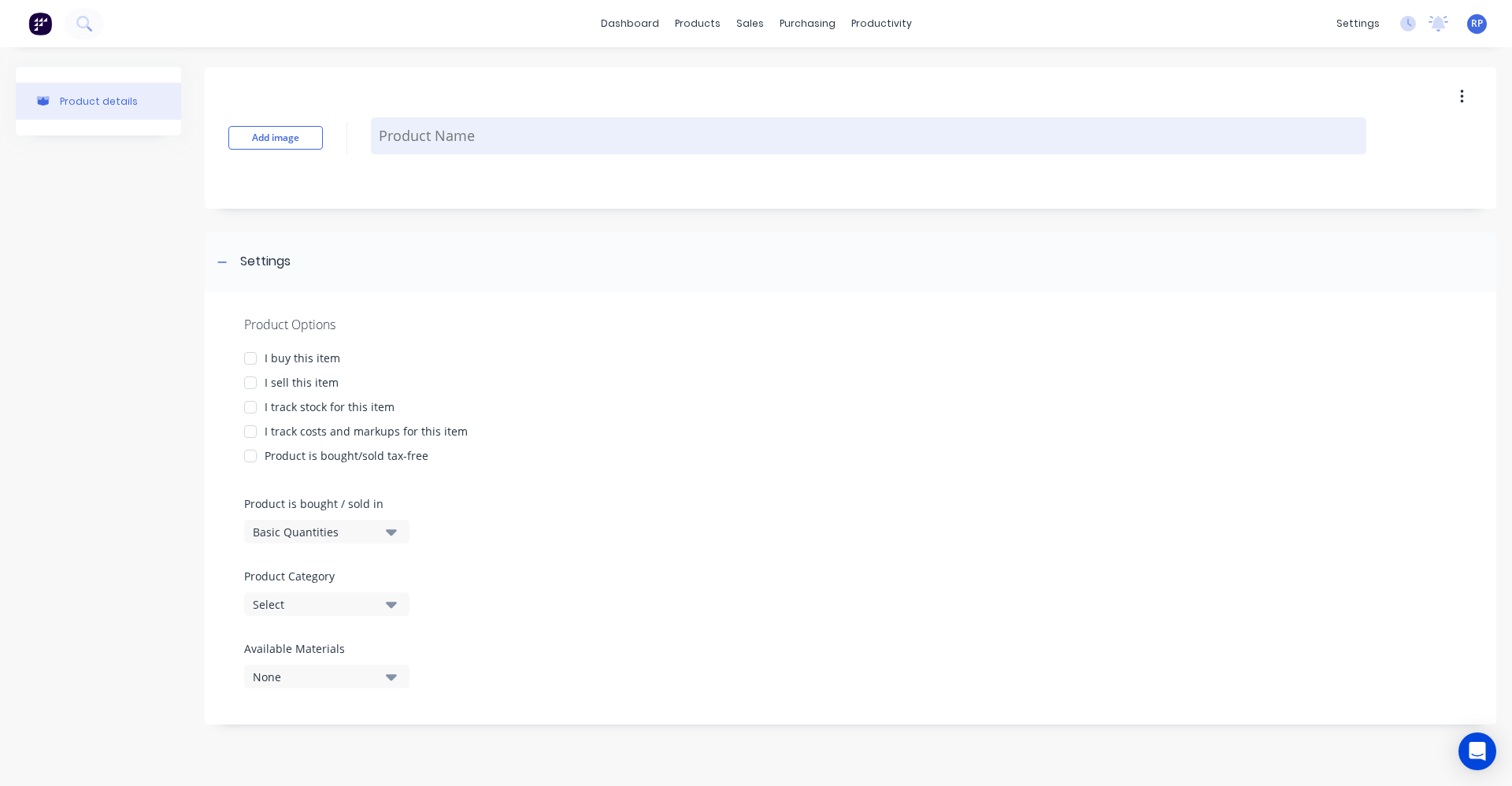
click at [476, 142] on textarea at bounding box center [868, 136] width 995 height 37
type textarea "x"
type textarea "K"
type textarea "x"
type textarea "KW"
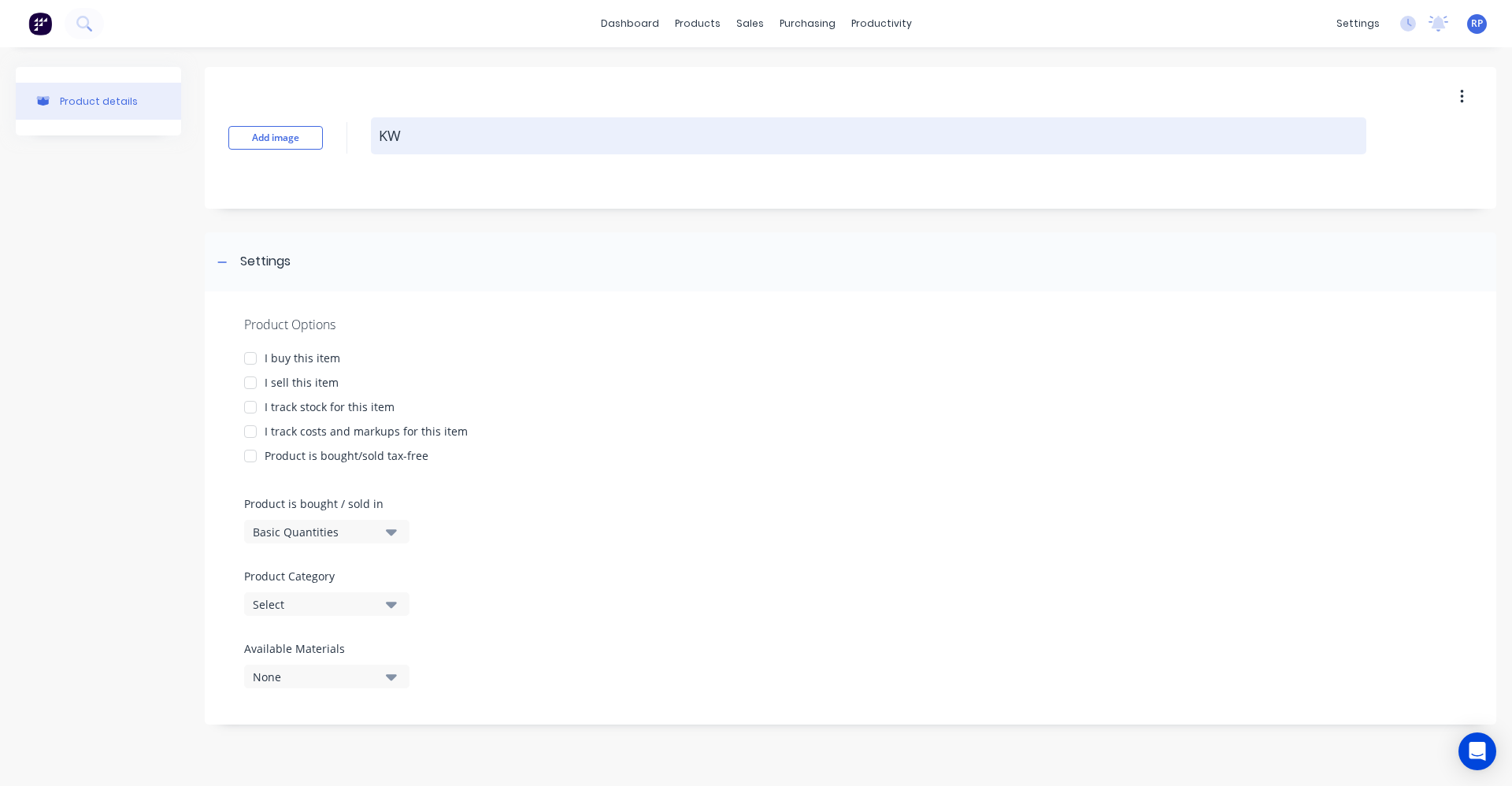
type textarea "x"
type textarea "KW"
type textarea "x"
type textarea "KW W"
type textarea "x"
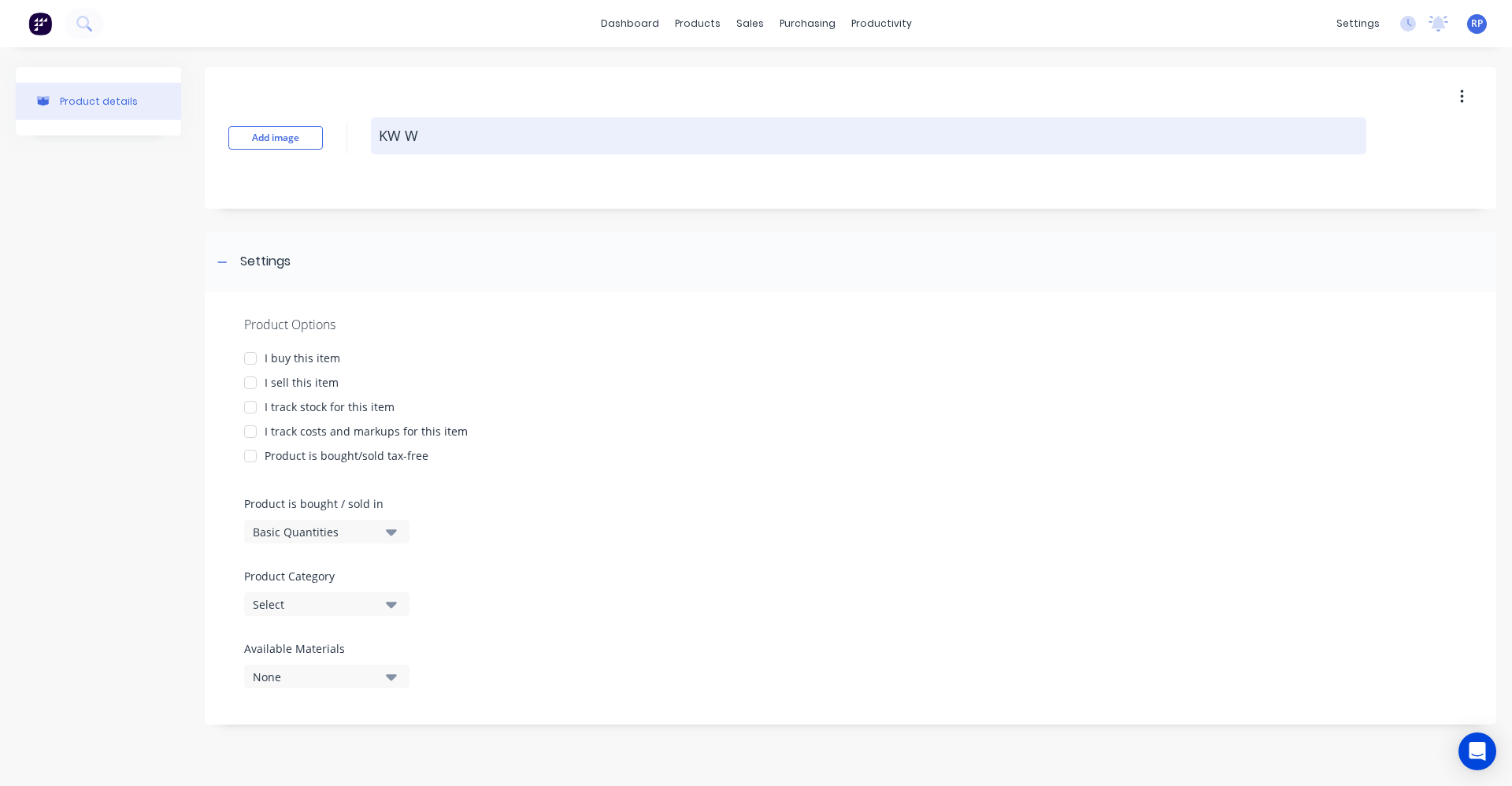
type textarea "KW Wh"
type textarea "x"
type textarea "KW Whi"
type textarea "x"
type textarea "KW Whit"
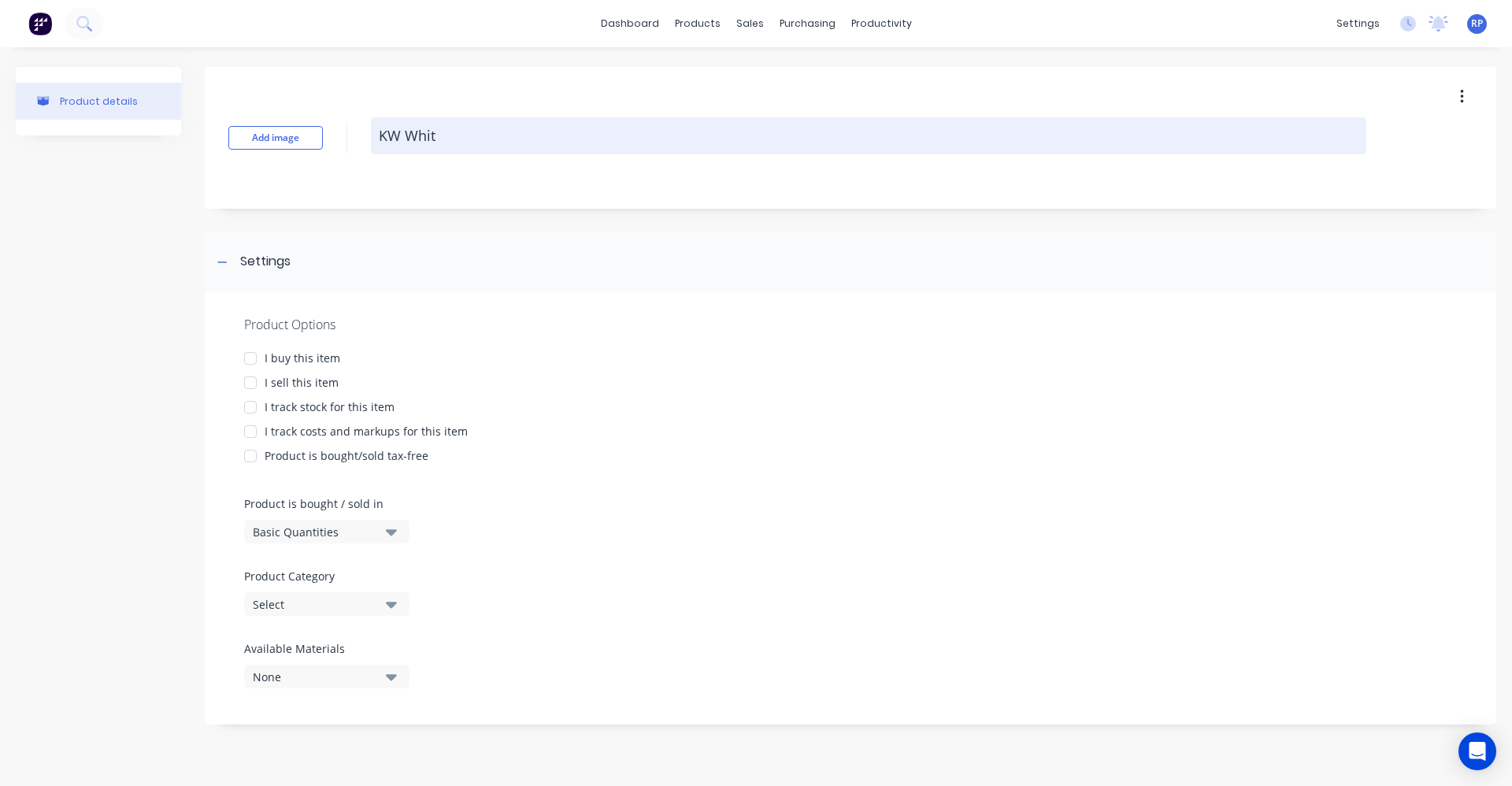
type textarea "x"
type textarea "KW White"
type textarea "x"
type textarea "KW White"
type textarea "x"
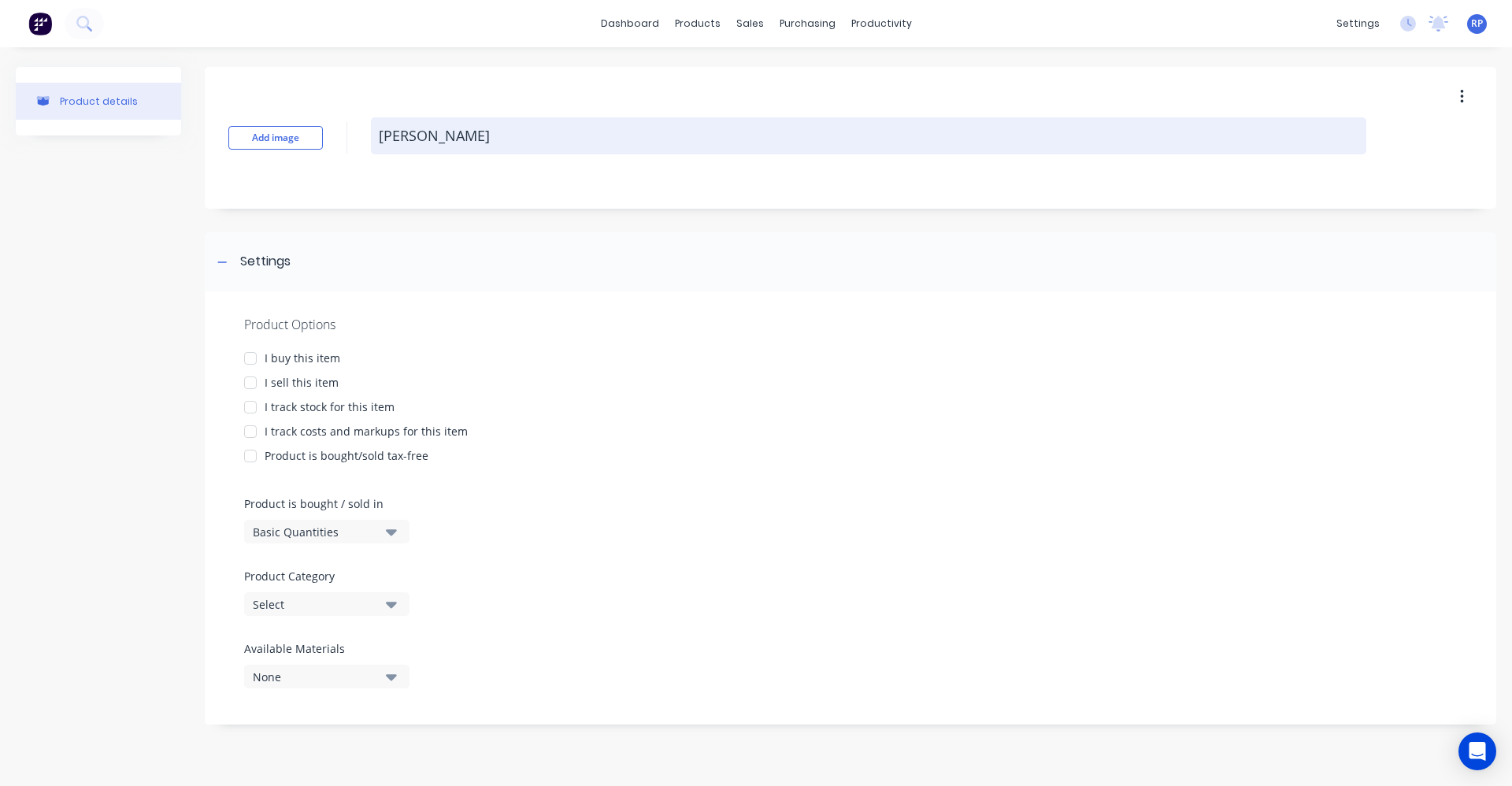
type textarea "KW White m"
type textarea "x"
type textarea "KW White mu"
type textarea "x"
type textarea "KW White mud"
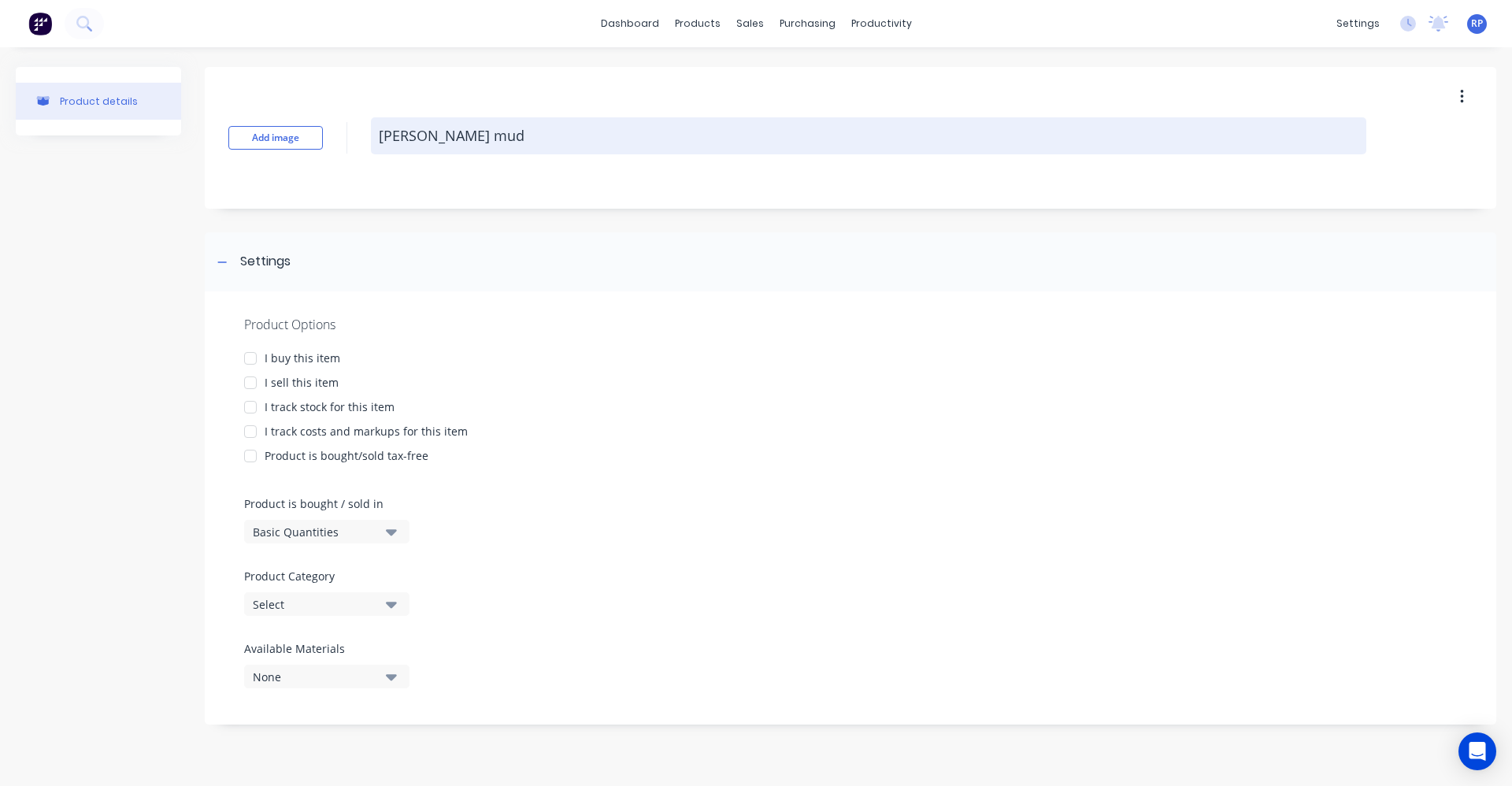
type textarea "x"
type textarea "KW White mudf"
type textarea "x"
type textarea "KW White mudfl"
type textarea "x"
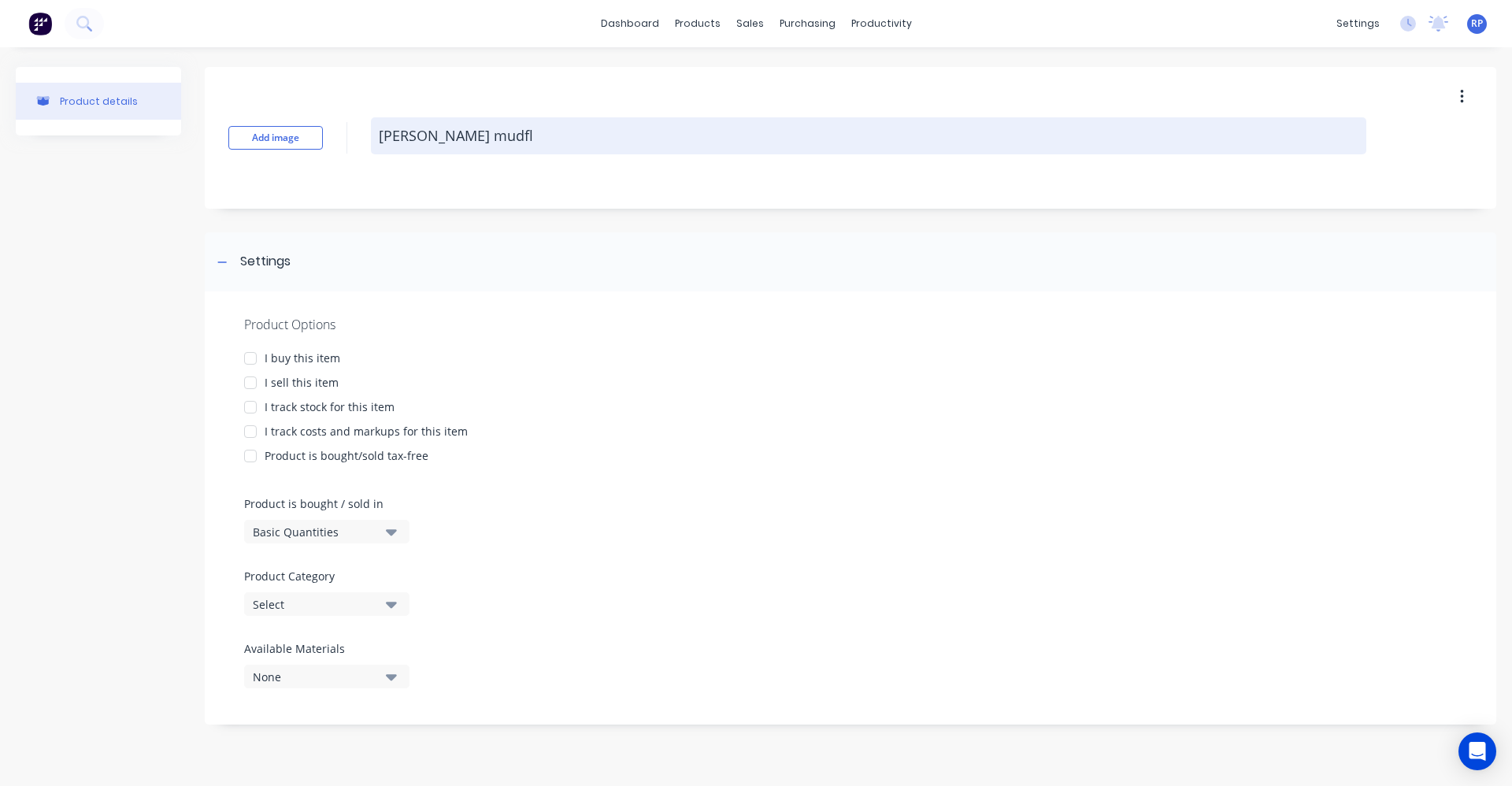
type textarea "KW White mudfla"
type textarea "x"
type textarea "KW White mudflap"
type textarea "x"
type textarea "KW White mudflap"
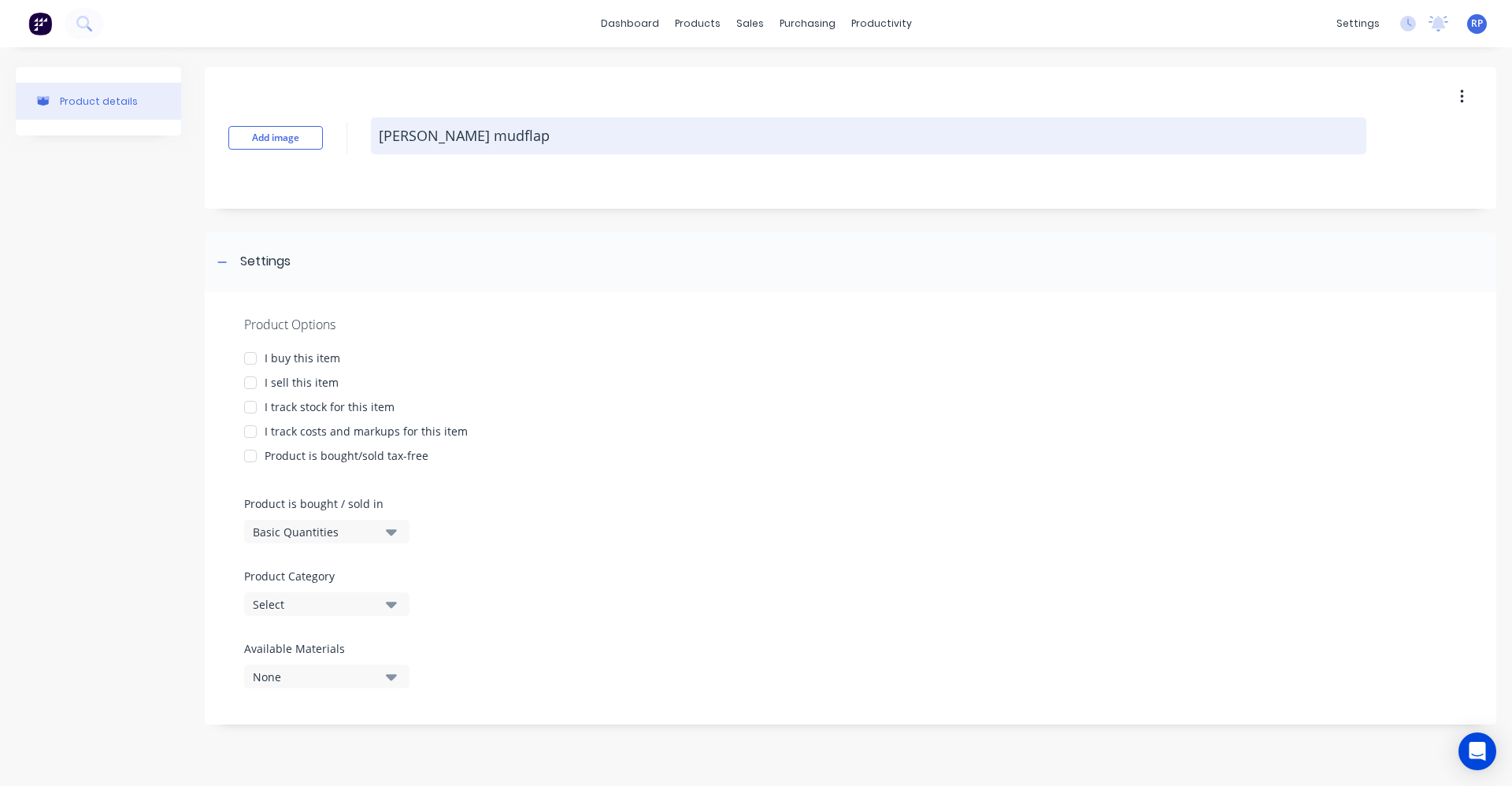
type textarea "x"
type textarea "KW White mudflap w"
type textarea "x"
type textarea "KW White mudflap wi"
type textarea "x"
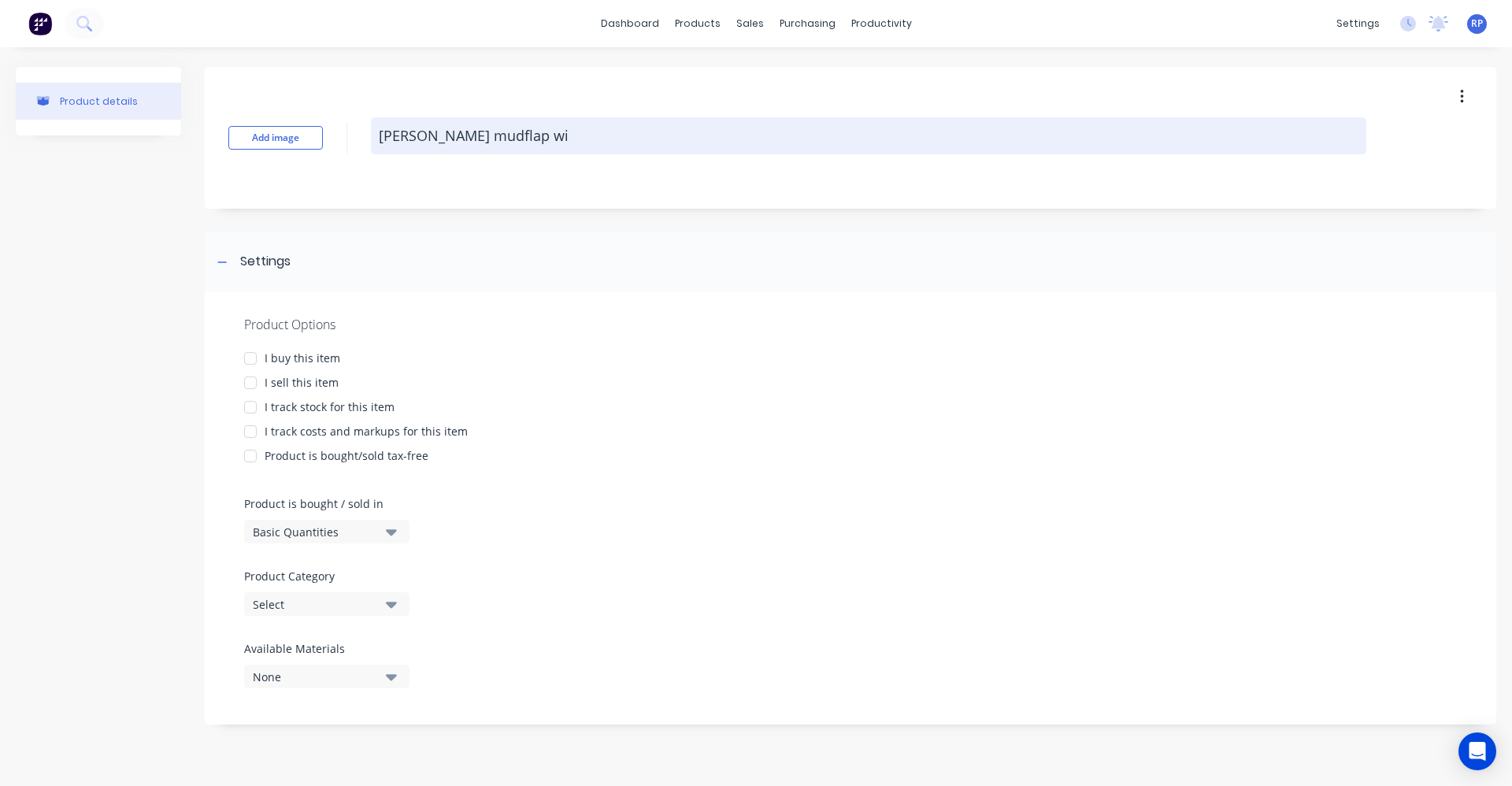
type textarea "KW White mudflap wit"
type textarea "x"
type textarea "KW White mudflap with"
type textarea "x"
type textarea "KW White mudflap with"
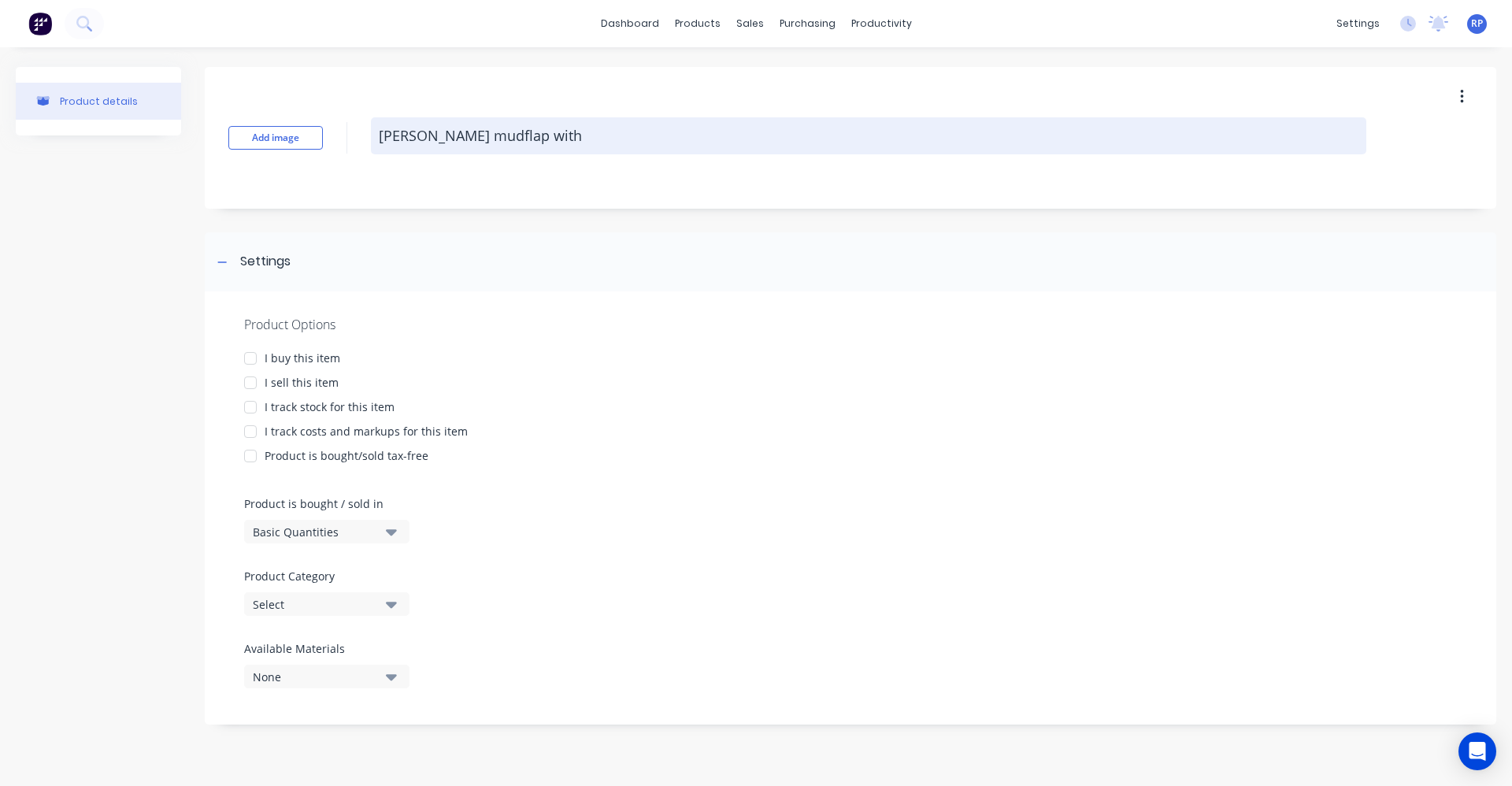
type textarea "x"
type textarea "KW White mudflap with S"
type textarea "x"
type textarea "KW White mudflap with Sp"
type textarea "x"
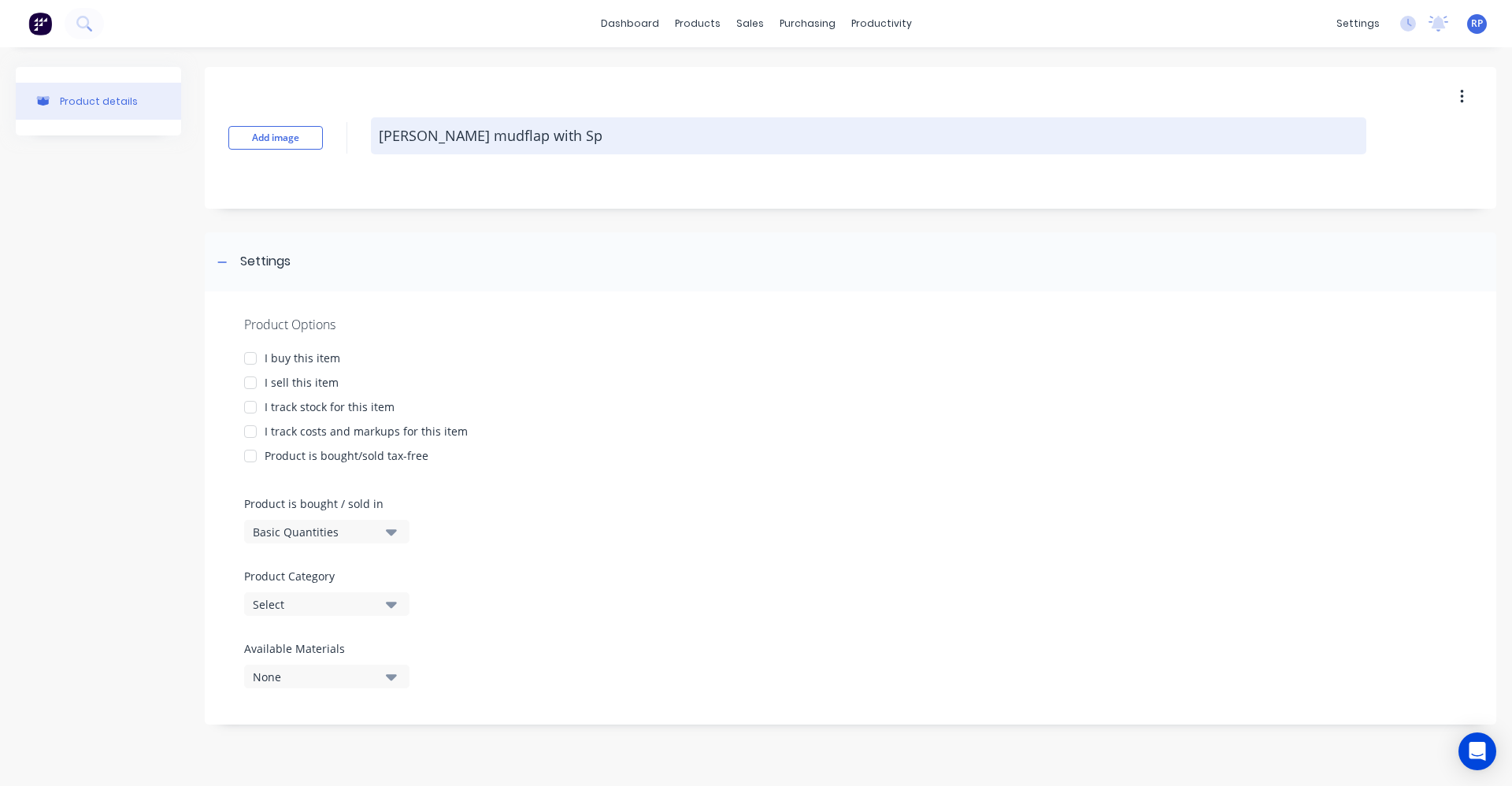
type textarea "KW White mudflap with Spr"
type textarea "x"
type textarea "KW White mudflap with Spra"
type textarea "x"
type textarea "KW White mudflap with Spray"
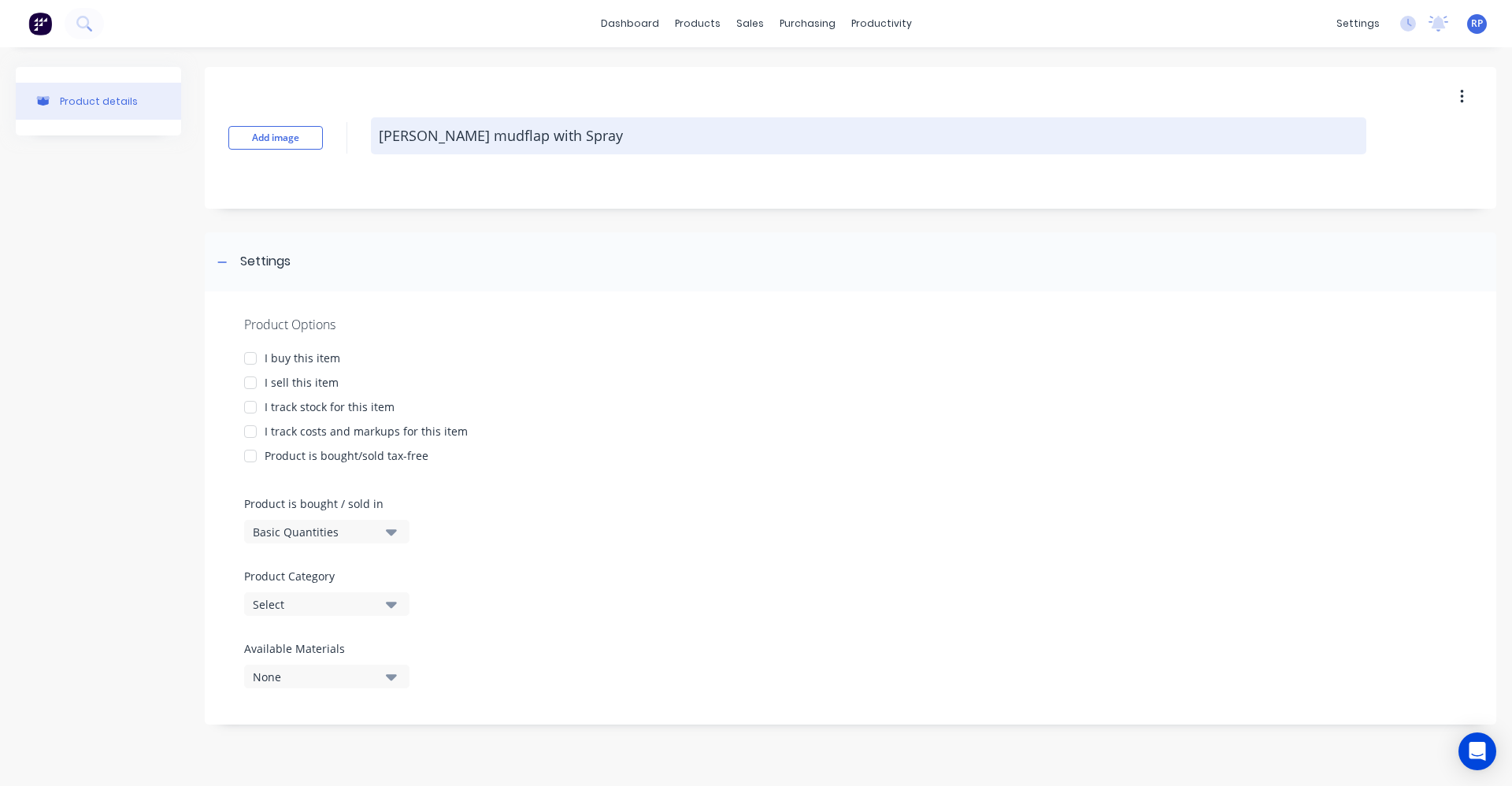
type textarea "x"
type textarea "KW White mudflap with Spray"
type textarea "x"
type textarea "KW White mudflap with Spray S"
type textarea "x"
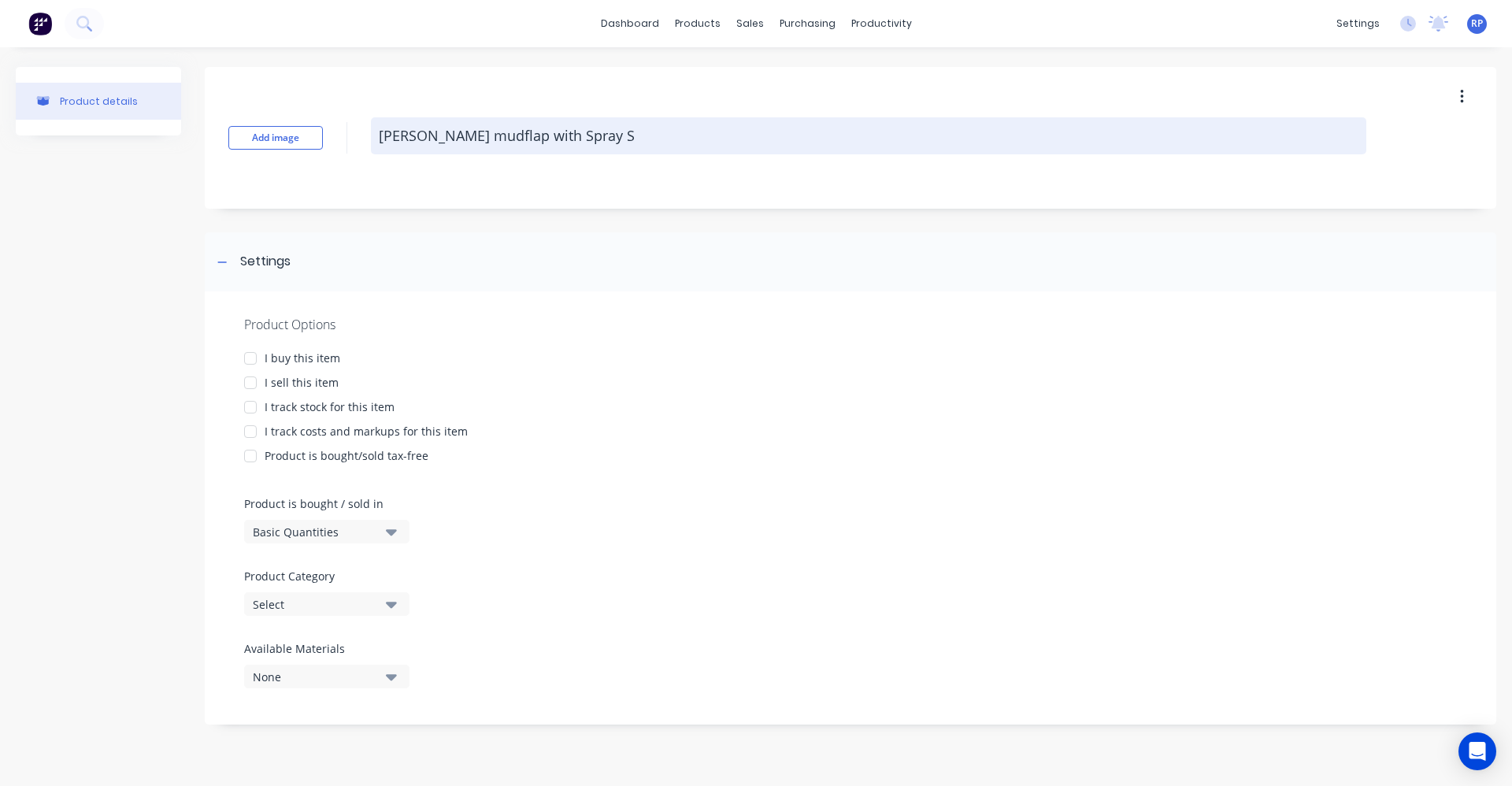
type textarea "KW White mudflap with Spray Su"
type textarea "x"
type textarea "KW White mudflap with Spray Sus"
type textarea "x"
type textarea "KW White mudflap with Spray Suss"
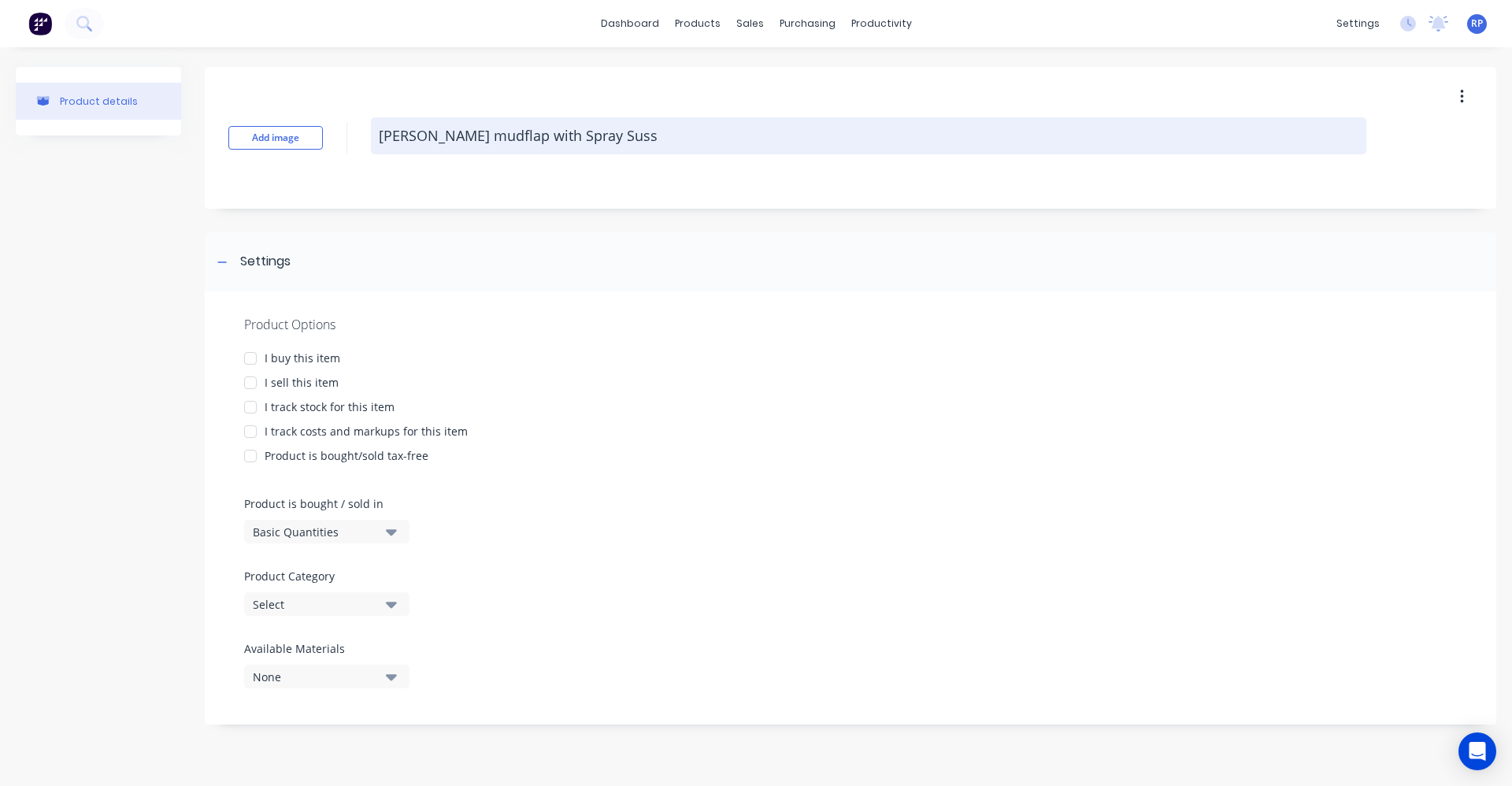
type textarea "x"
type textarea "KW White mudflap with Spray Sussp"
type textarea "x"
type textarea "KW White mudflap with Spray Susspr"
type textarea "x"
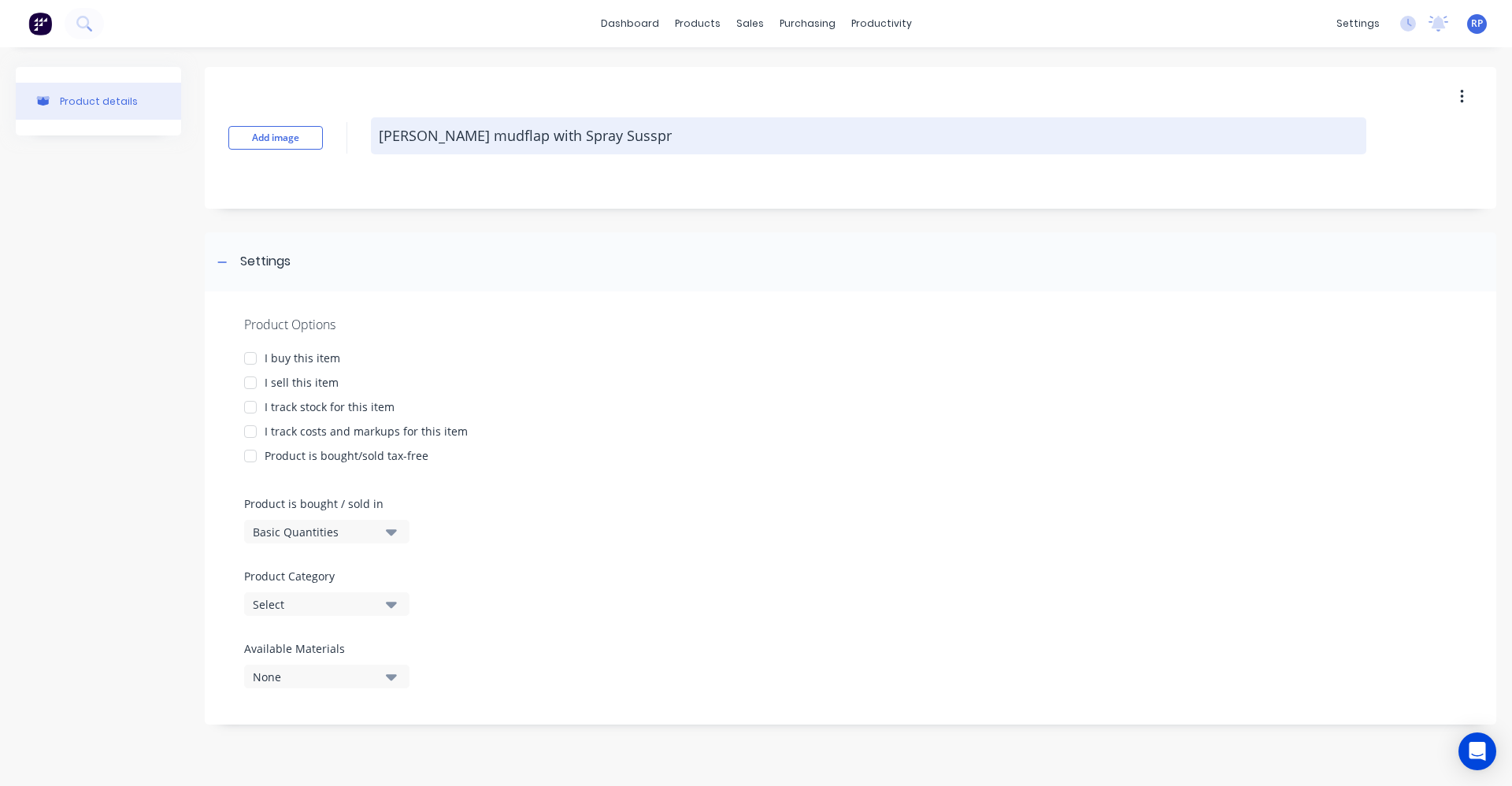
type textarea "KW White mudflap with Spray Susspre"
type textarea "x"
type textarea "KW White mudflap with Spray Susspres"
type textarea "x"
type textarea "KW White mudflap with Spray Susspresa"
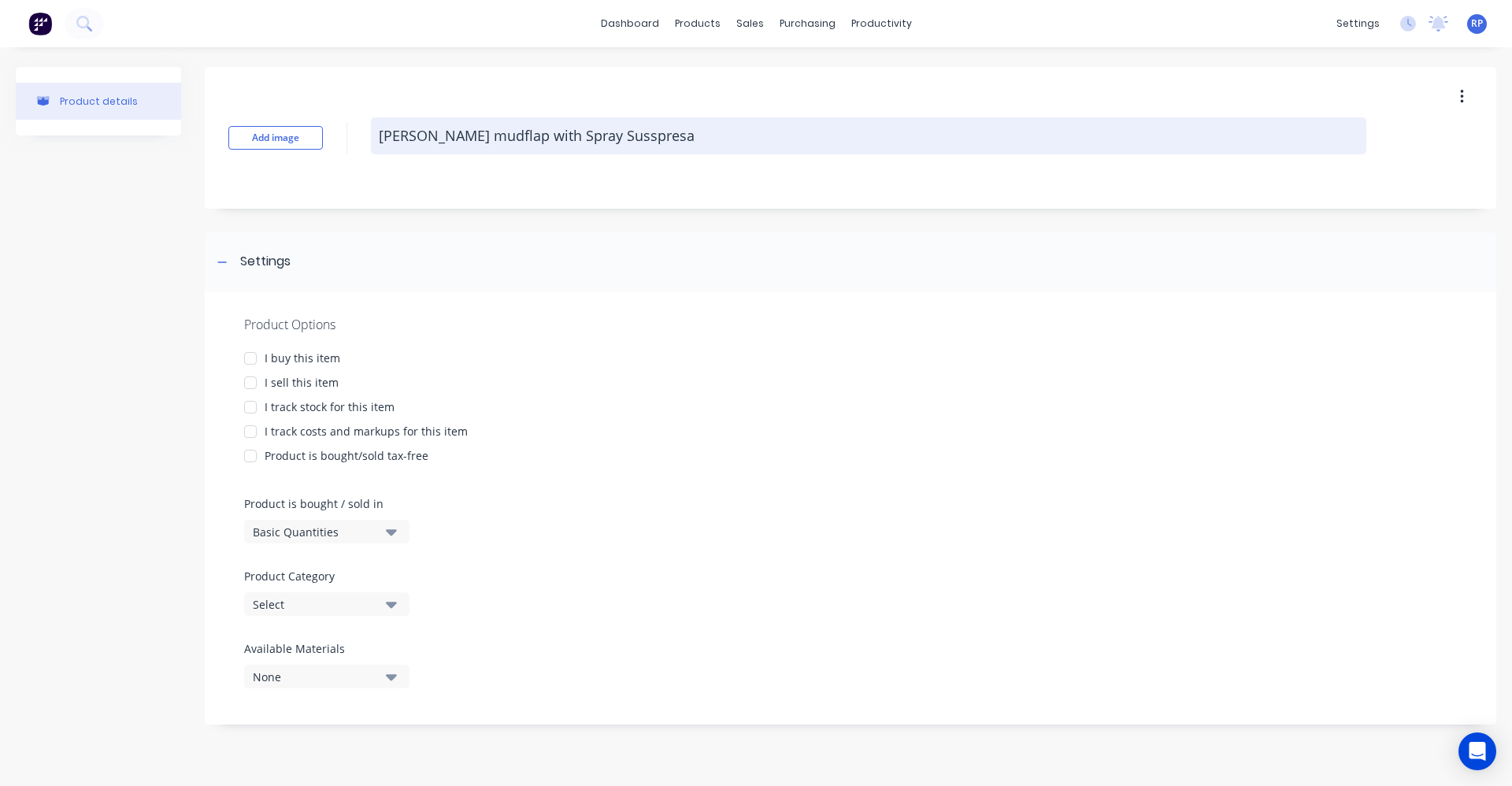
type textarea "x"
type textarea "KW White mudflap with Spray Susspresan"
type textarea "x"
type textarea "KW White mudflap with Spray Susspresant"
type textarea "x"
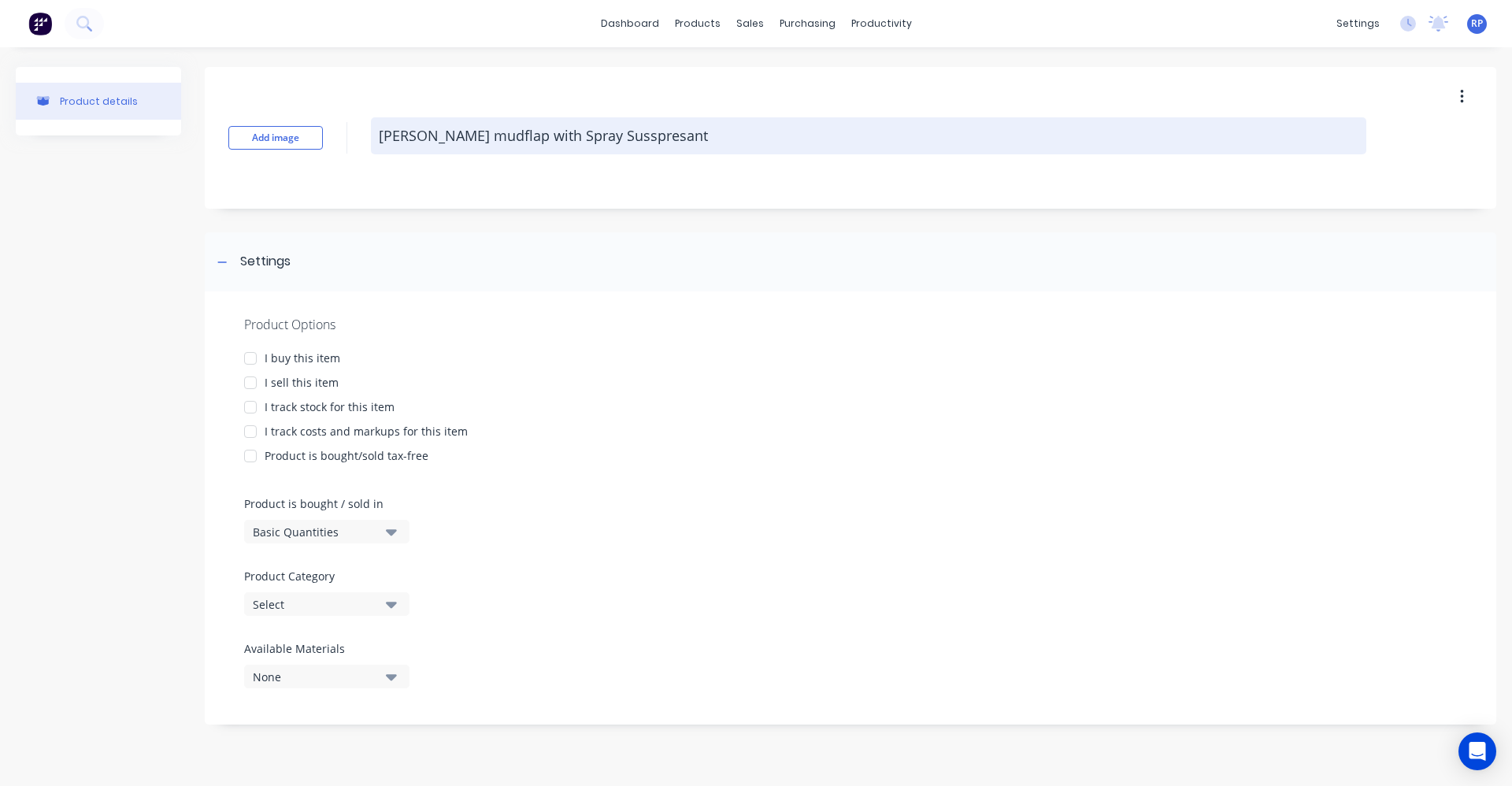
type textarea "KW White mudflap with Spray Susspresant"
click at [670, 130] on textarea "KW White mudflap with Spray Susspresant" at bounding box center [868, 136] width 995 height 37
type textarea "x"
click at [670, 140] on textarea "KW White mudflap with Spray Suspresant" at bounding box center [868, 136] width 995 height 37
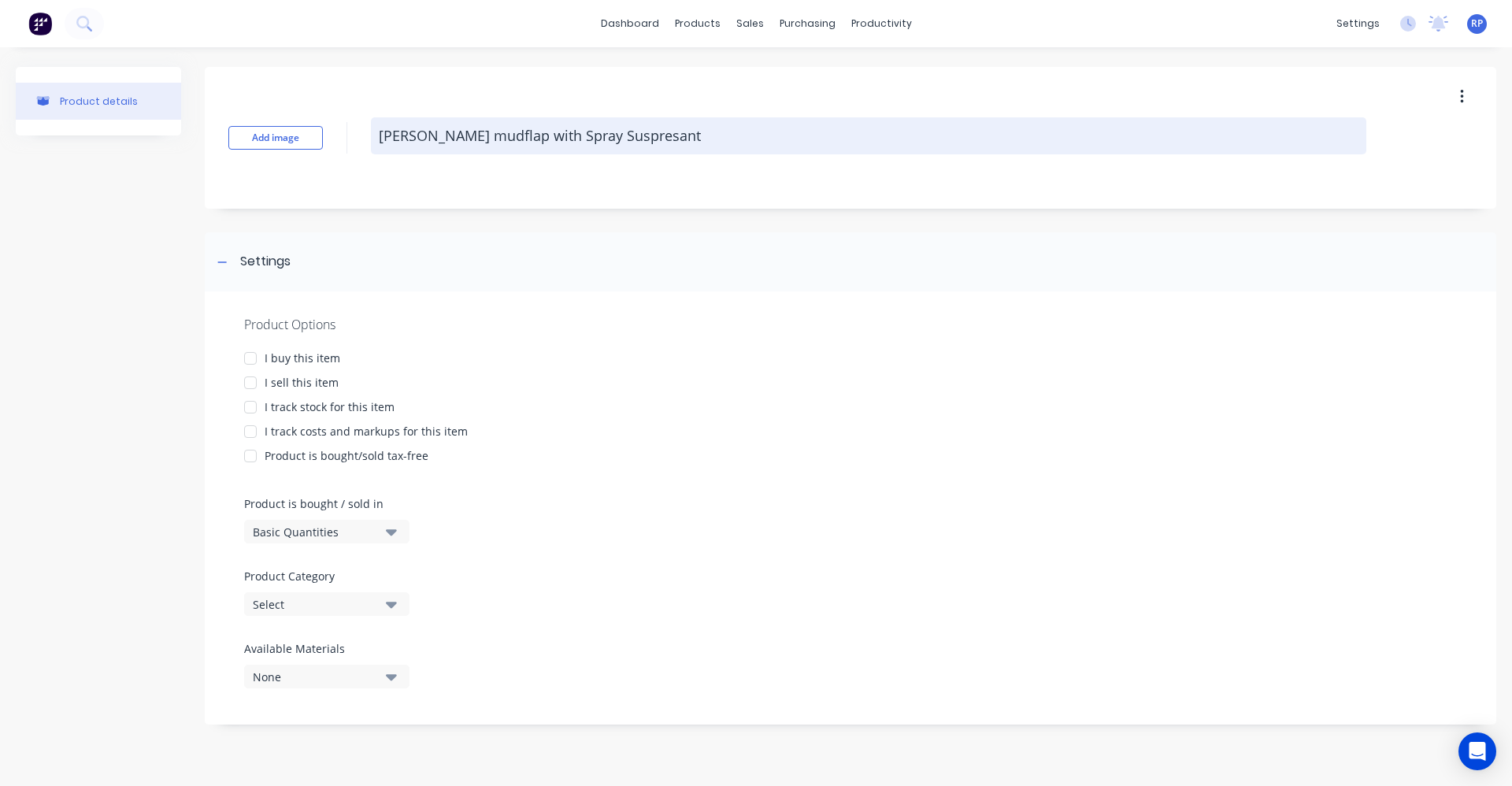
click at [641, 133] on textarea "KW White mudflap with Spray Suspresant" at bounding box center [868, 136] width 995 height 37
click at [674, 133] on textarea "KW White mudflap with Spray Suspresant" at bounding box center [868, 136] width 995 height 37
click at [551, 136] on textarea "KW White mudflap with Spray Suspresant" at bounding box center [868, 136] width 995 height 37
type textarea "KW White mudflap with Spray Suspresant"
type textarea "x"
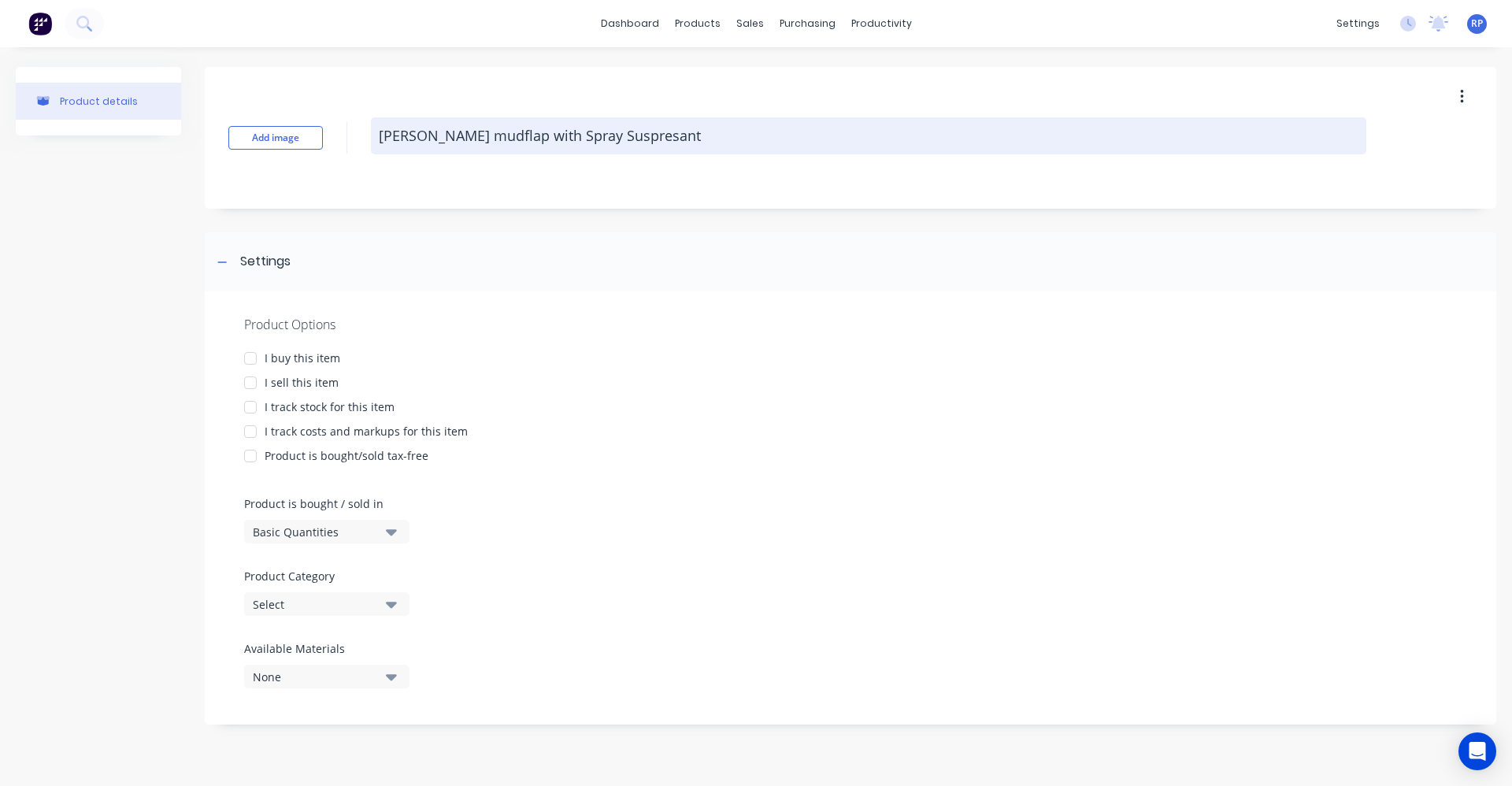
type textarea "KW White mudflap with Spray Suspresant"
type textarea "x"
type textarea "[PERSON_NAME] mudflap with Spray Suppressant"
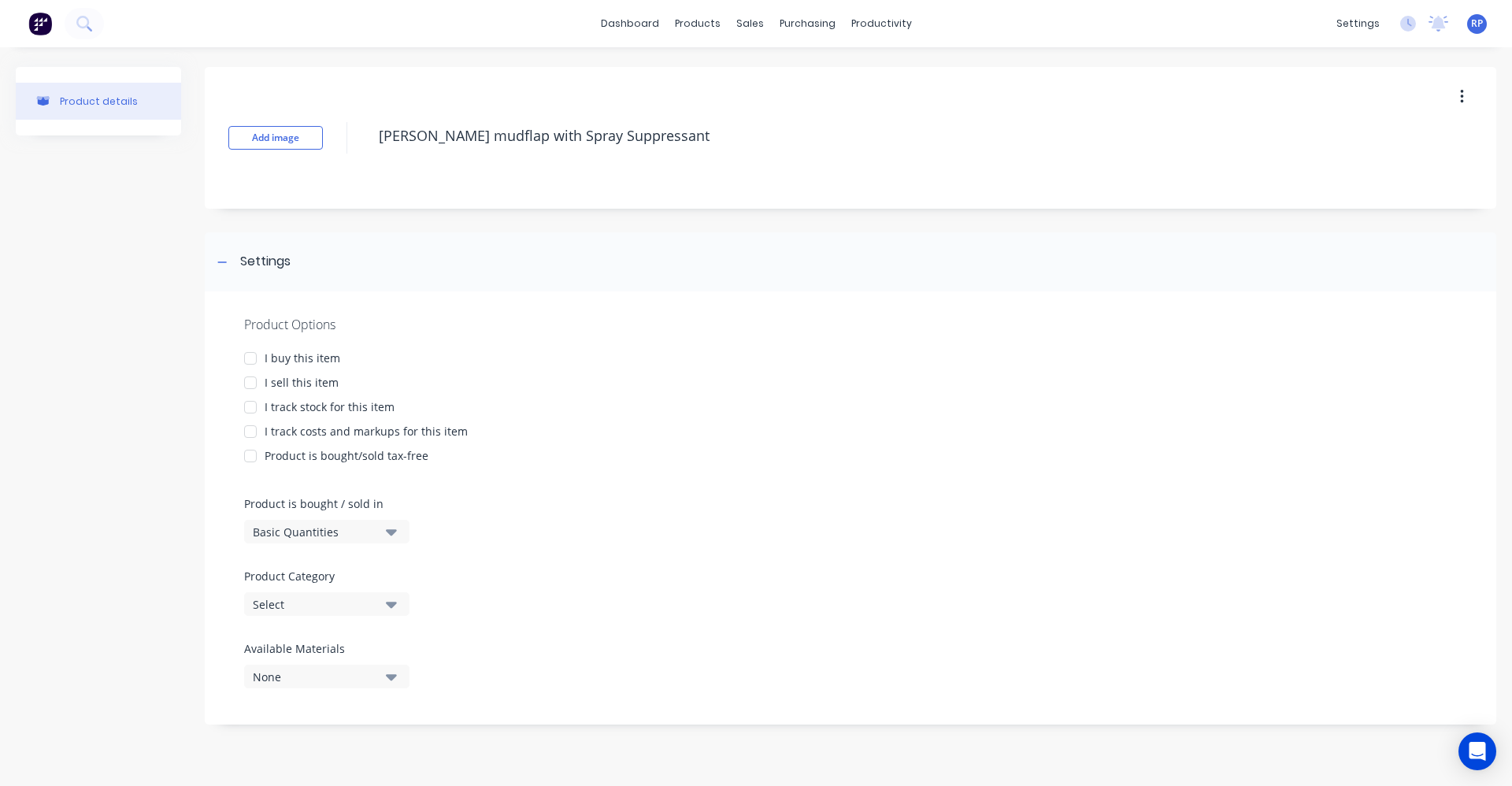
click at [251, 355] on div at bounding box center [250, 357] width 31 height 31
click at [254, 383] on div at bounding box center [250, 382] width 31 height 31
type textarea "x"
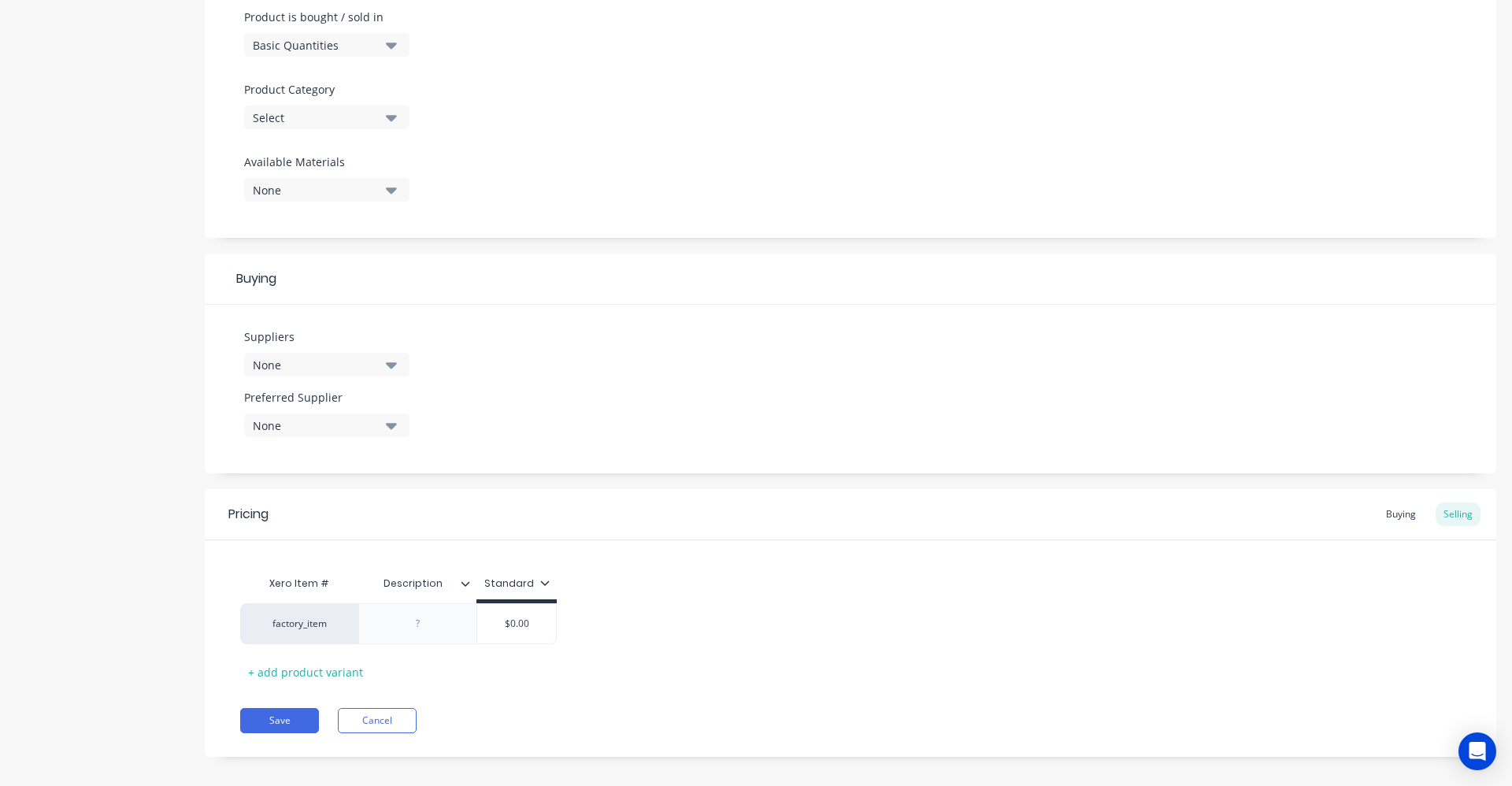
scroll to position [501, 0]
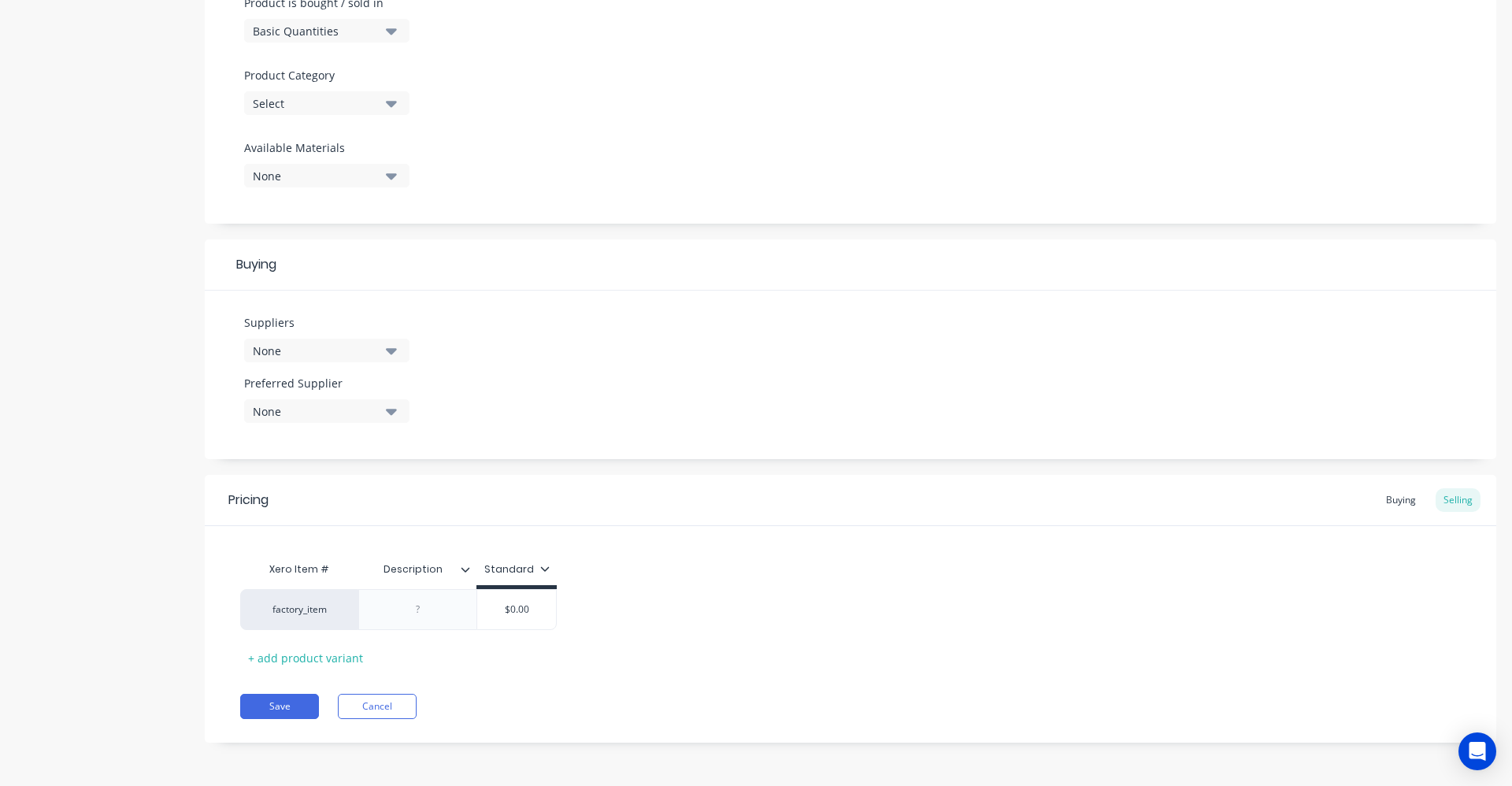
type textarea "[PERSON_NAME] mudflap with Spray Suppressant"
type textarea "x"
type textarea "[PERSON_NAME] mudflap with Spray Suppressant"
click at [383, 358] on button "None" at bounding box center [326, 351] width 165 height 24
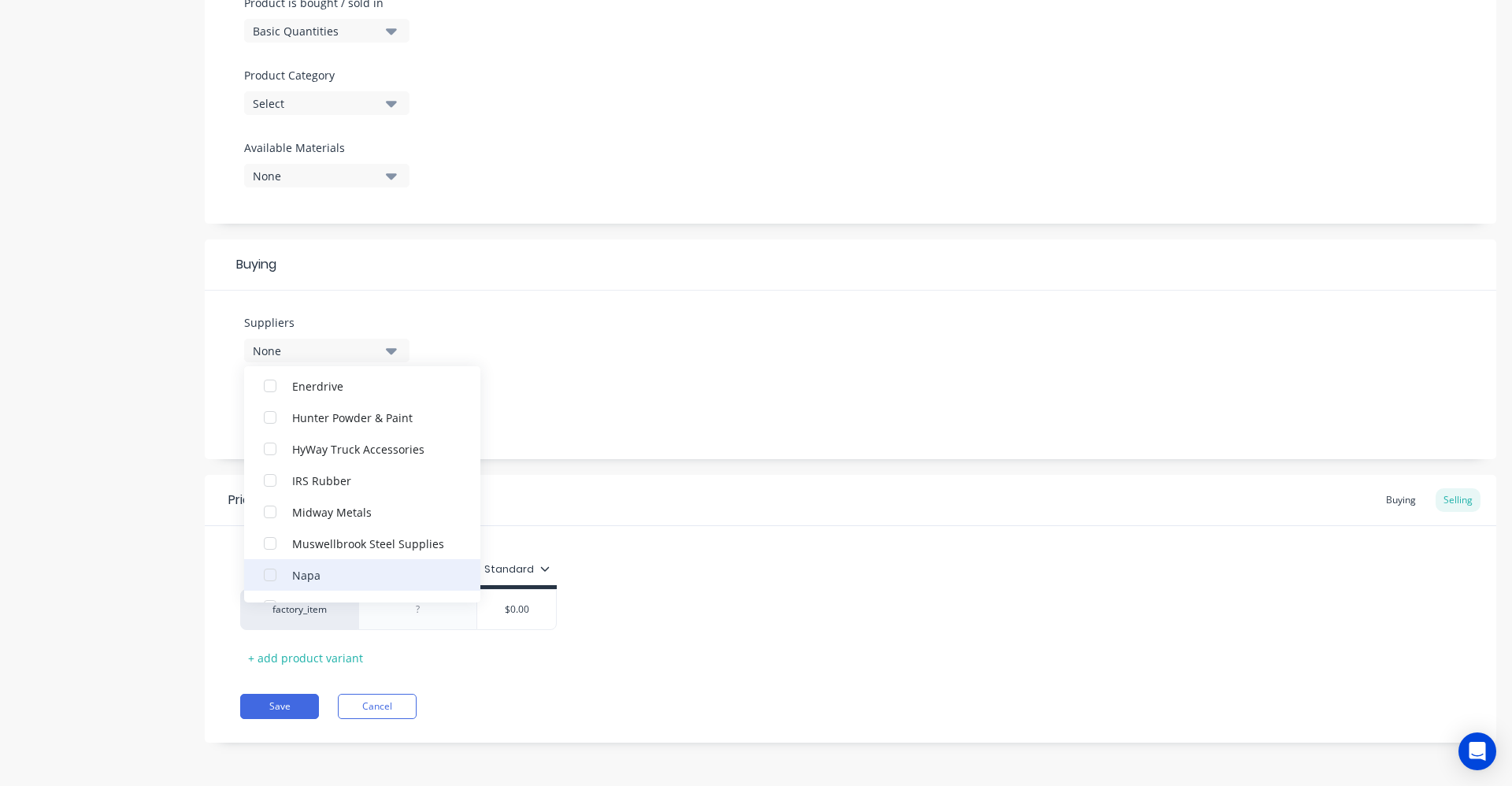
scroll to position [142, 0]
click at [595, 336] on div "Suppliers None aSupplier Coolabah CSC Group Australia Custom Air Enerdrive Hunt…" at bounding box center [850, 374] width 1291 height 168
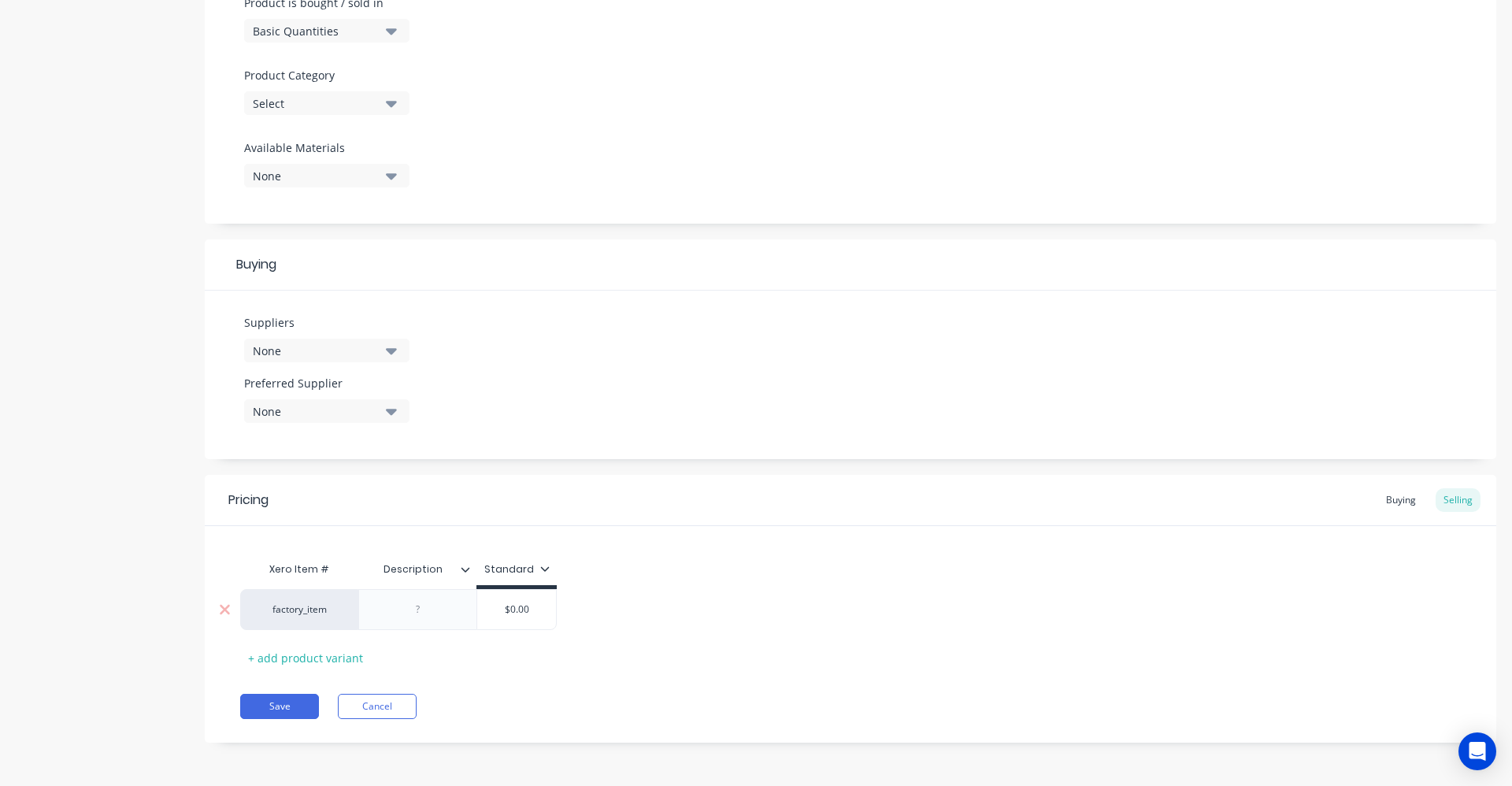
click at [455, 612] on div at bounding box center [418, 610] width 79 height 21
click at [450, 614] on div at bounding box center [418, 610] width 79 height 21
type textarea "x"
click at [412, 616] on div at bounding box center [418, 610] width 79 height 21
type textarea "x"
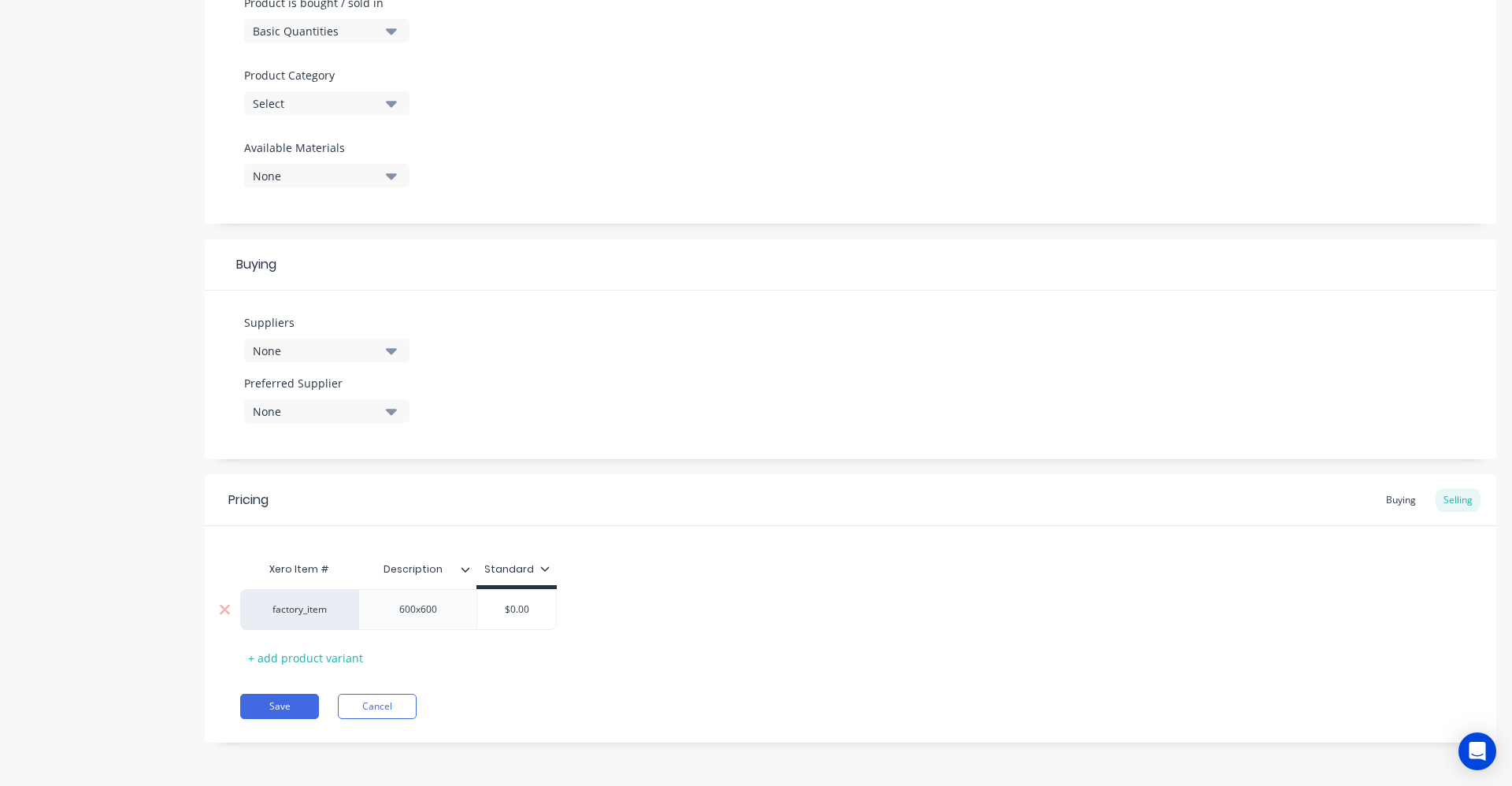
type input "$0.00"
click at [529, 616] on input "$0.00" at bounding box center [516, 610] width 79 height 14
click at [530, 616] on input "$0.00" at bounding box center [516, 610] width 79 height 14
click at [526, 611] on input "$0.00" at bounding box center [516, 610] width 79 height 14
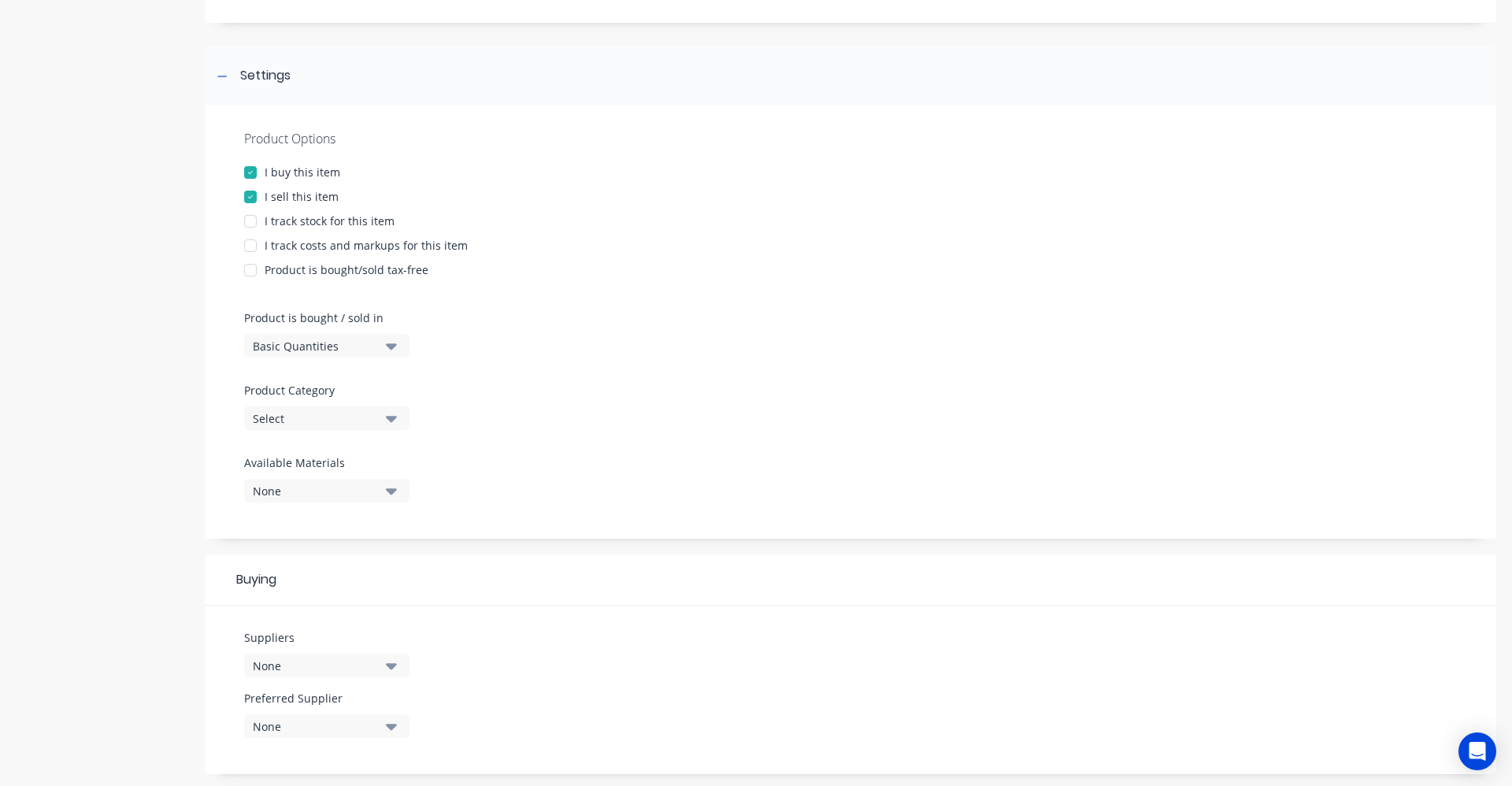
scroll to position [0, 0]
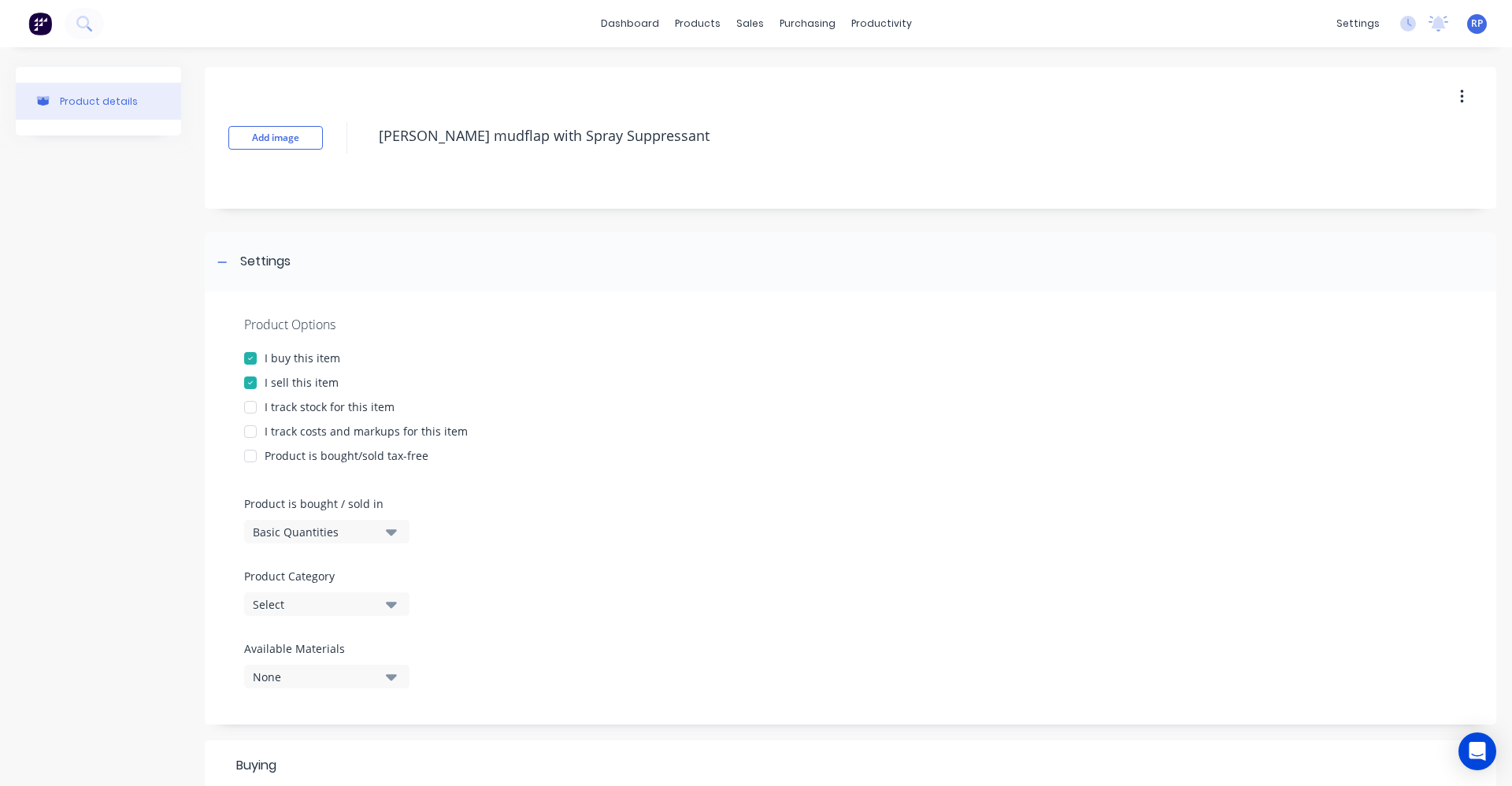
click at [250, 432] on div at bounding box center [250, 431] width 31 height 31
type textarea "x"
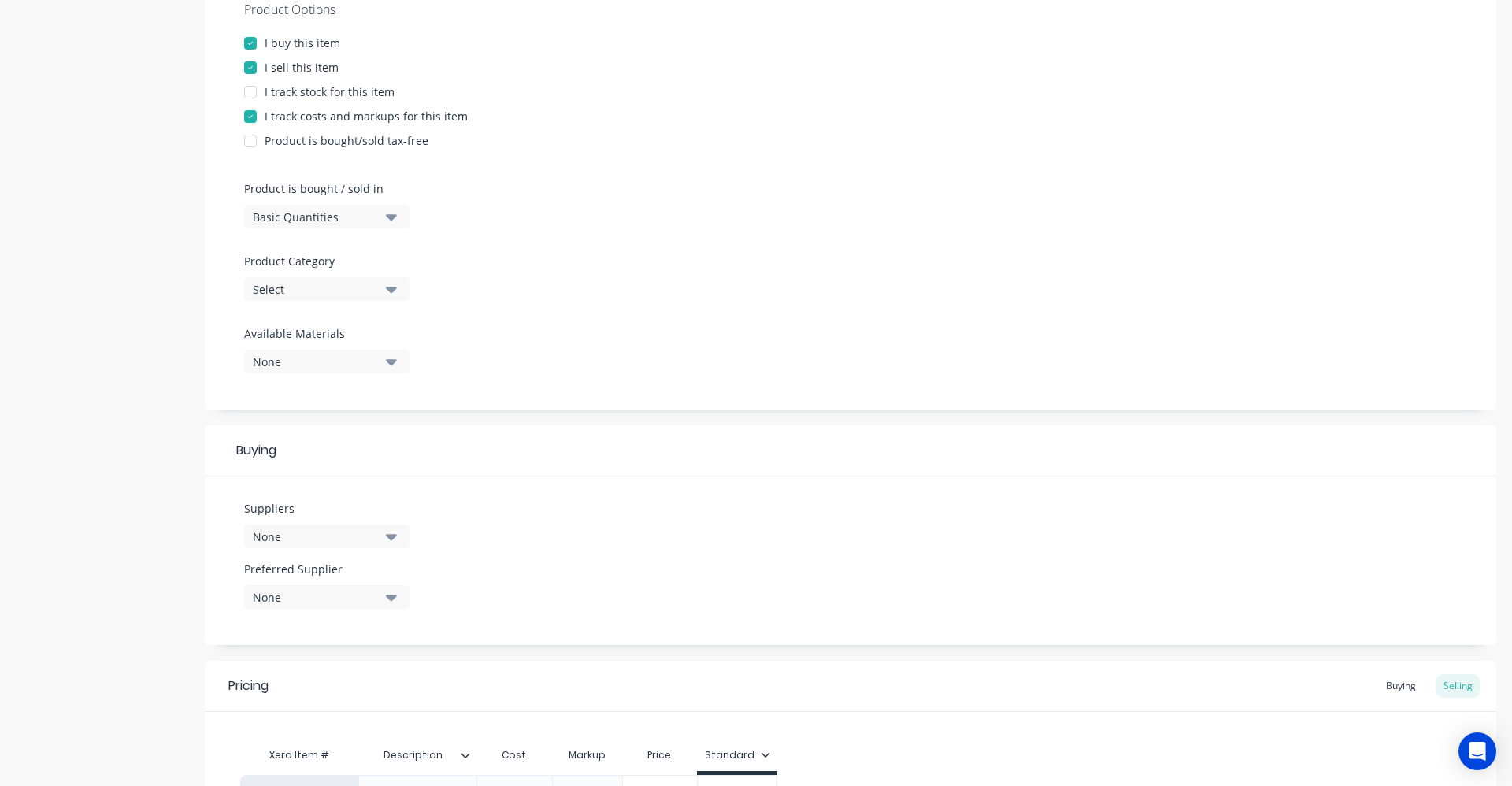
scroll to position [501, 0]
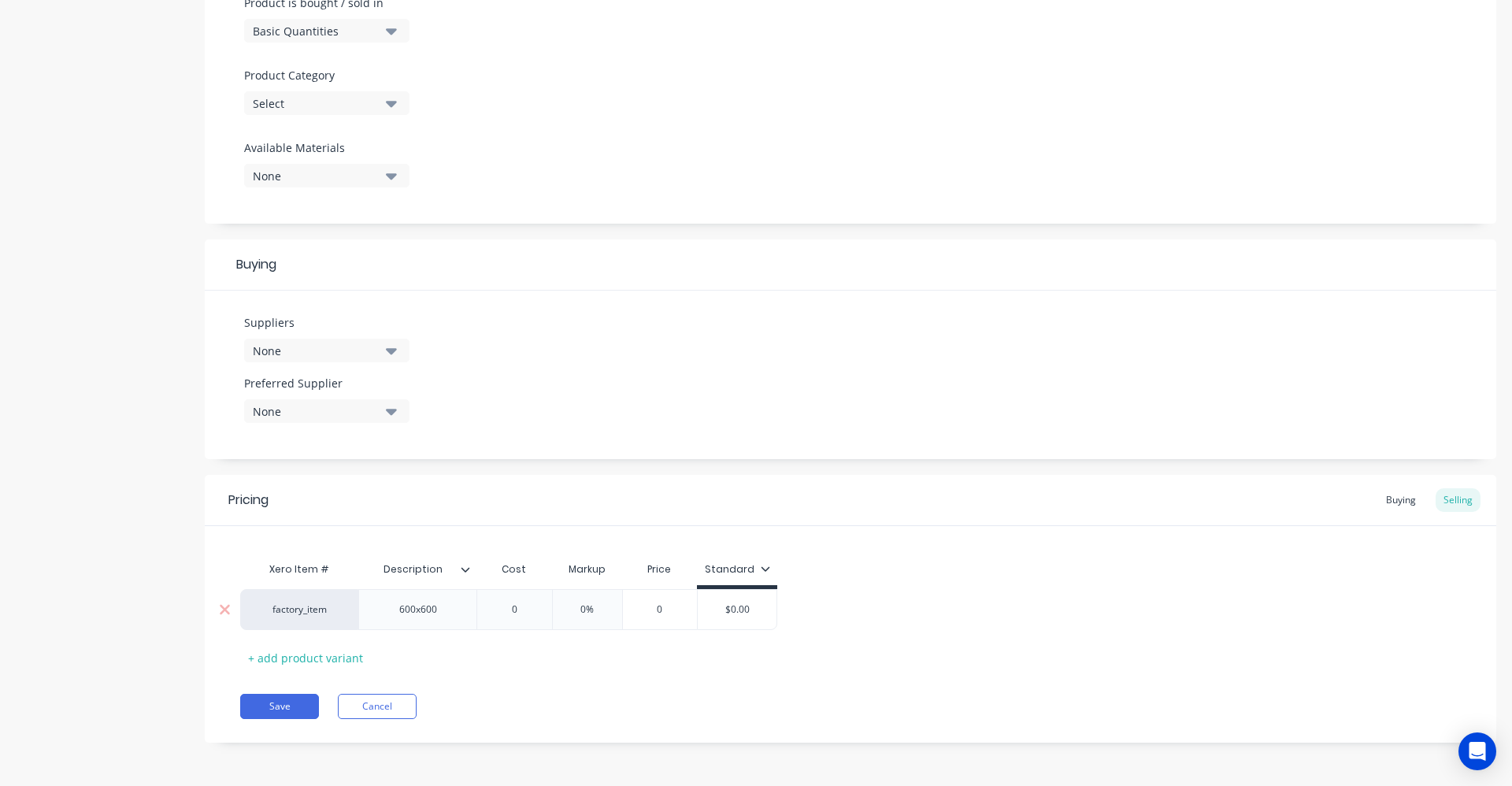
type input "0"
click at [529, 610] on input "0" at bounding box center [514, 610] width 79 height 14
type textarea "x"
type input "02"
type textarea "x"
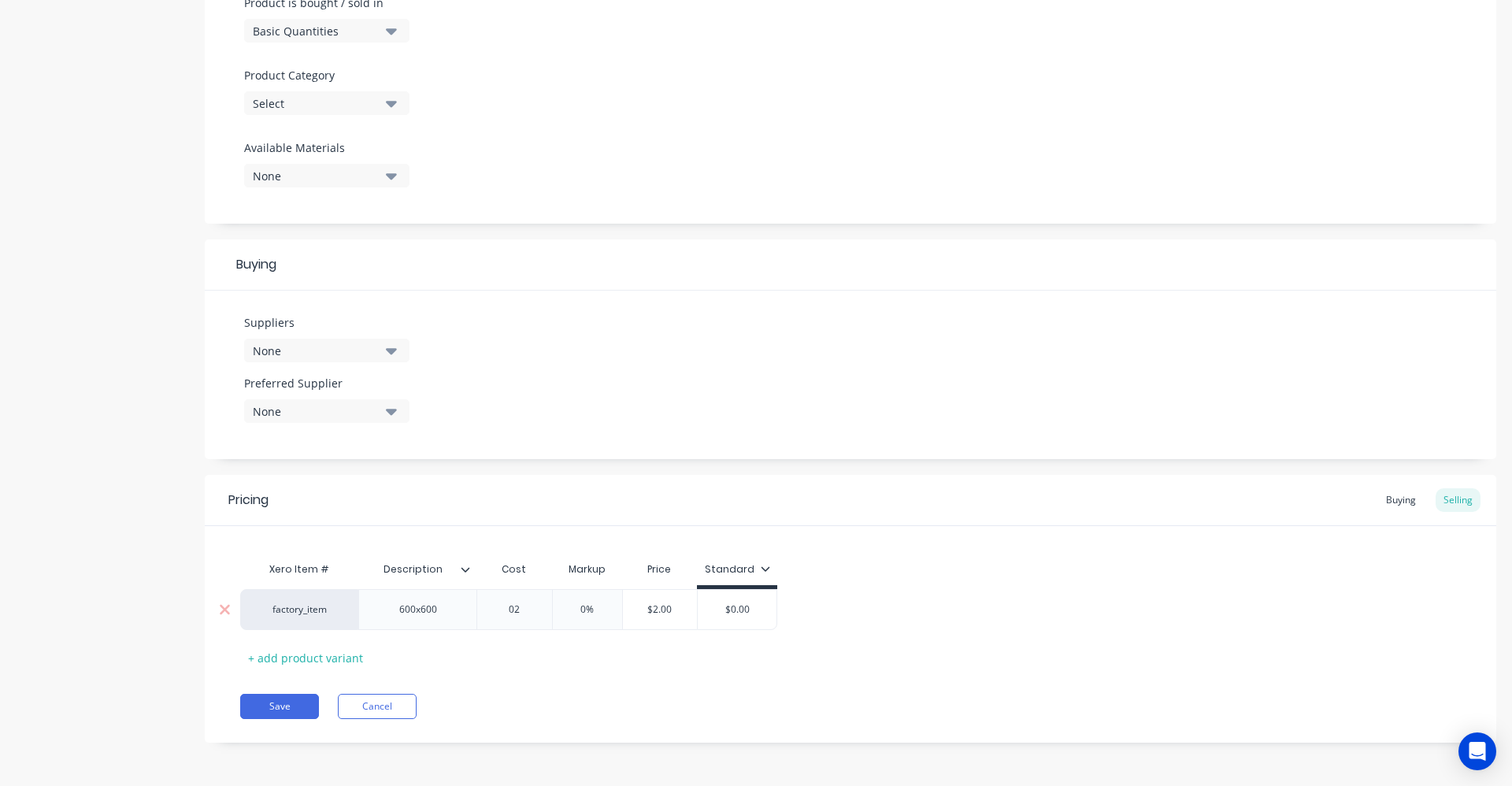
type input "020"
type textarea "x"
click at [568, 617] on div "0%" at bounding box center [597, 609] width 79 height 39
type input "0200"
type input "0%"
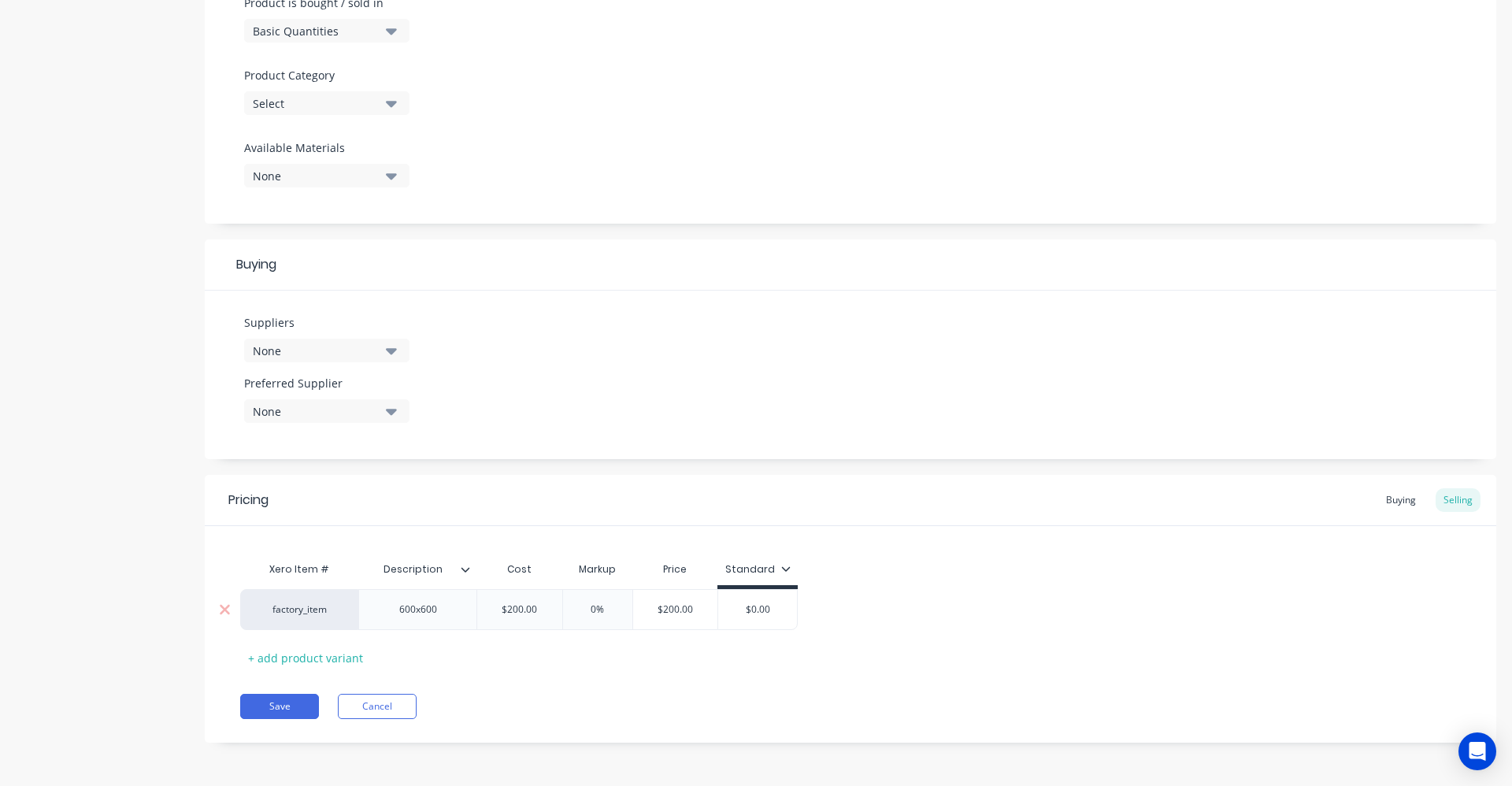
click at [601, 608] on input "0%" at bounding box center [597, 610] width 79 height 14
click at [597, 607] on input "0%" at bounding box center [597, 610] width 79 height 14
type textarea "x"
type input "02%"
type textarea "x"
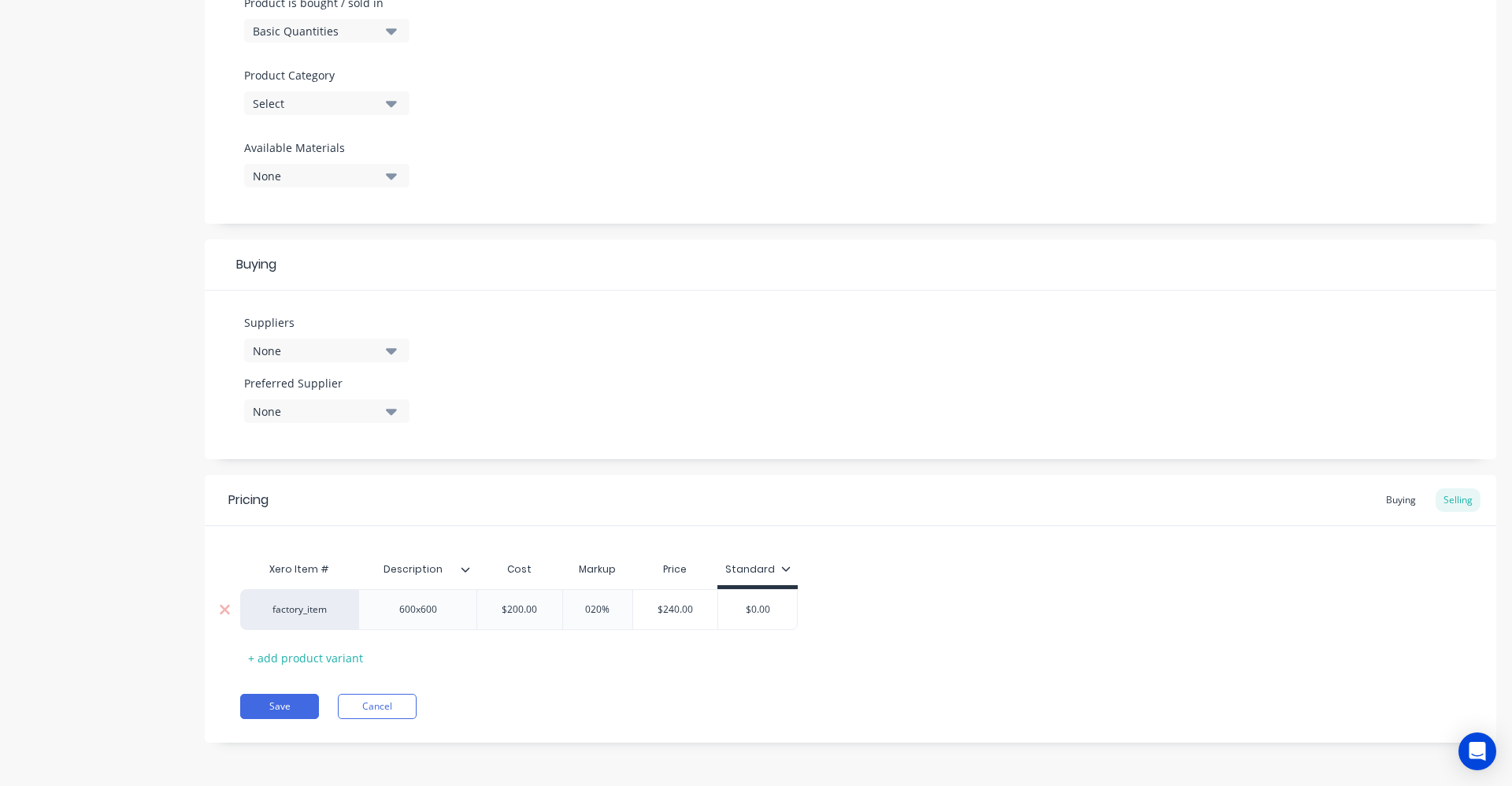
type input "020%"
type input "$240.00"
click at [680, 612] on input "$240.00" at bounding box center [675, 610] width 85 height 14
click at [762, 606] on input "$0.00" at bounding box center [757, 610] width 79 height 14
type input "20%"
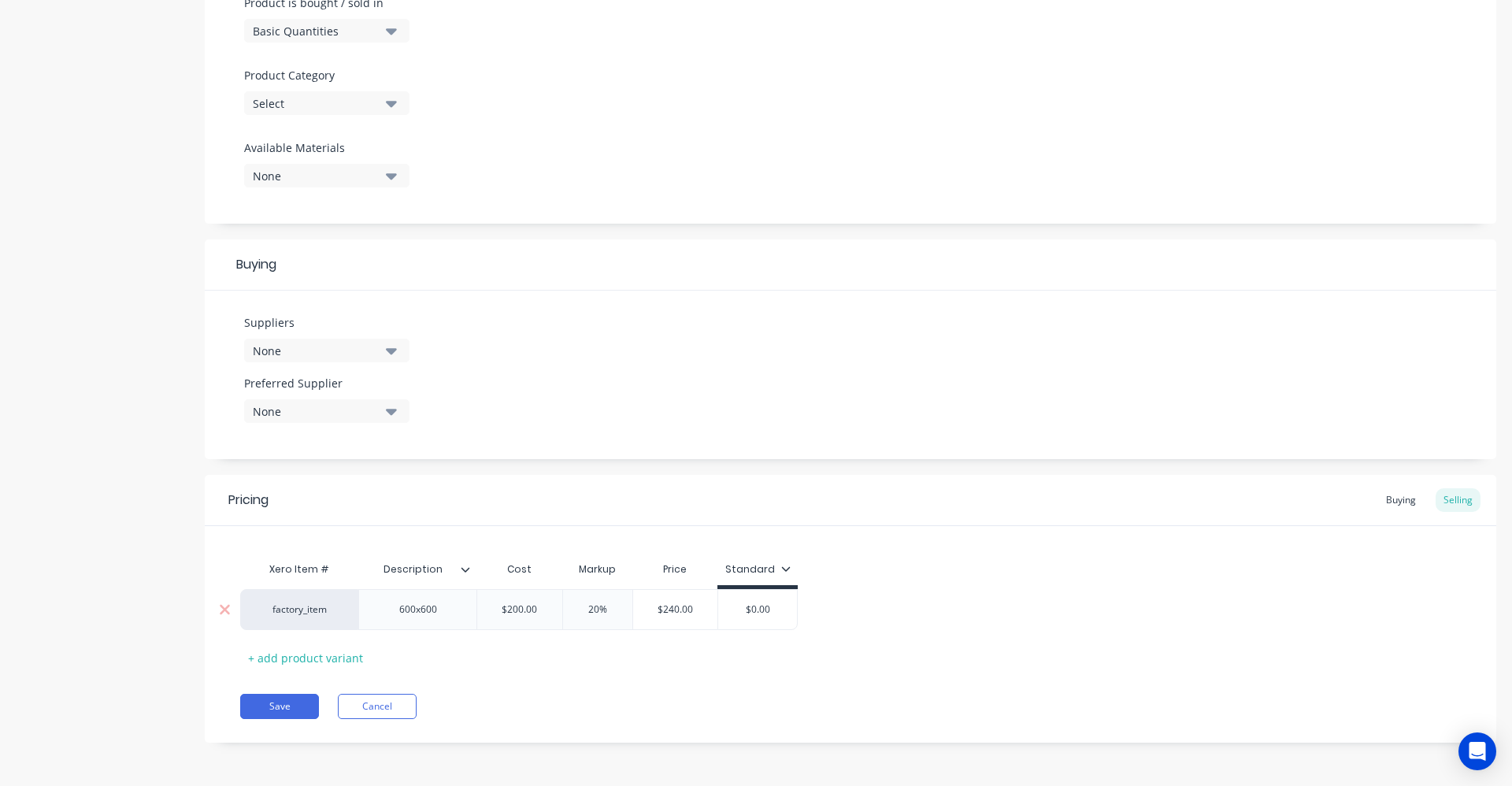
click at [597, 610] on input "20%" at bounding box center [597, 610] width 79 height 14
drag, startPoint x: 597, startPoint y: 610, endPoint x: 587, endPoint y: 610, distance: 10.0
click at [587, 610] on input "20%" at bounding box center [597, 610] width 79 height 14
type textarea "x"
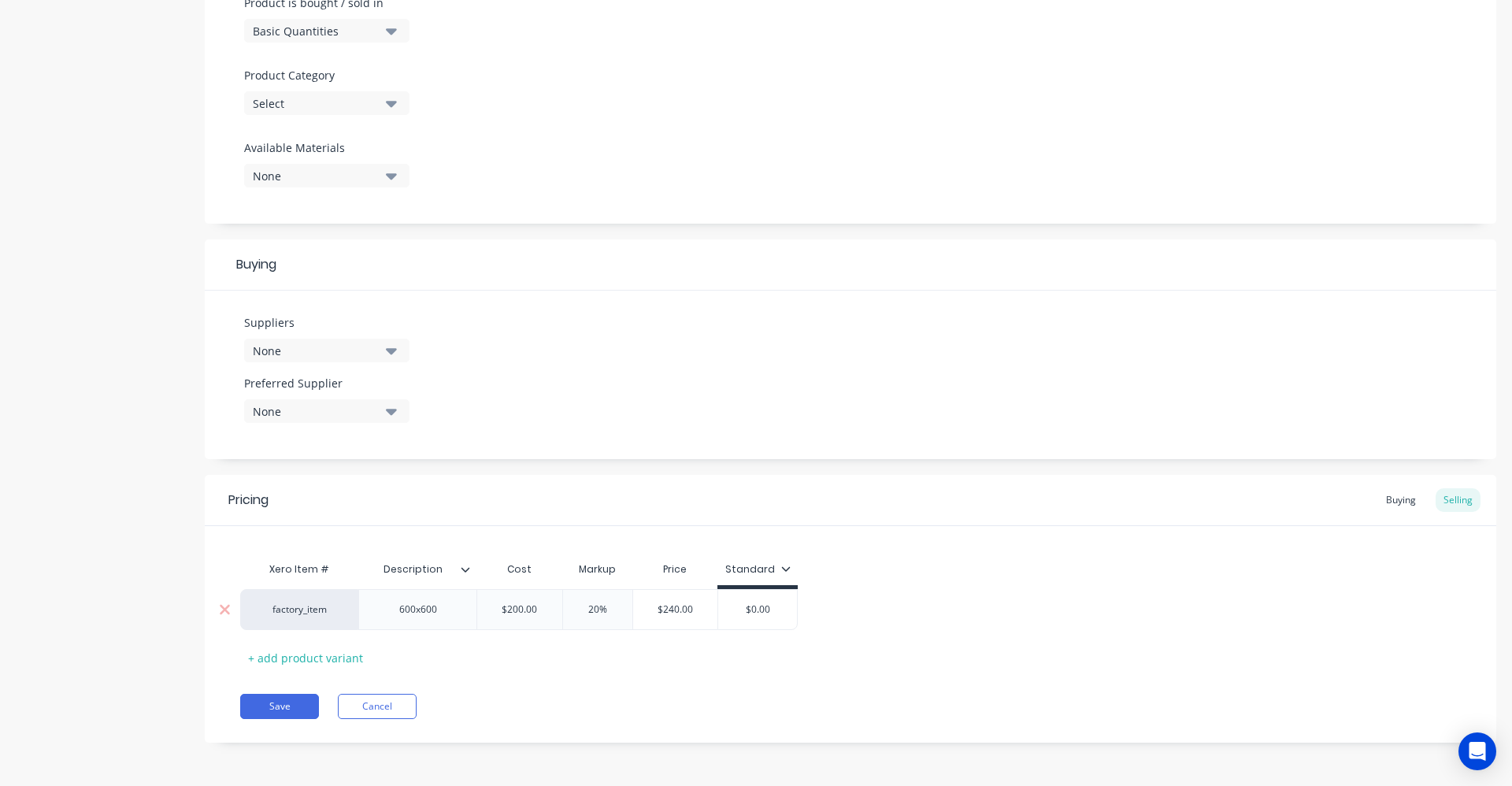
type input "1"
type textarea "x"
type input "15"
click at [615, 537] on div "Xero Item # Description Cost Markup Price Standard factory_item 600x600 $200.00…" at bounding box center [850, 598] width 1291 height 144
click at [639, 665] on div "Xero Item # Description Cost Markup Price Standard factory_item 600x600 $200.00…" at bounding box center [850, 612] width 1220 height 117
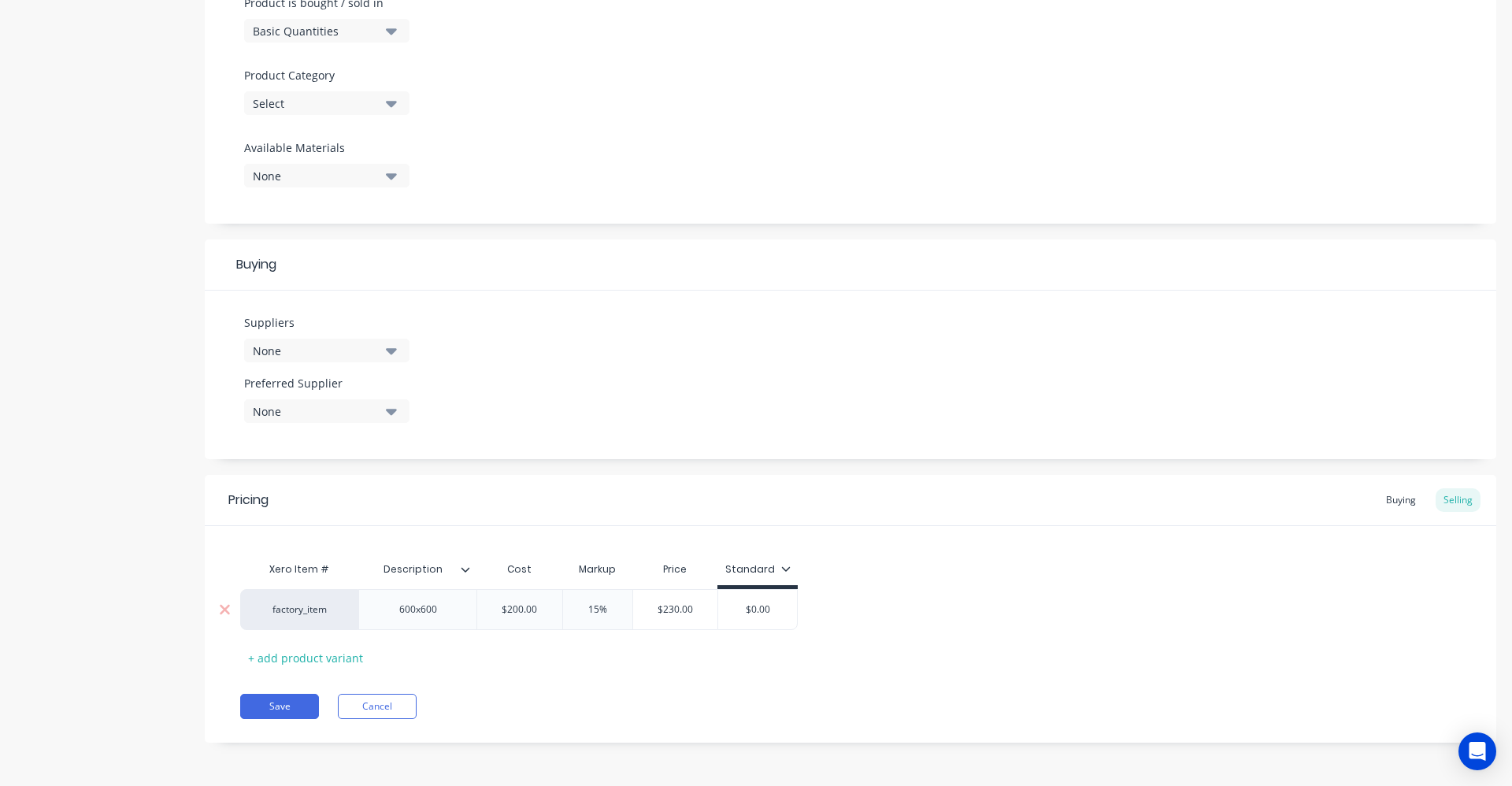
click at [780, 599] on div "$0.00" at bounding box center [757, 609] width 79 height 39
click at [781, 599] on div "$0.00" at bounding box center [757, 609] width 79 height 39
drag, startPoint x: 774, startPoint y: 610, endPoint x: 766, endPoint y: 610, distance: 8.0
click at [773, 610] on input "$0.00" at bounding box center [757, 610] width 79 height 14
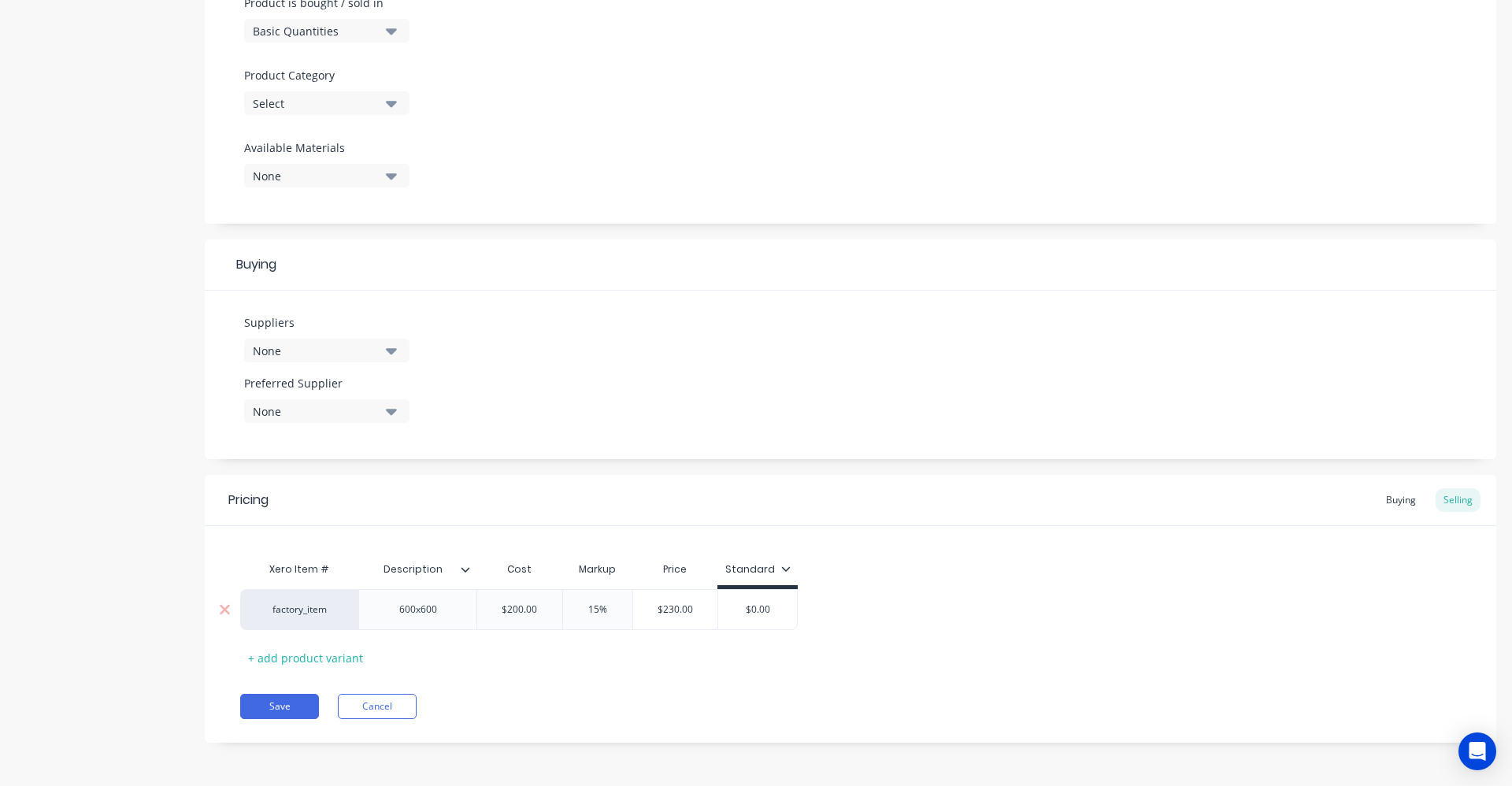
click at [766, 609] on input "$0.00" at bounding box center [757, 610] width 79 height 14
type textarea "x"
type input "$0.020"
type textarea "x"
type input "$0.0230"
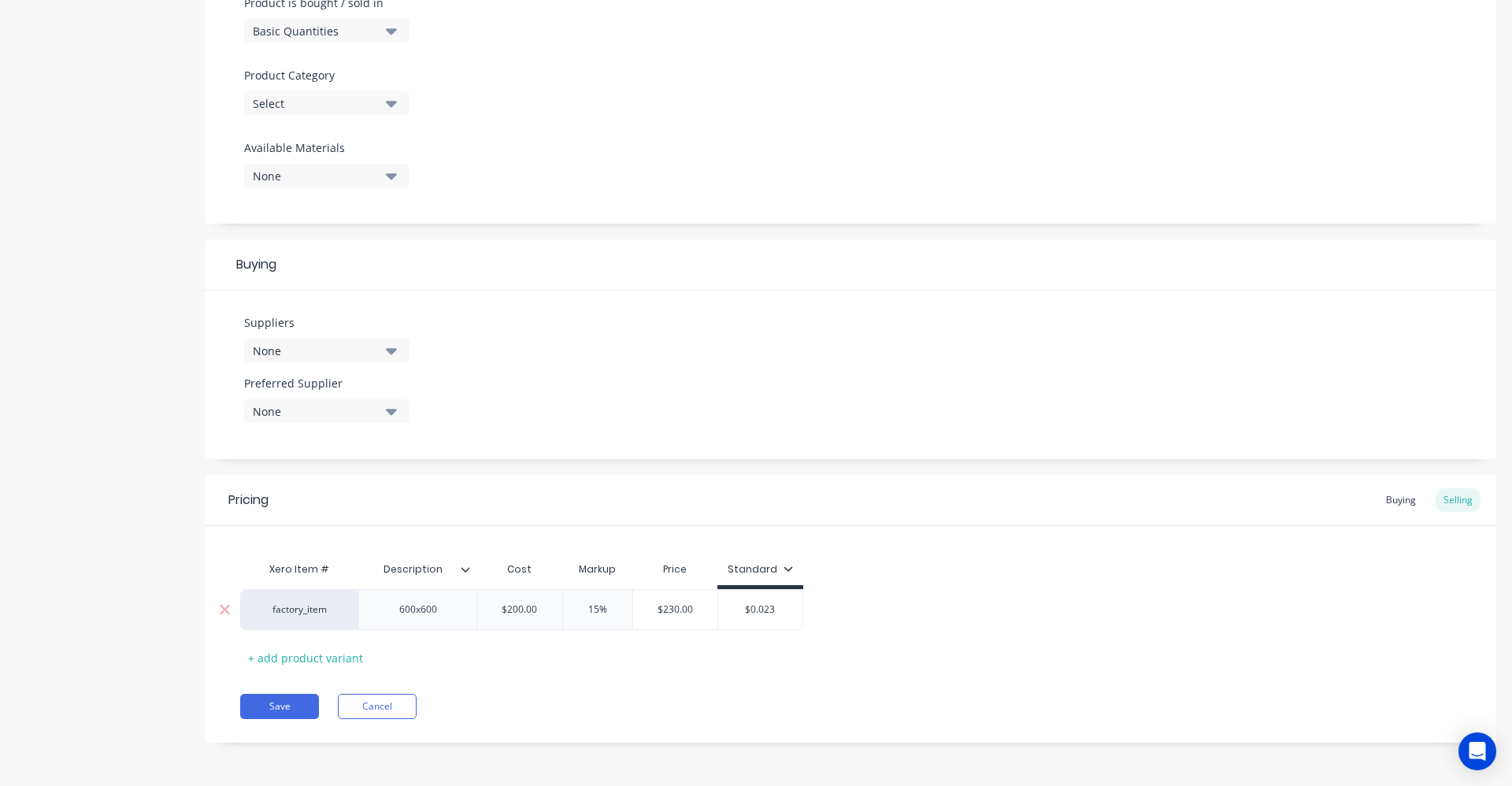
type textarea "x"
click at [856, 583] on div "Xero Item # Description Cost Markup Price Standard factory_item 600x600 $200.00…" at bounding box center [850, 612] width 1220 height 117
type input "$0.023"
click at [761, 610] on input "$0.023" at bounding box center [760, 610] width 85 height 14
click at [762, 610] on input "$0.023" at bounding box center [760, 610] width 85 height 14
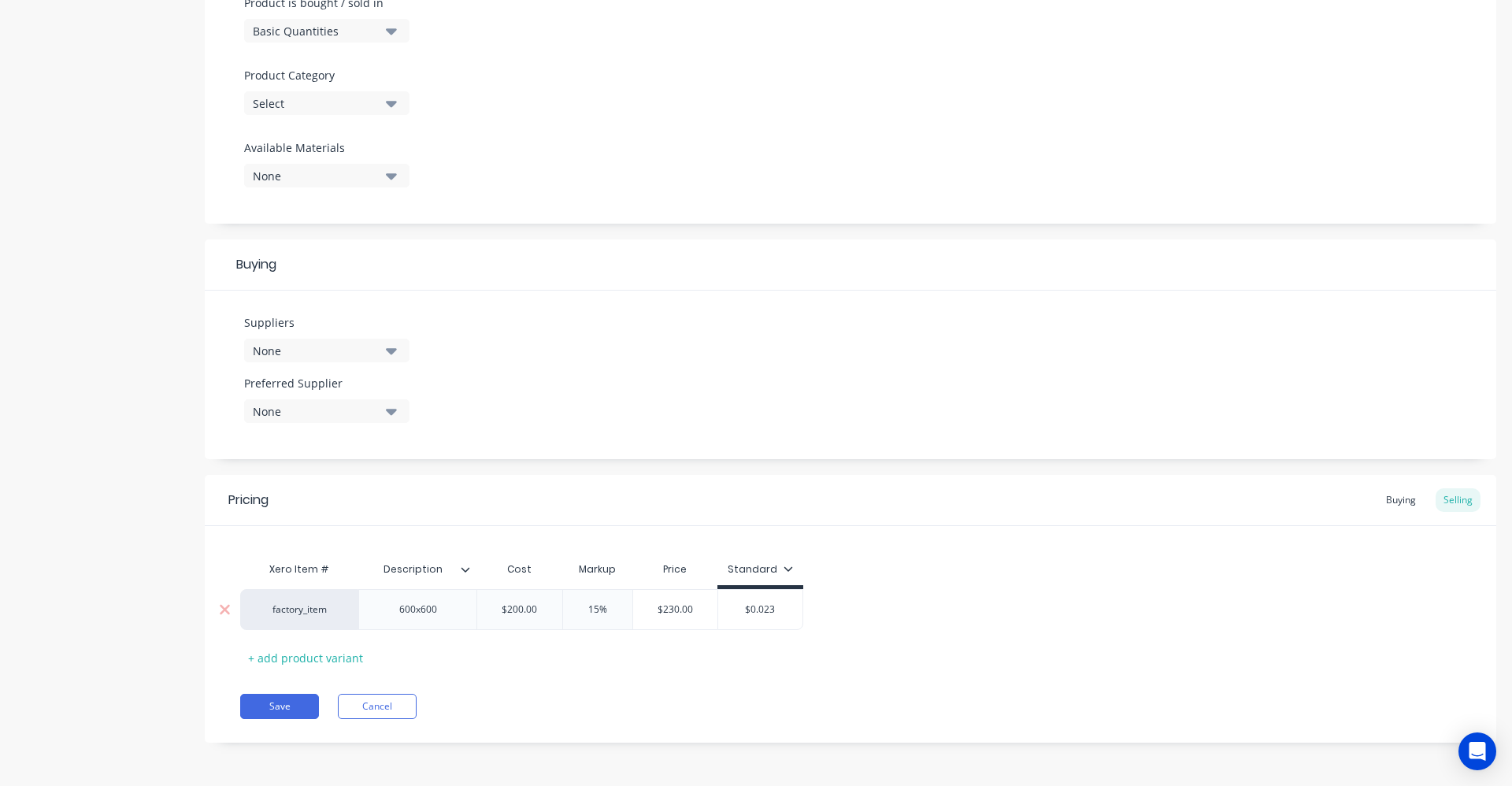
click at [762, 610] on input "$0.023" at bounding box center [760, 610] width 85 height 14
type textarea "x"
type input "$2"
type textarea "x"
type input "$23"
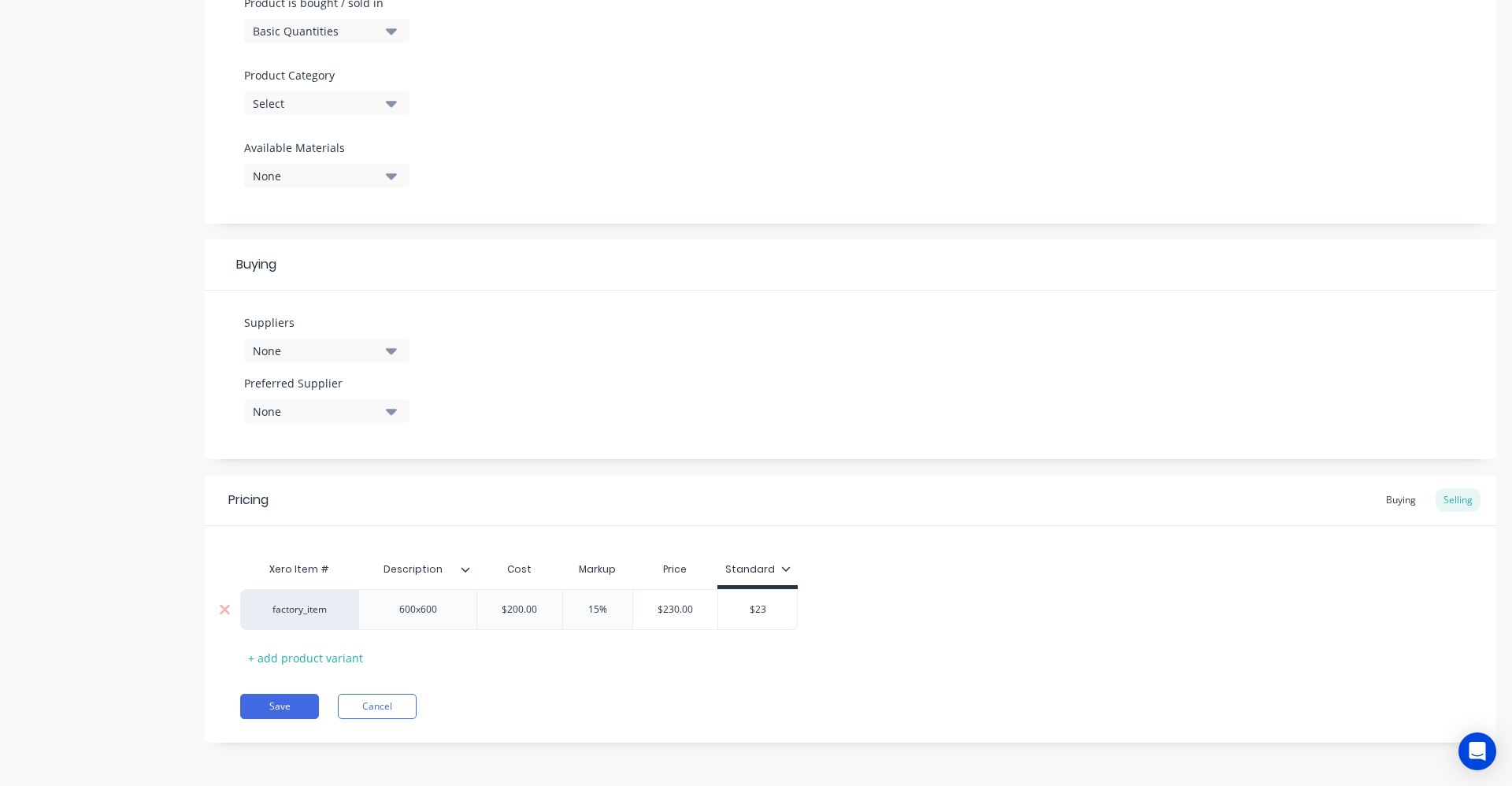
type textarea "x"
type input "$230"
click at [855, 607] on div "factory_item 600x600 $200.00 0200 15% 15 $230.00 $240.00 $230.00 $230" at bounding box center [850, 609] width 1220 height 41
click at [355, 658] on div "+ add product variant" at bounding box center [305, 658] width 131 height 25
type textarea "x"
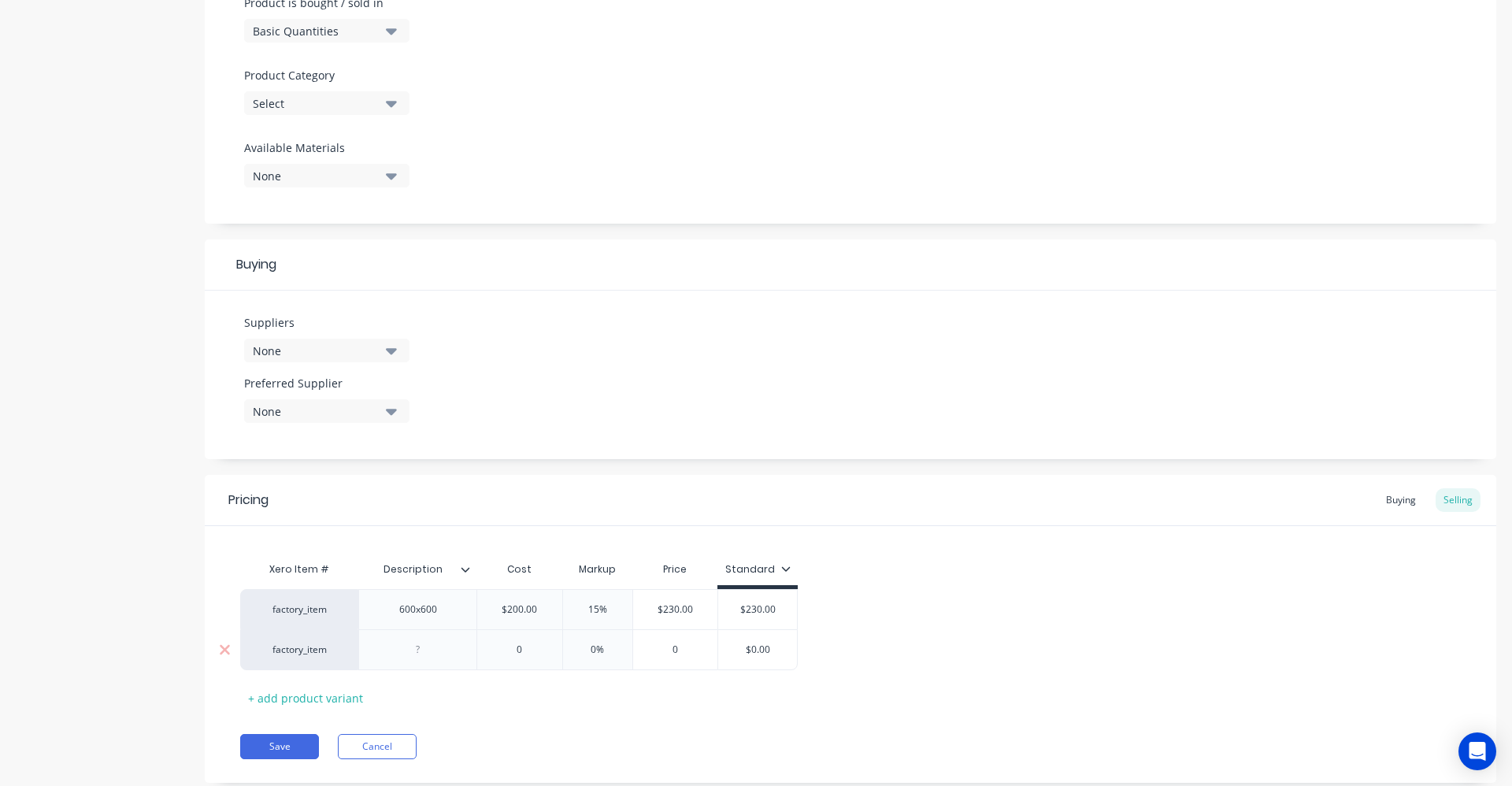
click at [447, 652] on div at bounding box center [418, 650] width 79 height 21
click at [506, 638] on div "0" at bounding box center [519, 650] width 85 height 39
type textarea "x"
type input "0"
type textarea "x"
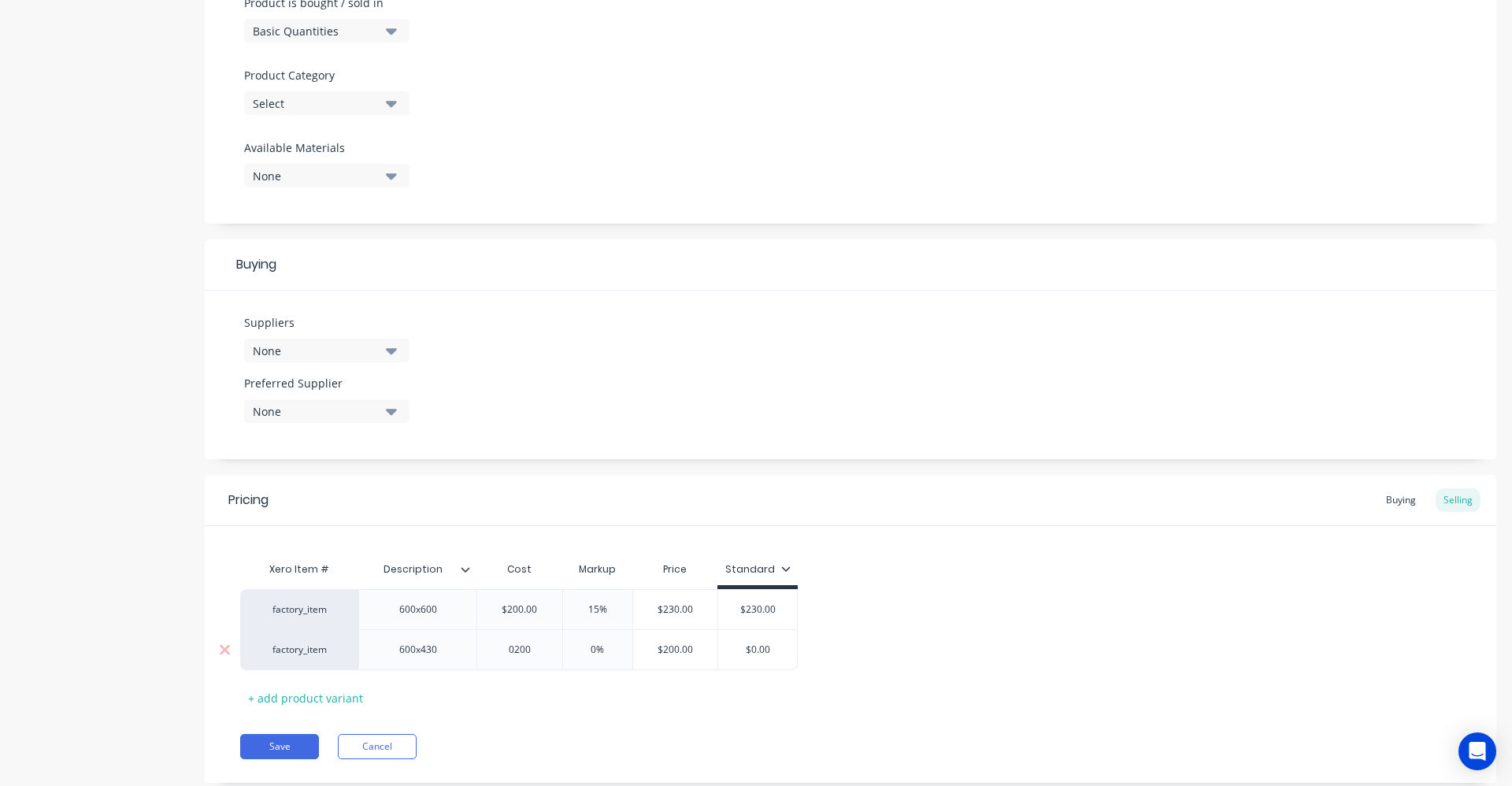
click at [516, 654] on input "0200" at bounding box center [519, 650] width 85 height 14
click at [222, 652] on icon at bounding box center [224, 650] width 10 height 10
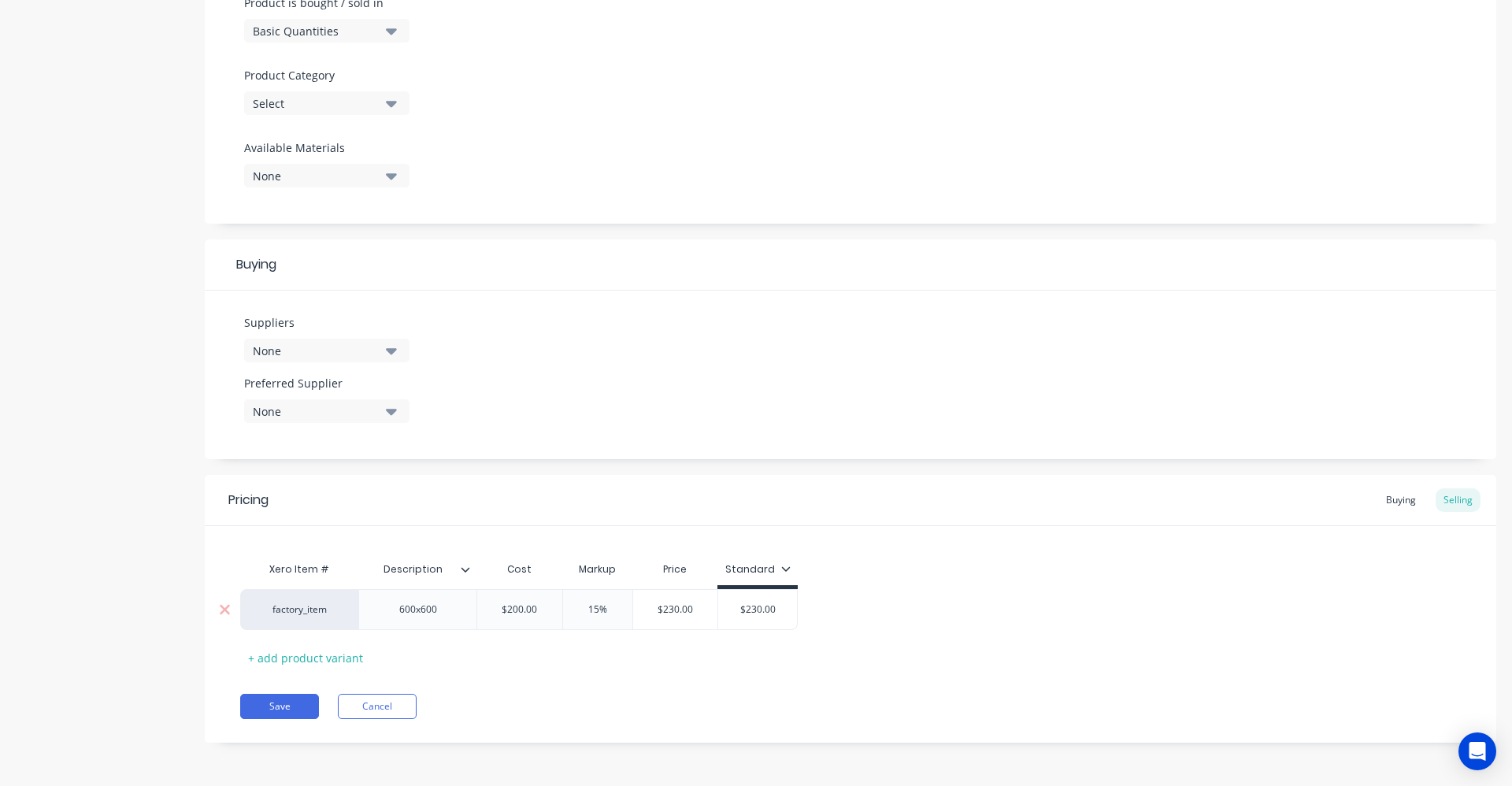
click at [451, 611] on div "600x600" at bounding box center [418, 610] width 79 height 21
click at [590, 667] on div "Xero Item # Description Cost Markup Price Standard factory_item 600x600 or 430 …" at bounding box center [850, 612] width 1220 height 117
click at [274, 713] on button "Save" at bounding box center [279, 707] width 79 height 26
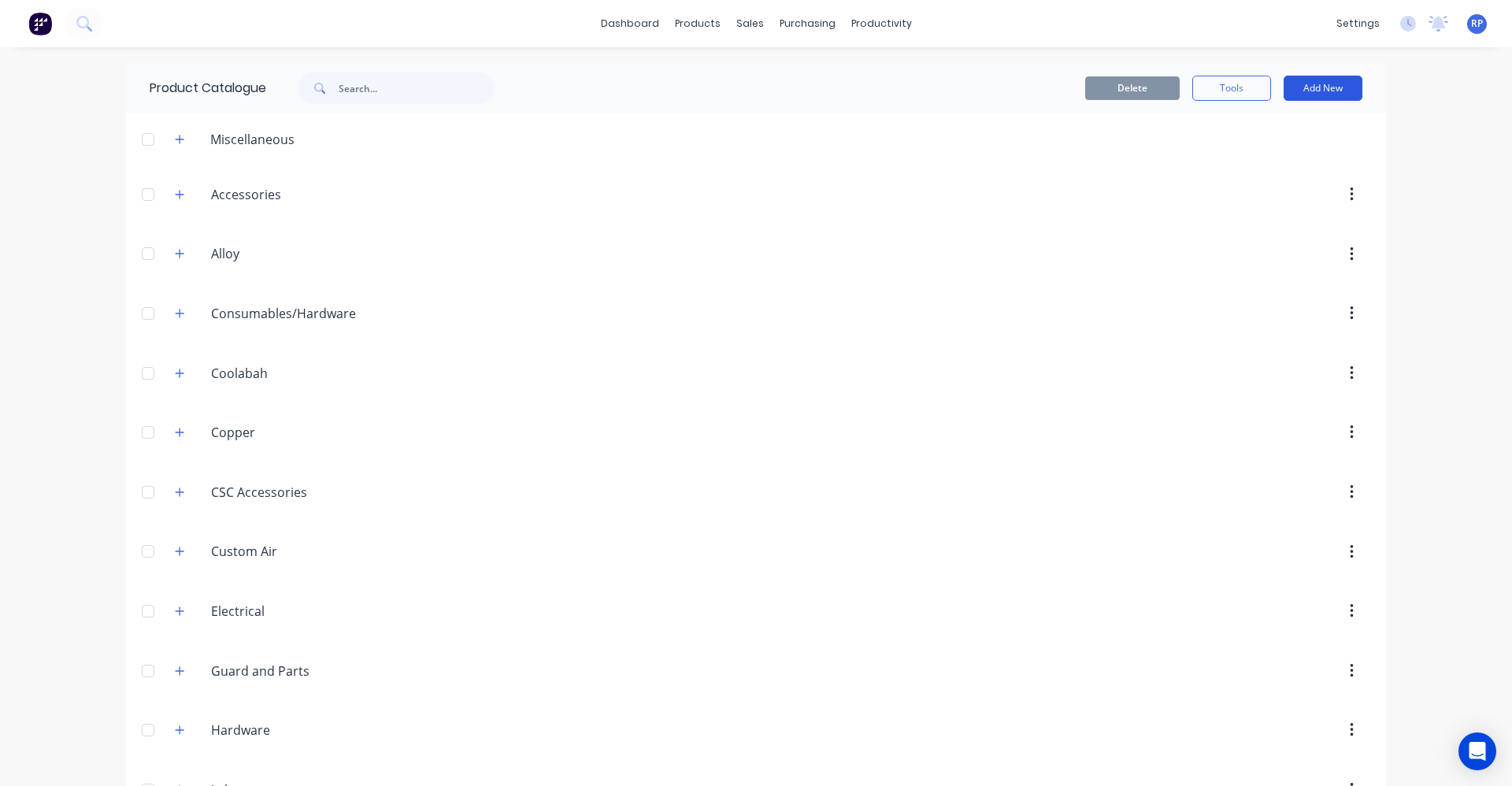
click at [1337, 93] on button "Add New" at bounding box center [1322, 89] width 79 height 26
click at [1301, 190] on div "Product Kit" at bounding box center [1287, 192] width 121 height 23
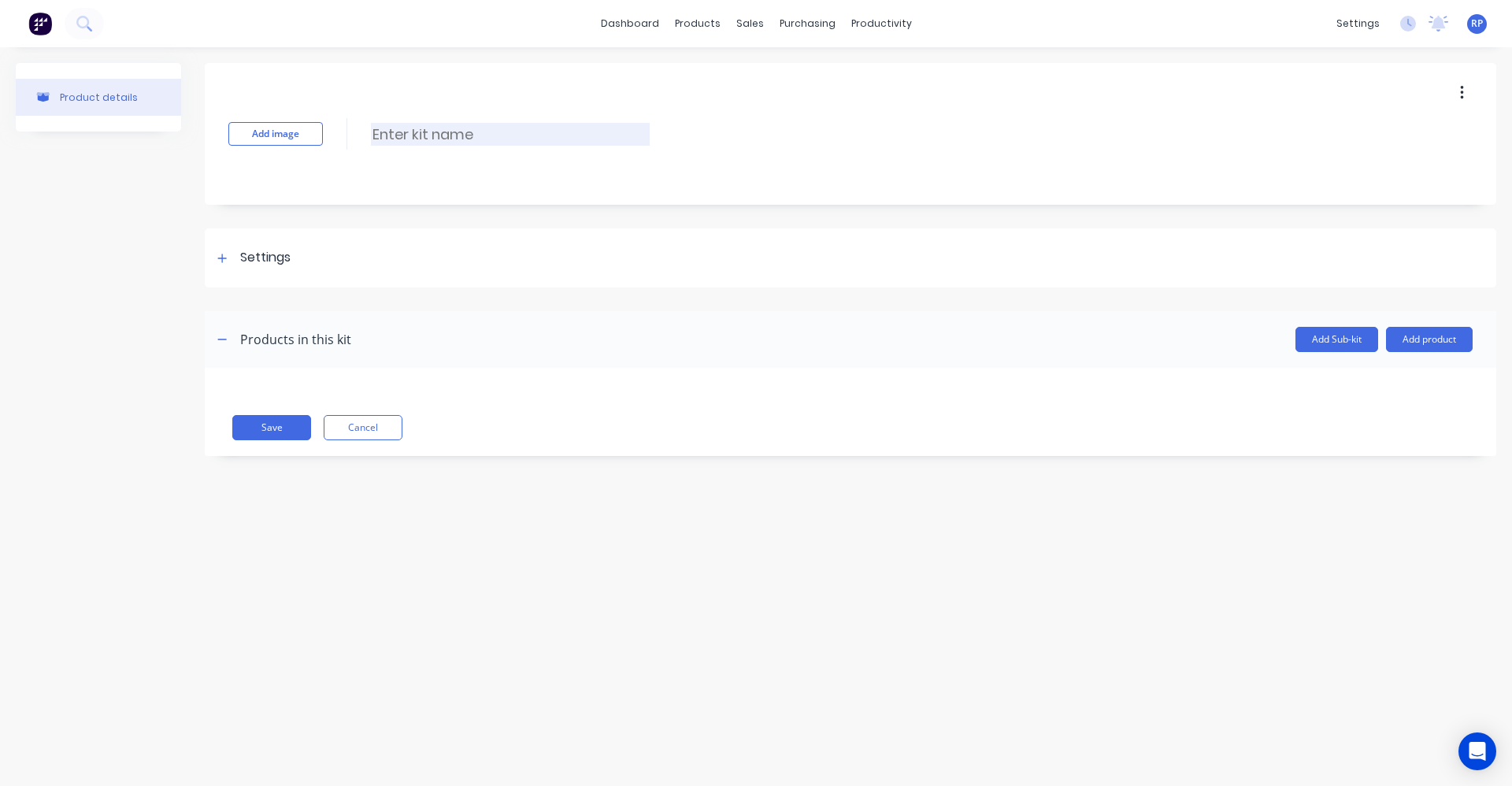
click at [451, 126] on input at bounding box center [510, 134] width 278 height 23
drag, startPoint x: 326, startPoint y: 172, endPoint x: 409, endPoint y: 162, distance: 83.6
click at [327, 172] on div "Add image Mudflaps across rear bar Mudflaps across rear bar Enter kit name" at bounding box center [850, 134] width 1291 height 142
click at [225, 260] on icon at bounding box center [222, 259] width 10 height 11
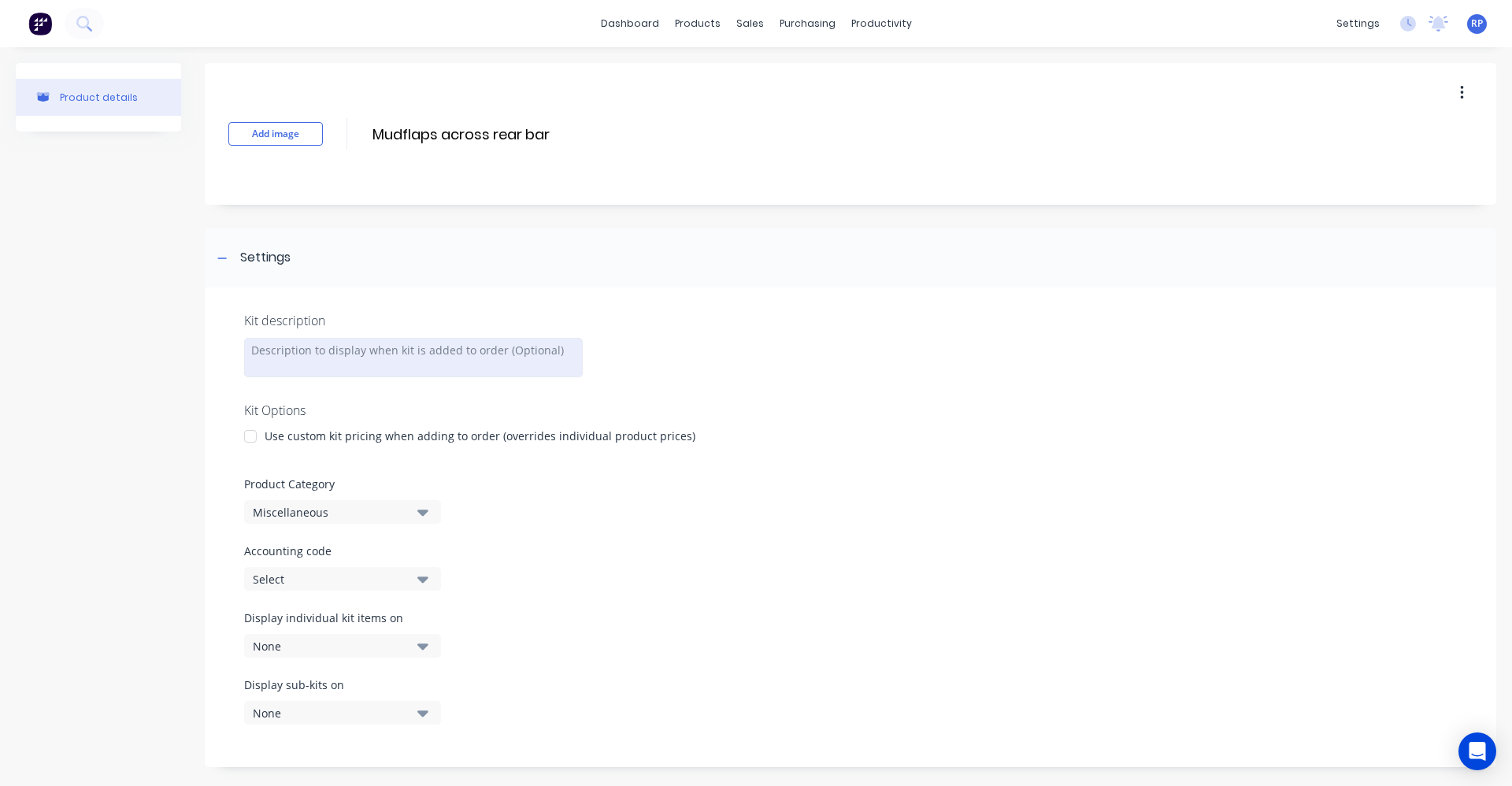
click at [376, 359] on div at bounding box center [413, 357] width 339 height 39
click at [265, 439] on div at bounding box center [250, 436] width 31 height 31
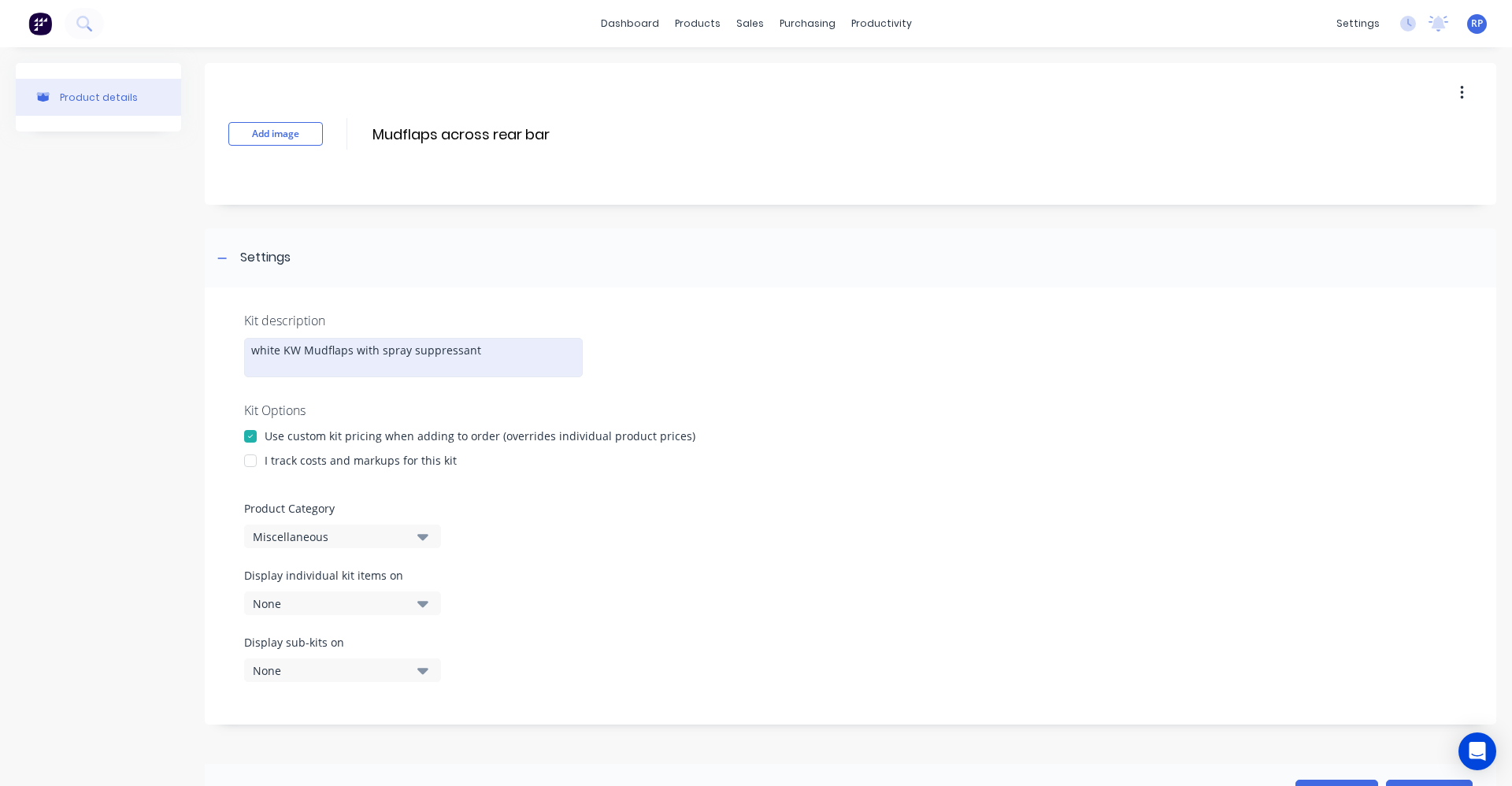
click at [251, 464] on div at bounding box center [250, 460] width 31 height 31
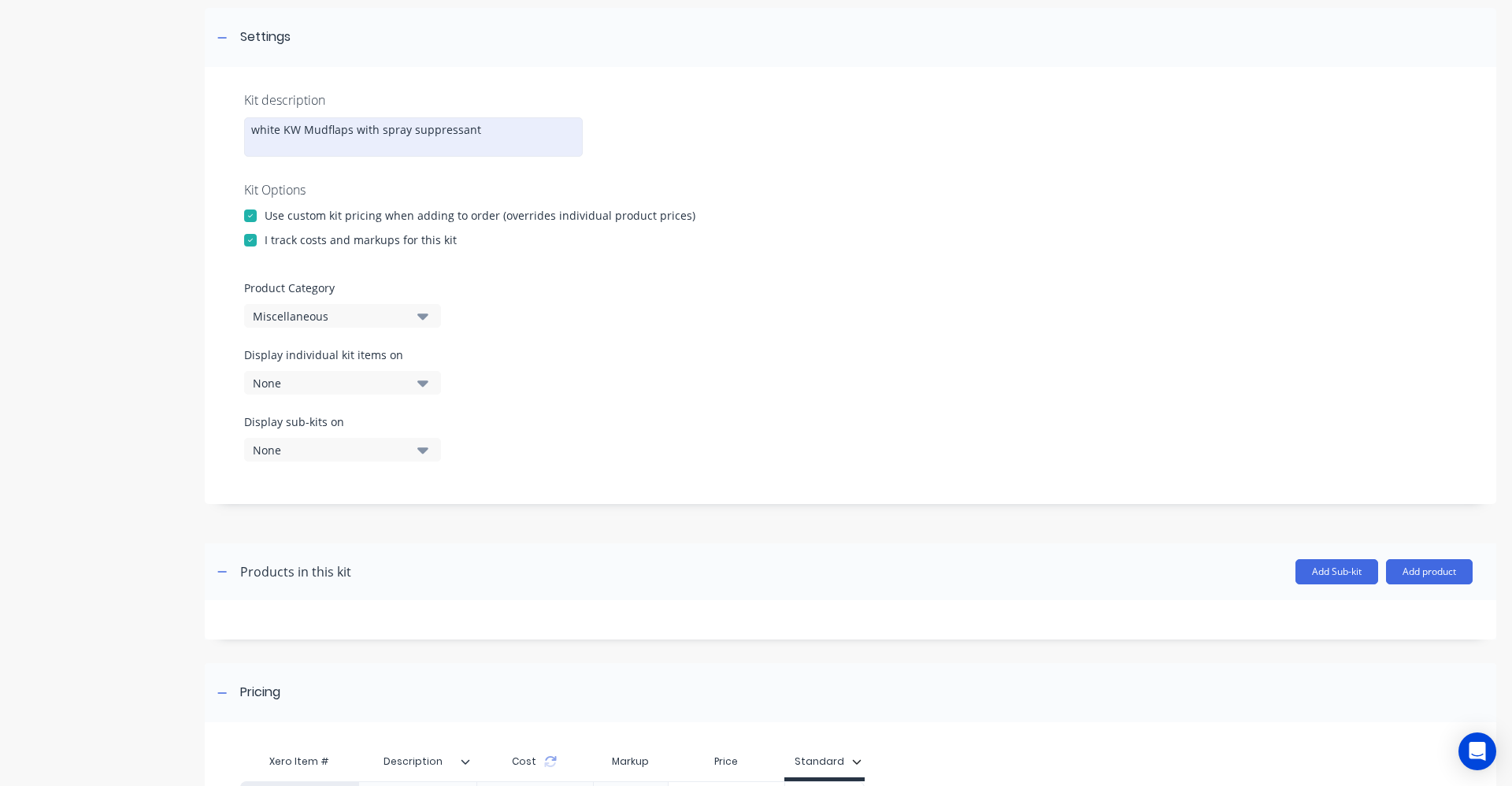
scroll to position [236, 0]
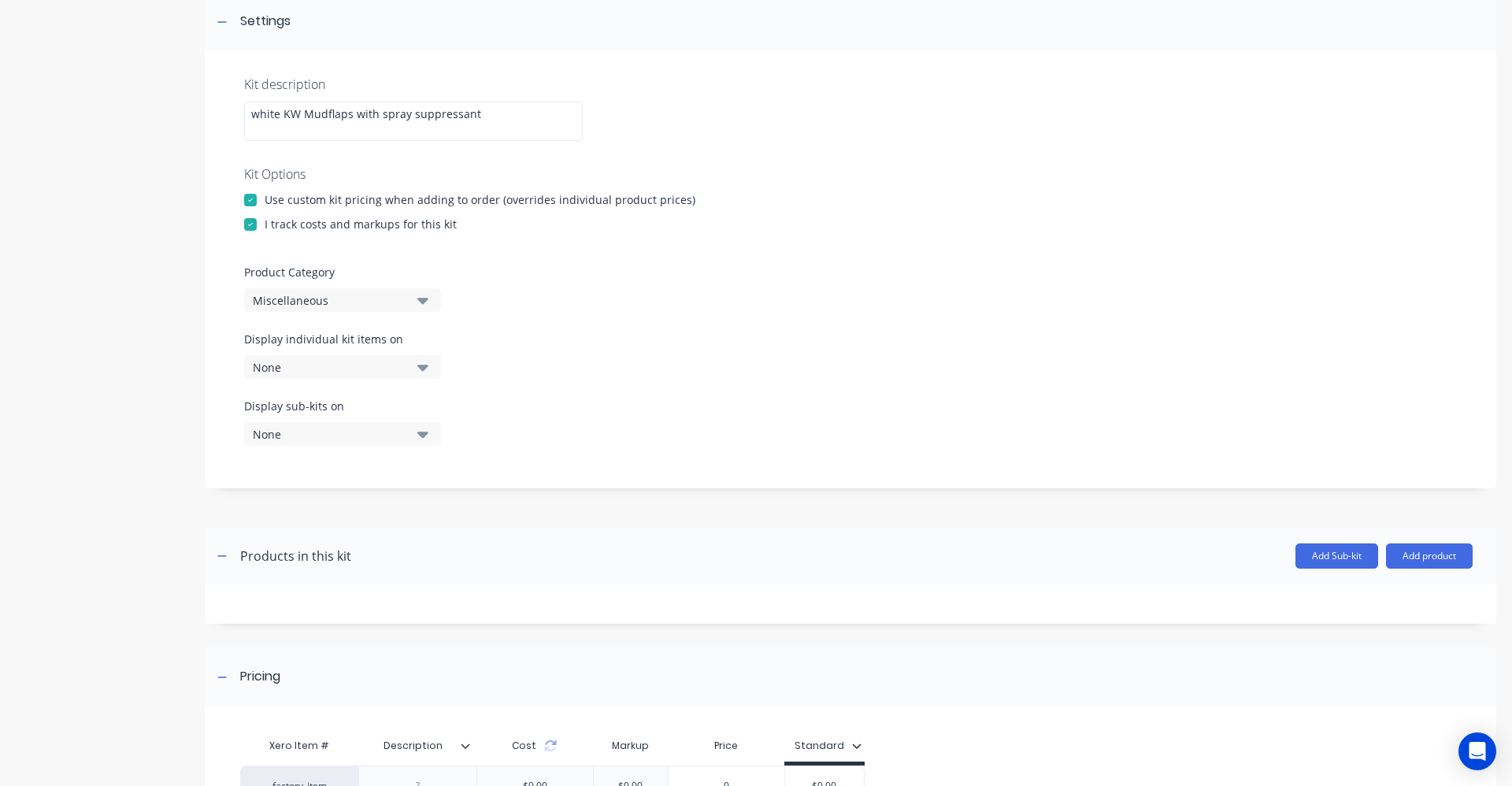
click at [427, 296] on icon "button" at bounding box center [423, 300] width 11 height 18
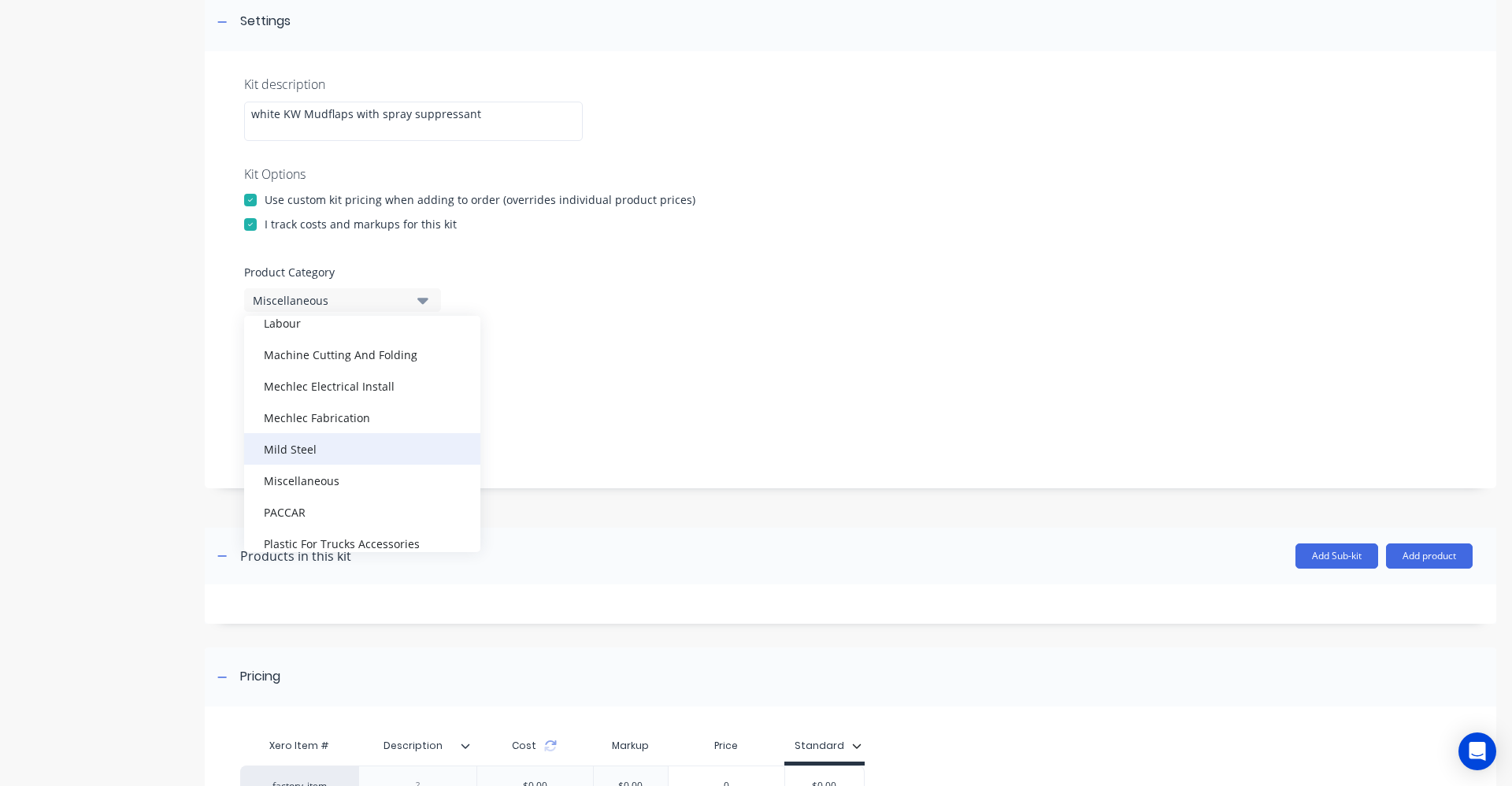
scroll to position [394, 0]
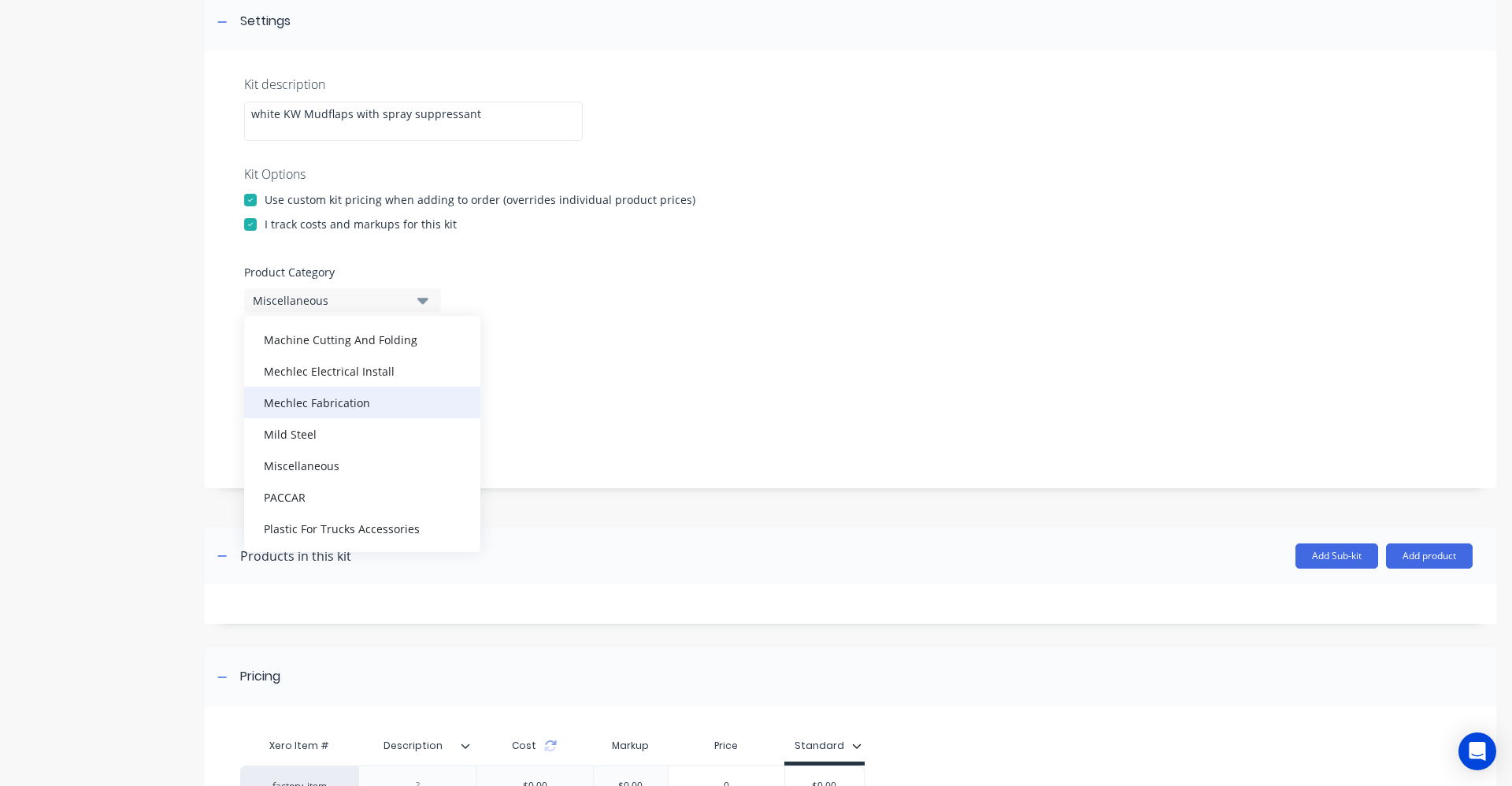
click at [365, 411] on div "Mechlec Fabrication" at bounding box center [362, 402] width 236 height 31
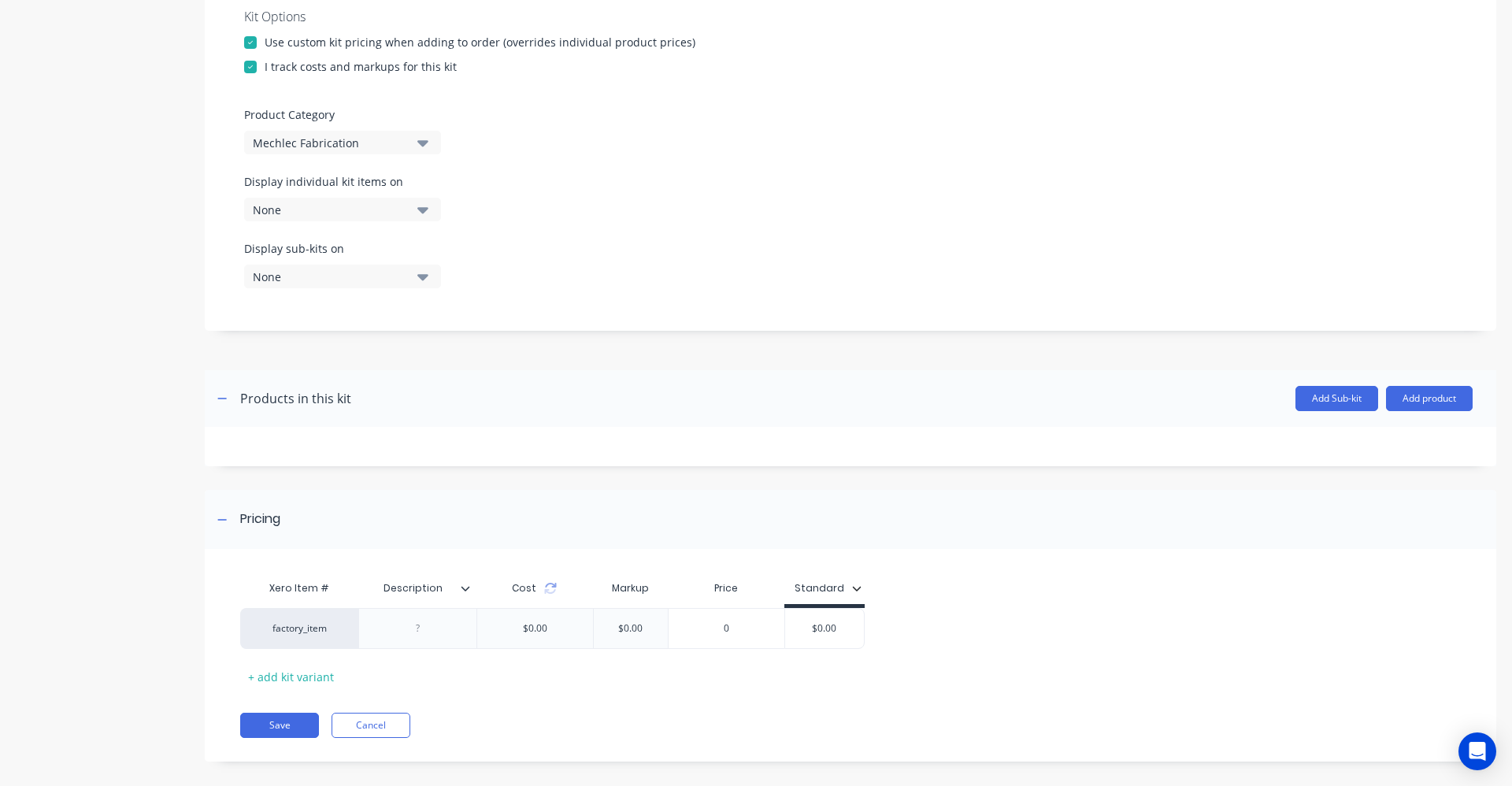
click at [466, 590] on icon at bounding box center [466, 589] width 10 height 10
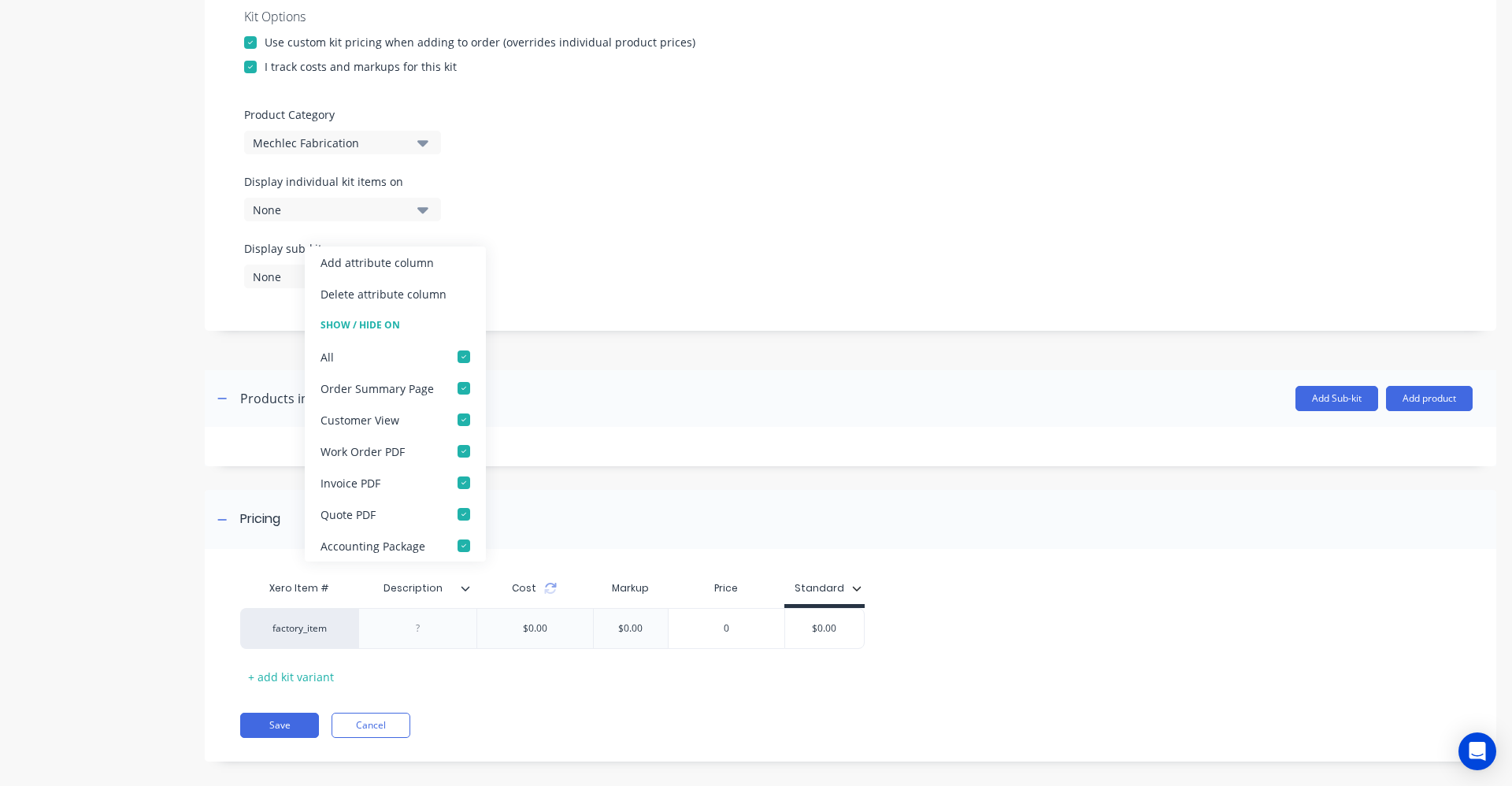
click at [430, 288] on div "Delete attribute column" at bounding box center [384, 294] width 126 height 17
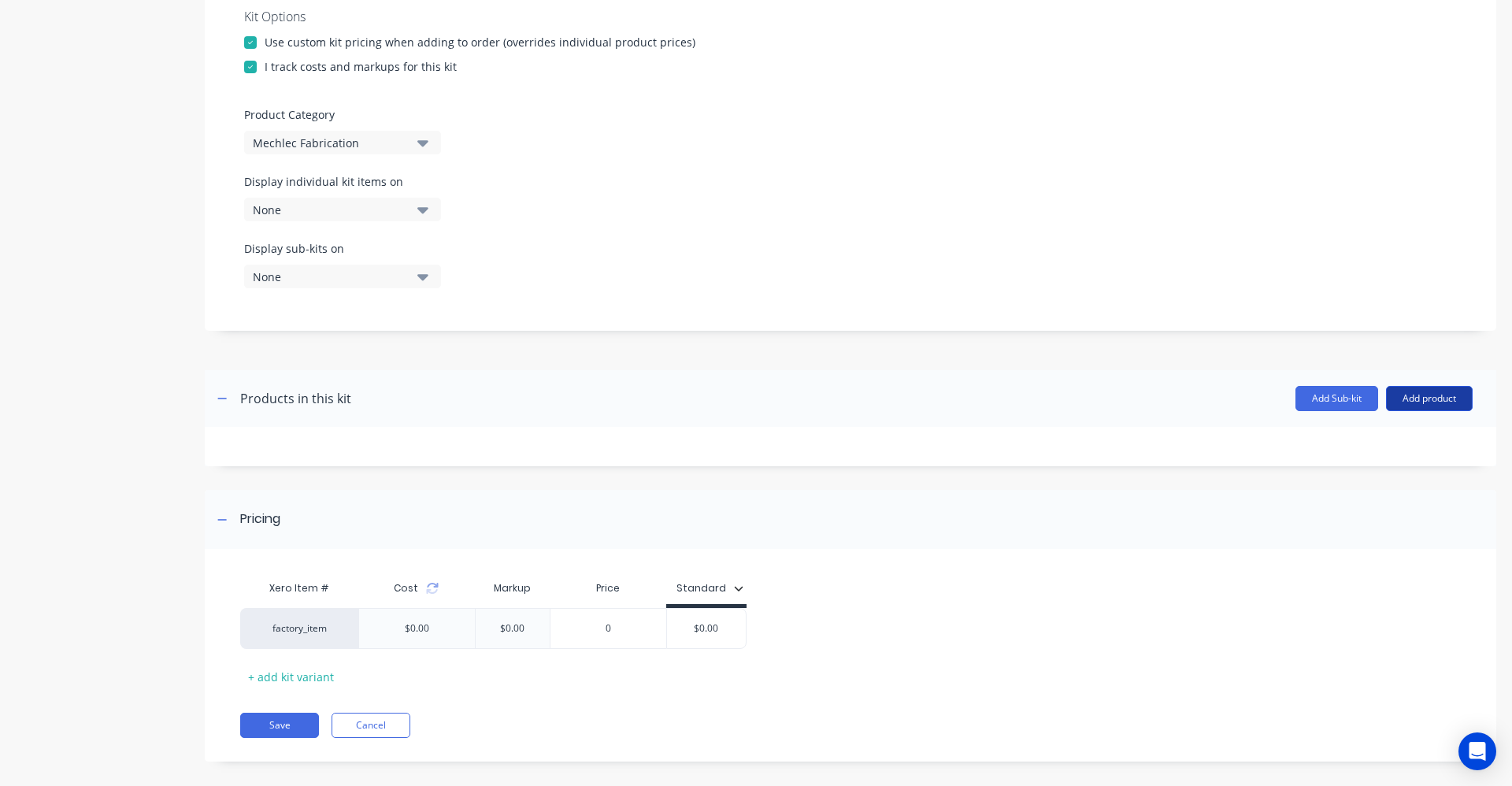
click at [1425, 403] on button "Add product" at bounding box center [1429, 399] width 87 height 26
click at [1405, 434] on div "Product catalogue" at bounding box center [1397, 439] width 121 height 23
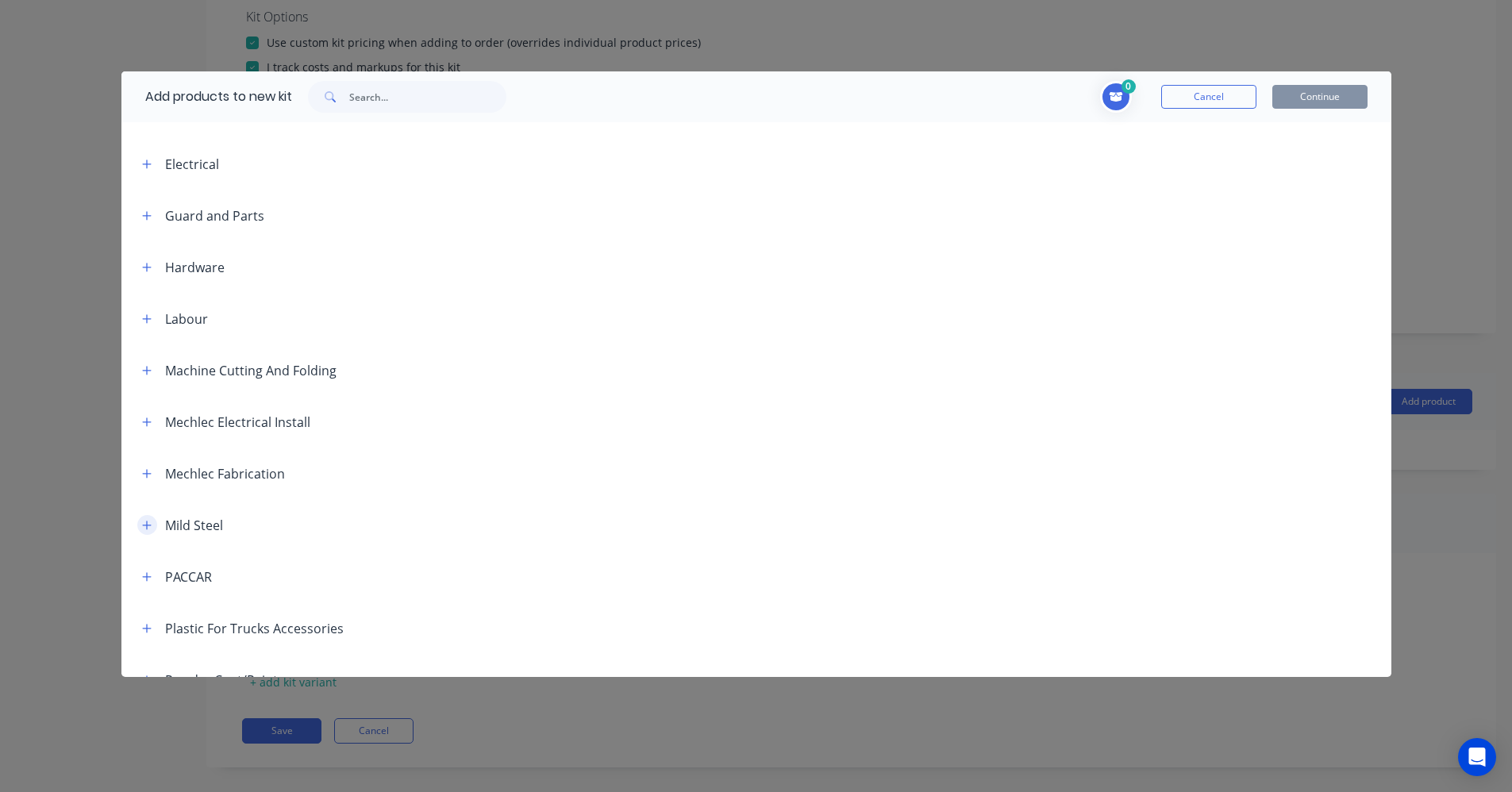
click at [150, 530] on icon "button" at bounding box center [147, 526] width 10 height 11
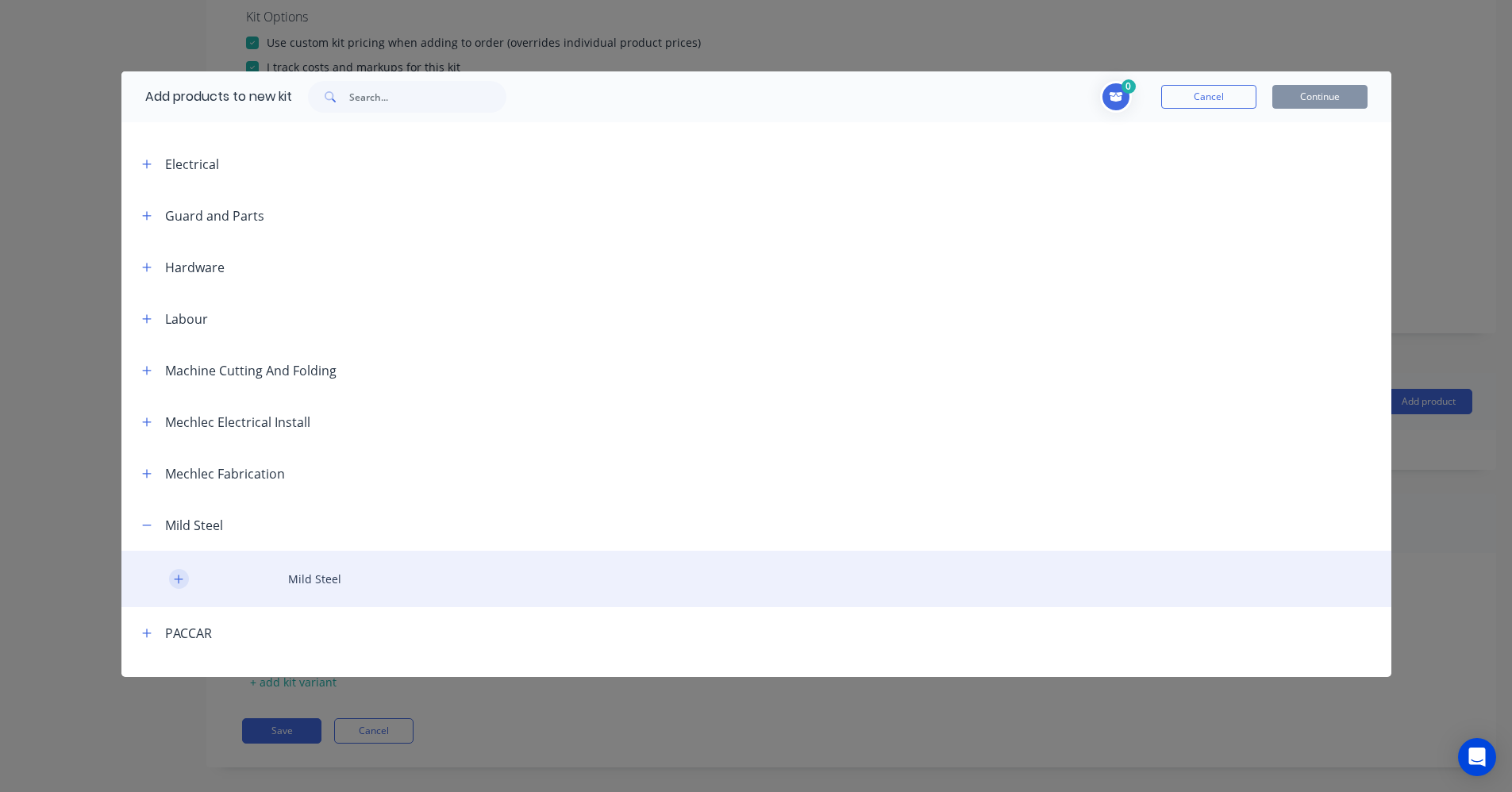
click at [180, 583] on icon "button" at bounding box center [178, 580] width 10 height 11
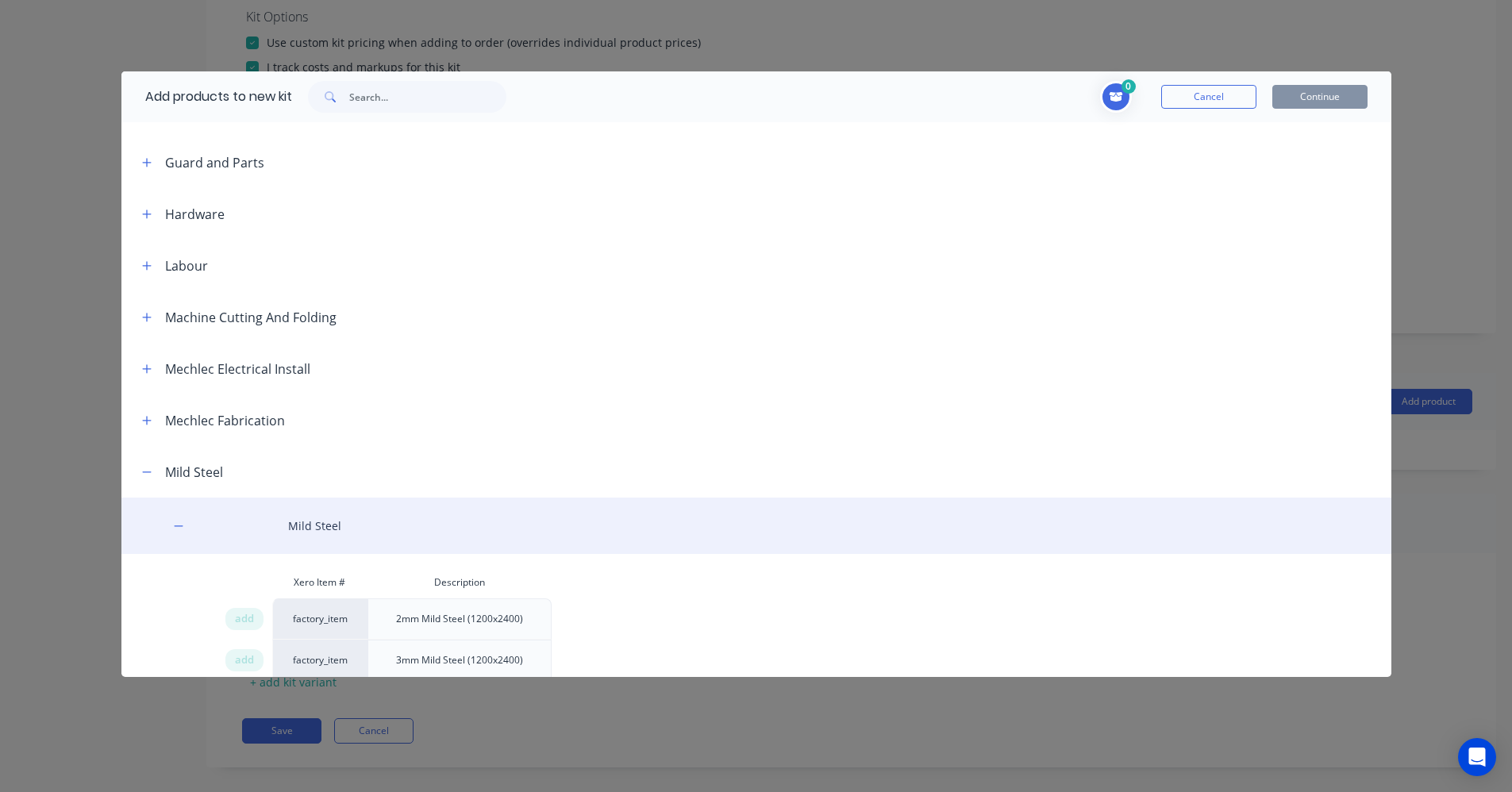
scroll to position [635, 0]
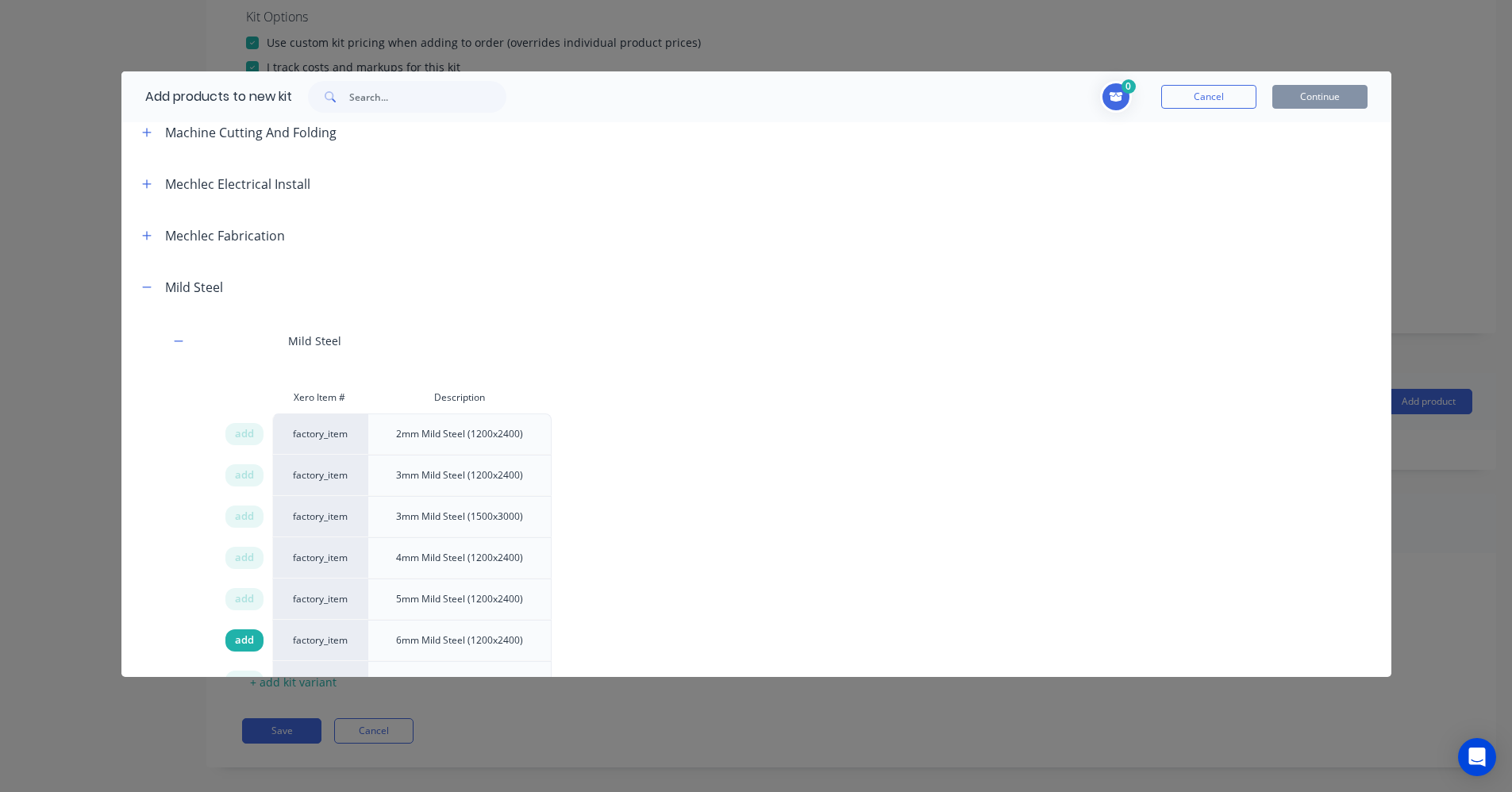
click at [248, 640] on span "add" at bounding box center [244, 641] width 19 height 16
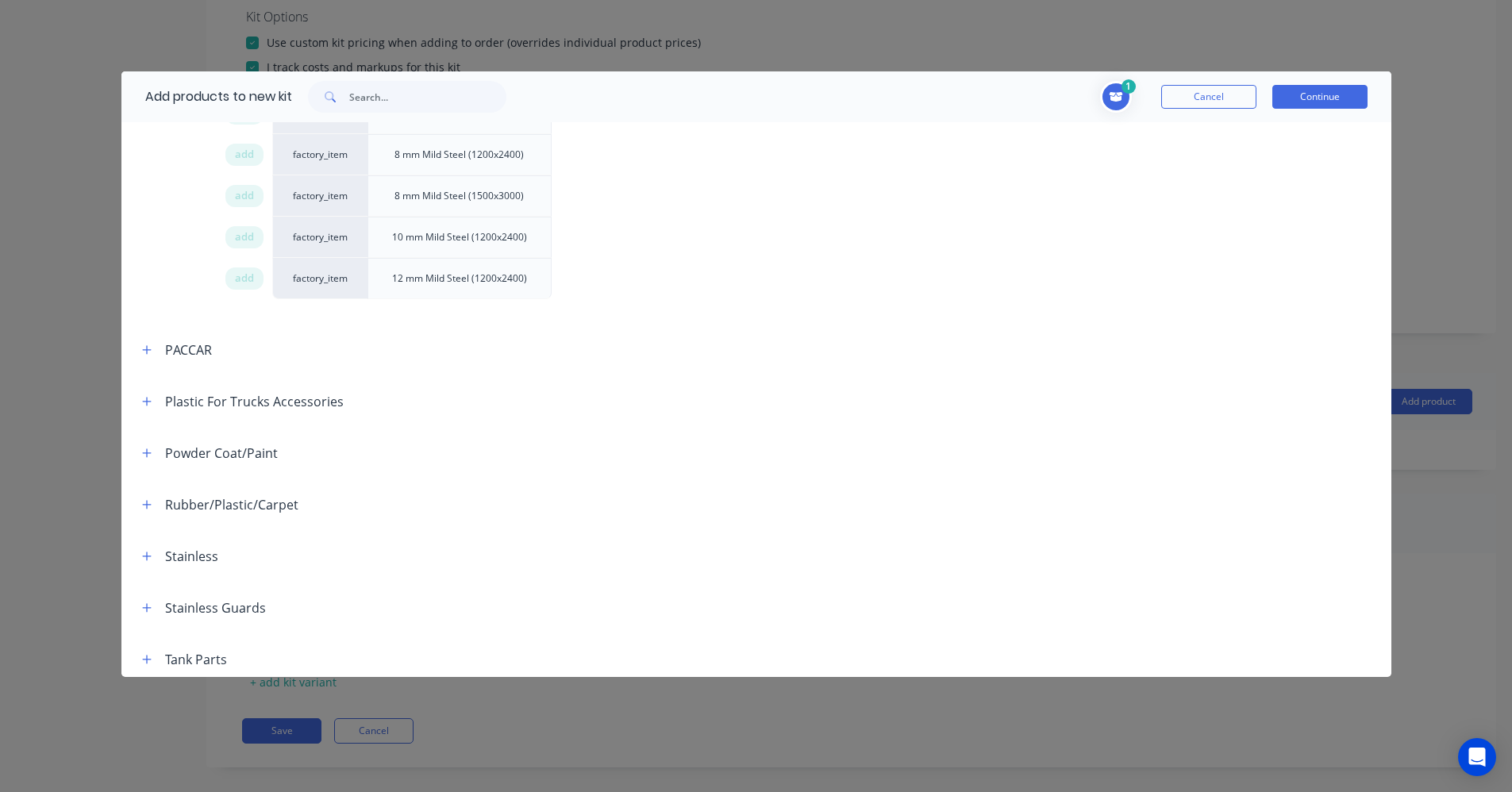
scroll to position [1191, 0]
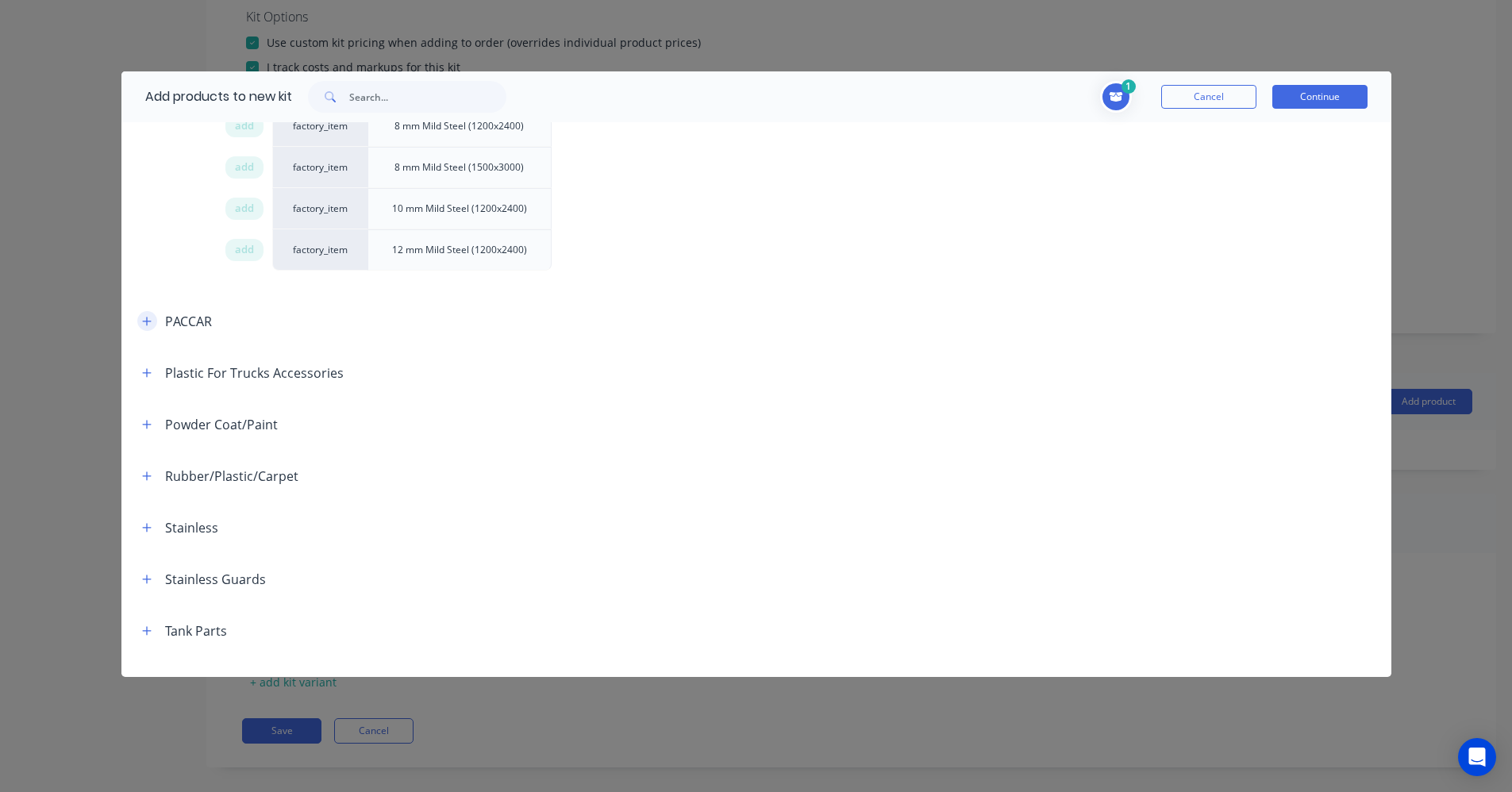
click at [154, 322] on button "button" at bounding box center [147, 321] width 20 height 20
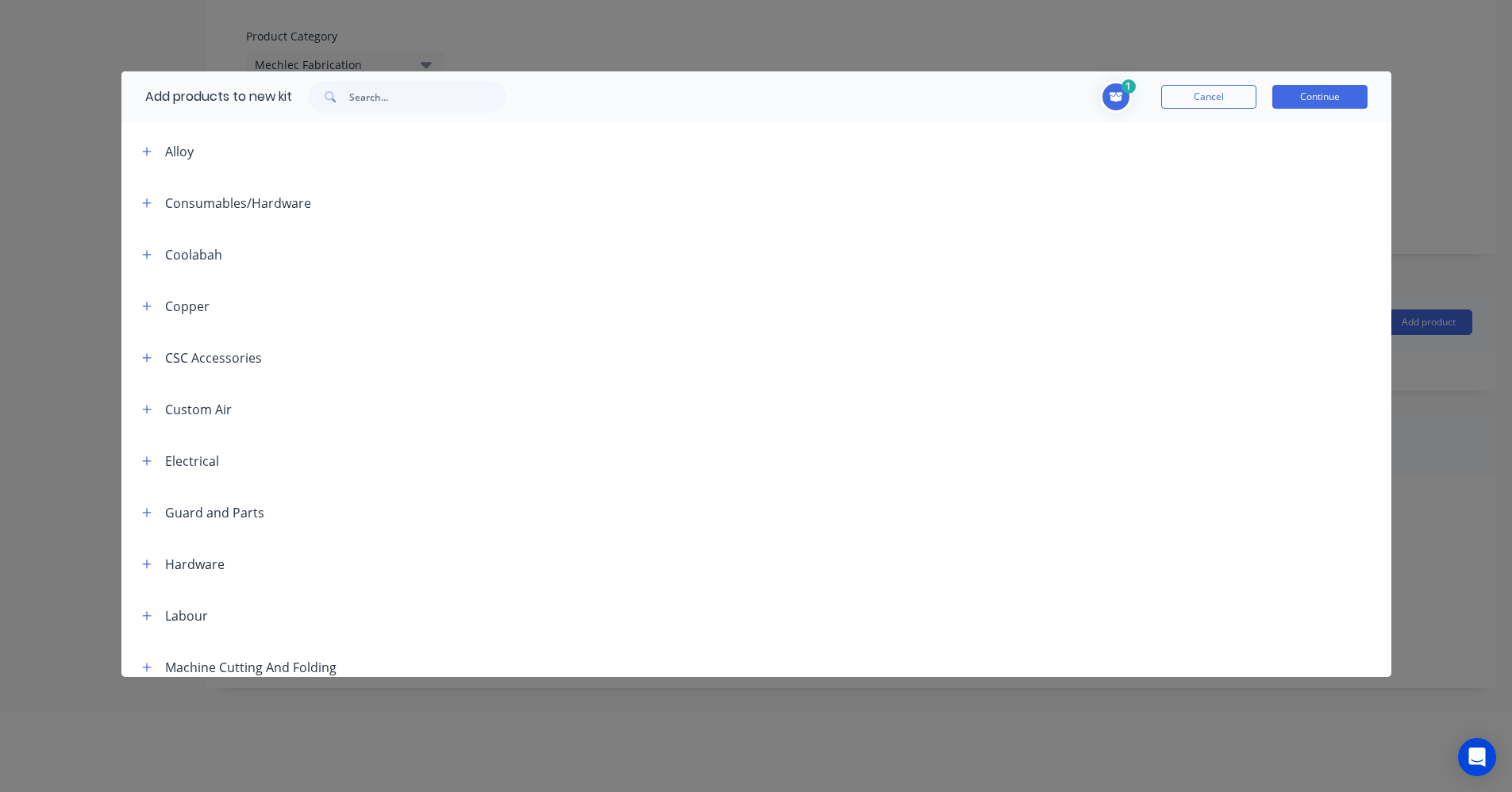
scroll to position [0, 0]
click at [146, 149] on icon "button" at bounding box center [146, 148] width 9 height 9
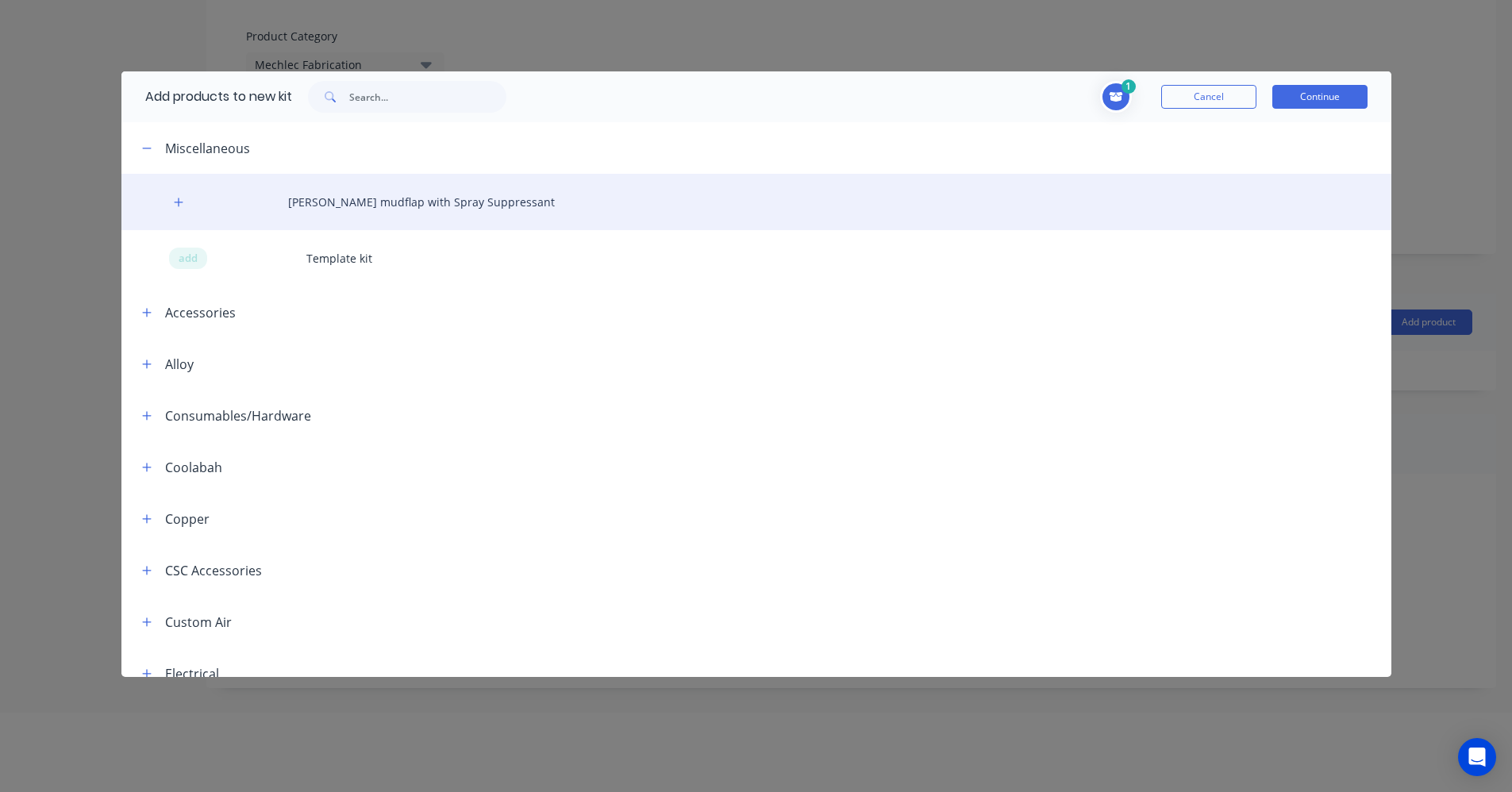
click at [362, 208] on div "[PERSON_NAME] mudflap with Spray Suppressant" at bounding box center [756, 202] width 1270 height 56
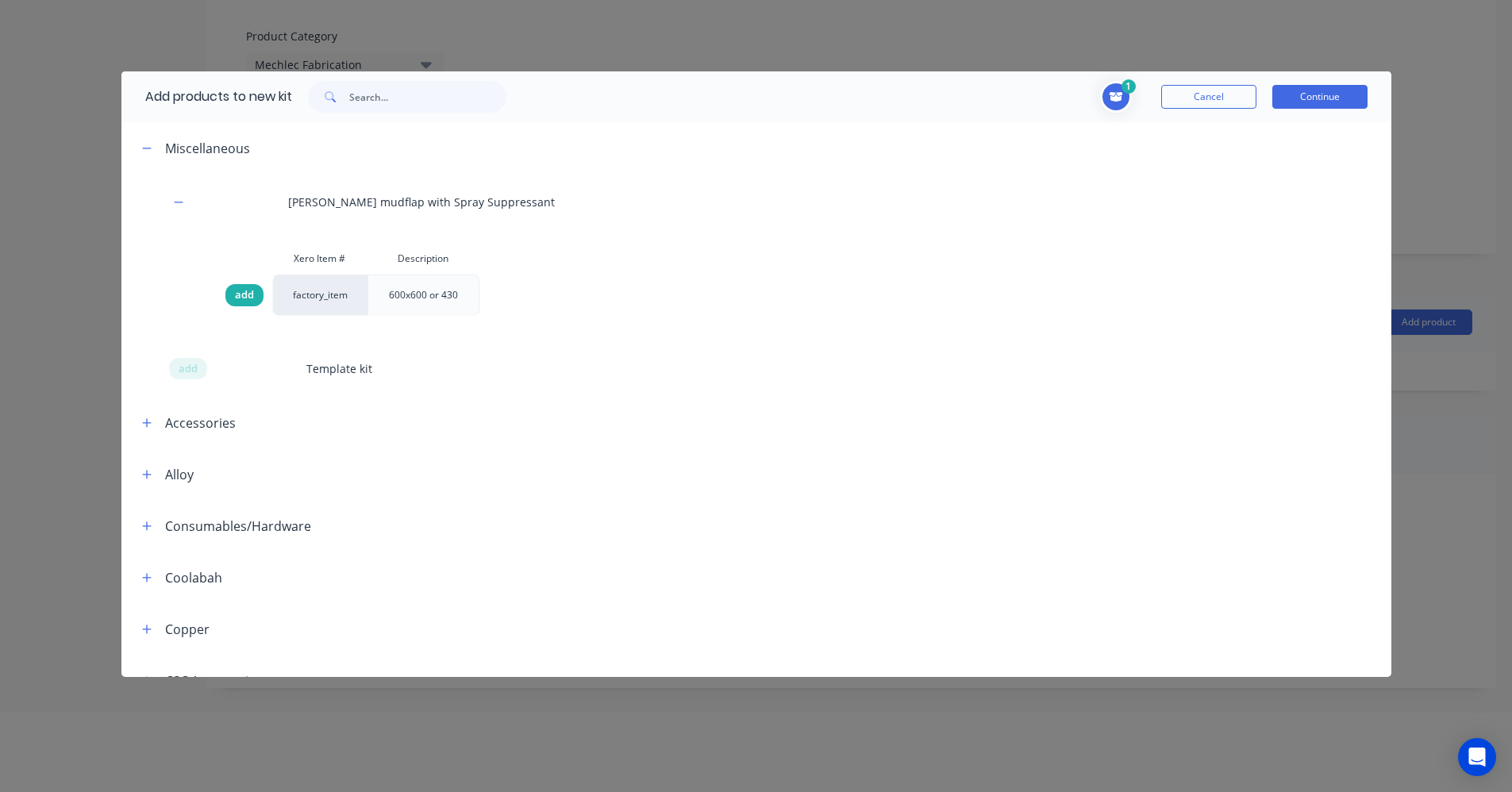
click at [244, 294] on span "add" at bounding box center [244, 295] width 19 height 16
click at [1311, 92] on button "Continue" at bounding box center [1320, 97] width 95 height 24
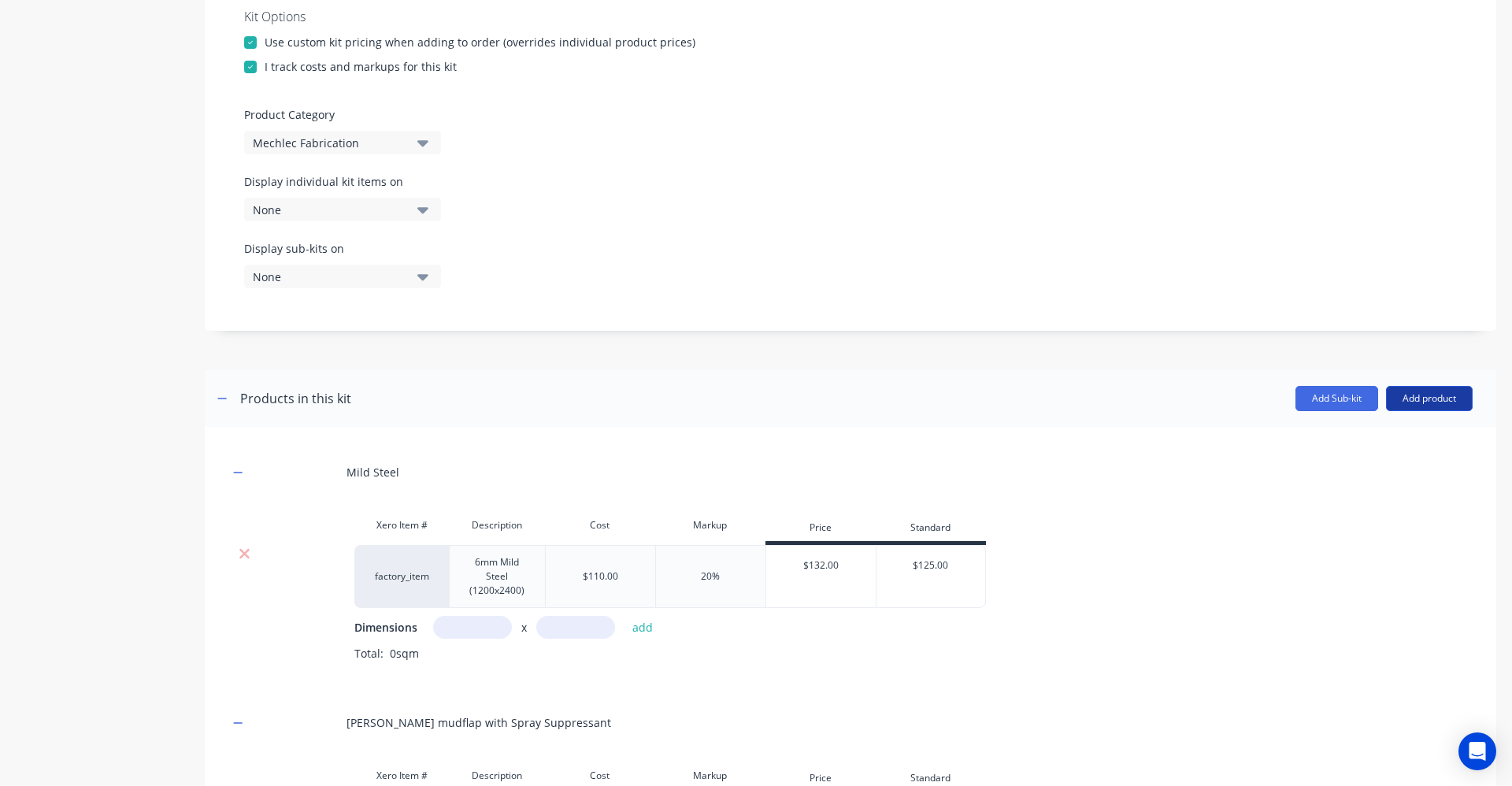
drag, startPoint x: 1440, startPoint y: 393, endPoint x: 1426, endPoint y: 408, distance: 20.5
click at [1440, 394] on button "Add product" at bounding box center [1429, 399] width 87 height 26
click at [1386, 472] on div "Labour" at bounding box center [1397, 471] width 121 height 23
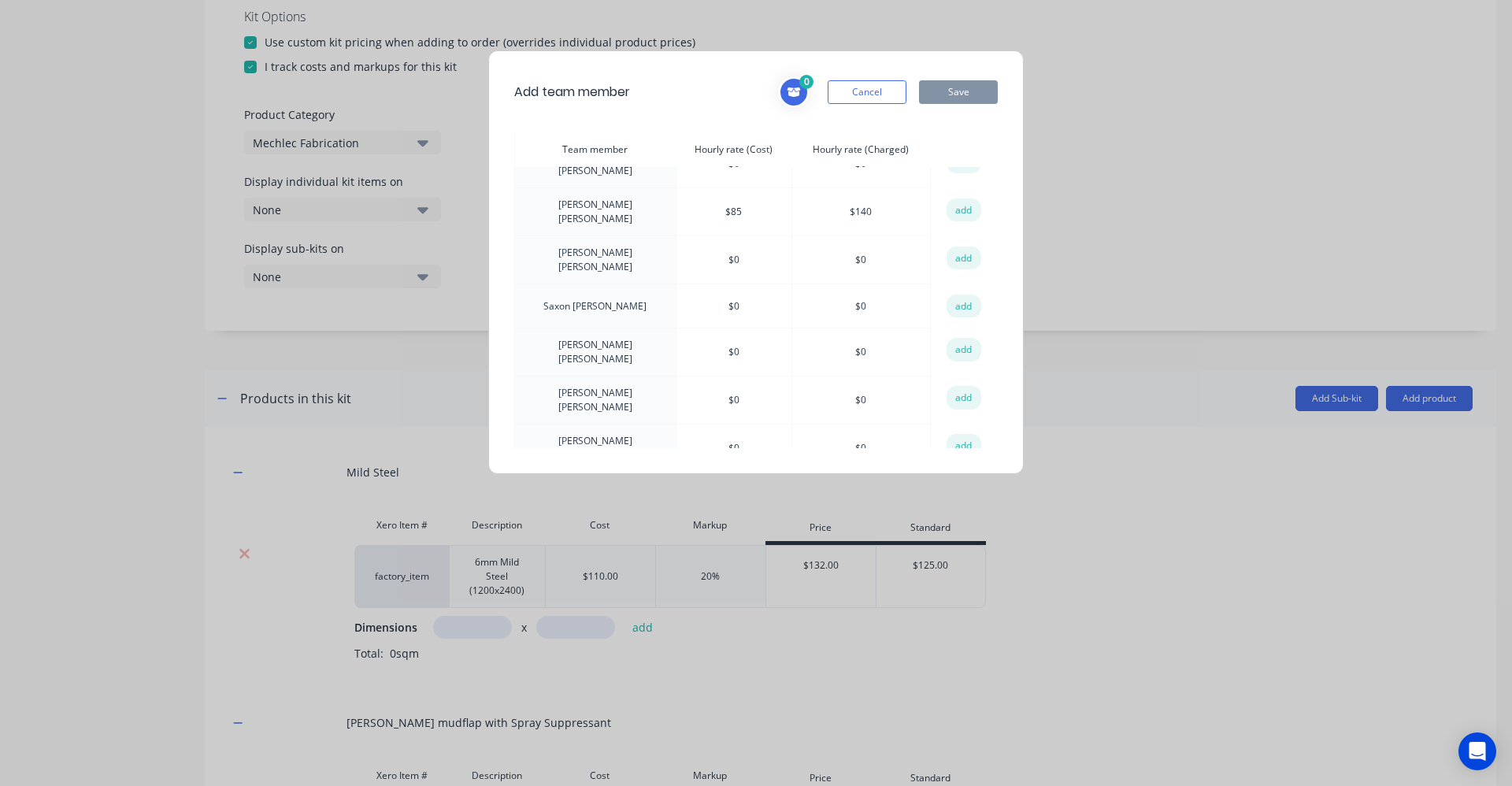
scroll to position [551, 0]
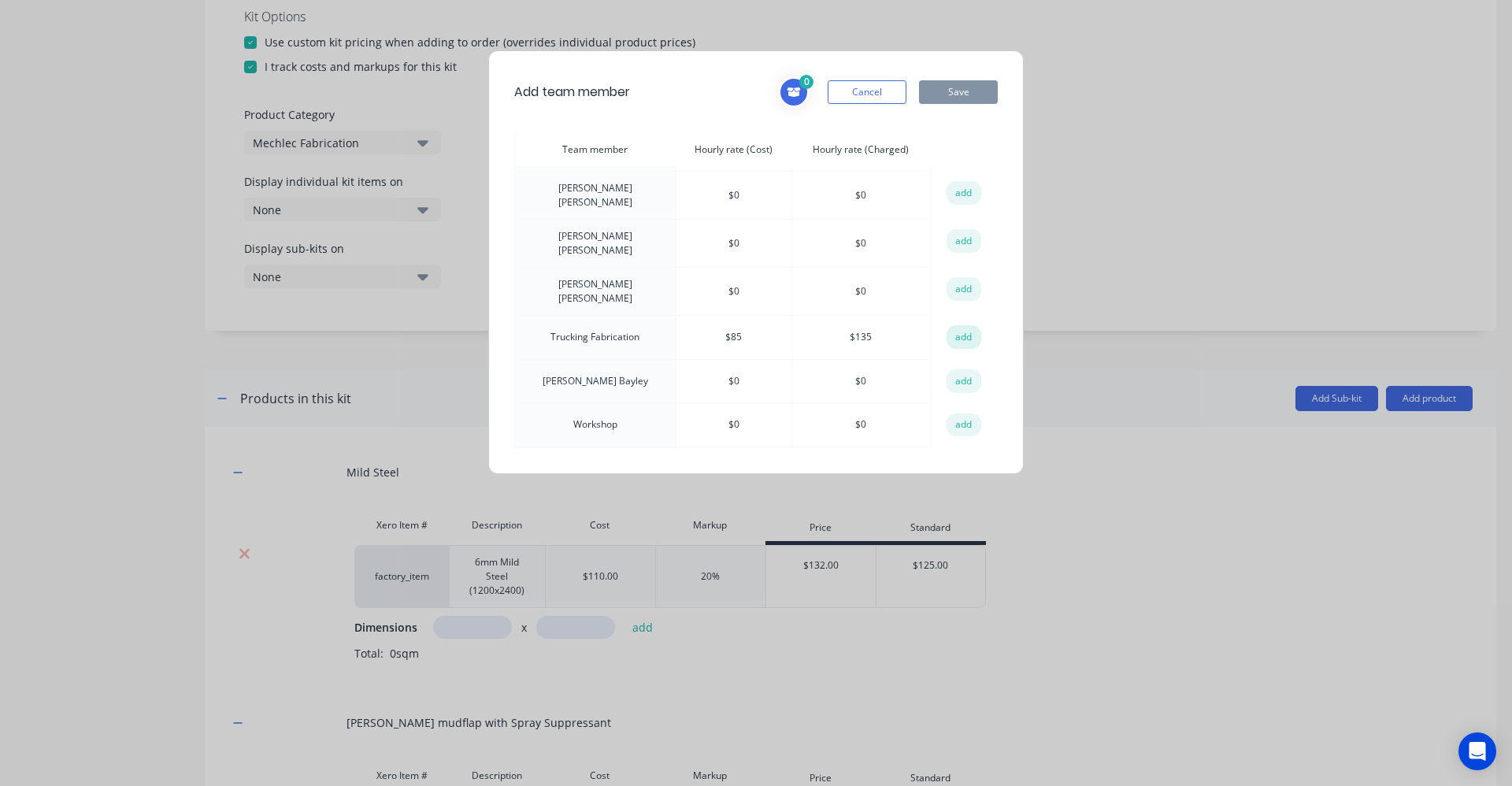
click at [951, 326] on button "add" at bounding box center [963, 338] width 34 height 24
click at [951, 94] on button "Save" at bounding box center [958, 93] width 79 height 24
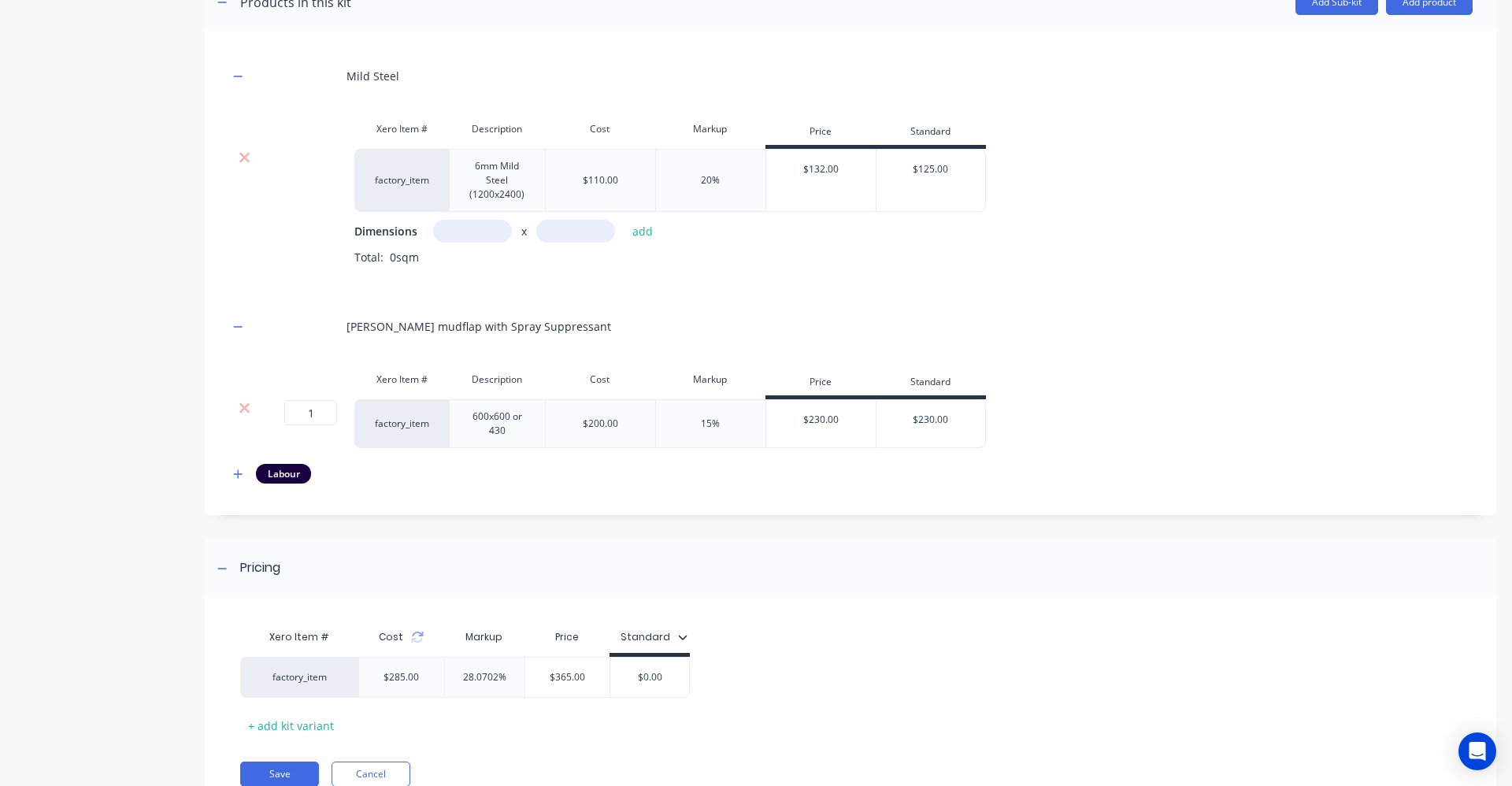
scroll to position [697, 0]
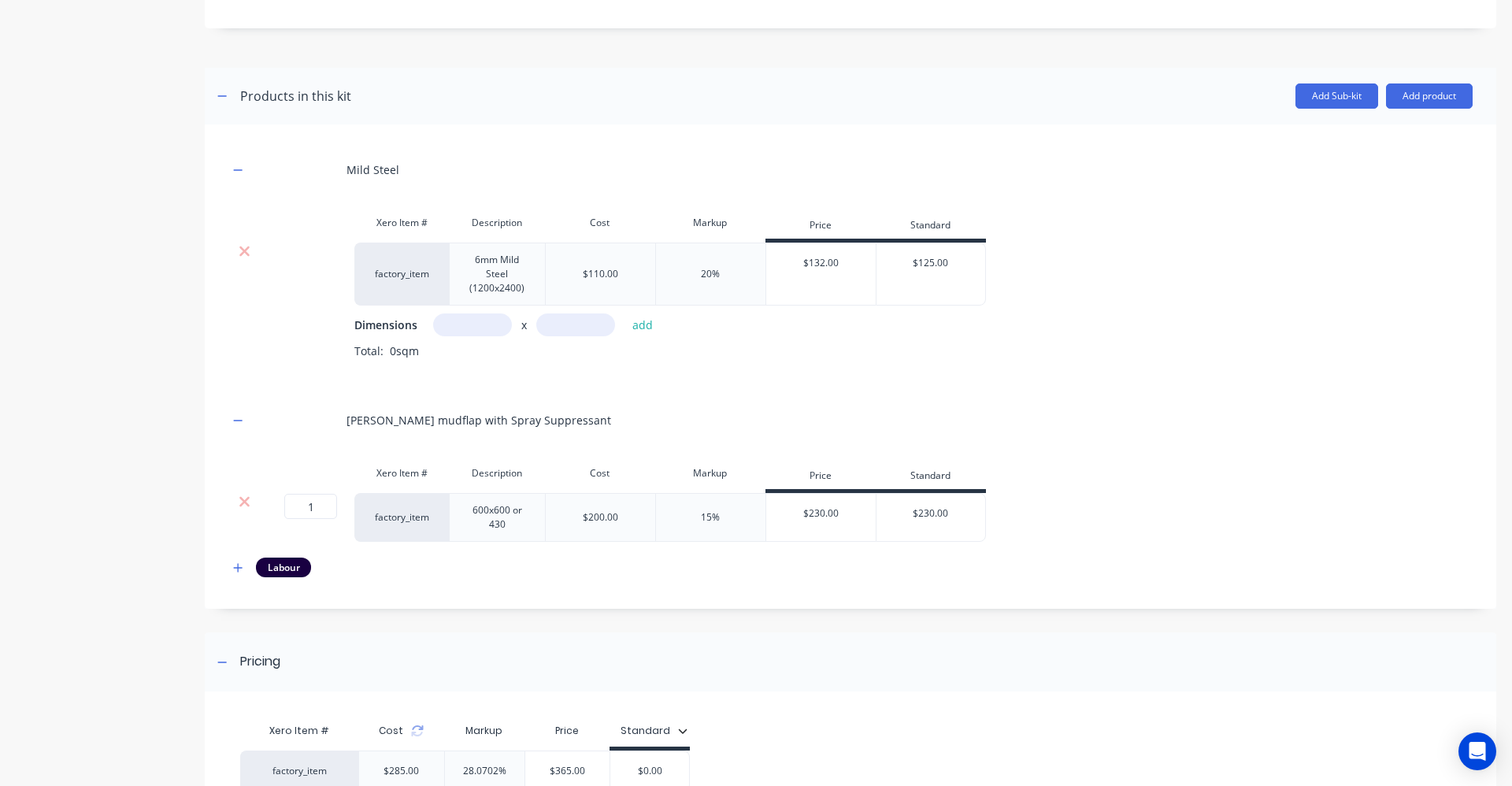
click at [483, 330] on input "text" at bounding box center [472, 325] width 79 height 23
click at [548, 331] on input "text" at bounding box center [575, 325] width 79 height 23
click at [504, 325] on input "text" at bounding box center [472, 325] width 79 height 23
click at [491, 322] on input "text" at bounding box center [472, 325] width 79 height 23
click at [550, 323] on input "text" at bounding box center [575, 325] width 79 height 23
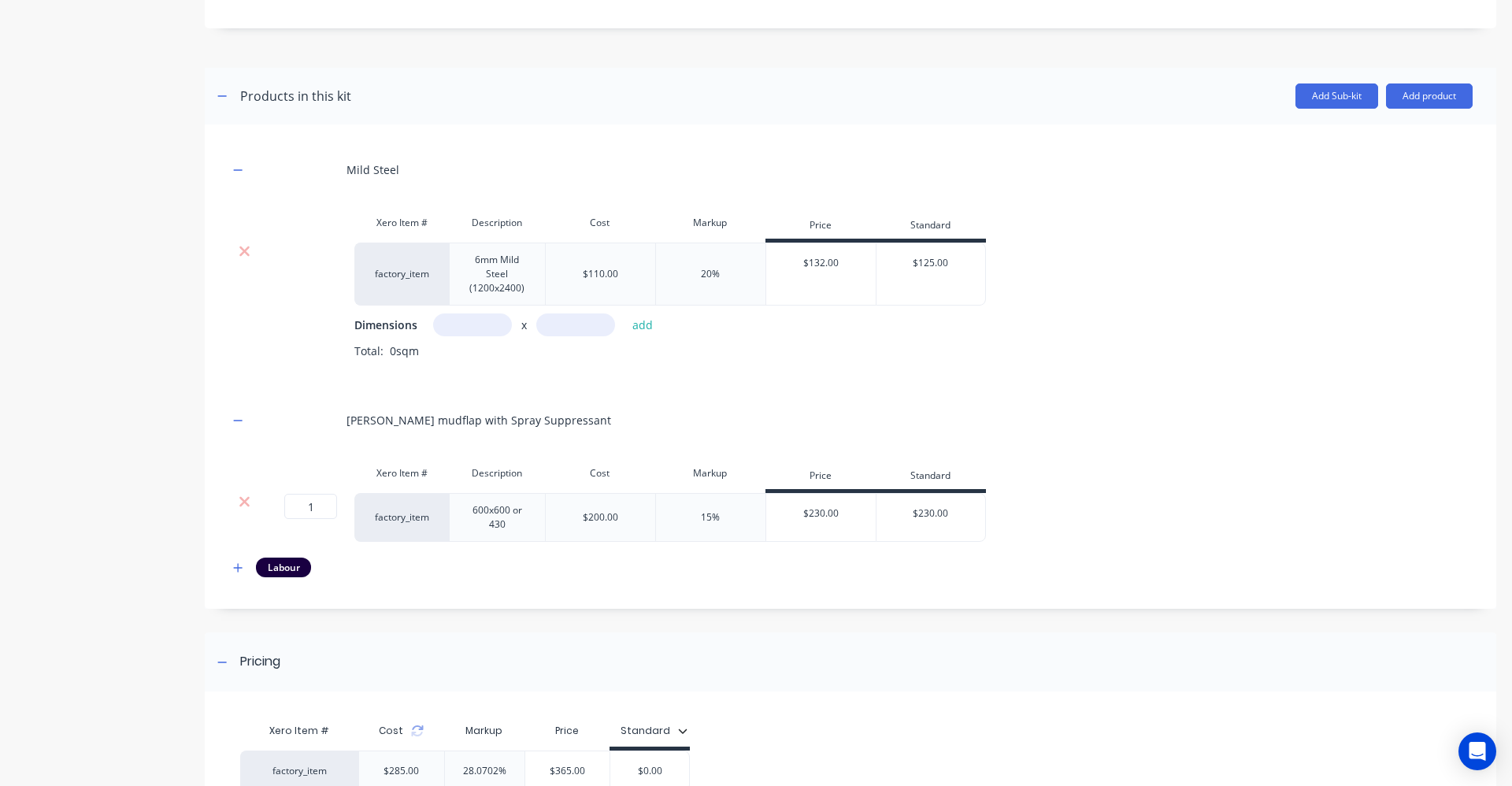
click at [469, 325] on input "text" at bounding box center [472, 325] width 79 height 23
click at [500, 326] on input "text" at bounding box center [472, 325] width 79 height 23
drag, startPoint x: 482, startPoint y: 327, endPoint x: 419, endPoint y: 326, distance: 63.0
click at [419, 326] on div "Dimensions 55.5m x add" at bounding box center [913, 325] width 1118 height 23
drag, startPoint x: 491, startPoint y: 328, endPoint x: 415, endPoint y: 324, distance: 76.1
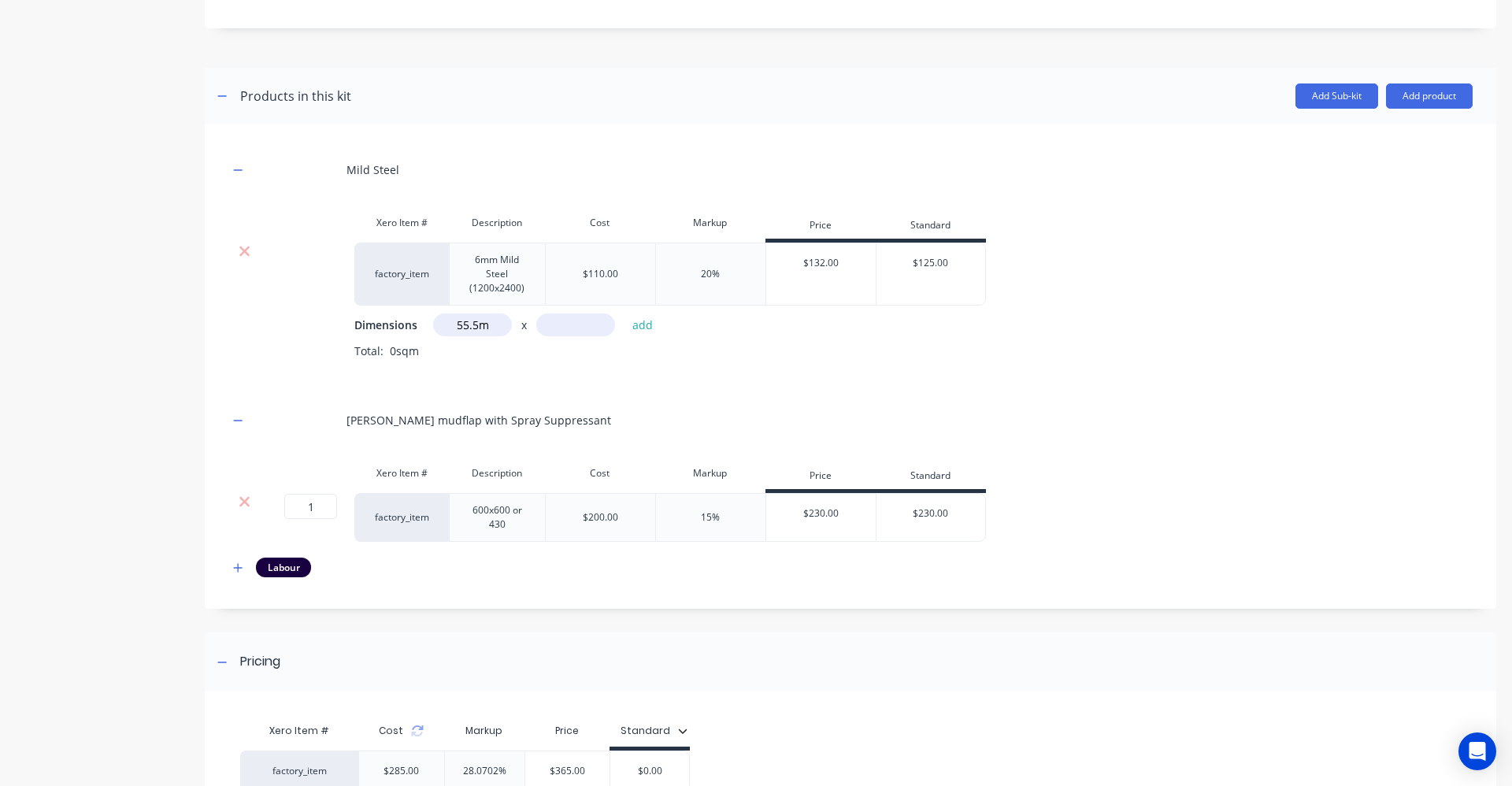
click at [415, 324] on div "Dimensions 55.5m x add" at bounding box center [913, 325] width 1118 height 23
drag, startPoint x: 478, startPoint y: 323, endPoint x: 417, endPoint y: 325, distance: 61.0
click at [417, 325] on div "Dimensions m x add" at bounding box center [913, 325] width 1118 height 23
click at [471, 333] on input "5m" at bounding box center [472, 325] width 79 height 23
drag, startPoint x: 476, startPoint y: 323, endPoint x: 439, endPoint y: 325, distance: 37.1
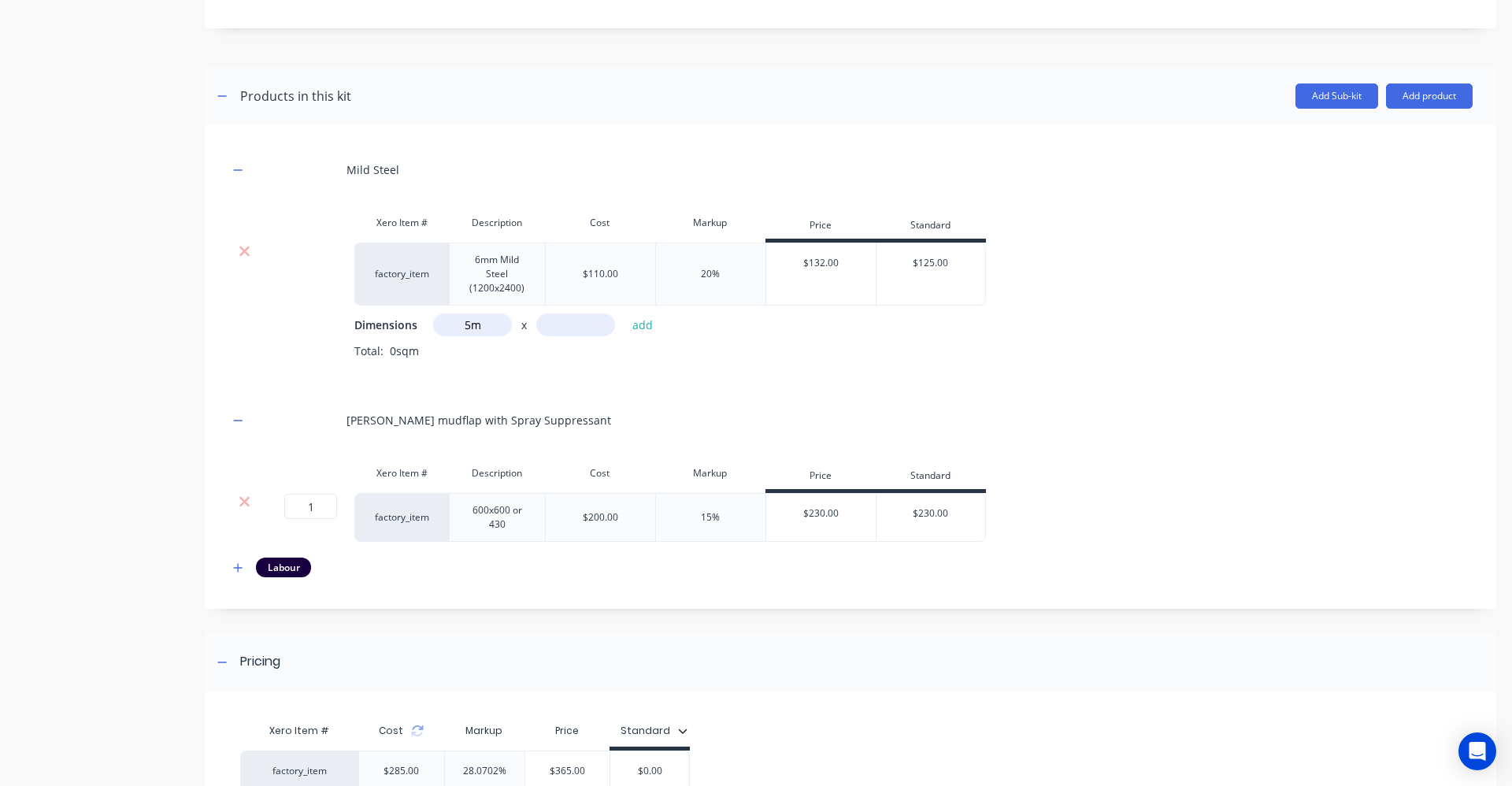
click at [439, 325] on input "5m" at bounding box center [472, 325] width 79 height 23
click at [464, 325] on input "5m" at bounding box center [472, 325] width 79 height 23
click at [468, 323] on input "0.5m" at bounding box center [472, 325] width 79 height 23
click at [587, 329] on input "text" at bounding box center [575, 325] width 79 height 23
click at [632, 330] on button "add" at bounding box center [643, 325] width 37 height 22
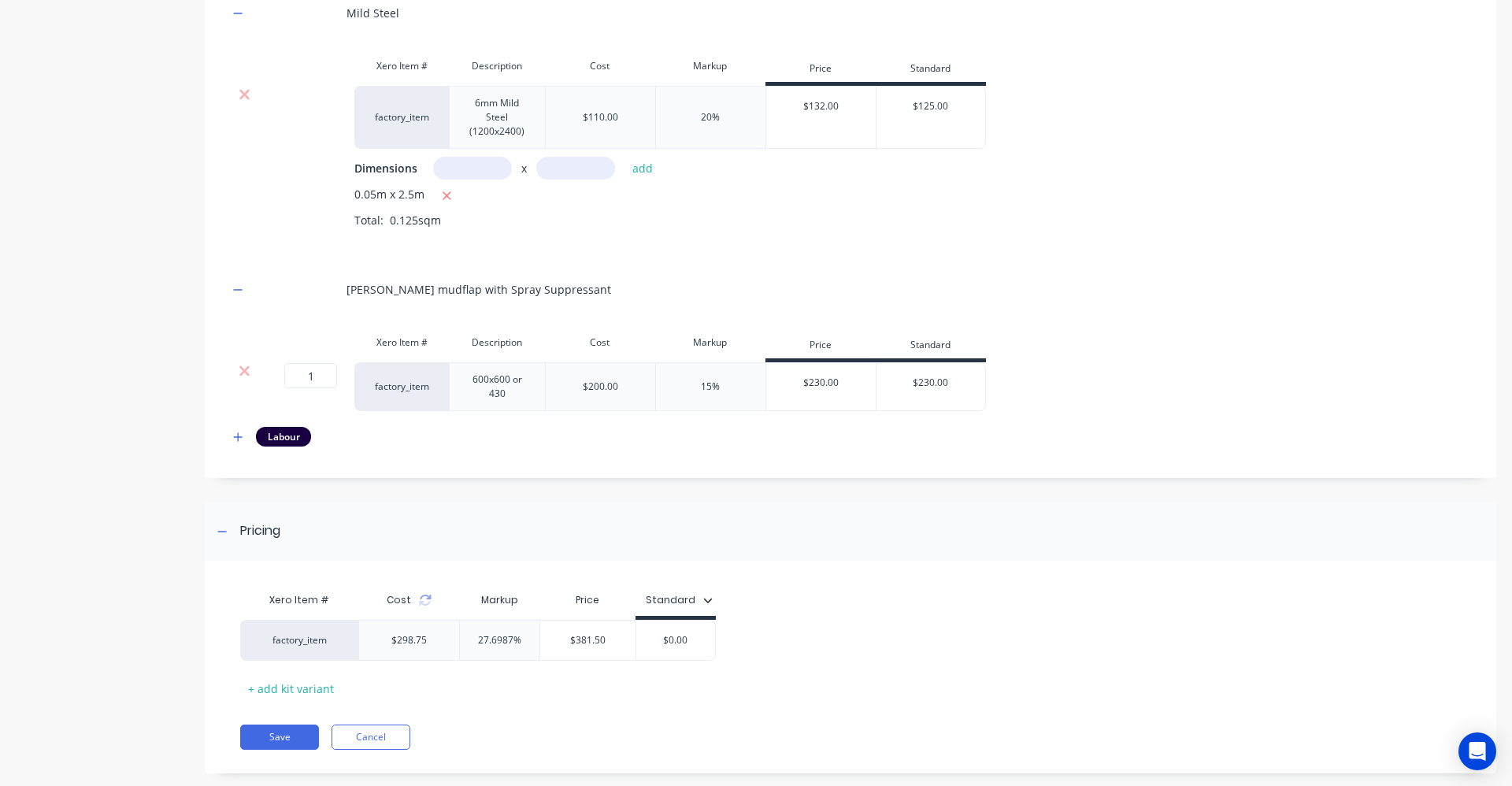
scroll to position [854, 0]
click at [326, 375] on input "1" at bounding box center [310, 375] width 53 height 26
click at [1060, 232] on div "0.05m x 2.5m Total: 0.125sqm" at bounding box center [913, 218] width 1118 height 66
click at [243, 439] on button "button" at bounding box center [238, 436] width 20 height 20
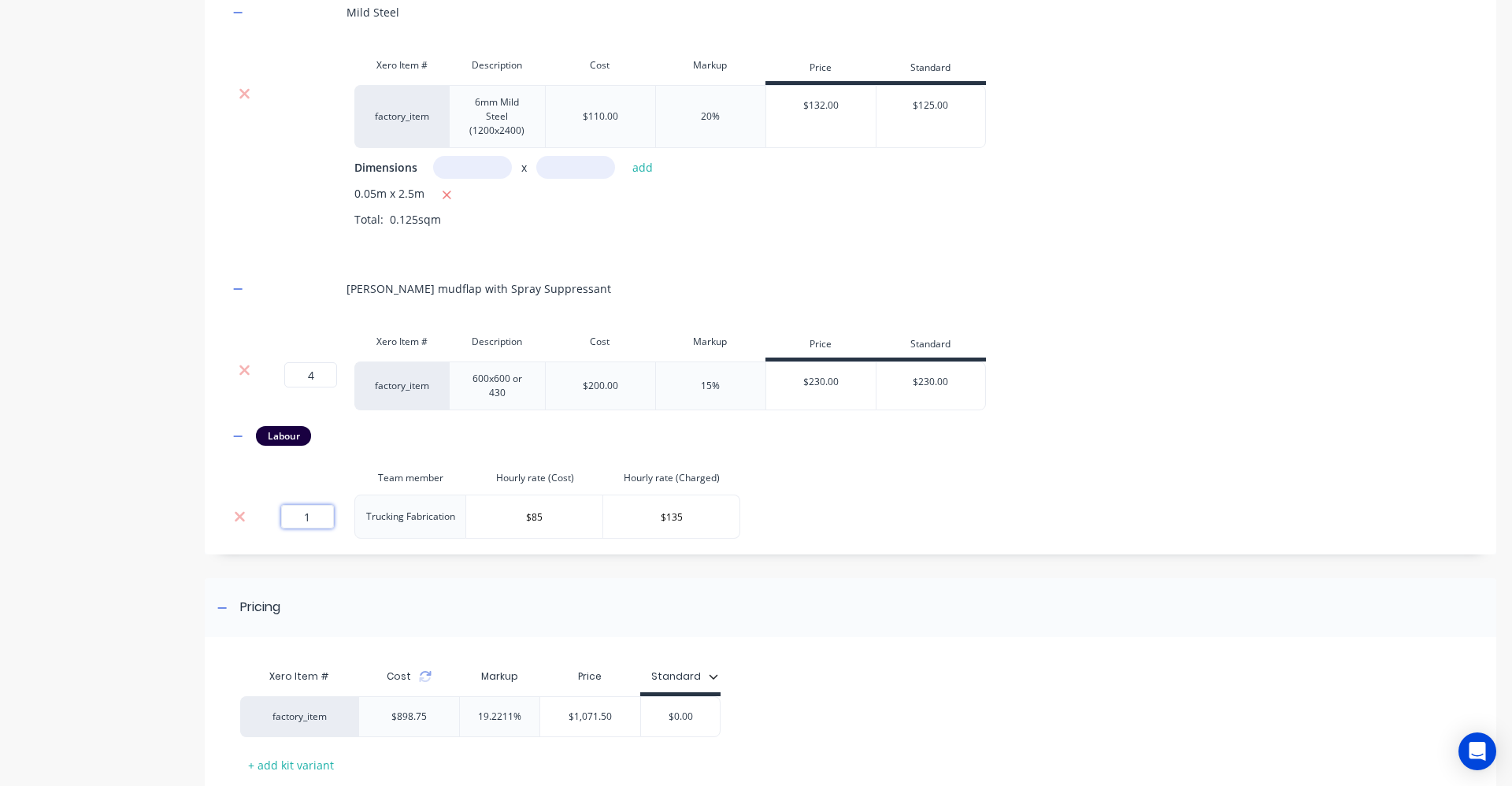
click at [315, 517] on input "1" at bounding box center [307, 517] width 53 height 24
click at [314, 517] on input "1" at bounding box center [307, 517] width 53 height 24
click at [1004, 402] on div "4 4 ? factory_item 600x600 or 430 $200.00 15% $230.00 $230.00" at bounding box center [850, 385] width 1244 height 49
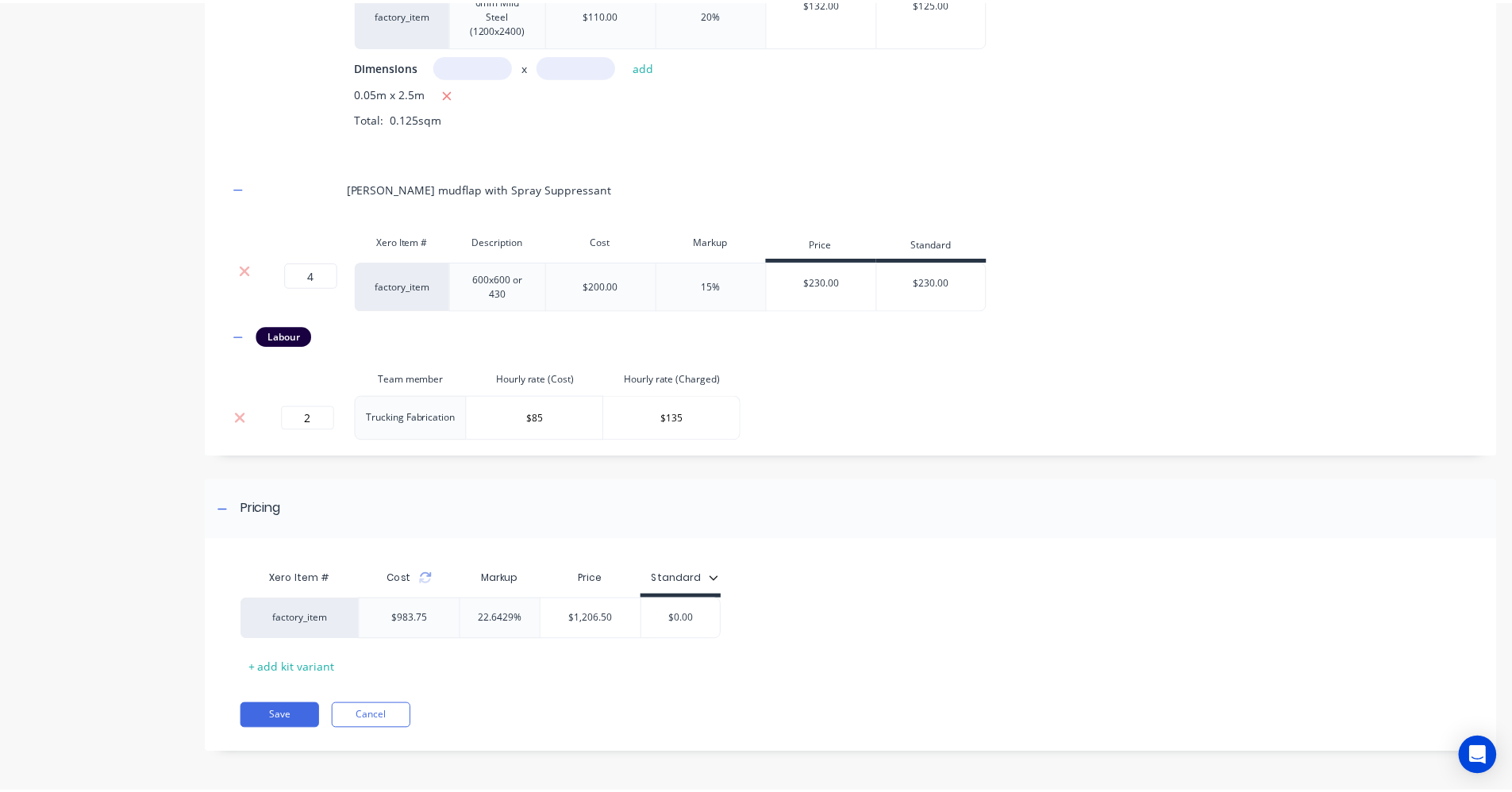
scroll to position [965, 0]
click at [717, 610] on div "$0.00" at bounding box center [686, 618] width 80 height 39
drag, startPoint x: 717, startPoint y: 610, endPoint x: 689, endPoint y: 623, distance: 30.9
click at [713, 613] on div "factory_item $983.75 22.6429% $1,206.50 $0.00 $0.00" at bounding box center [850, 618] width 1217 height 41
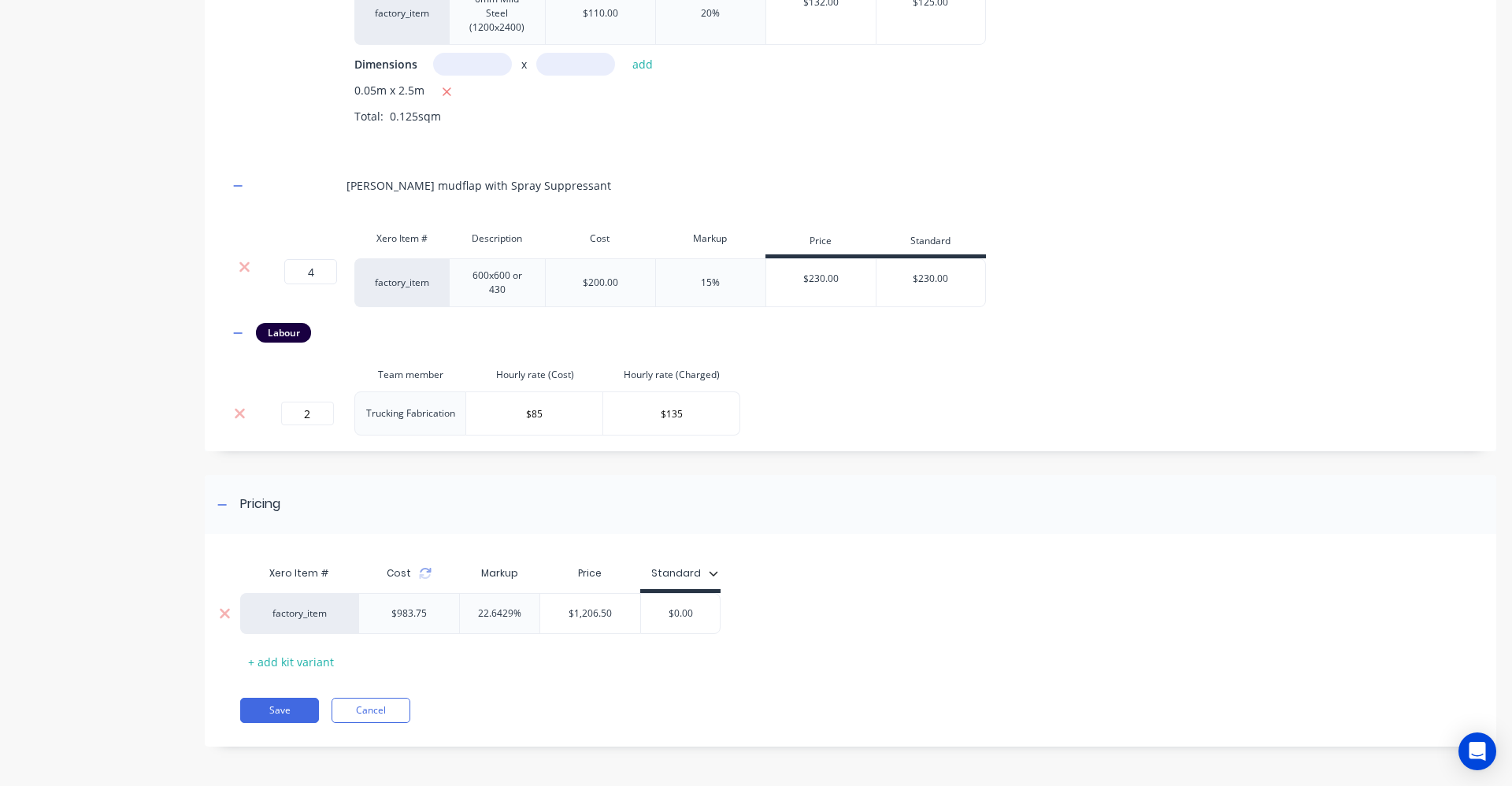
click at [683, 618] on input "$0.00" at bounding box center [680, 614] width 79 height 14
click at [689, 618] on input "$0.00" at bounding box center [680, 614] width 79 height 14
click at [687, 613] on input "$0.00" at bounding box center [680, 614] width 79 height 14
click at [681, 610] on input "$0.00" at bounding box center [680, 614] width 79 height 14
click at [695, 613] on input "$0.1200" at bounding box center [680, 614] width 79 height 14
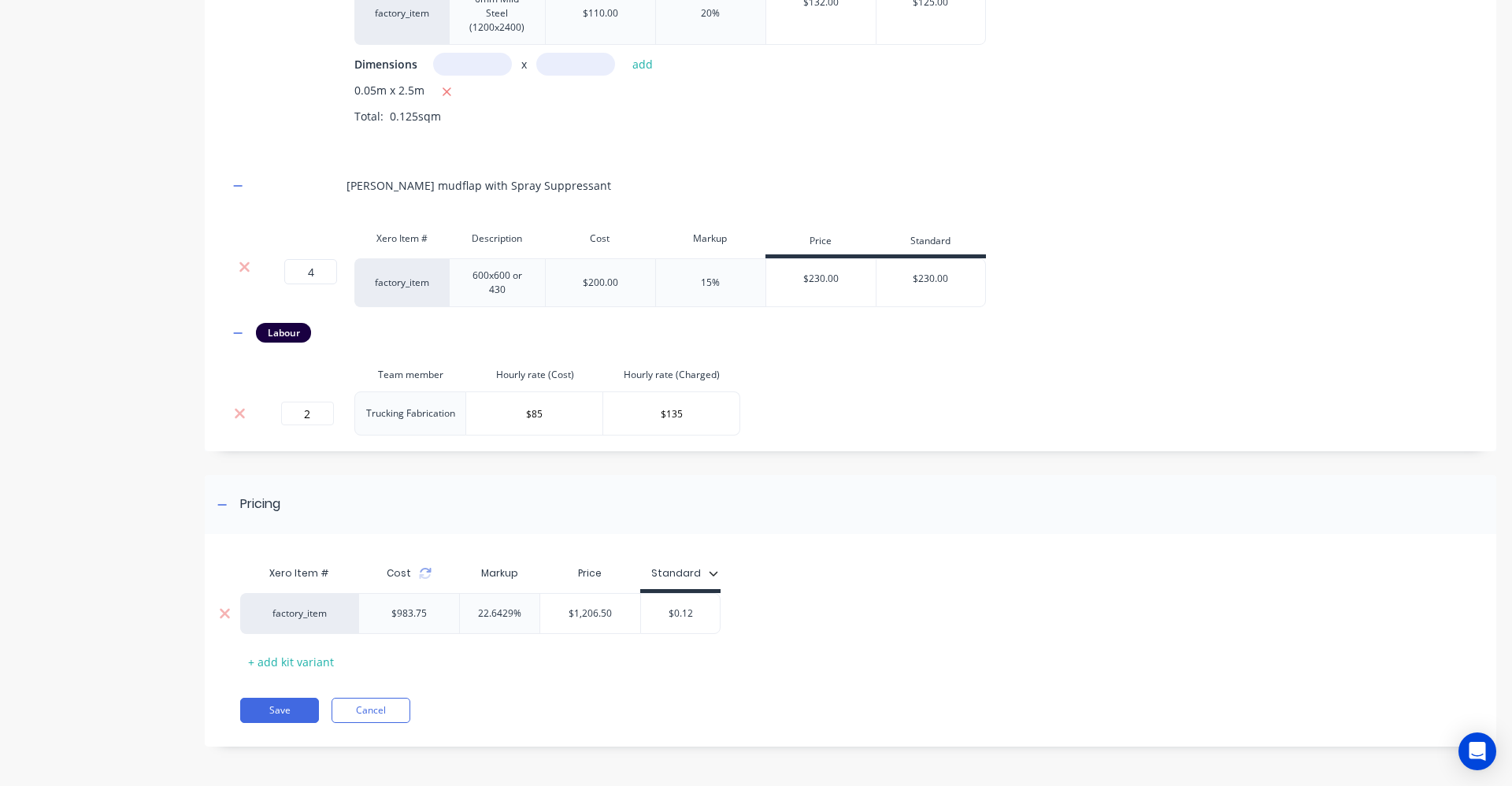
drag, startPoint x: 682, startPoint y: 609, endPoint x: 632, endPoint y: 608, distance: 50.0
click at [632, 608] on div "factory_item $983.75 22.6429% $1,206.50 $0.12 $0.1200" at bounding box center [480, 613] width 480 height 41
click at [689, 615] on input "$0.1200" at bounding box center [680, 614] width 79 height 14
click at [690, 615] on input "$0.1200" at bounding box center [680, 614] width 79 height 14
click at [689, 614] on input "$0.1200" at bounding box center [680, 614] width 79 height 14
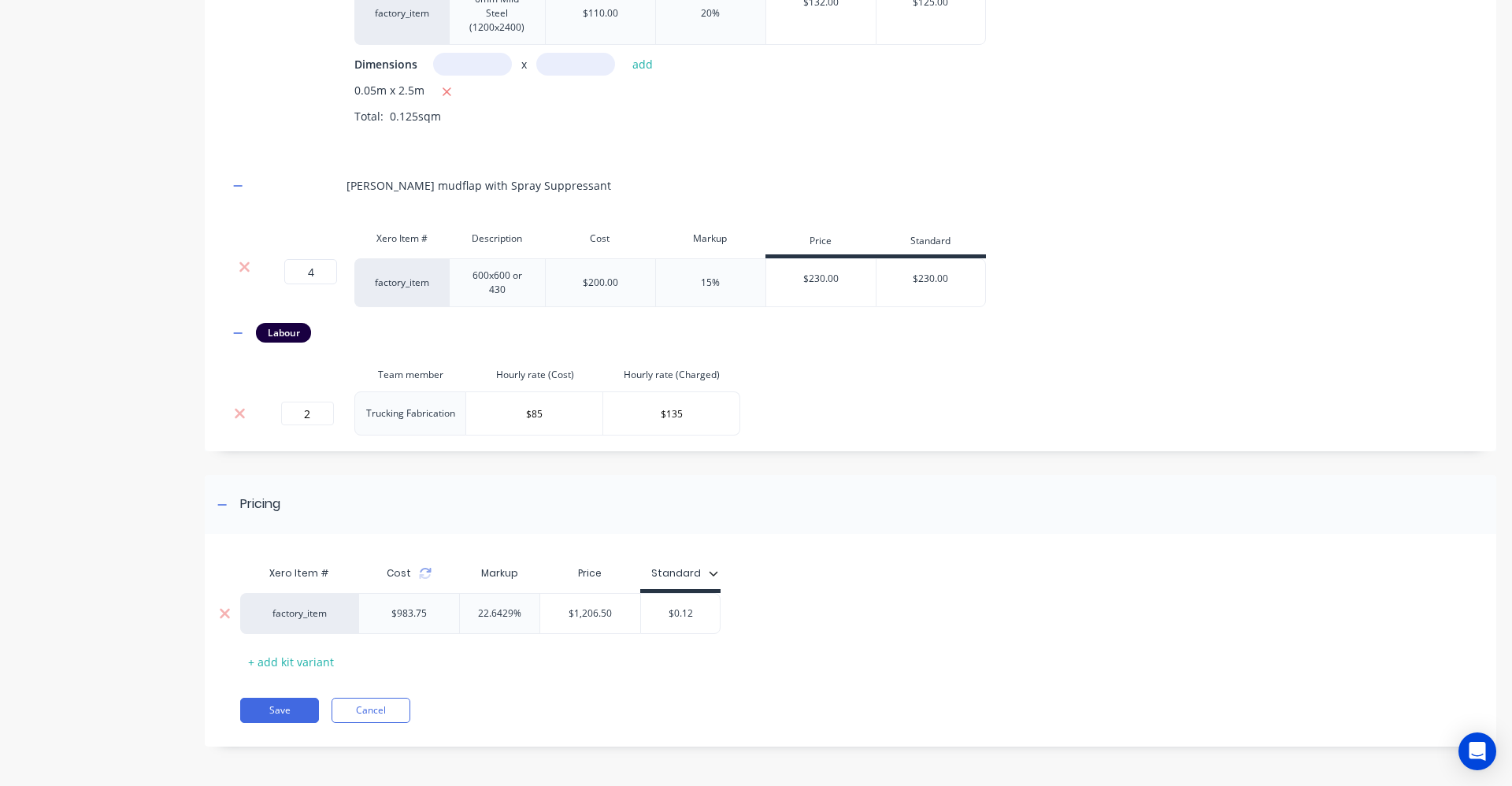
click at [689, 614] on input "$0.1200" at bounding box center [680, 614] width 79 height 14
click at [758, 589] on div "Xero Item # Cost Markup Price Standard factory_item $983.75 22.6429% $1,206.50 …" at bounding box center [844, 616] width 1207 height 117
click at [290, 710] on button "Save" at bounding box center [279, 711] width 79 height 26
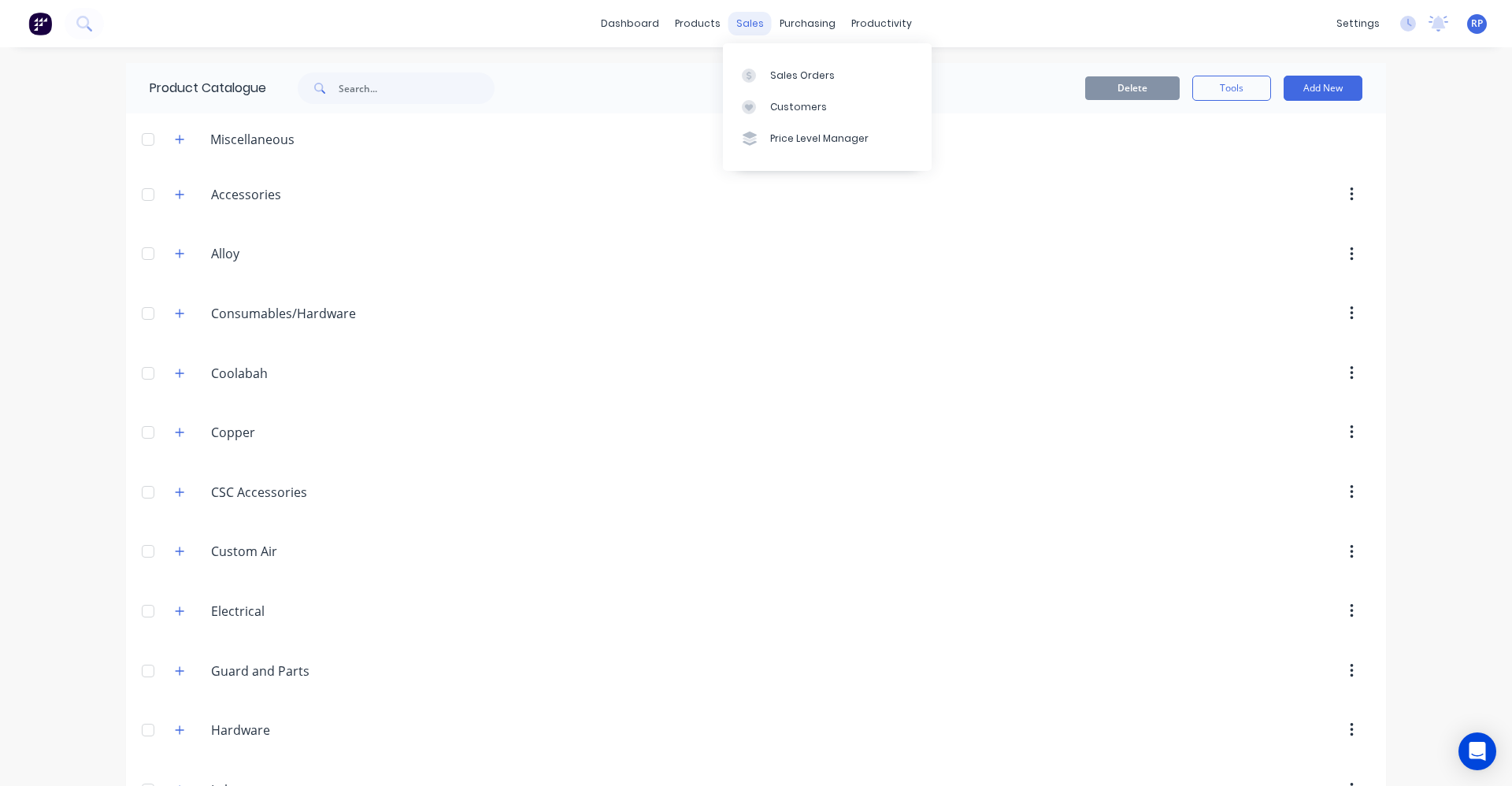
click at [742, 30] on div "sales" at bounding box center [750, 24] width 43 height 24
click at [786, 83] on link "Sales Orders" at bounding box center [827, 74] width 209 height 31
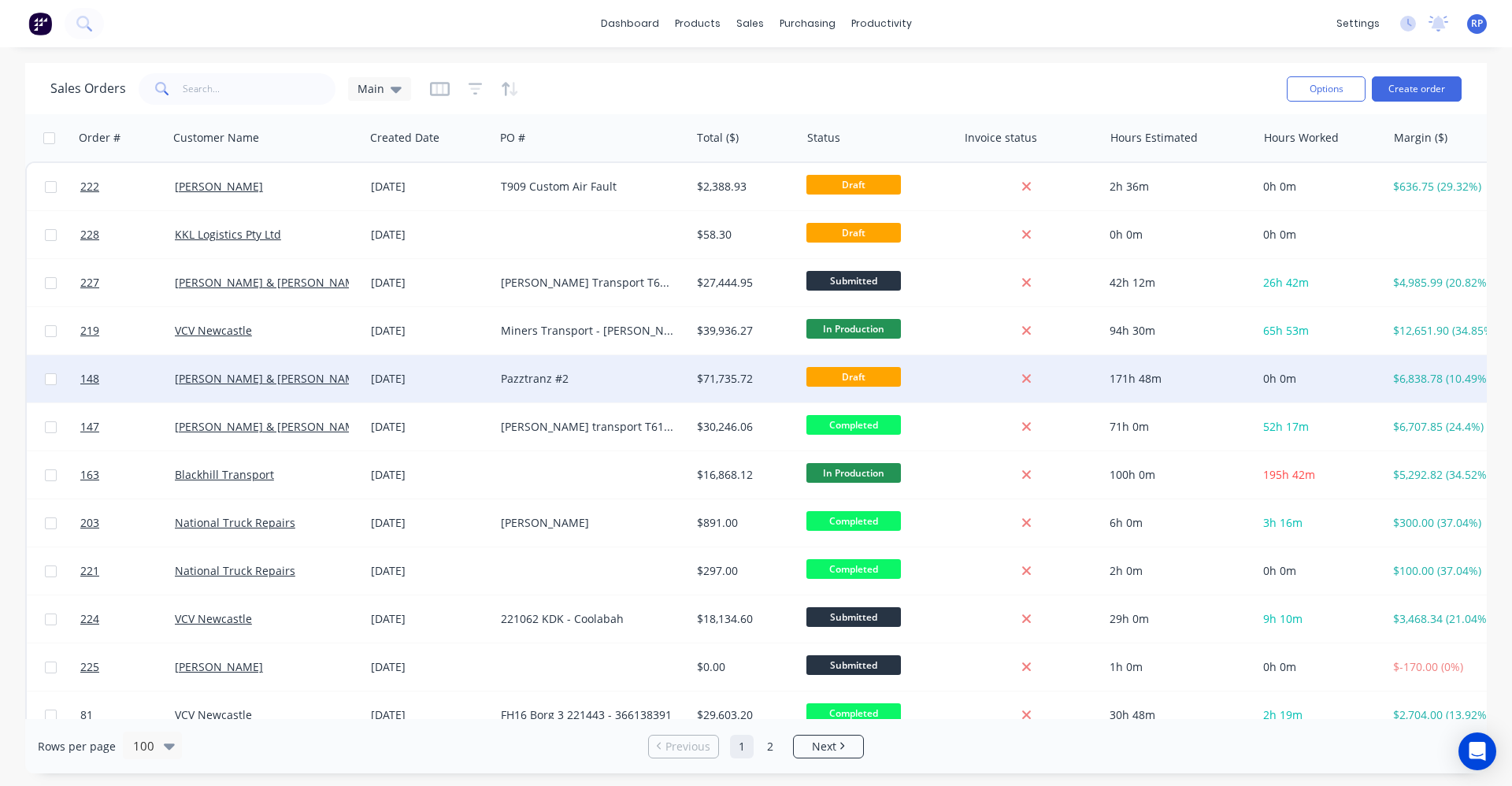
click at [469, 385] on div "[DATE]" at bounding box center [429, 379] width 117 height 16
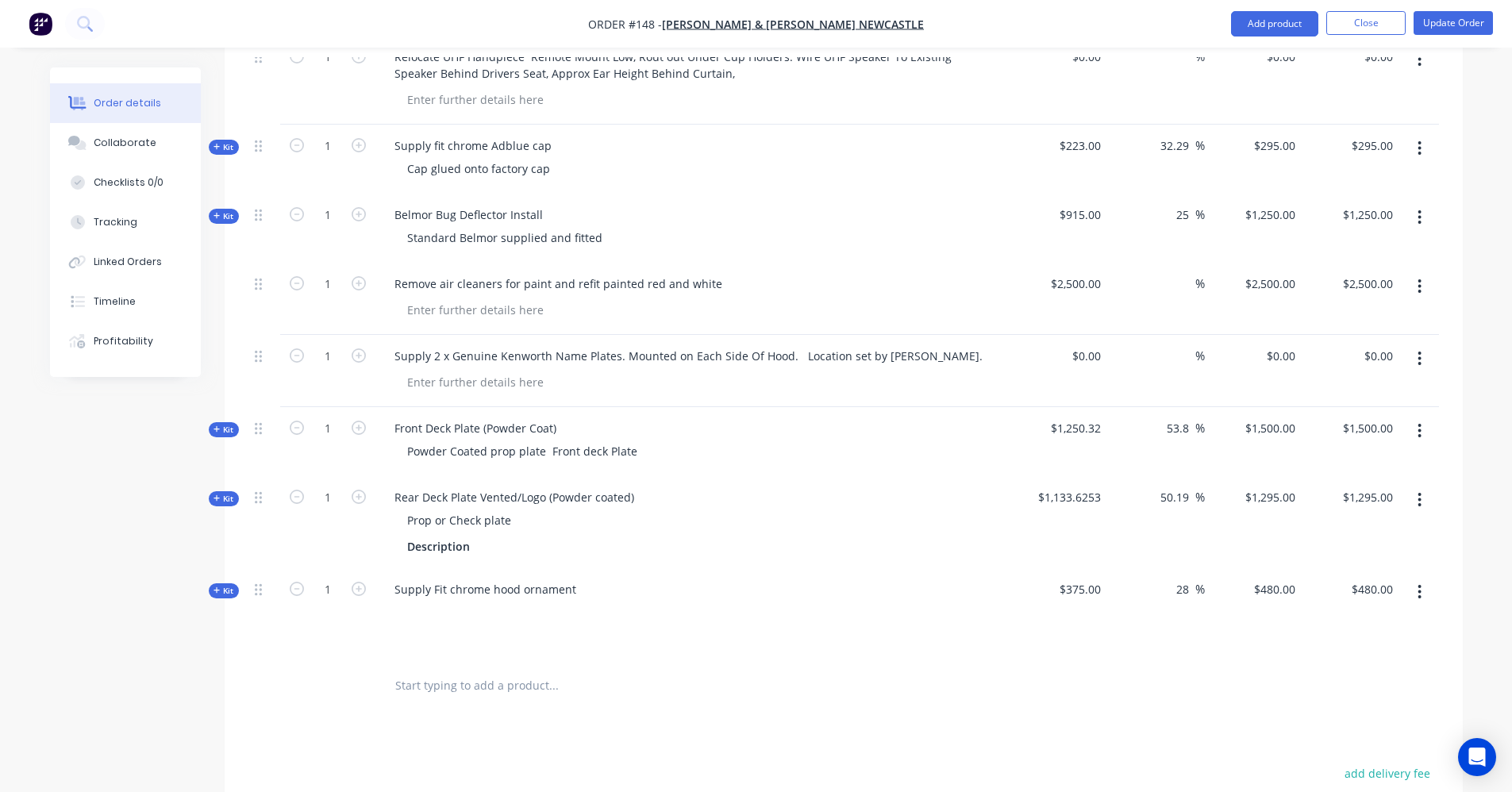
scroll to position [2064, 0]
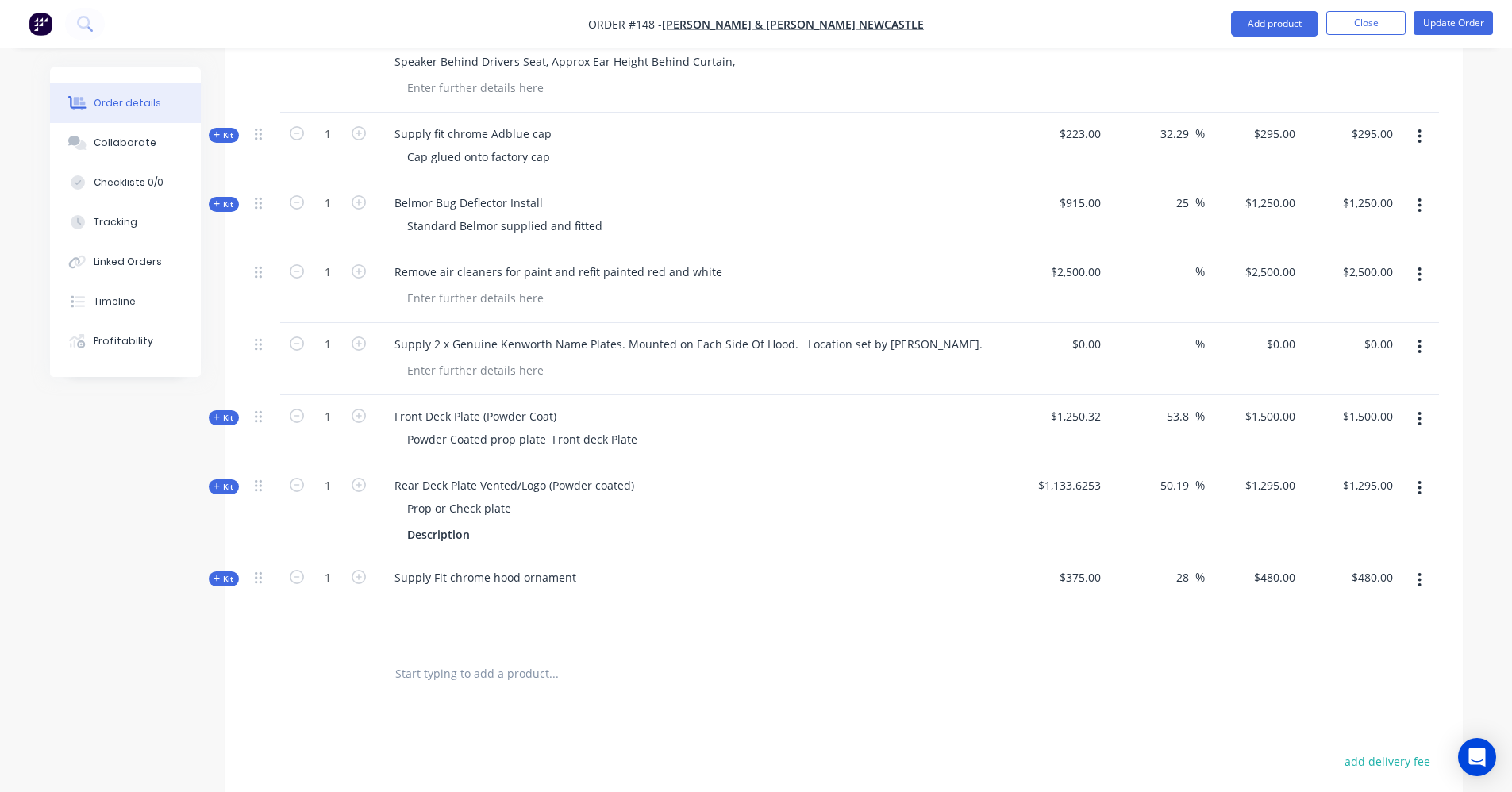
click at [500, 658] on input "text" at bounding box center [553, 673] width 318 height 31
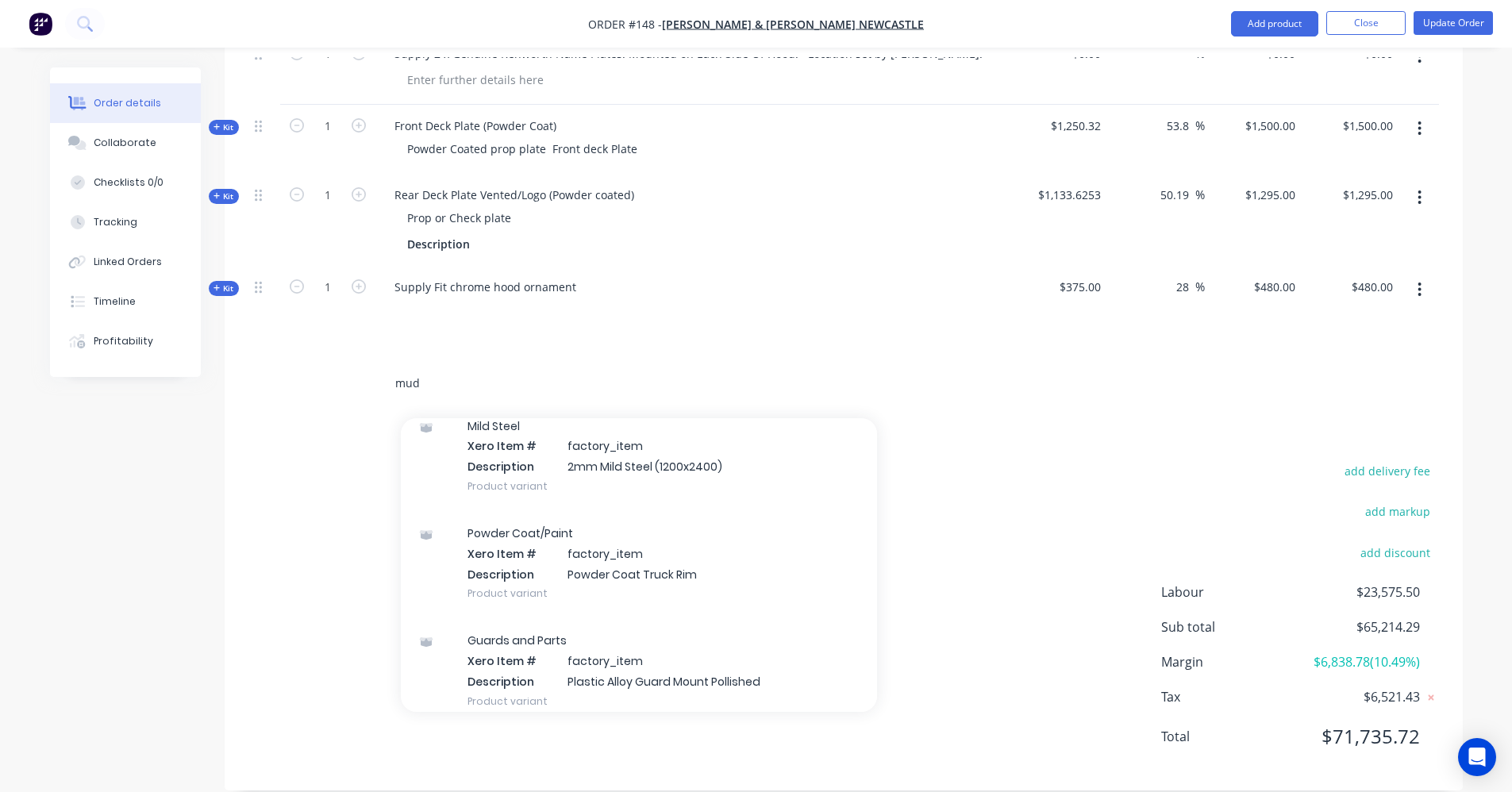
scroll to position [4684, 0]
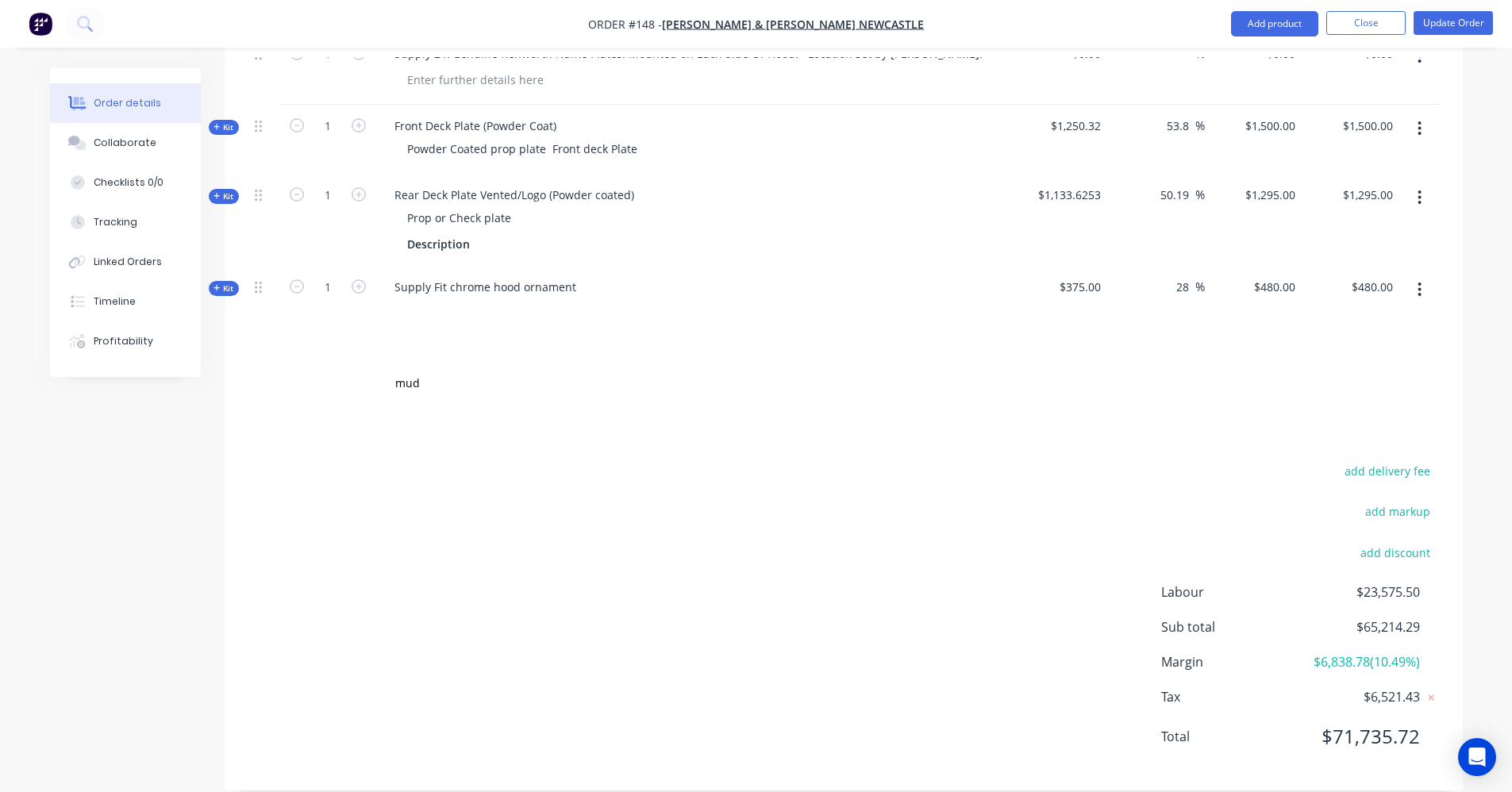
click at [969, 298] on div at bounding box center [693, 310] width 622 height 23
click at [301, 358] on div "mud" at bounding box center [843, 384] width 1190 height 51
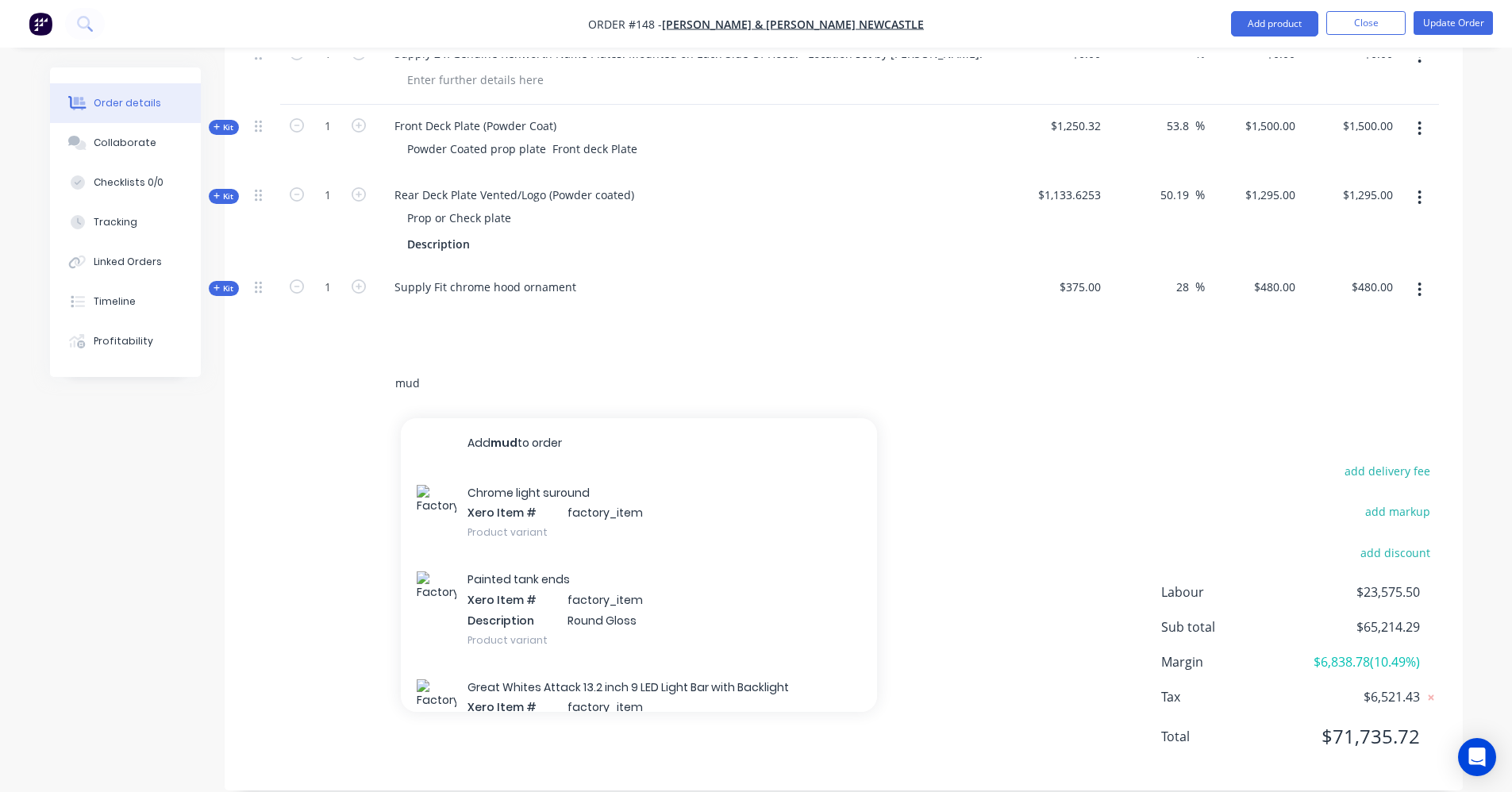
click at [436, 367] on input "mud" at bounding box center [553, 383] width 318 height 31
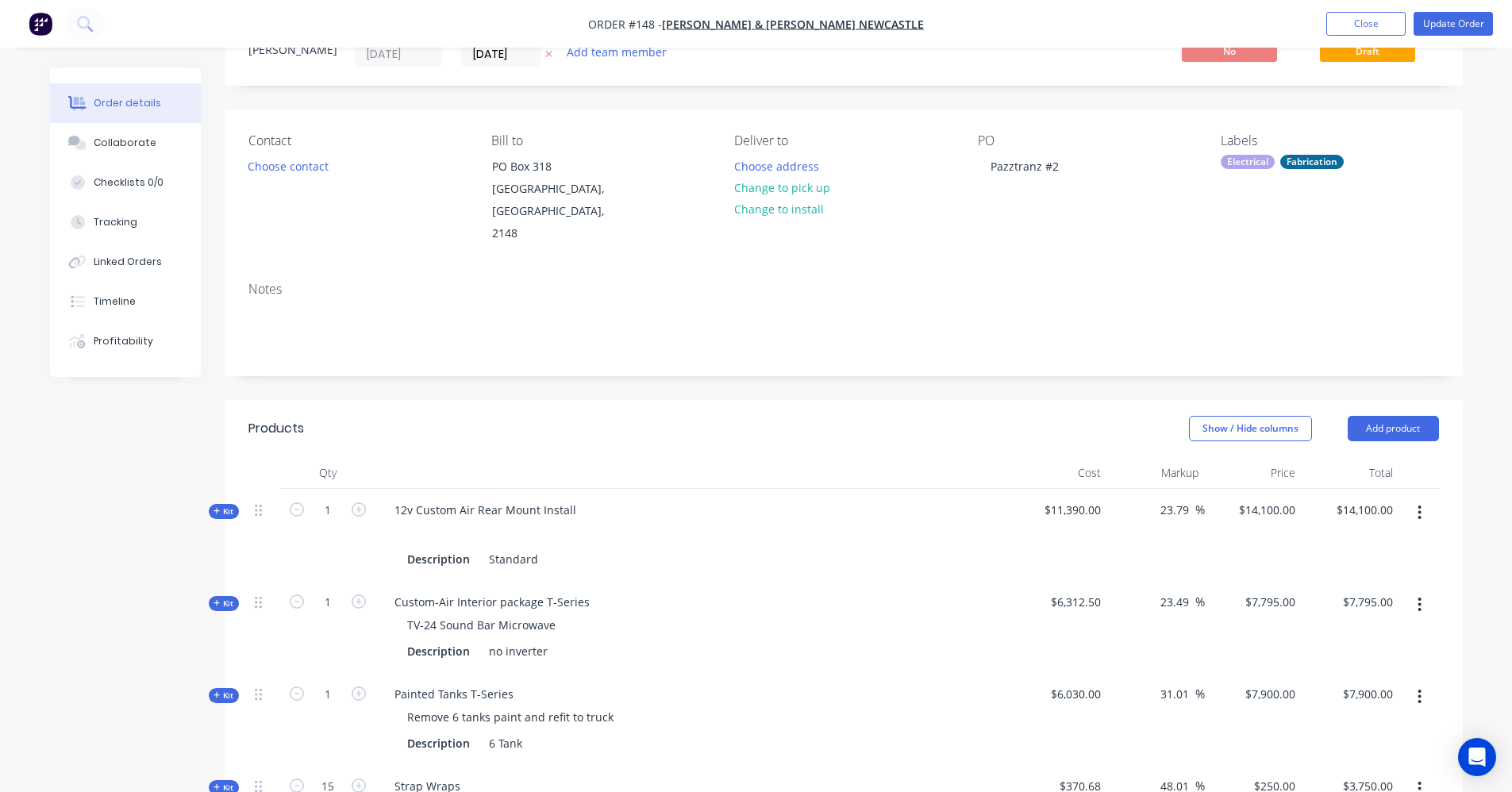
scroll to position [158, 0]
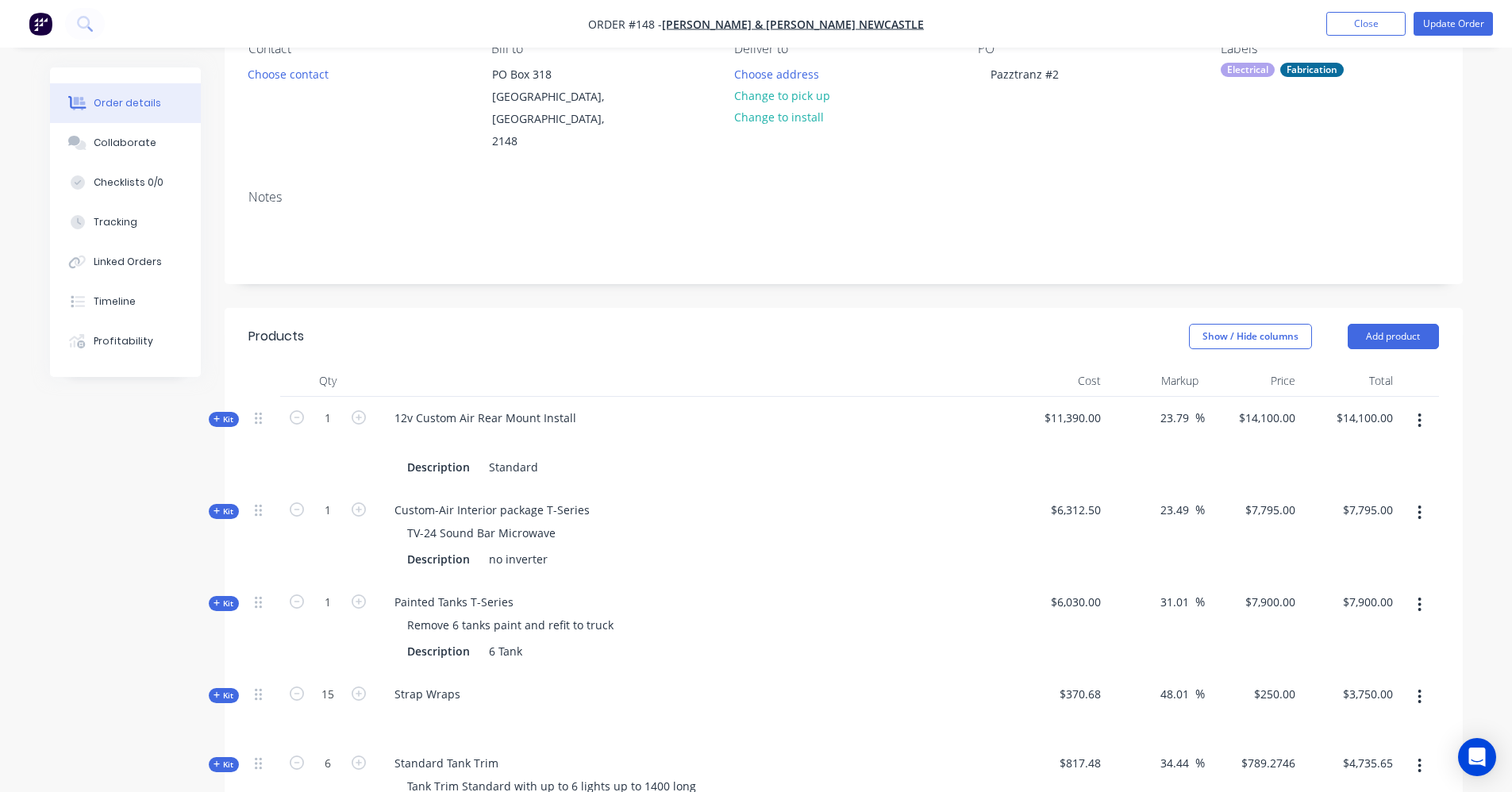
click at [1407, 328] on header "Products Show / Hide columns Add product" at bounding box center [843, 336] width 1238 height 57
click at [1406, 324] on button "Add product" at bounding box center [1393, 337] width 92 height 26
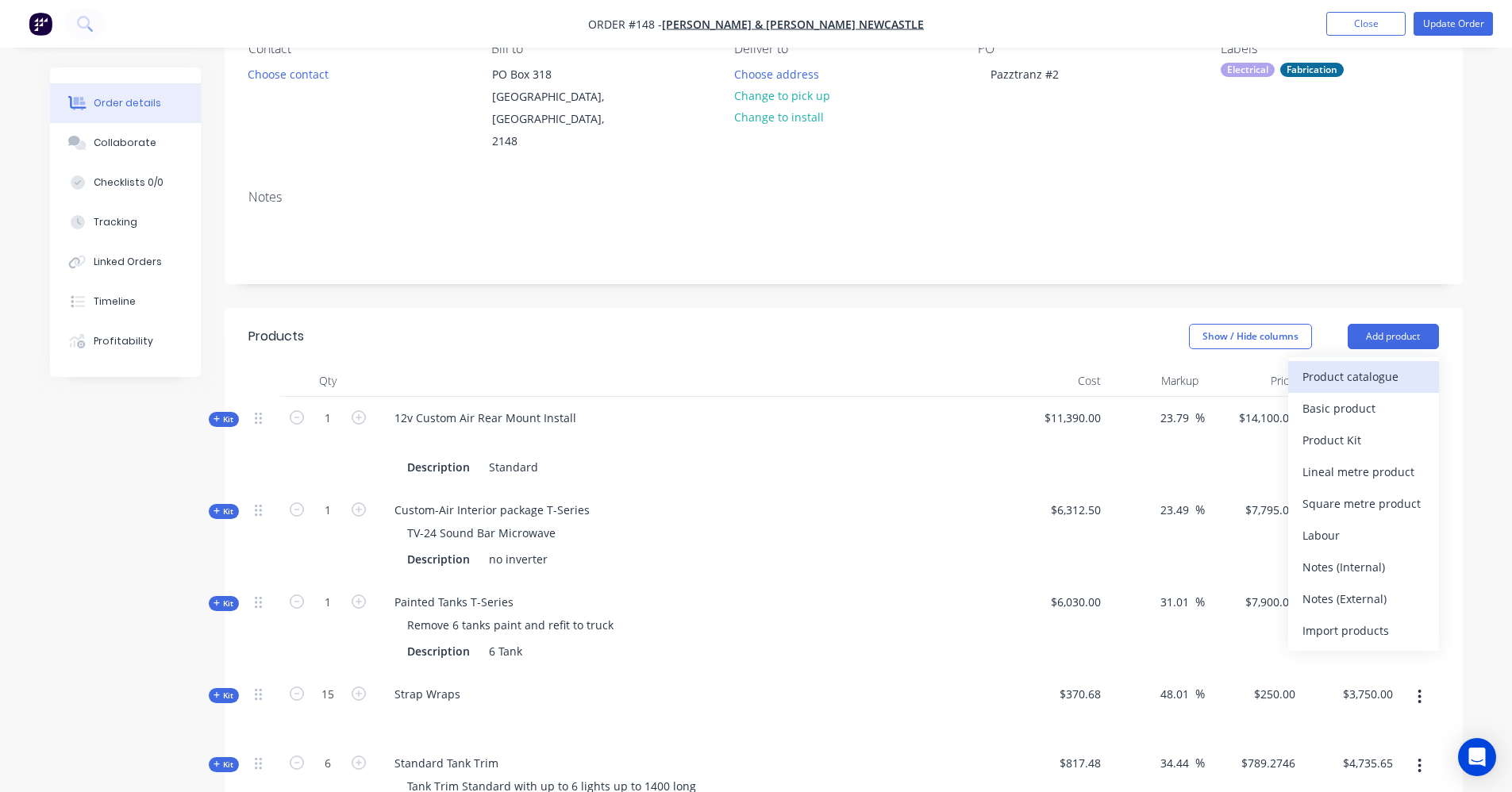
click at [1342, 365] on div "Product catalogue" at bounding box center [1363, 376] width 122 height 23
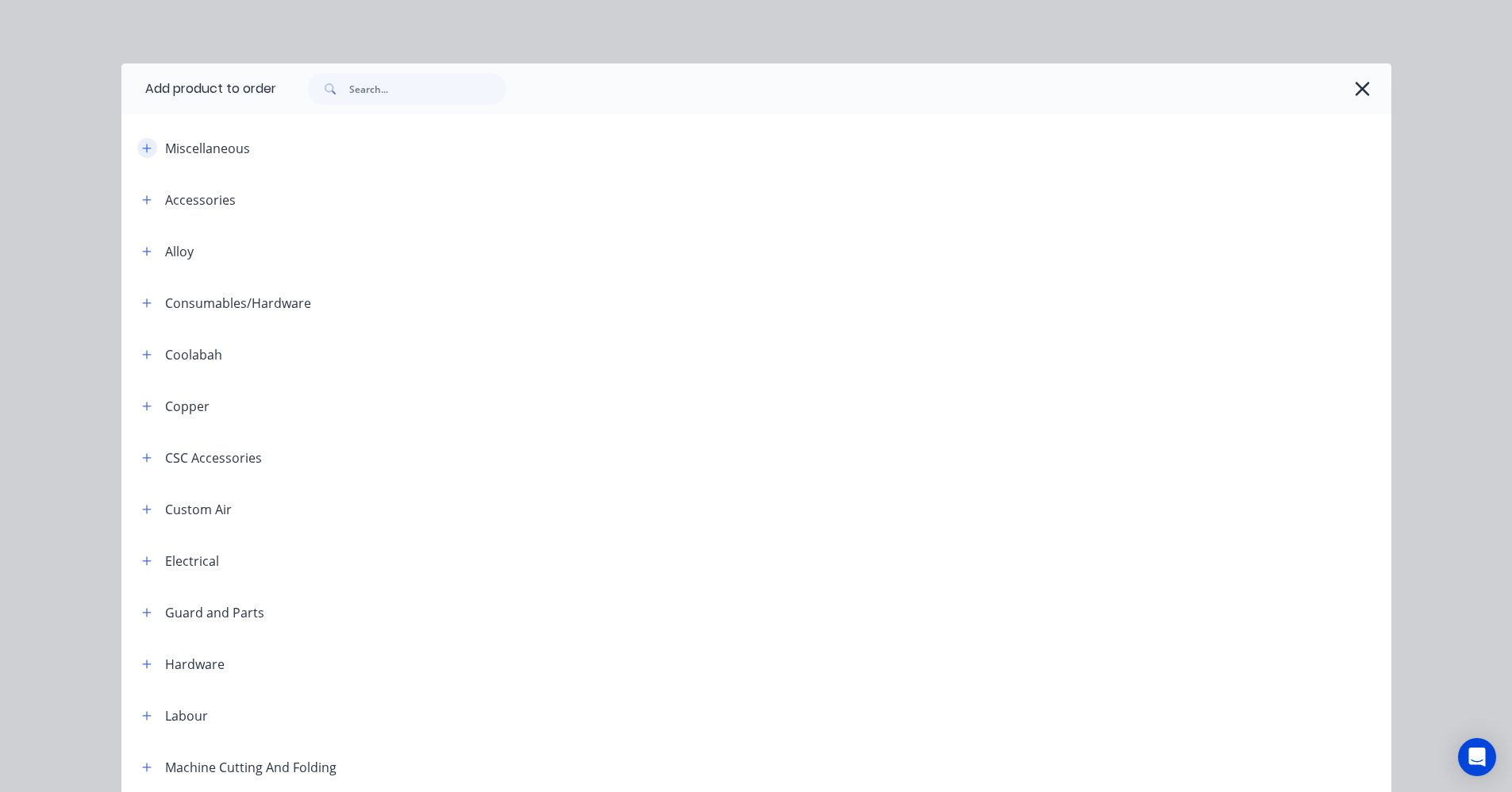
click at [142, 143] on icon "button" at bounding box center [147, 149] width 10 height 11
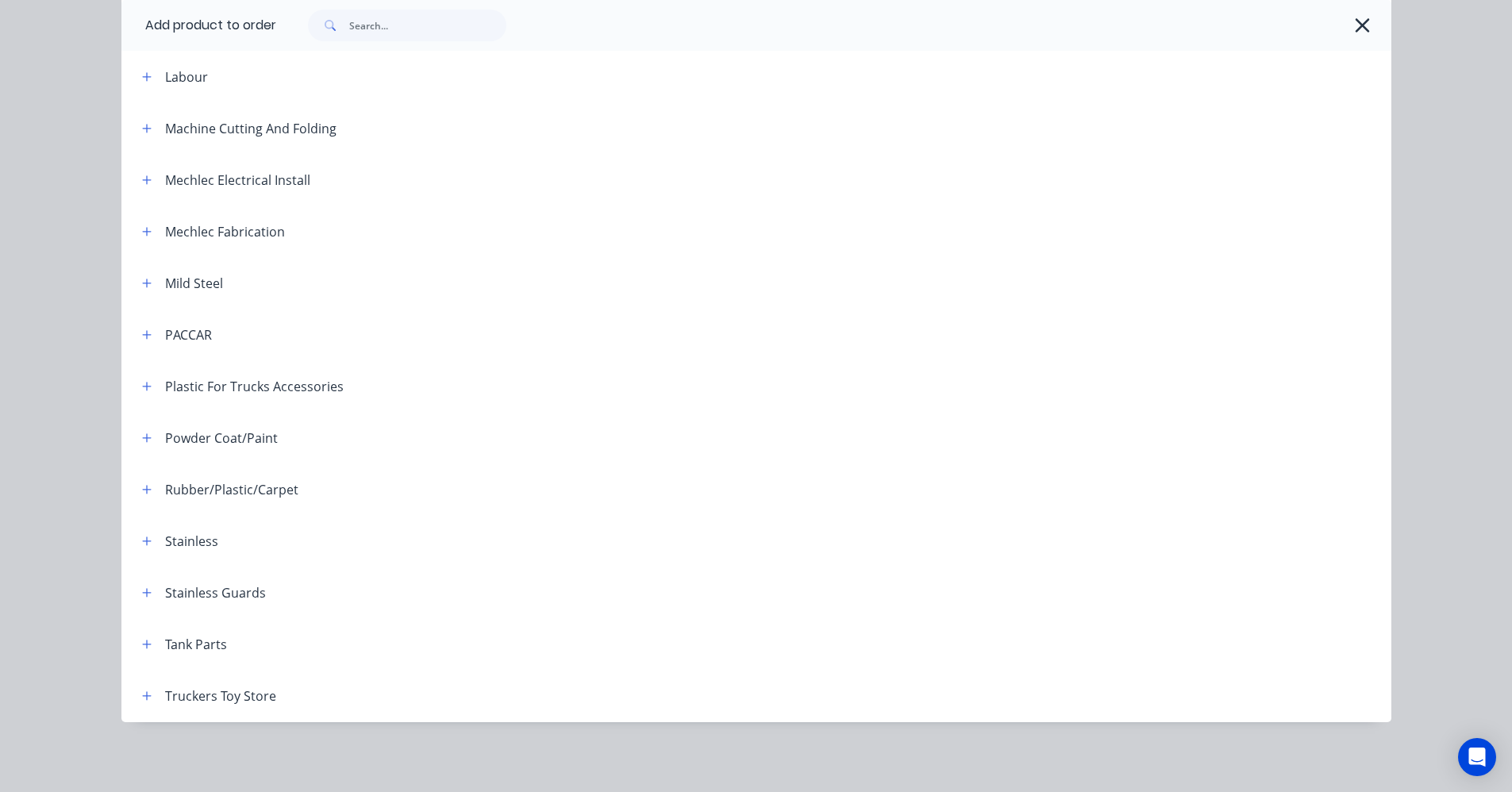
scroll to position [318, 0]
click at [144, 236] on icon "button" at bounding box center [147, 232] width 10 height 11
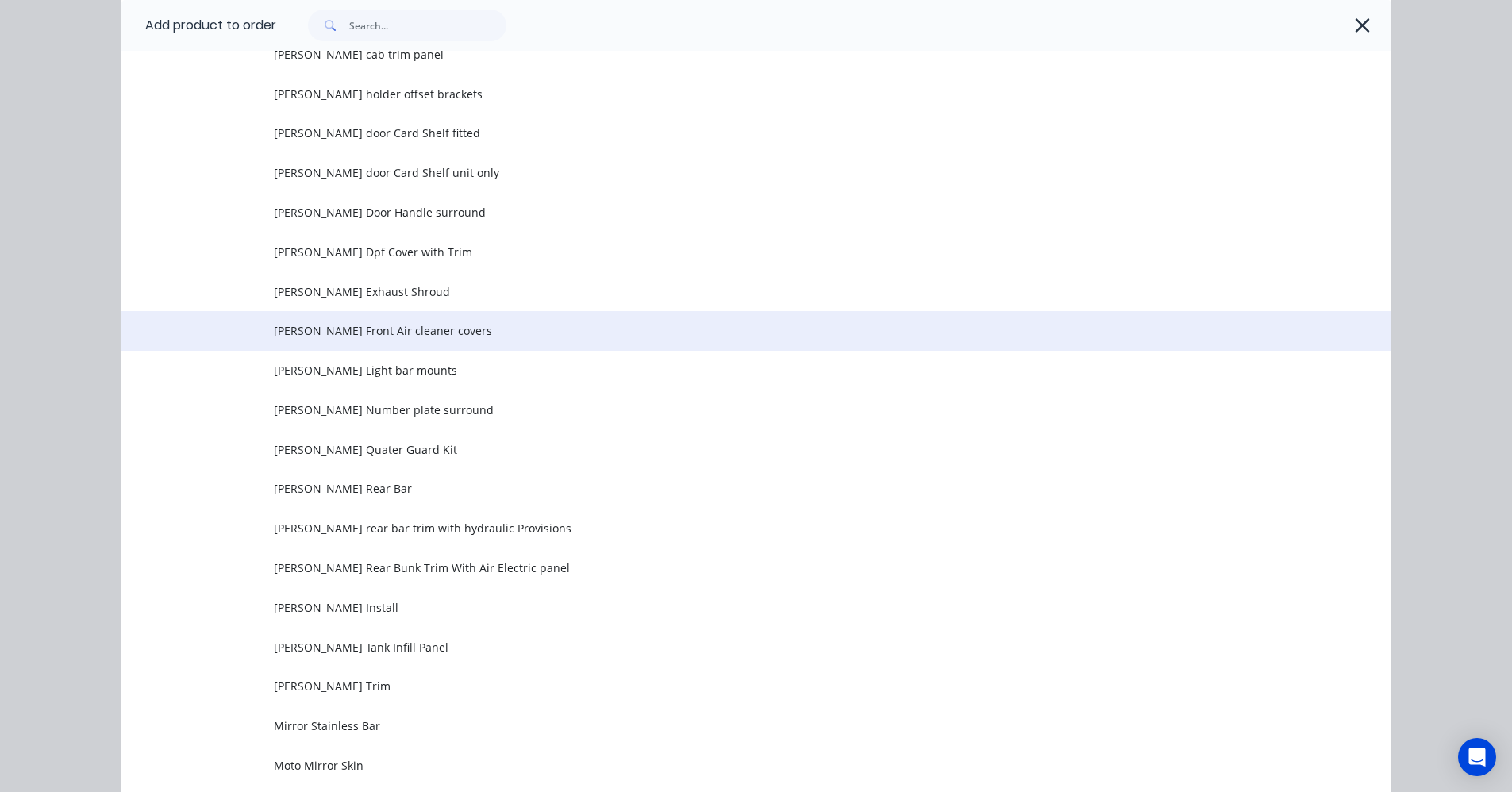
scroll to position [2543, 0]
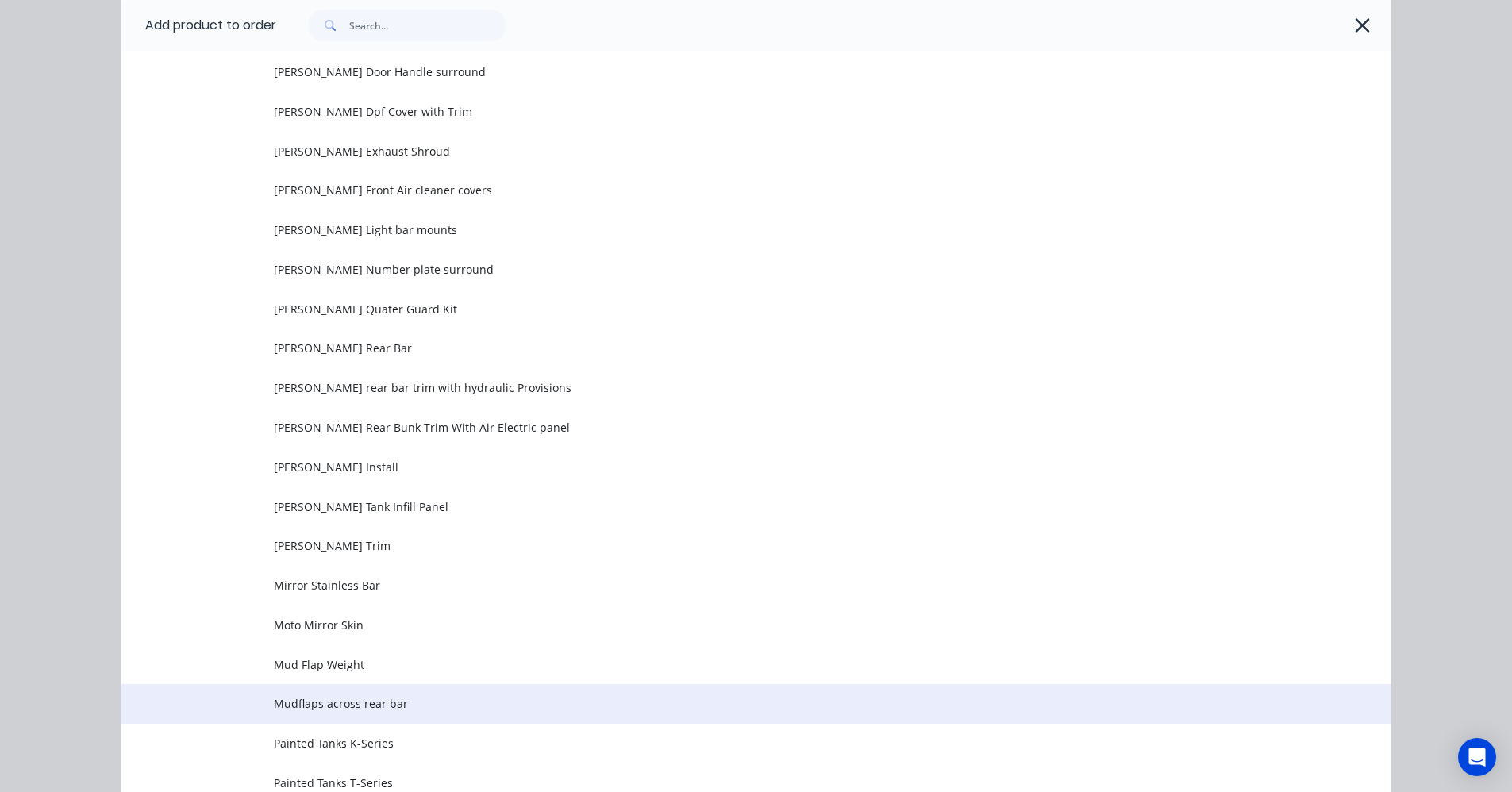
click at [375, 699] on span "Mudflaps across rear bar" at bounding box center [721, 704] width 894 height 17
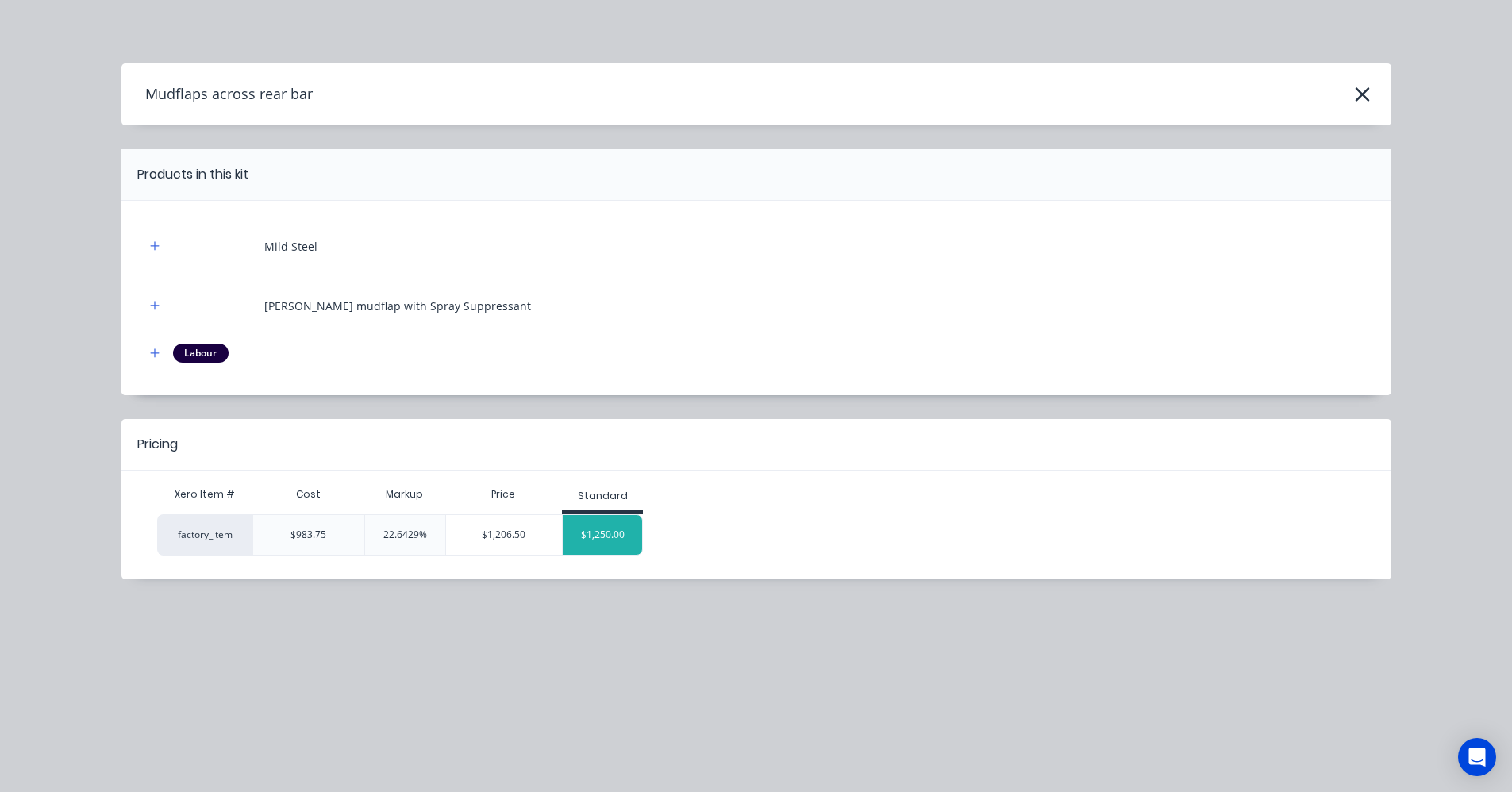
click at [606, 531] on div "$1,250.00" at bounding box center [602, 535] width 80 height 39
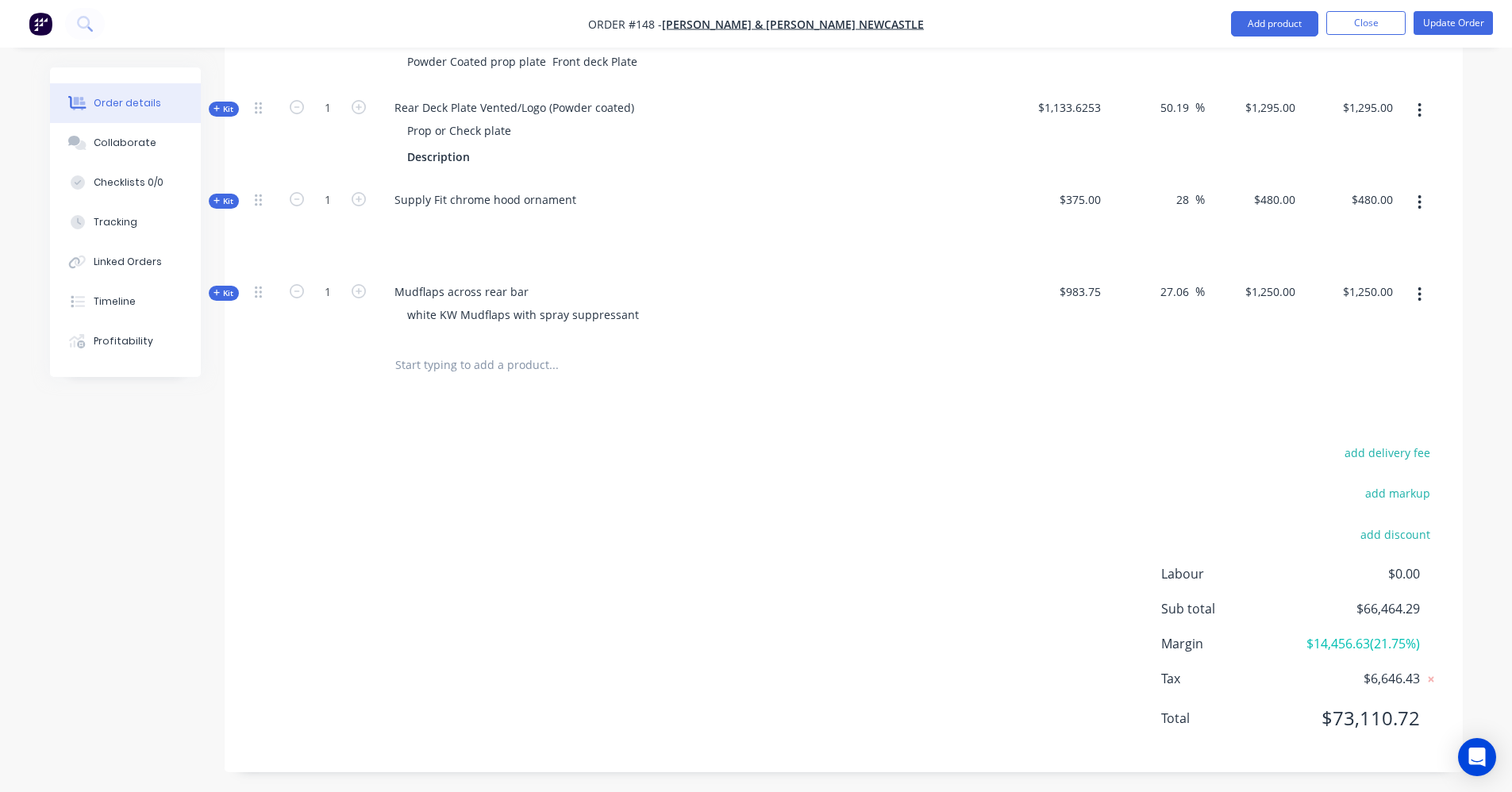
scroll to position [2443, 0]
click at [410, 348] on input "text" at bounding box center [553, 363] width 318 height 31
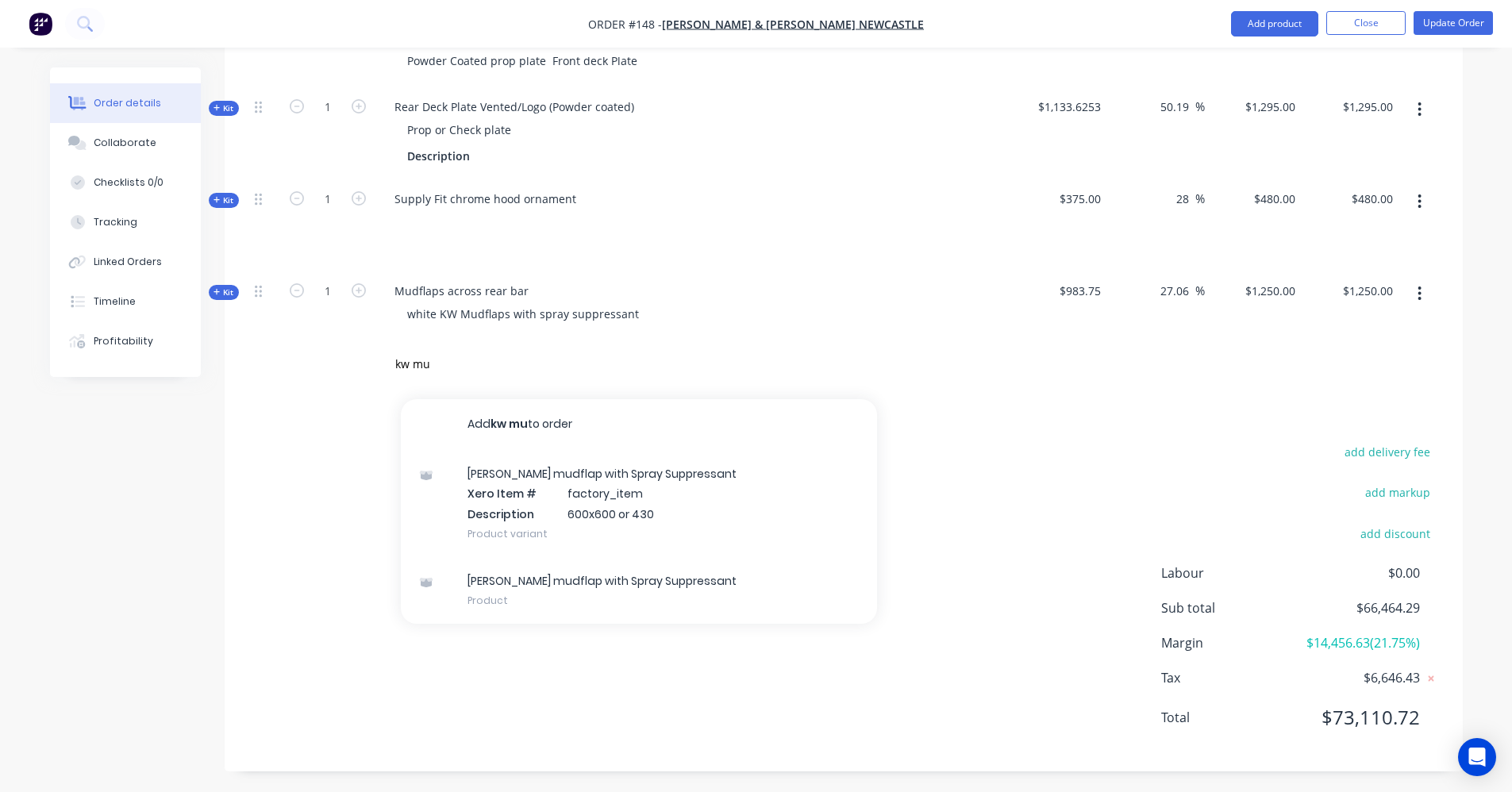
click at [524, 462] on div "KW White mudflap with Spray Suppressant Xero Item # factory_item Description 60…" at bounding box center [639, 503] width 476 height 107
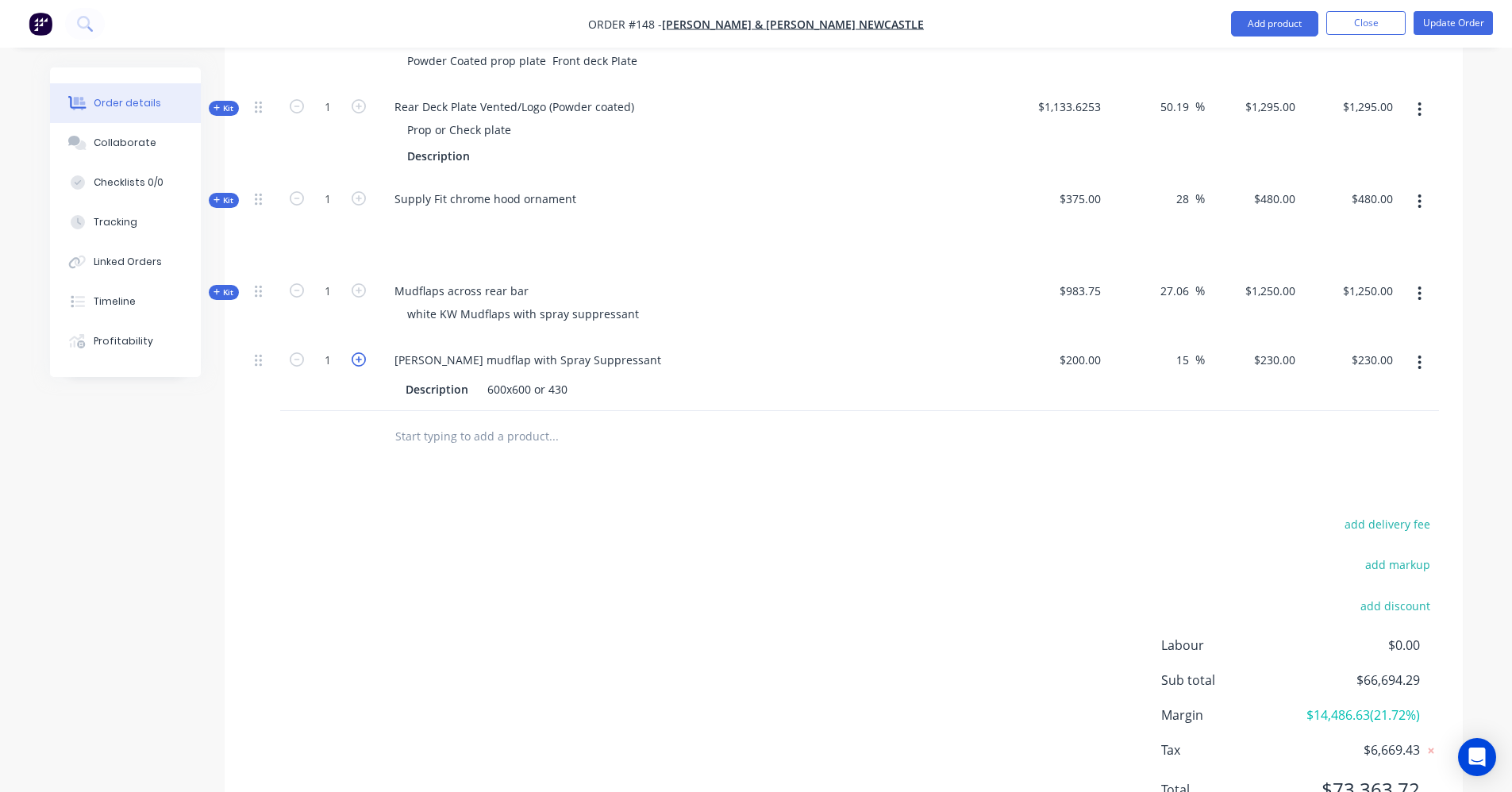
click at [356, 352] on icon "button" at bounding box center [359, 359] width 14 height 14
